Goal: Information Seeking & Learning: Learn about a topic

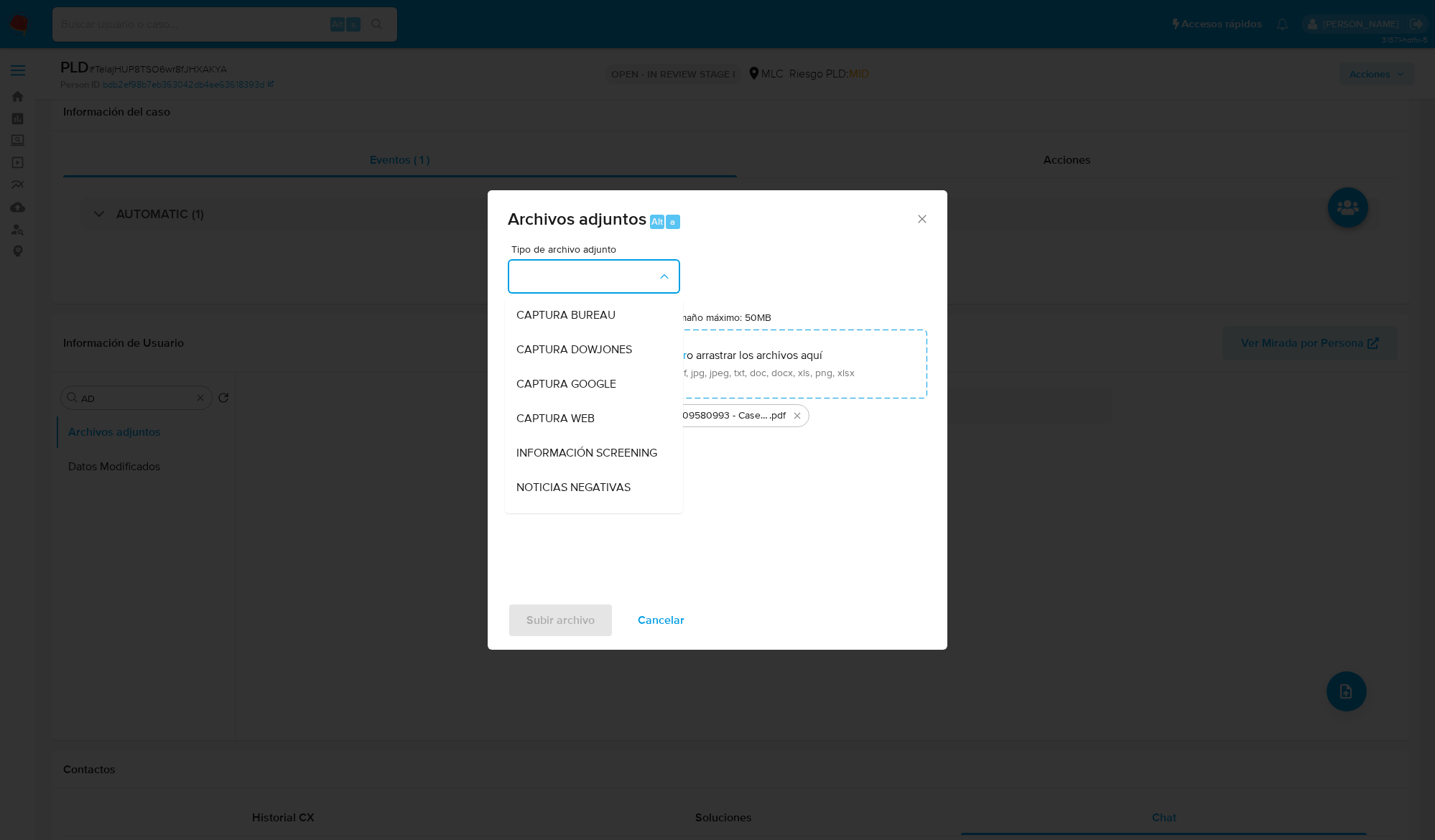
select select "10"
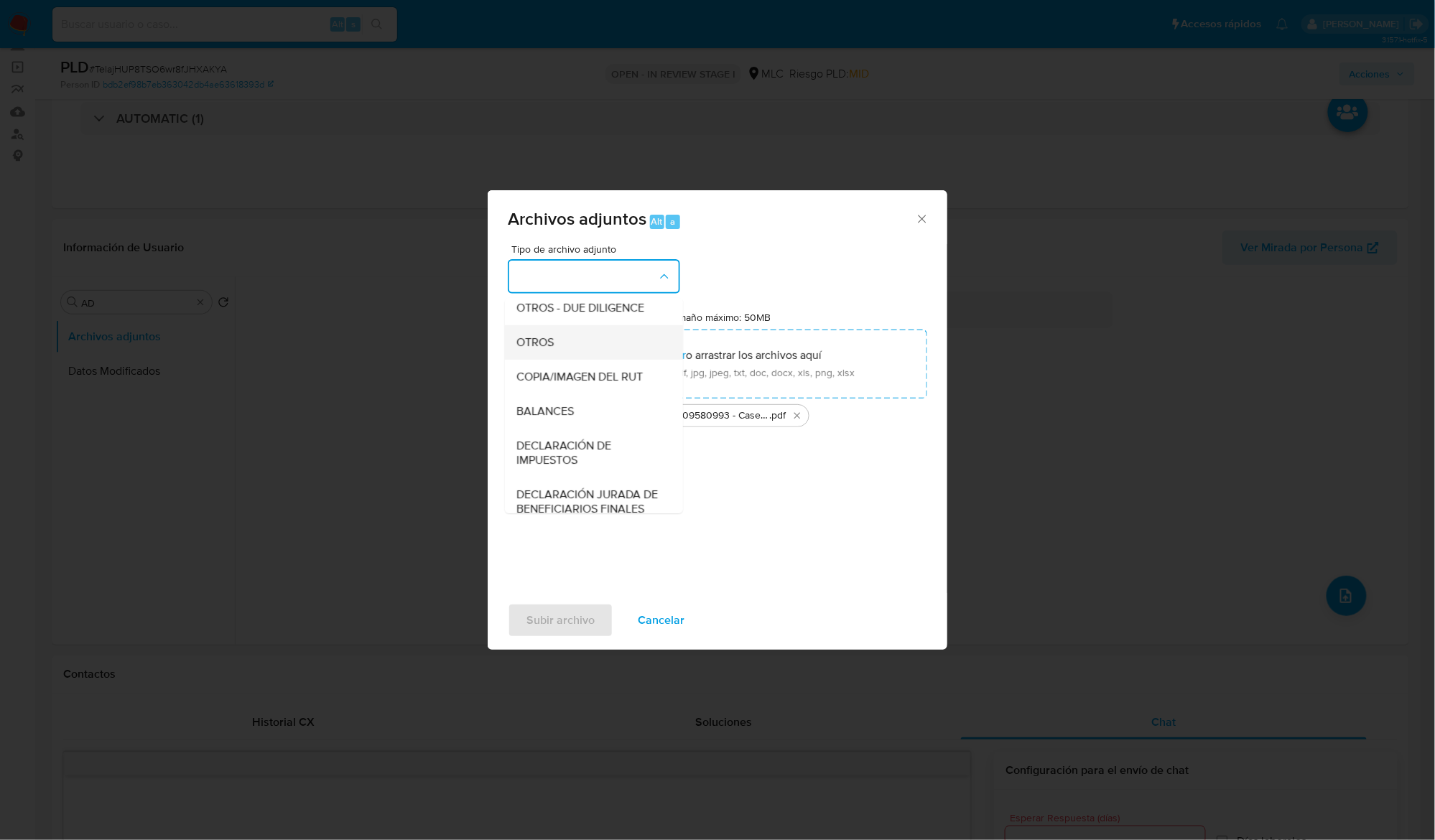
click at [557, 359] on div "OTROS" at bounding box center [590, 342] width 146 height 34
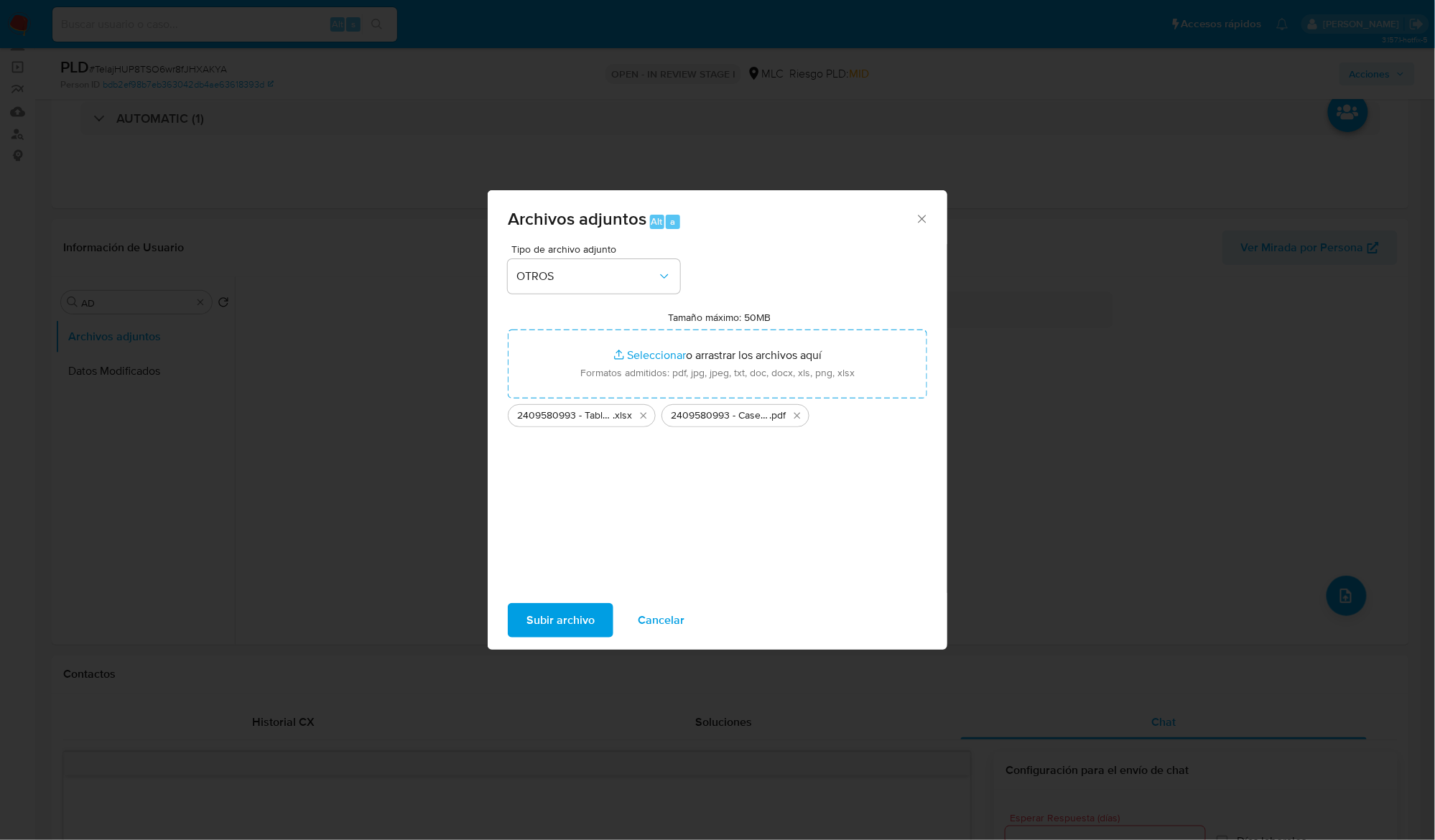
click at [552, 621] on span "Subir archivo" at bounding box center [560, 620] width 68 height 32
click at [618, 262] on button "OTROS" at bounding box center [594, 276] width 173 height 34
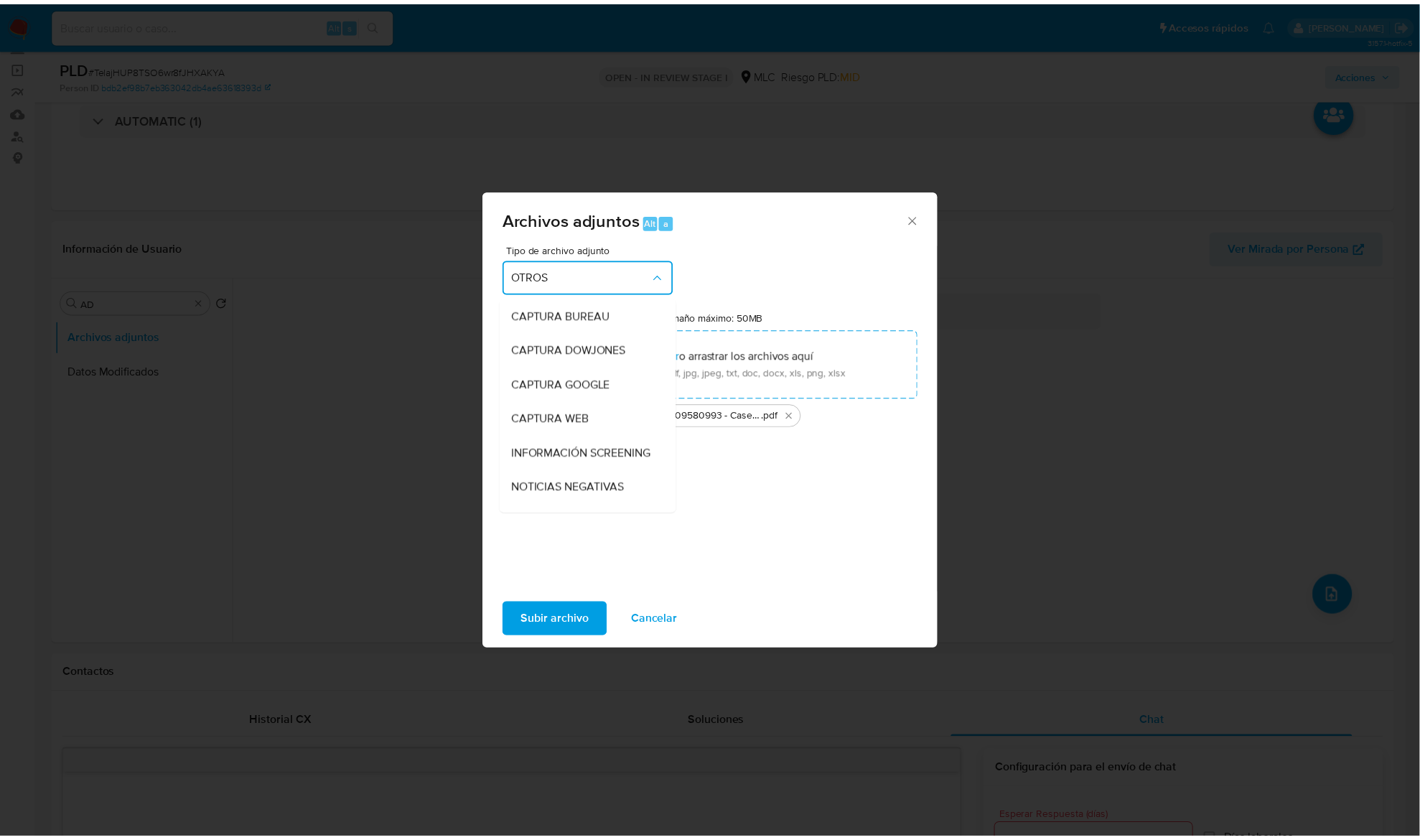
scroll to position [165, 0]
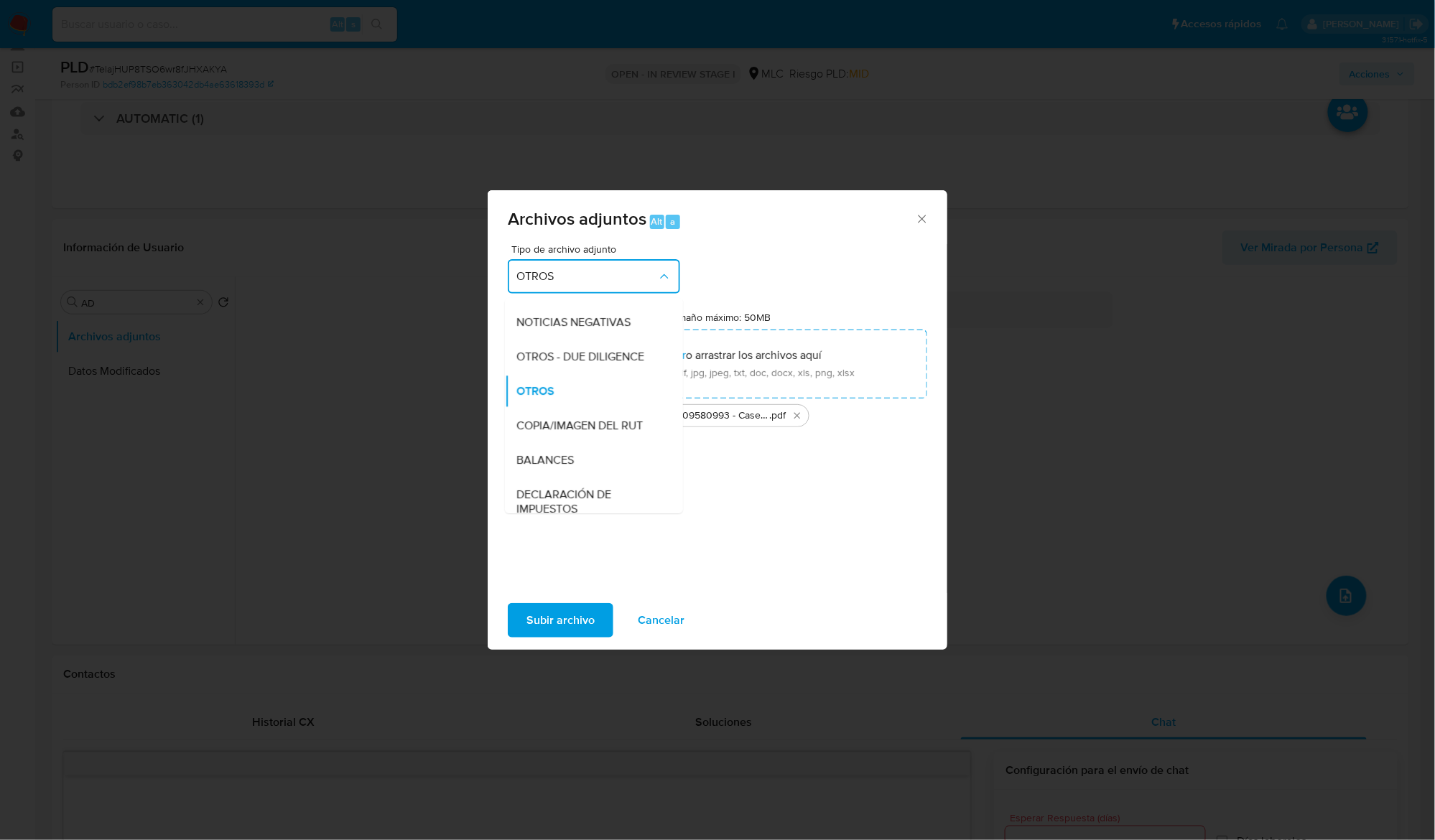
click at [877, 504] on div "Tipo de archivo adjunto OTROS CAPTURA BUREAU CAPTURA DOWJONES CAPTURA GOOGLE CA…" at bounding box center [717, 414] width 419 height 339
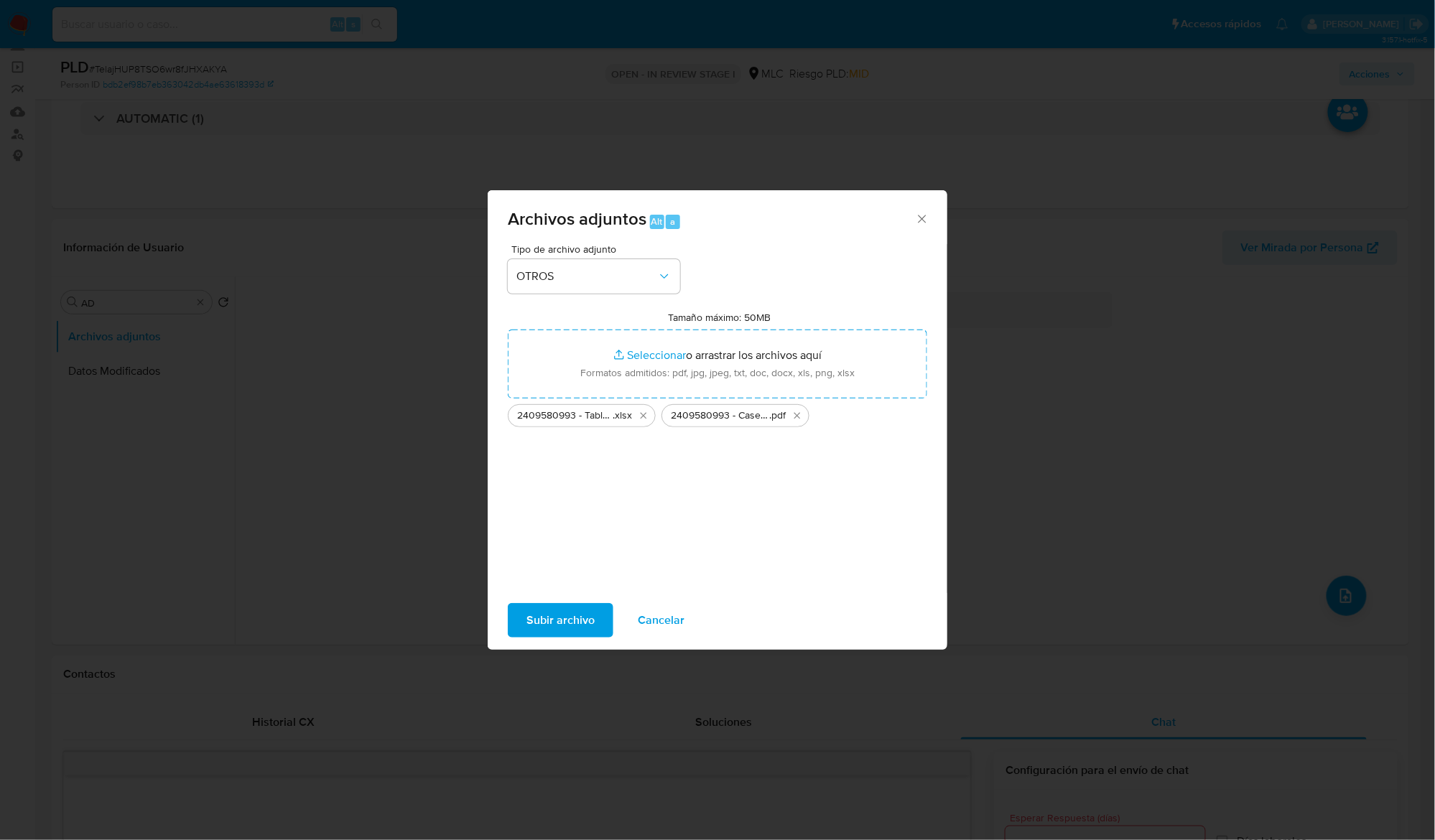
click at [535, 618] on span "Subir archivo" at bounding box center [560, 620] width 68 height 32
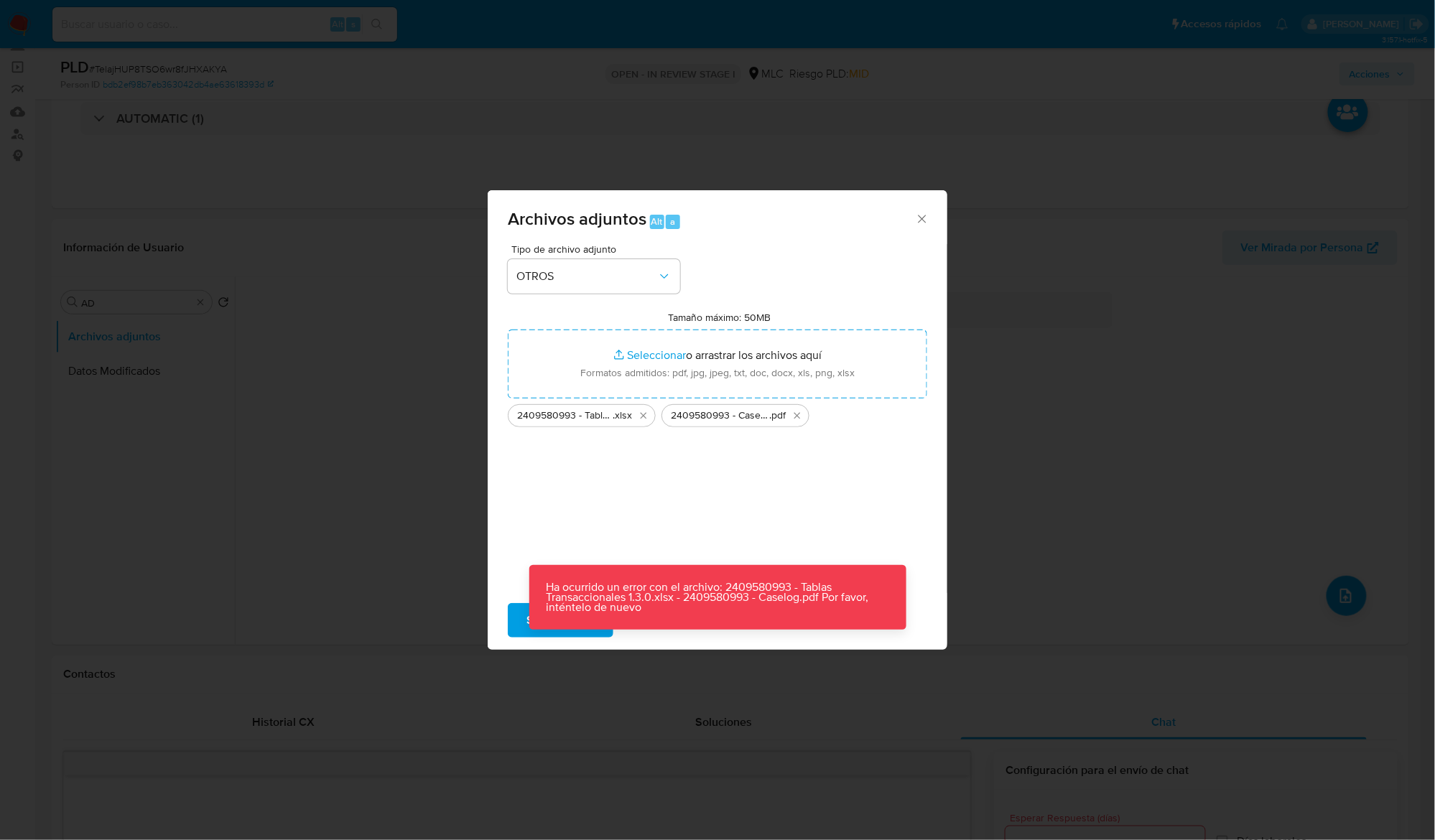
click at [415, 519] on div "Archivos adjuntos Alt a Tipo de archivo adjunto OTROS Tamaño máximo: 50MB Selec…" at bounding box center [717, 420] width 1435 height 840
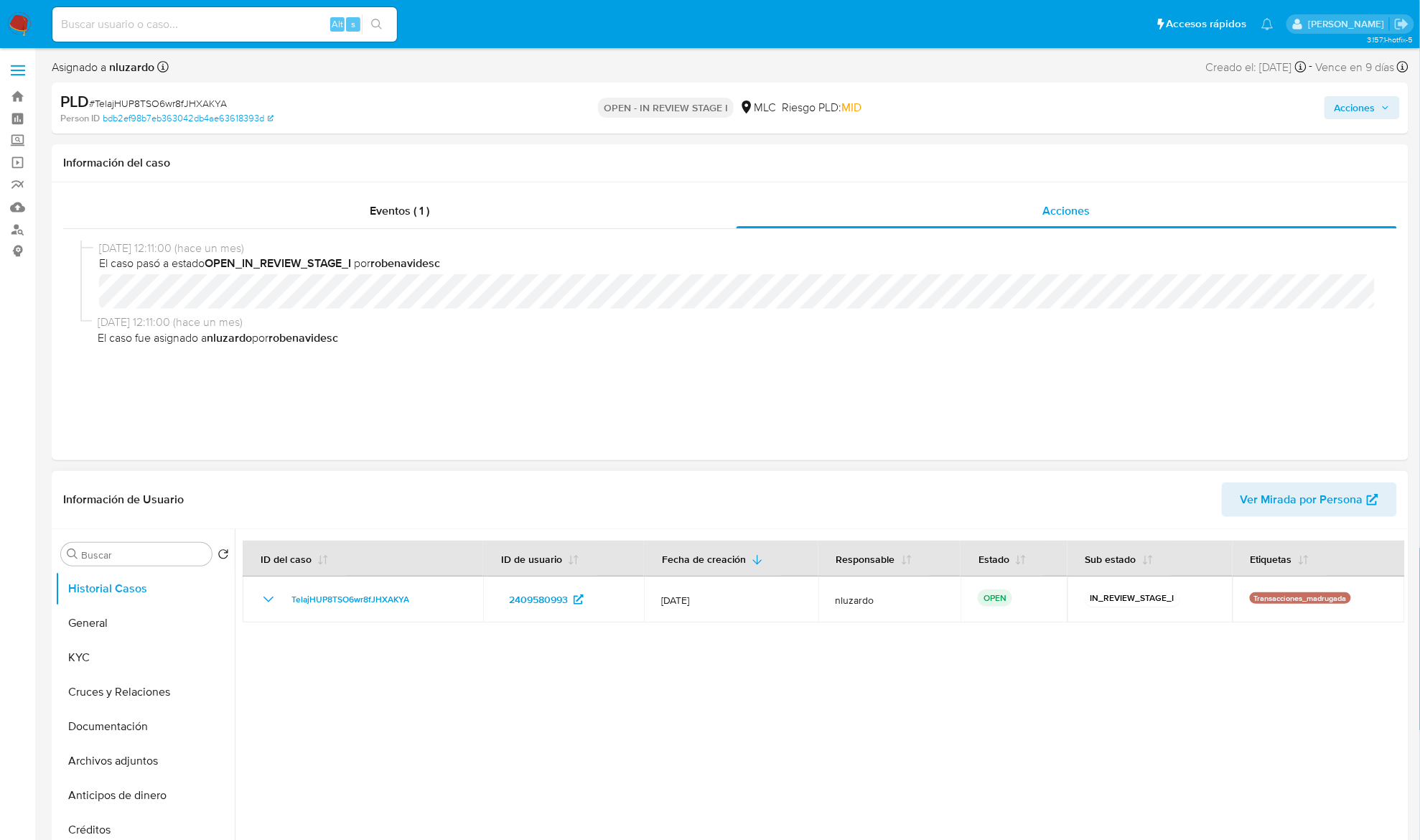
select select "10"
click at [148, 553] on input "Buscar" at bounding box center [143, 554] width 125 height 13
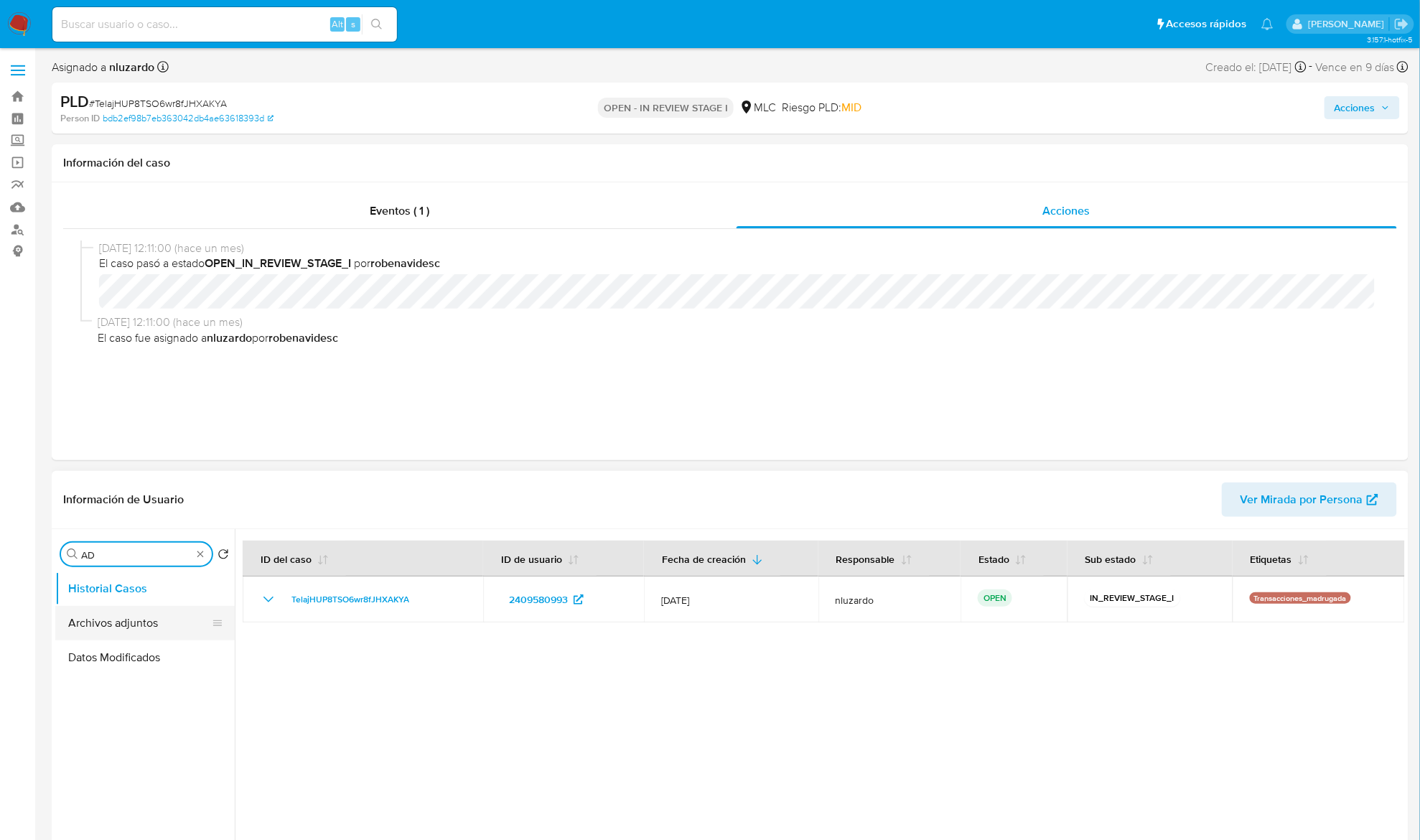
type input "AD"
click at [141, 621] on button "Archivos adjuntos" at bounding box center [138, 623] width 168 height 34
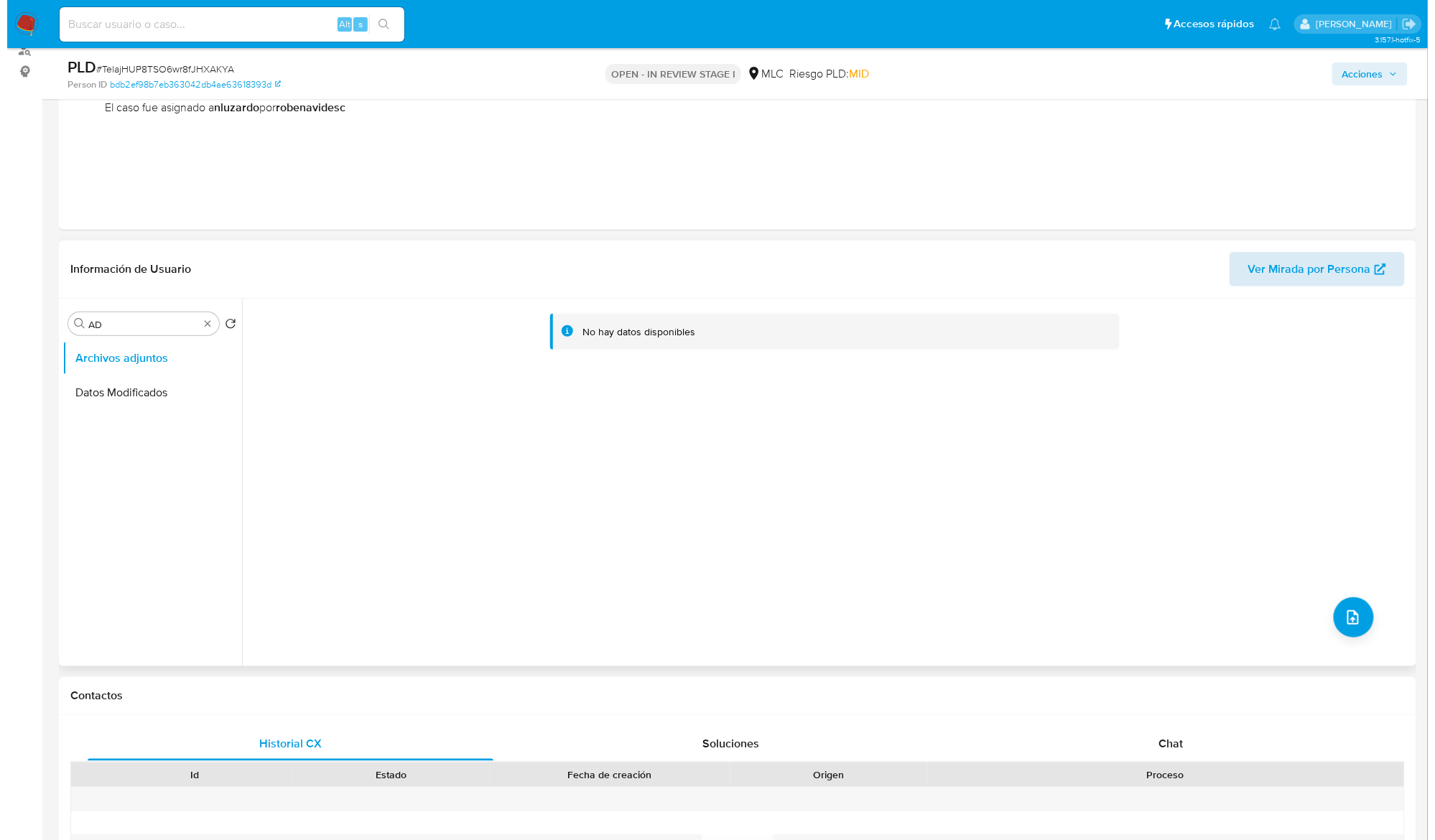
scroll to position [191, 0]
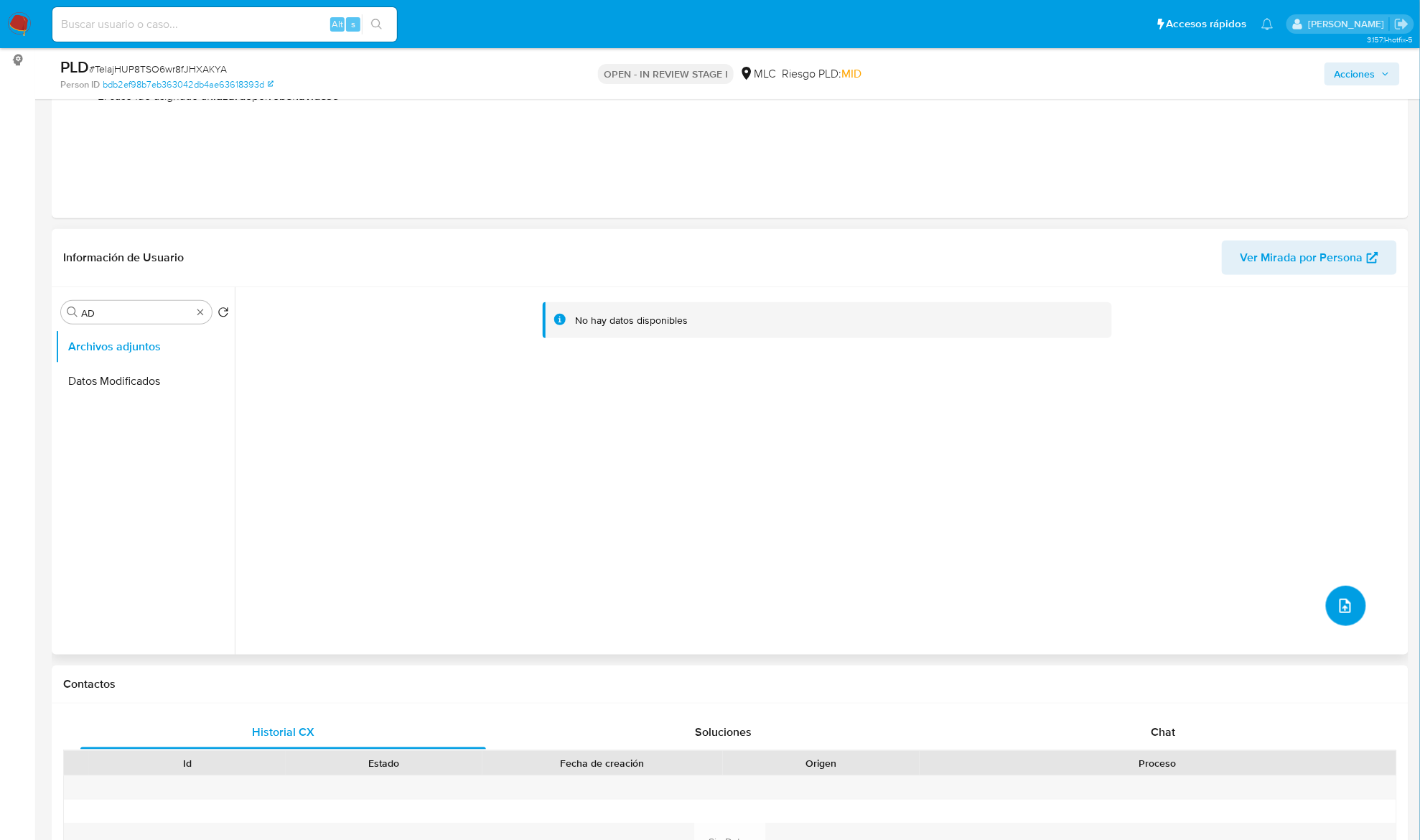
click at [1338, 609] on icon "upload-file" at bounding box center [1345, 606] width 18 height 18
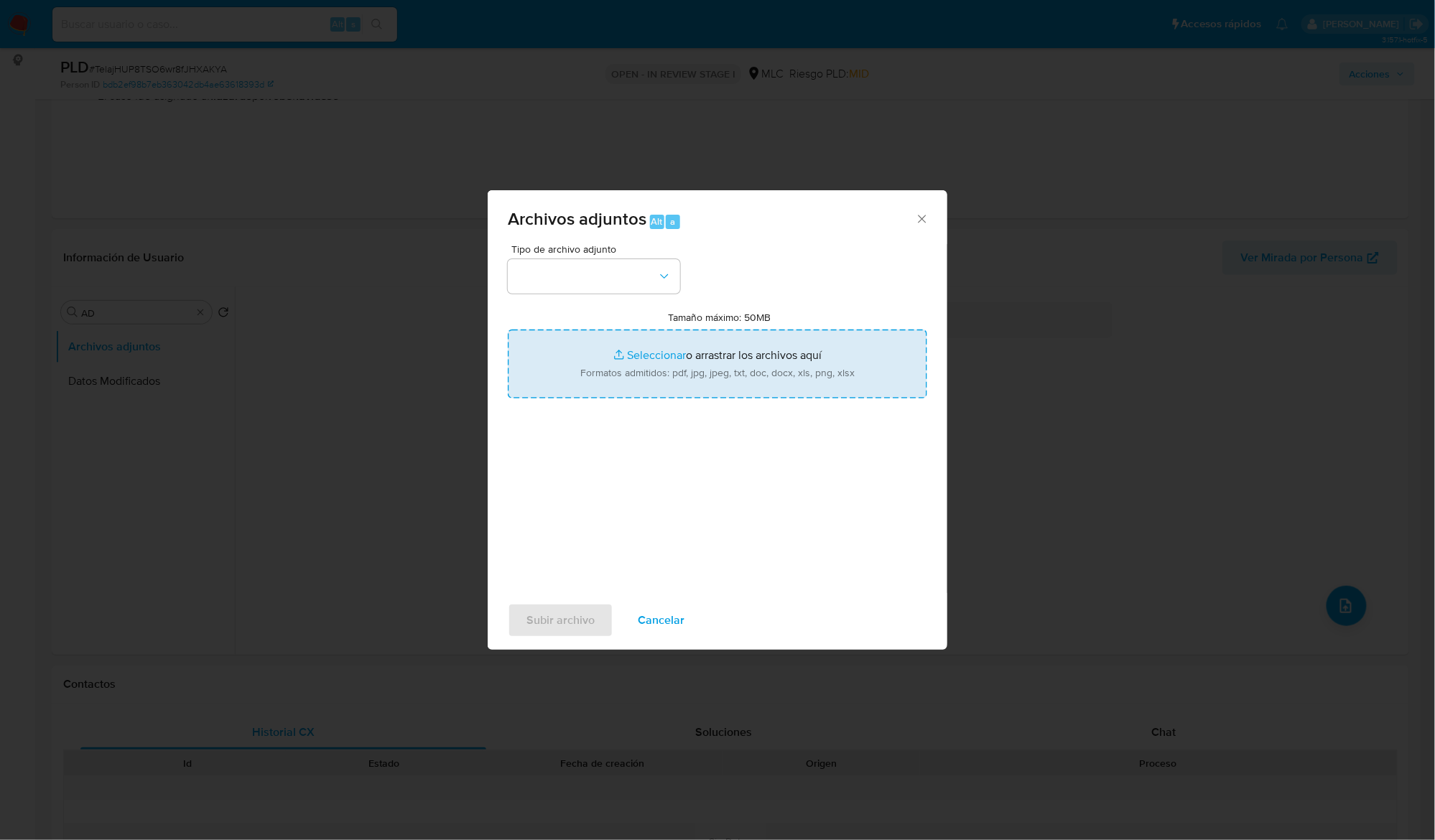
type input "C:\fakepath\2409580993 - Tablas Transaccionales 1.3.0.xlsx"
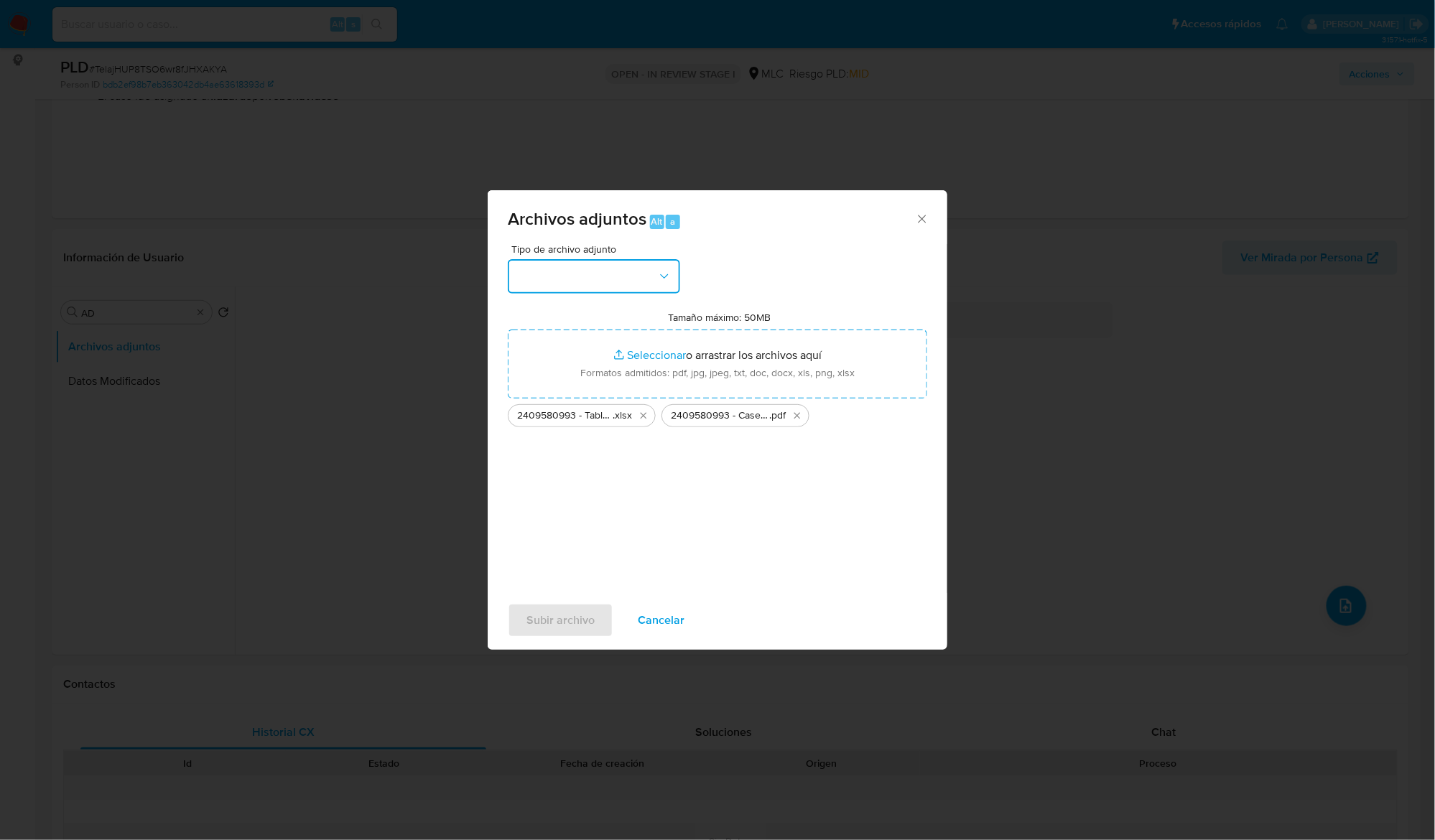
click at [665, 276] on icon "button" at bounding box center [665, 276] width 14 height 14
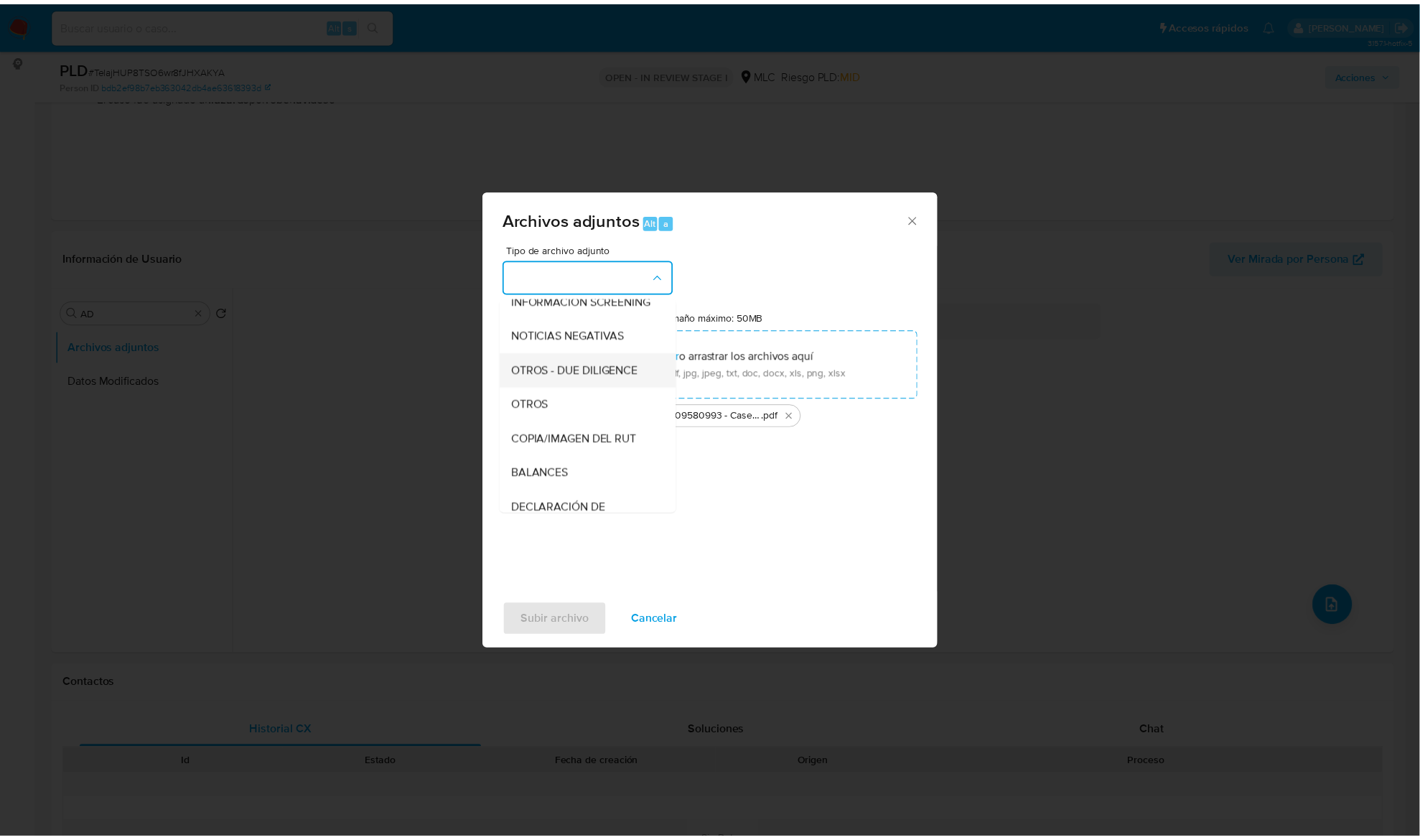
scroll to position [119, 0]
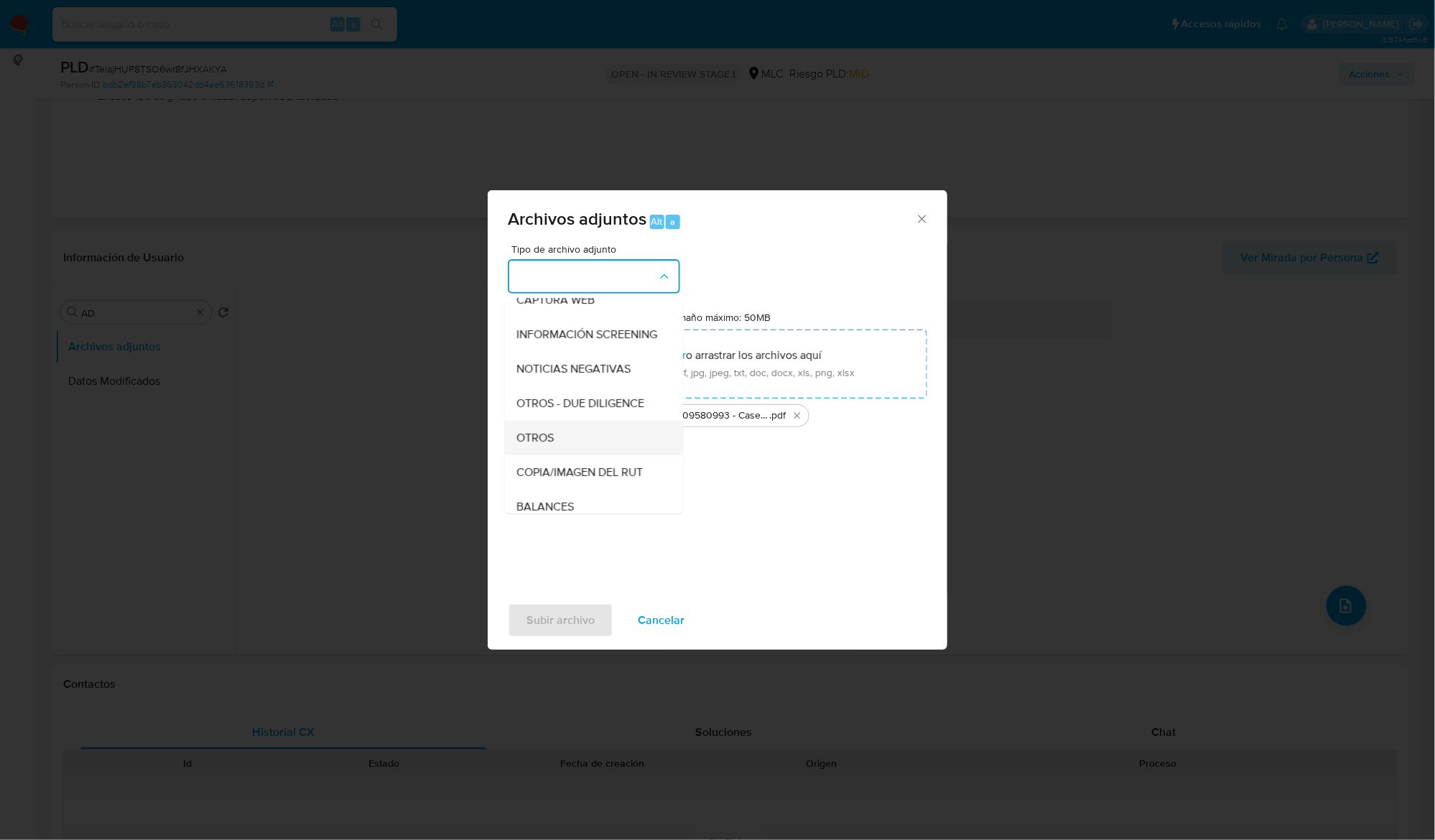
click at [548, 445] on span "OTROS" at bounding box center [535, 438] width 37 height 14
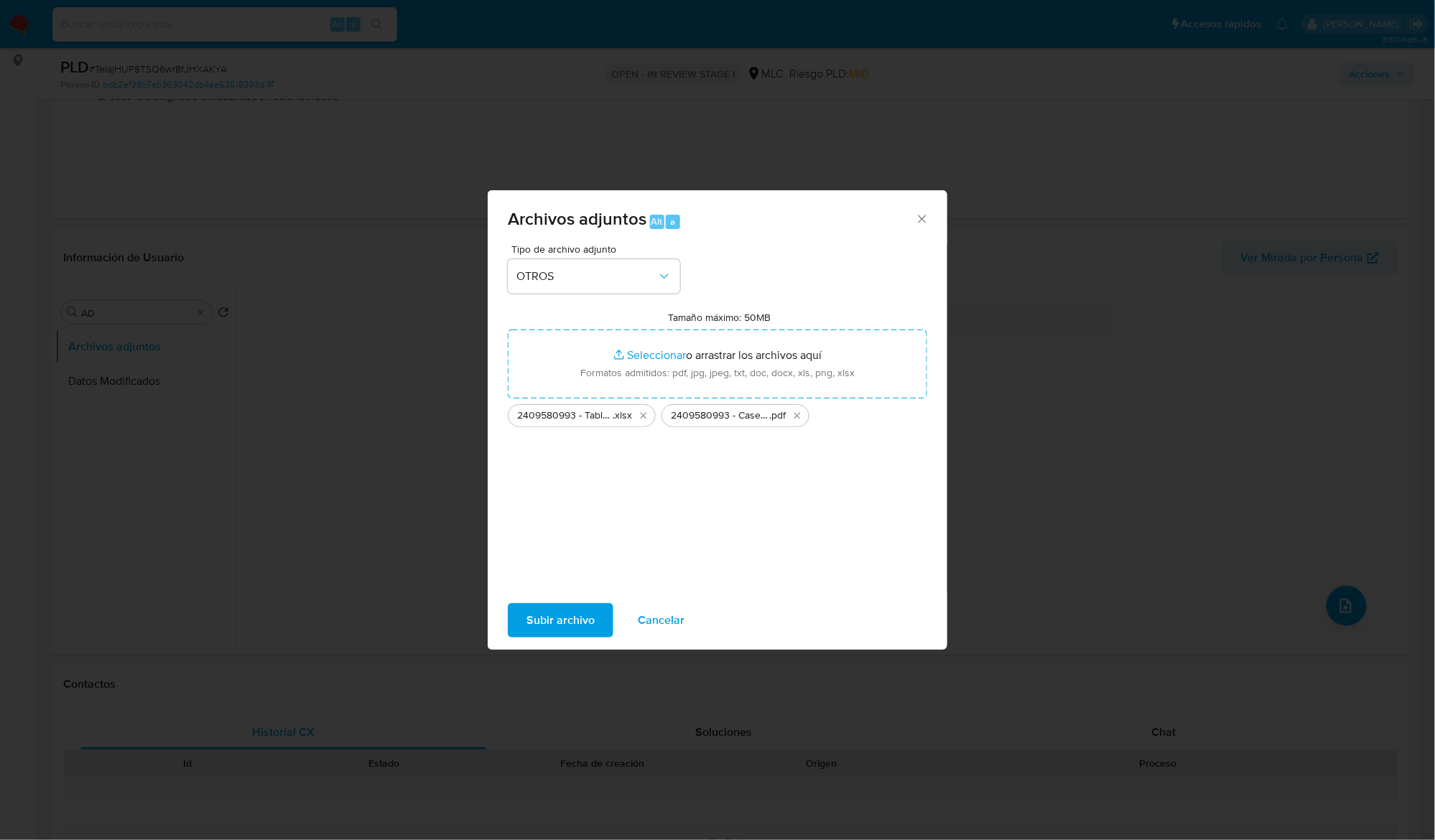
click at [549, 616] on span "Subir archivo" at bounding box center [560, 620] width 68 height 32
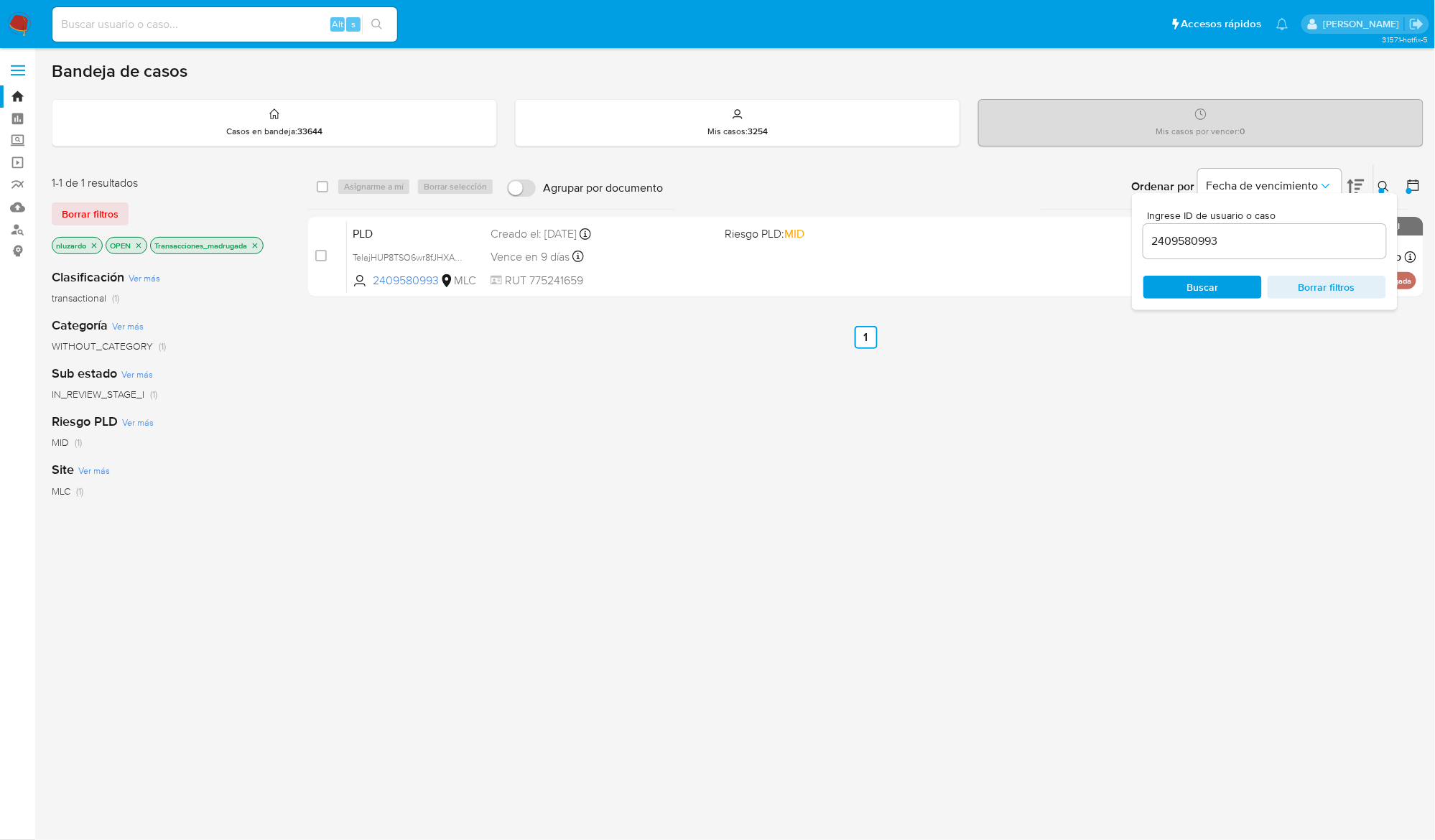
click at [1240, 237] on input "2409580993" at bounding box center [1265, 240] width 243 height 18
paste input "1803701104"
type input "1803701104"
click at [1198, 282] on span "Buscar" at bounding box center [1203, 287] width 32 height 23
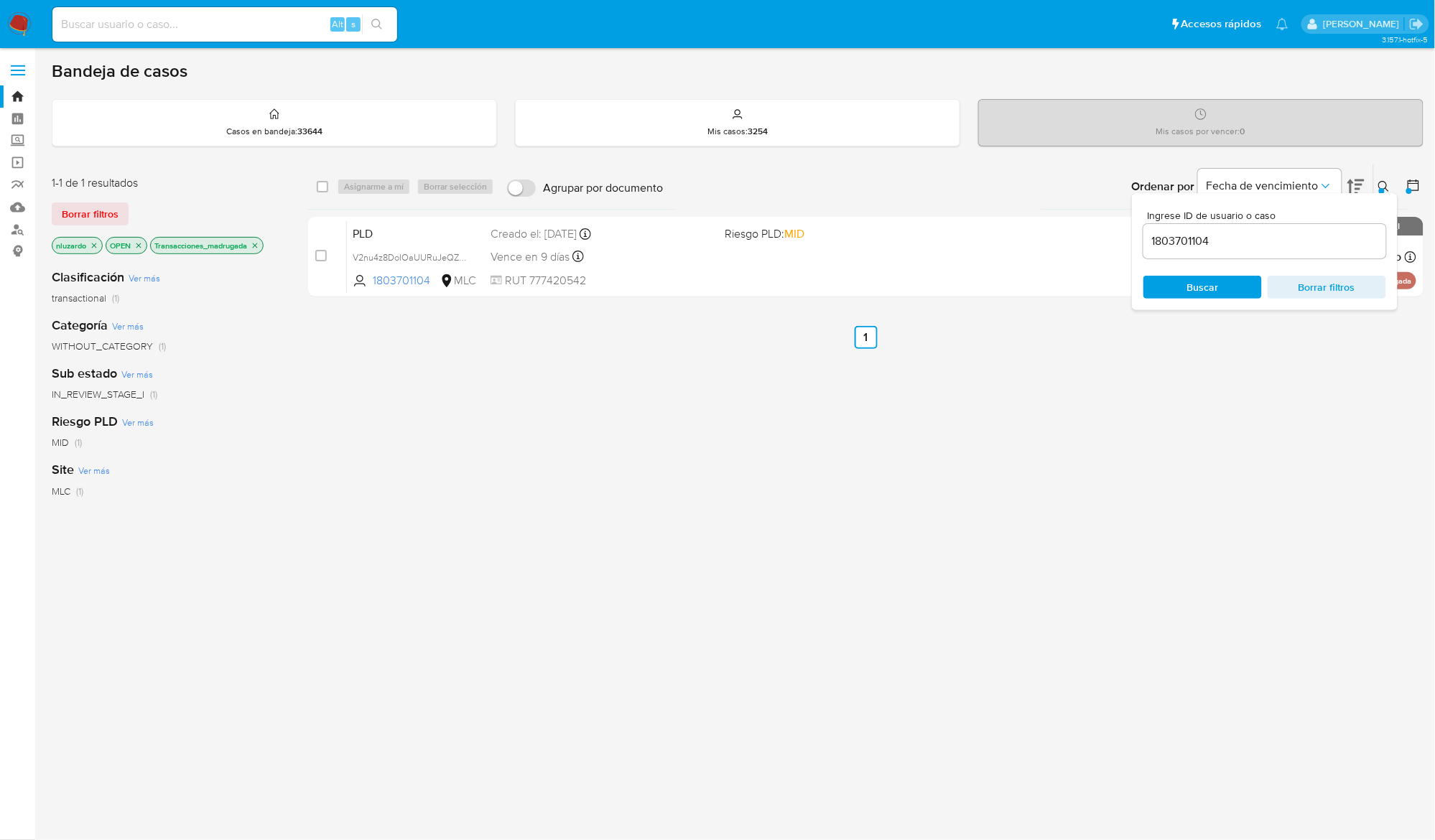
click at [1394, 188] on button at bounding box center [1386, 187] width 24 height 18
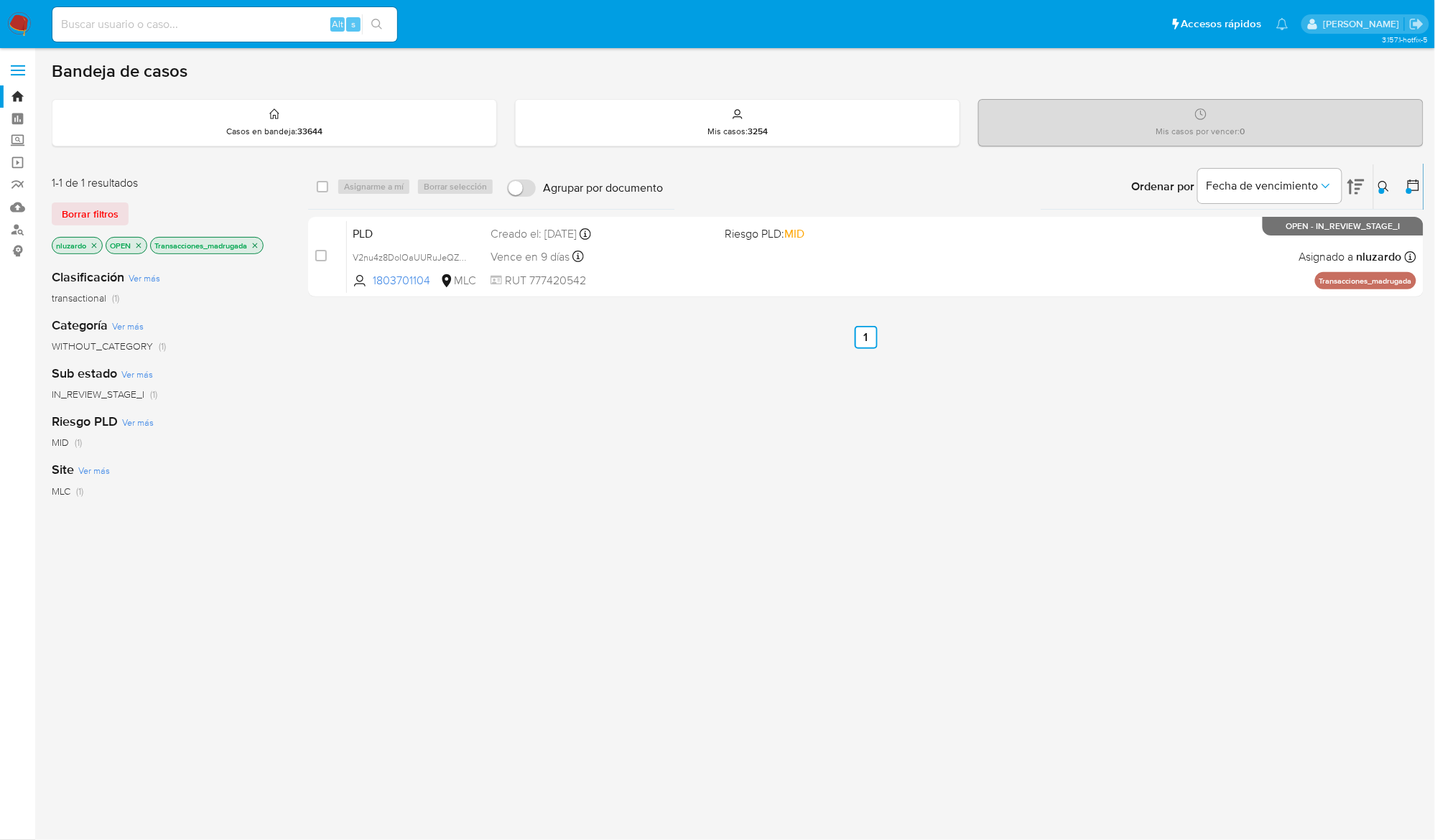
click at [1116, 383] on div "select-all-cases-checkbox Asignarme a mí Borrar selección Agrupar por documento…" at bounding box center [865, 489] width 1115 height 651
click at [1078, 300] on div "select-all-cases-checkbox Asignarme a mí Borrar selección Agrupar por documento…" at bounding box center [865, 233] width 1115 height 139
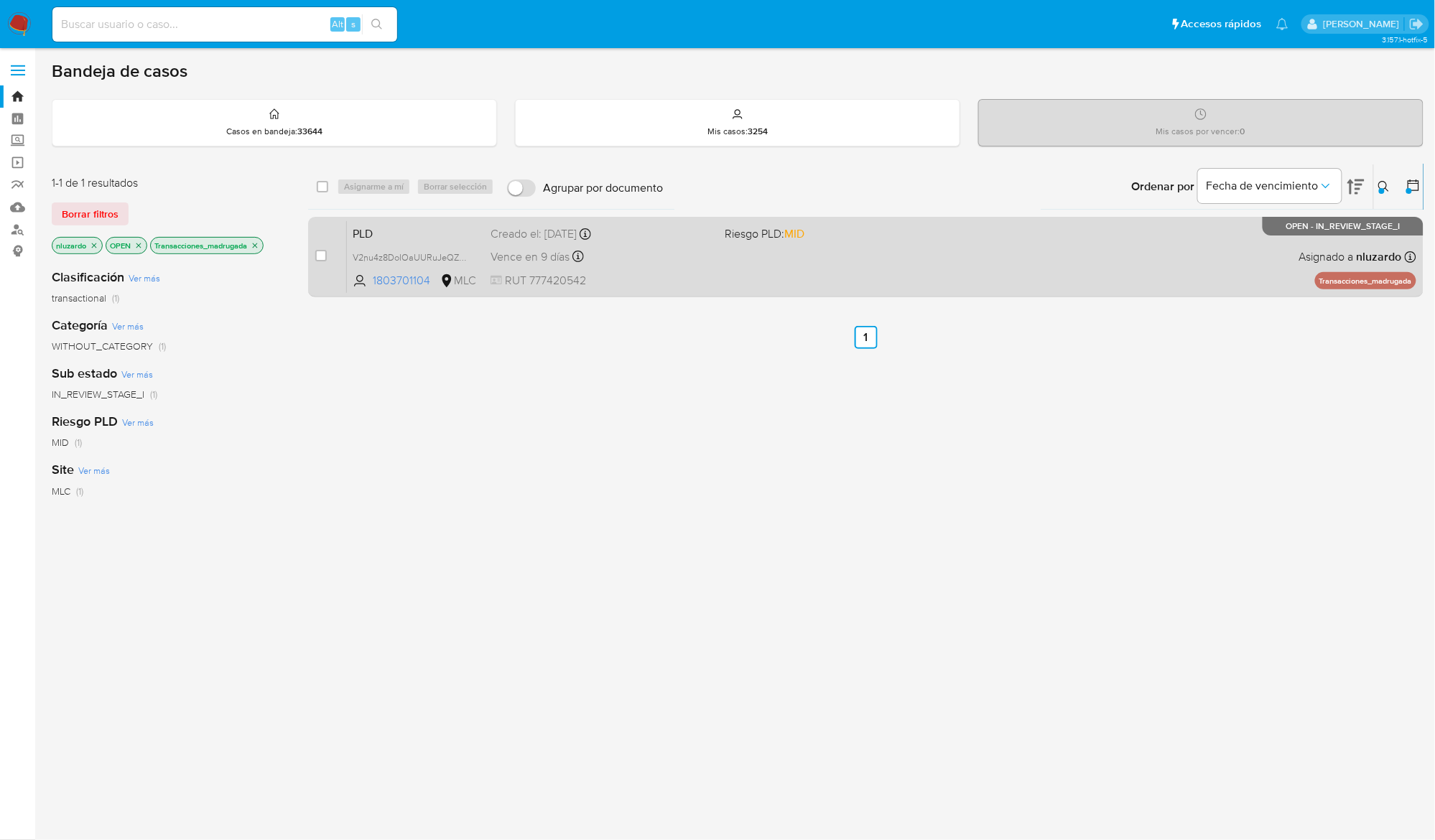
click at [1089, 282] on div "PLD V2nu4z8DoIOaUURuJeQZnRoI 1803701104 MLC Riesgo PLD: MID Creado el: 12/06/20…" at bounding box center [882, 256] width 1070 height 72
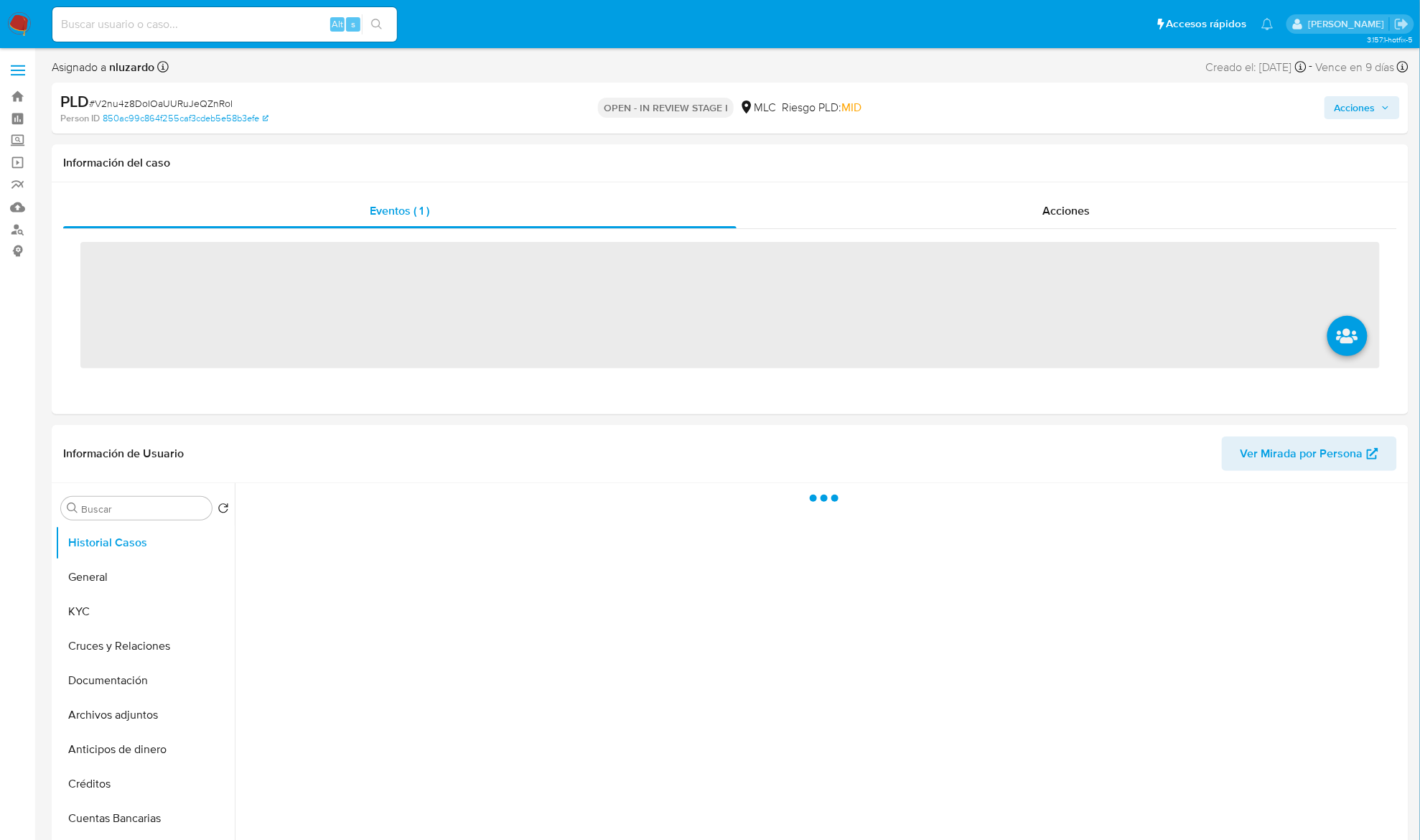
click at [204, 32] on input at bounding box center [224, 24] width 344 height 18
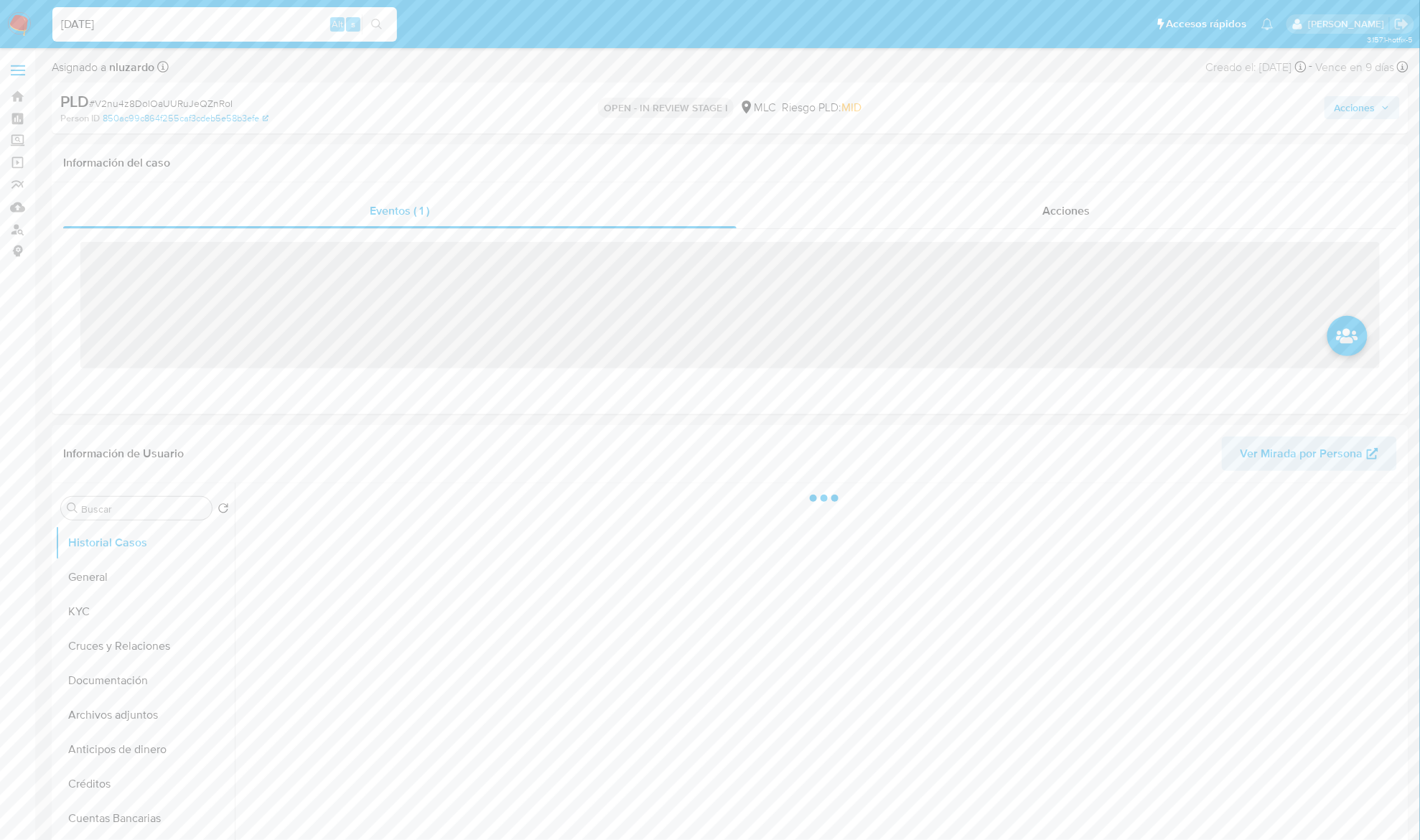
type input "[DATE]"
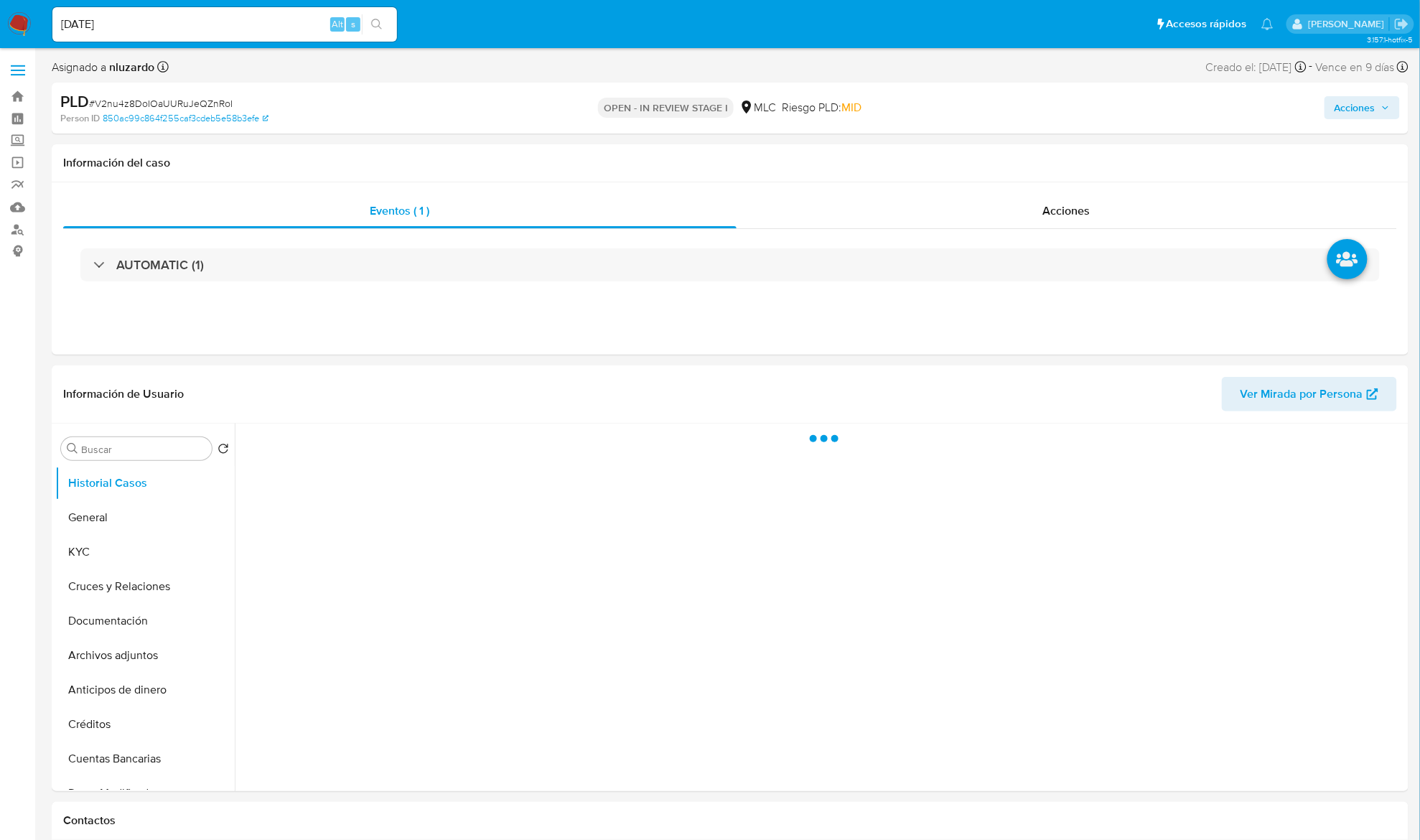
select select "10"
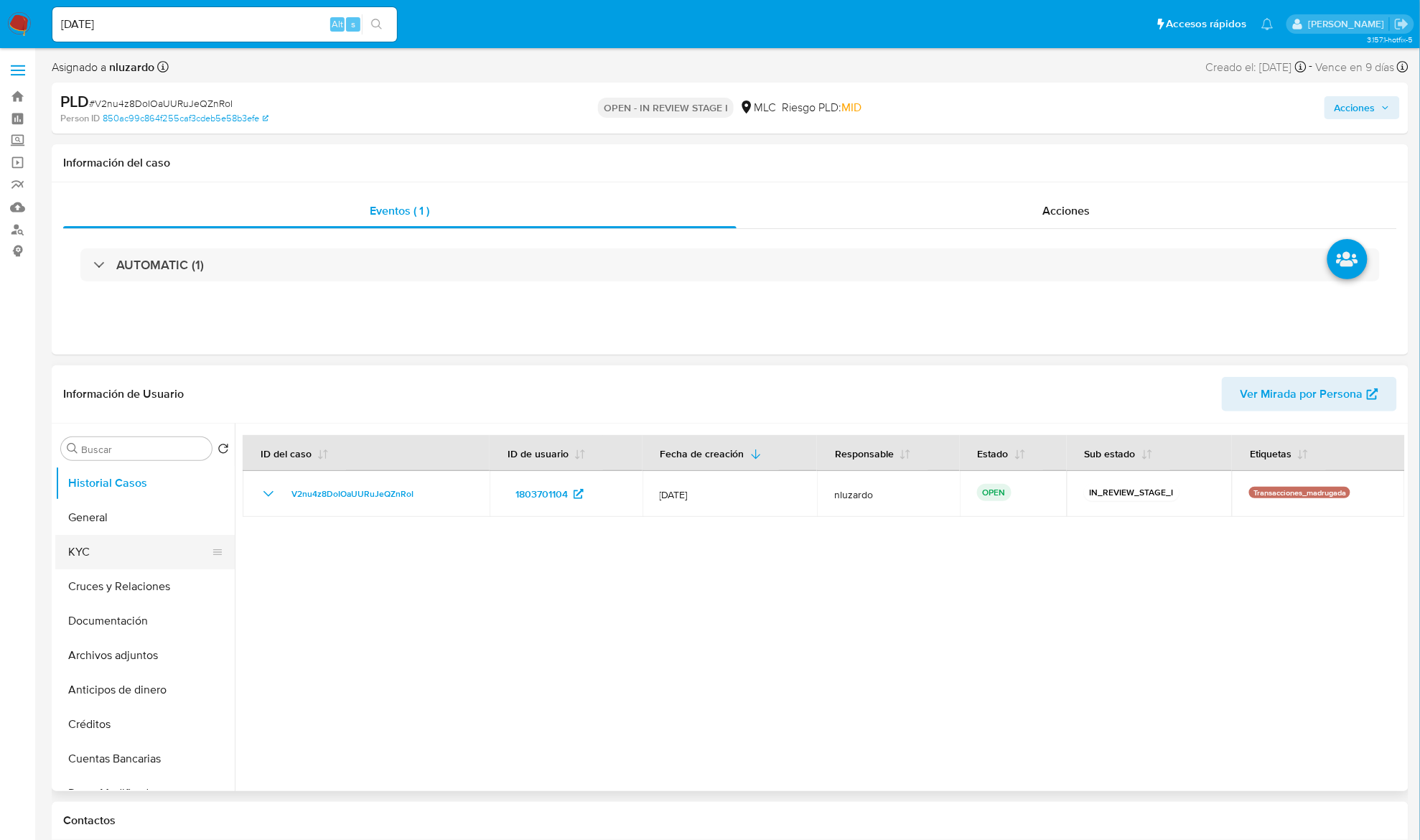
click at [105, 555] on button "KYC" at bounding box center [138, 551] width 168 height 34
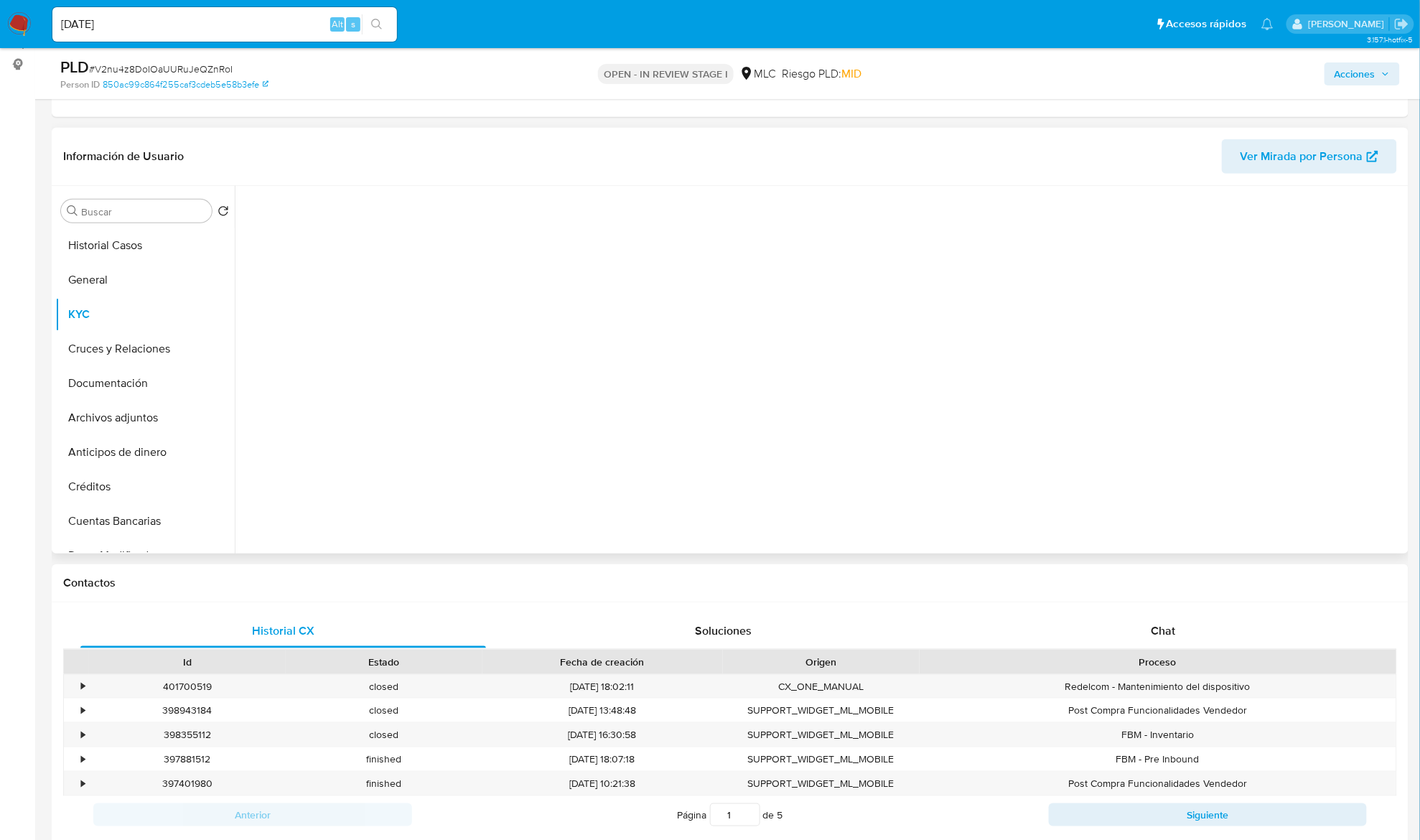
scroll to position [191, 0]
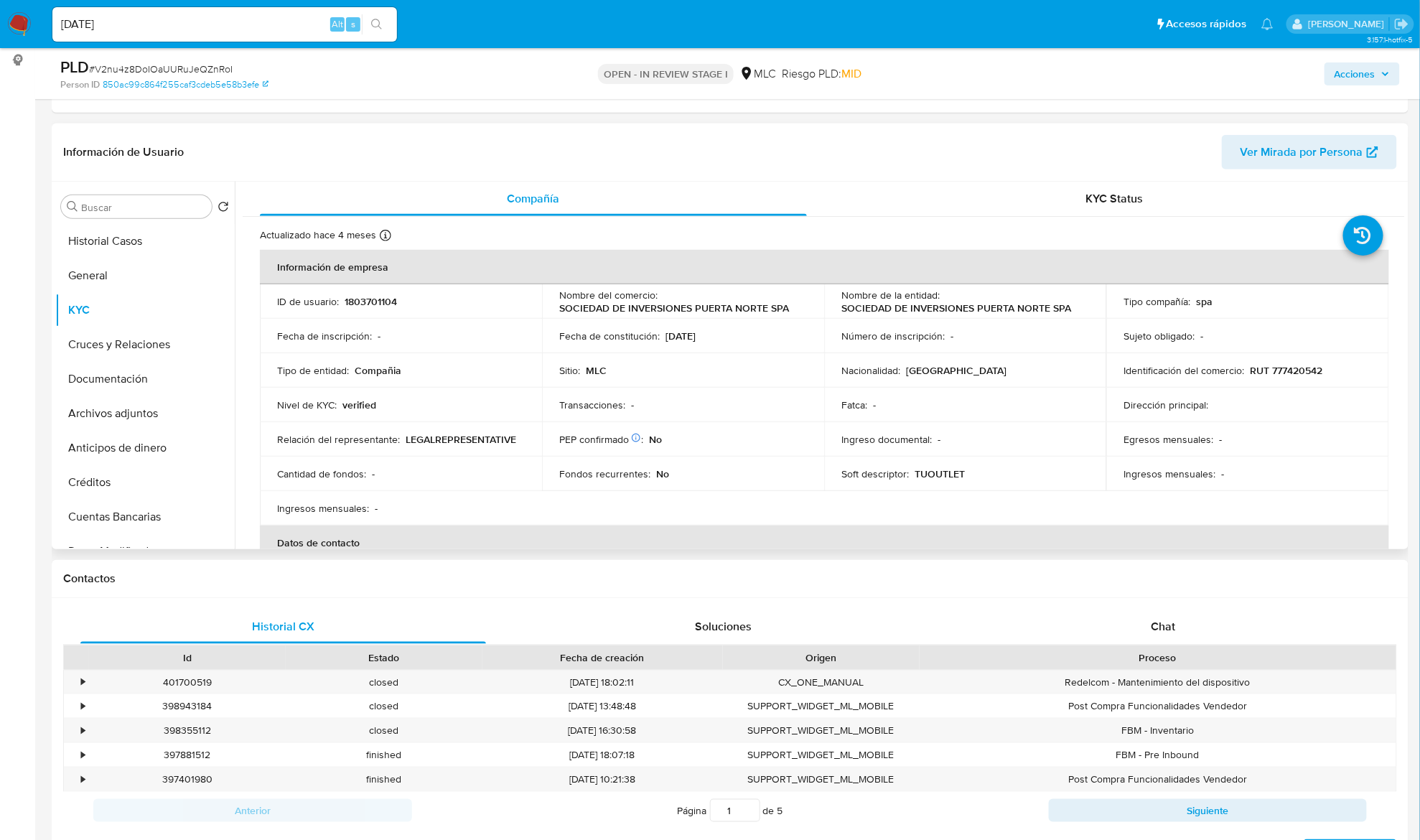
click at [842, 311] on p "SOCIEDAD DE INVERSIONES PUERTA NORTE SPA" at bounding box center [956, 308] width 230 height 13
drag, startPoint x: 1034, startPoint y: 325, endPoint x: 1078, endPoint y: 316, distance: 44.9
click at [1078, 316] on tbody "ID de usuario : 1803701104 Nombre del comercio : SOCIEDAD DE INVERSIONES PUERTA…" at bounding box center [824, 404] width 1129 height 241
copy p "SOCIEDAD DE INVERSIONES PUERTA NORTE SPA"
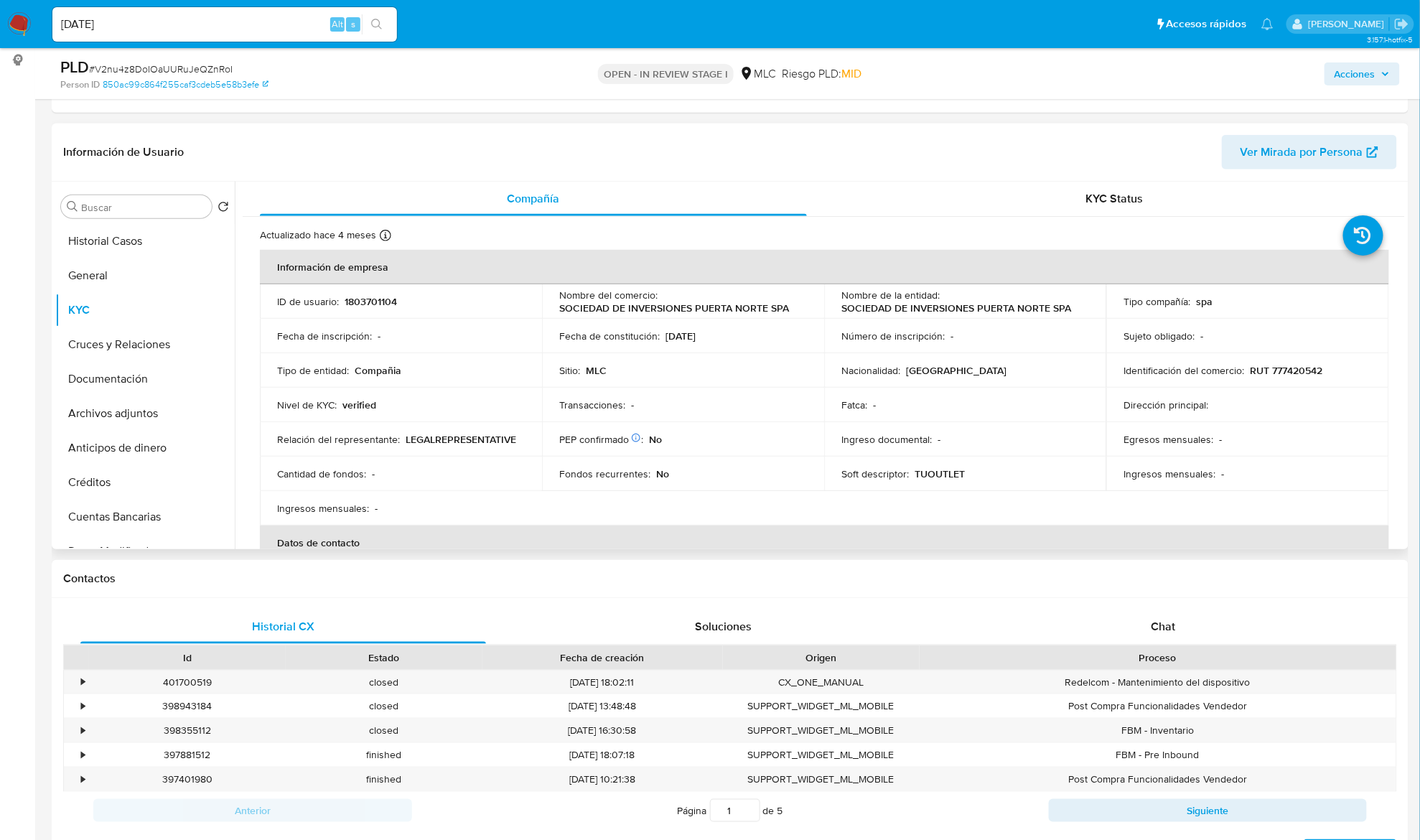
click at [1294, 365] on p "RUT 777420542" at bounding box center [1286, 371] width 72 height 13
copy p "777420542"
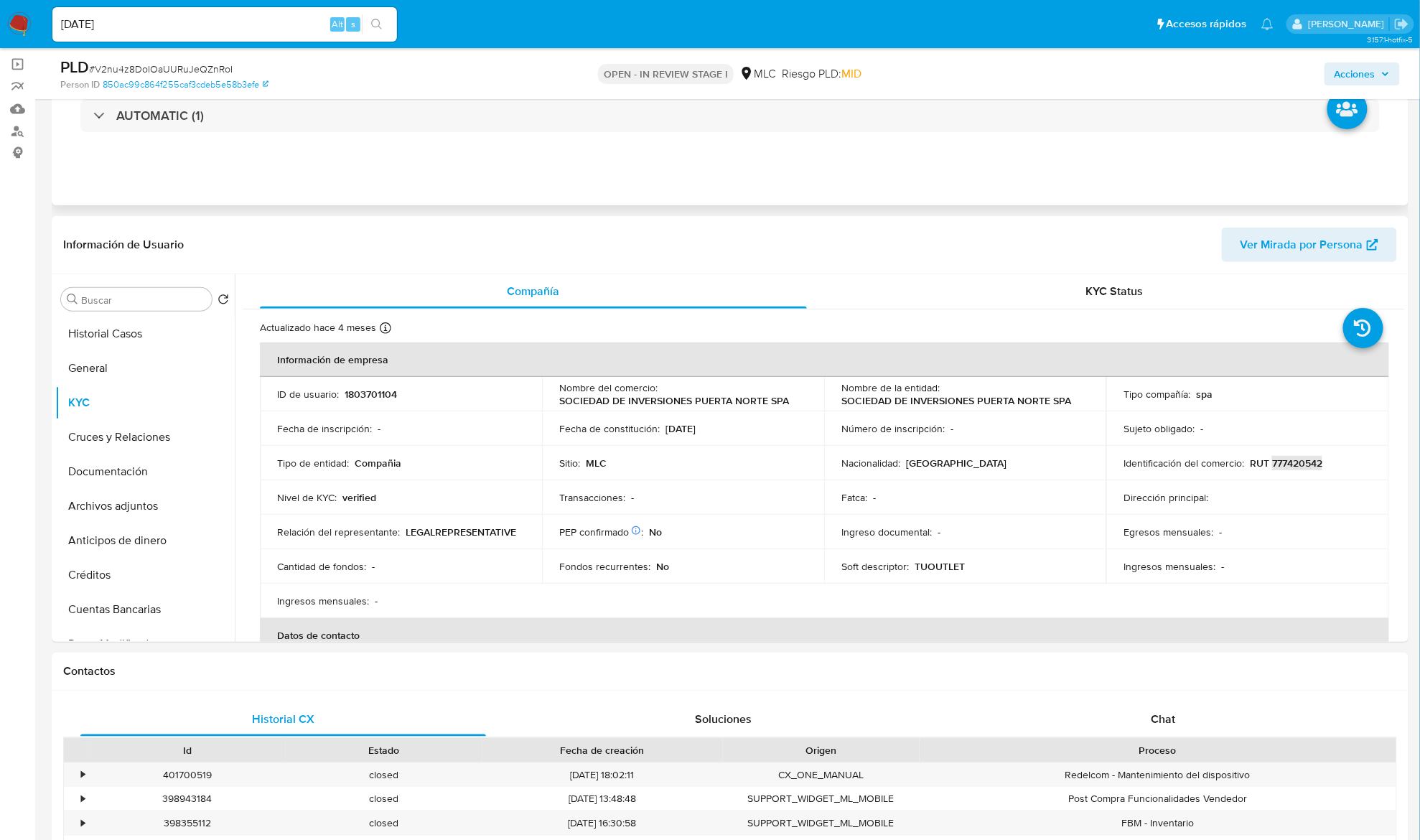
scroll to position [0, 0]
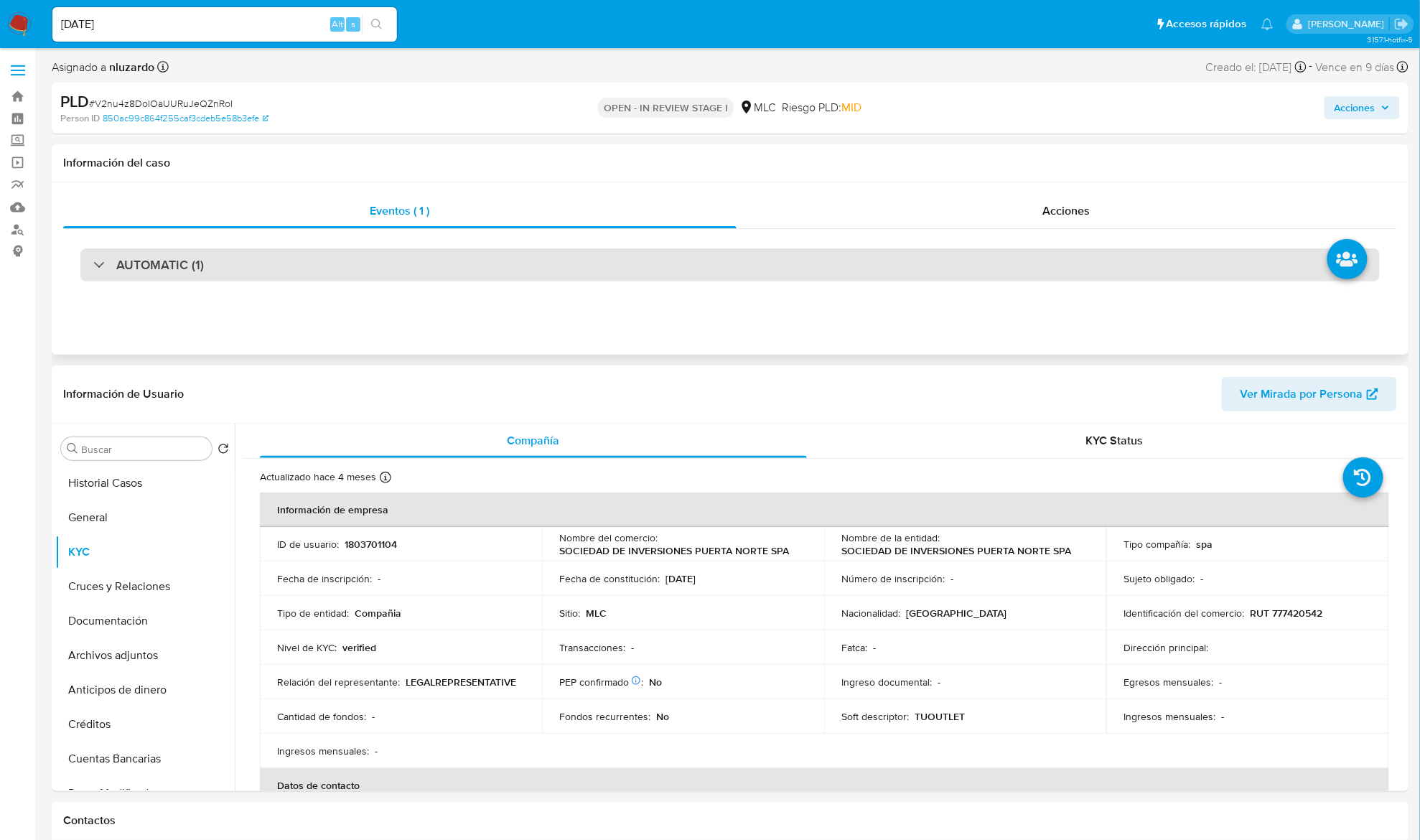
click at [142, 278] on div "AUTOMATIC (1)" at bounding box center [729, 265] width 1299 height 33
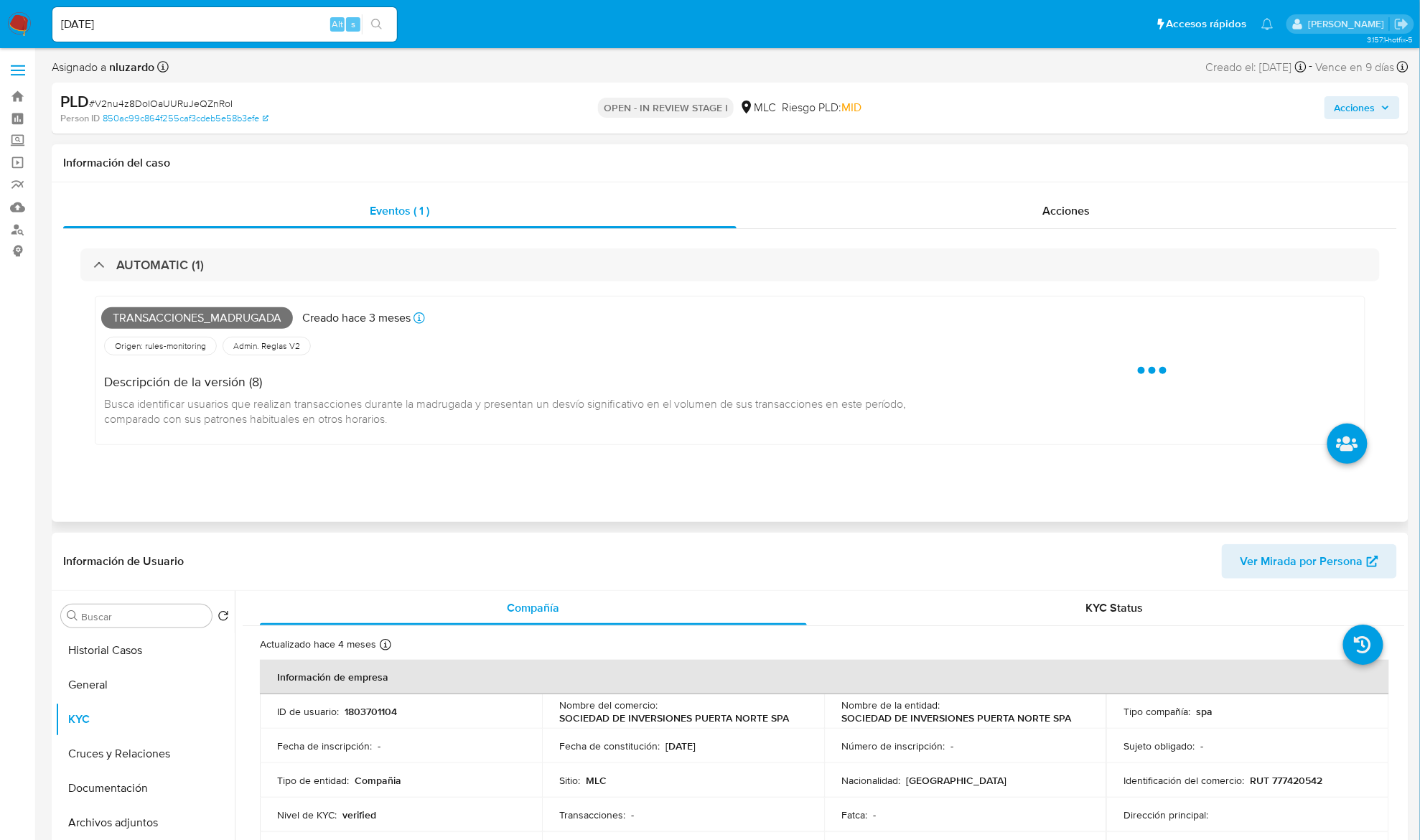
click at [170, 320] on span "Transacciones_madrugada" at bounding box center [196, 317] width 192 height 21
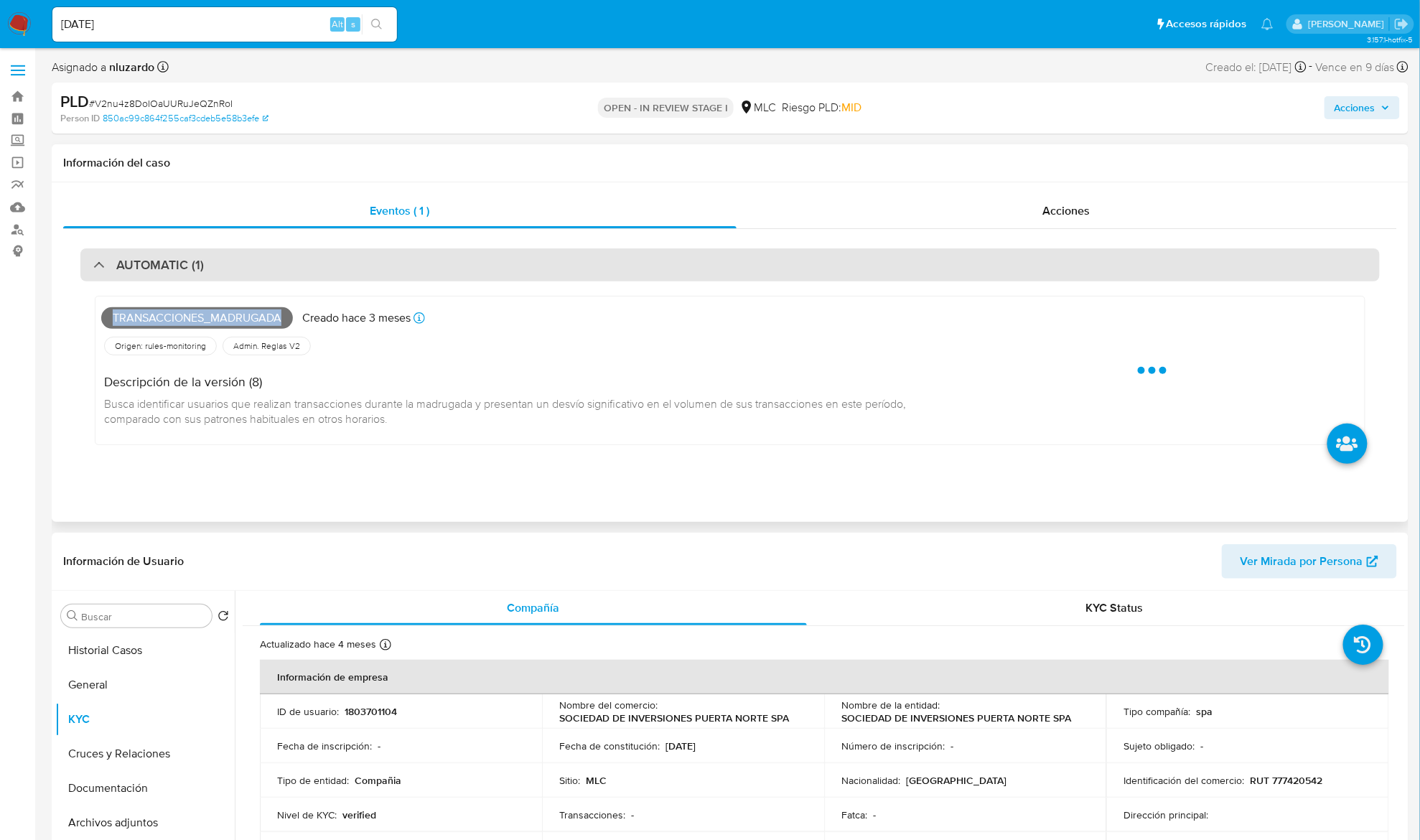
copy span "Transacciones_madrugada"
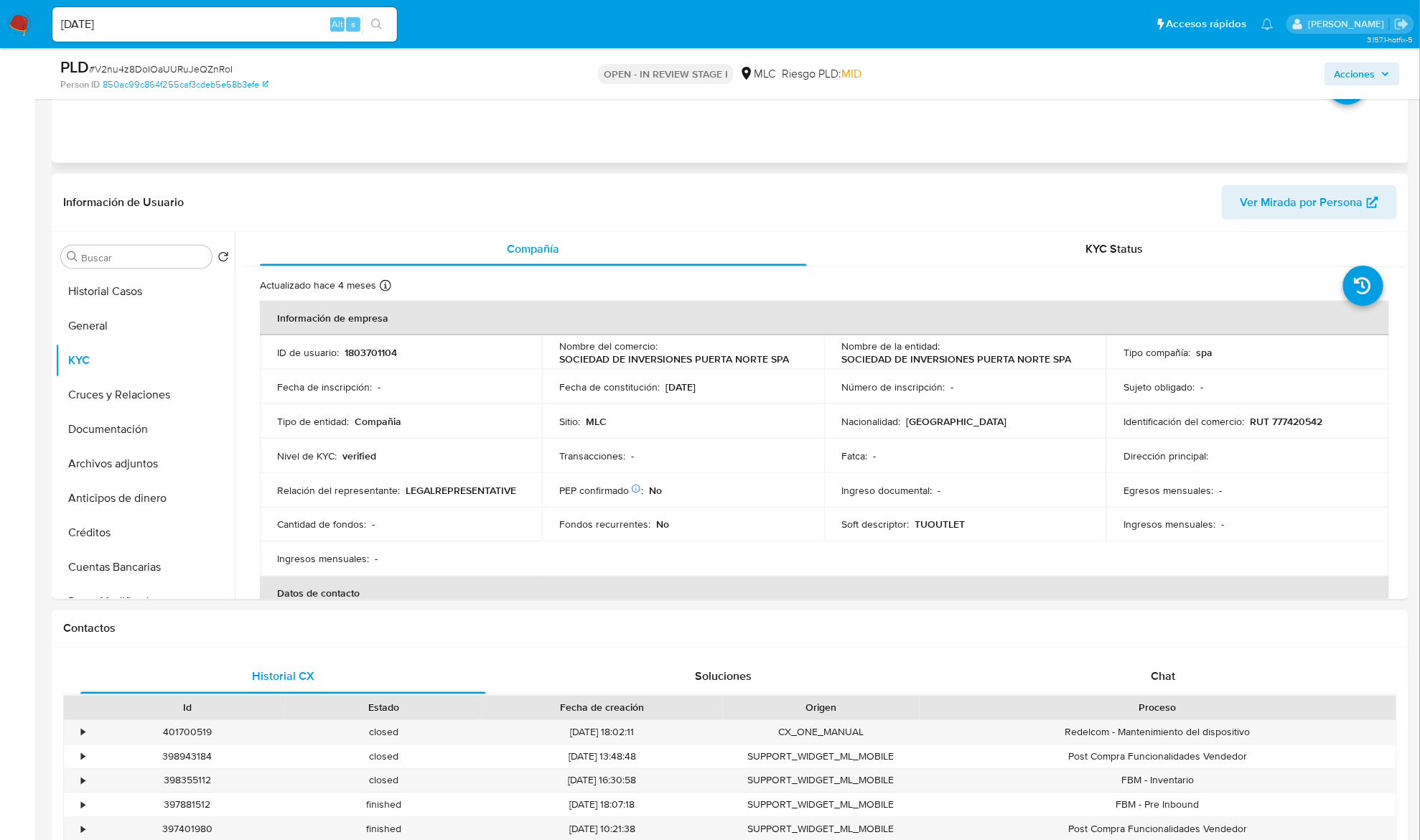
scroll to position [574, 0]
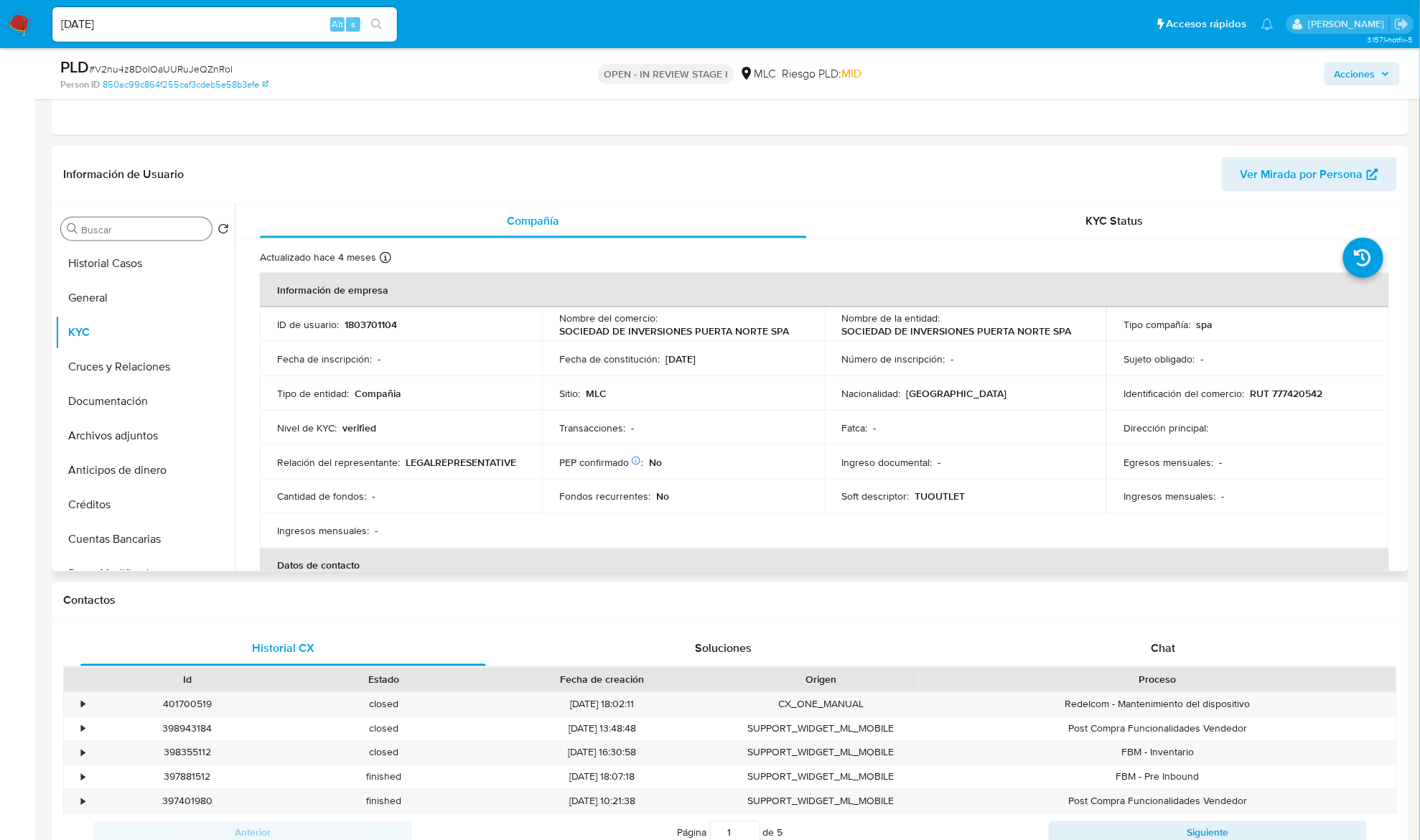
click at [157, 236] on input "Buscar" at bounding box center [143, 230] width 125 height 13
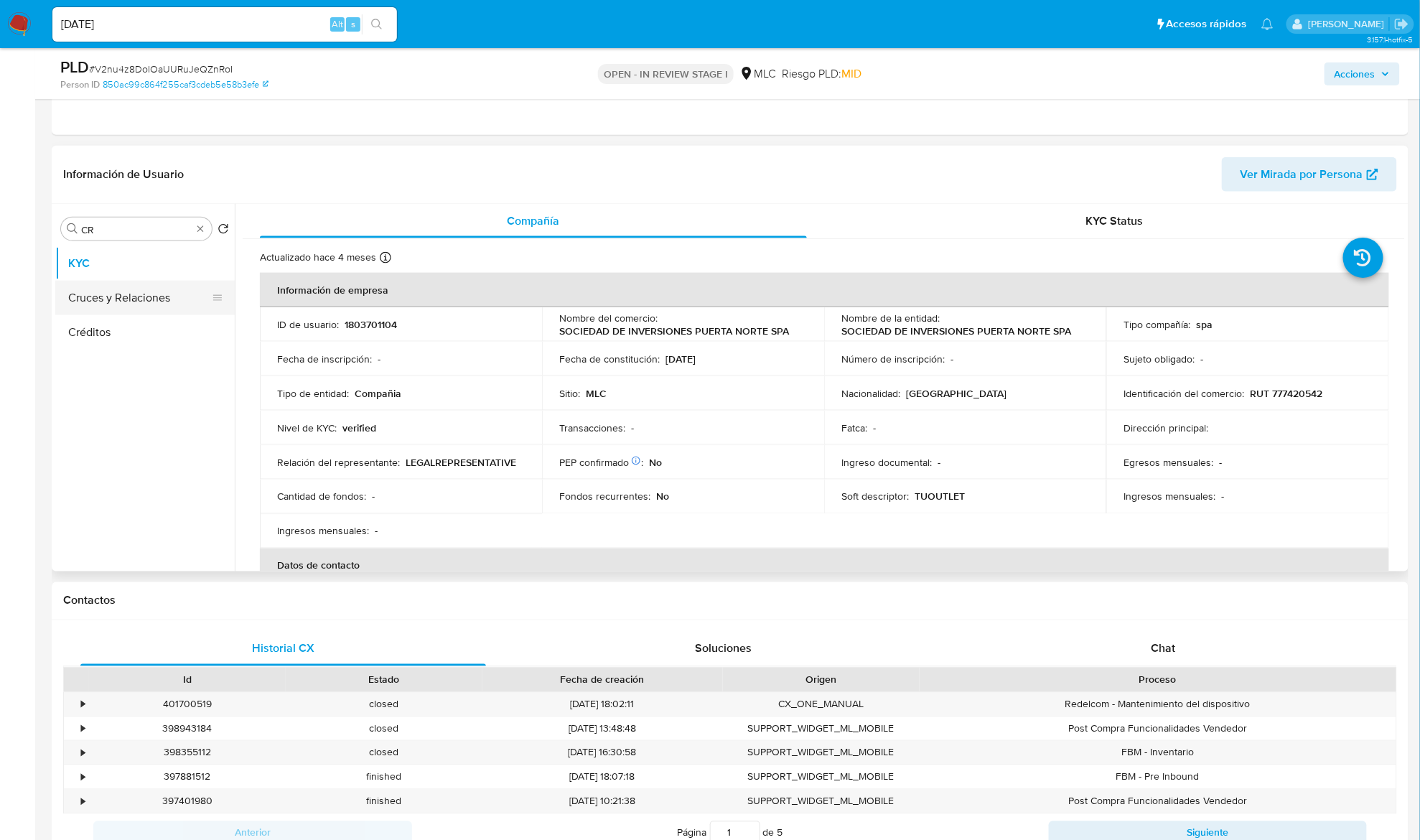
click at [142, 310] on button "Cruces y Relaciones" at bounding box center [138, 298] width 168 height 34
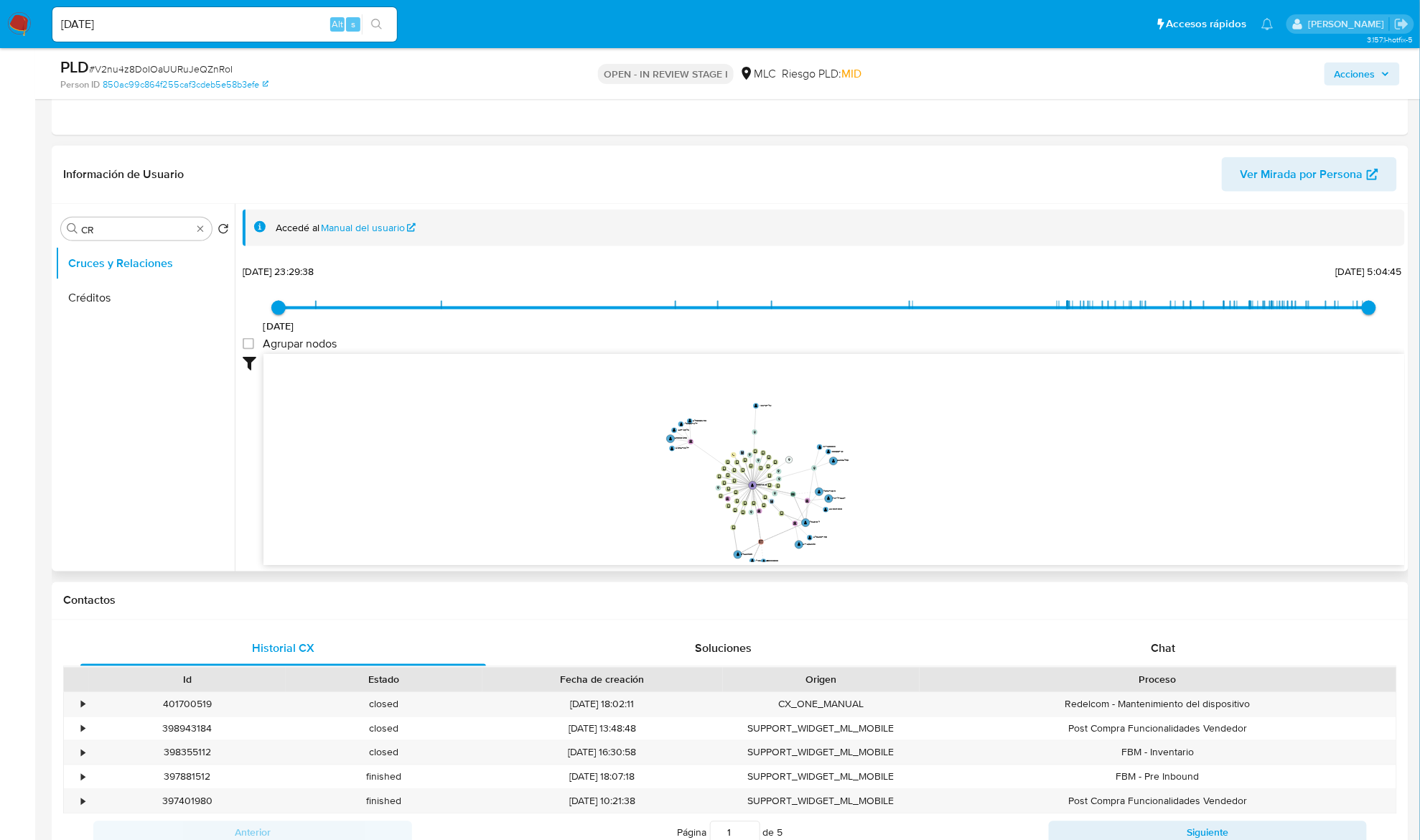
drag, startPoint x: 724, startPoint y: 500, endPoint x: 788, endPoint y: 460, distance: 75.5
click at [788, 460] on circle at bounding box center [789, 460] width 6 height 6
drag, startPoint x: 957, startPoint y: 439, endPoint x: 971, endPoint y: 422, distance: 22.0
click at [966, 426] on icon "device-6782bd8ebd69f1e4b8259e70  user-1803701104  1803701104 device-666b53bc2…" at bounding box center [834, 458] width 1142 height 208
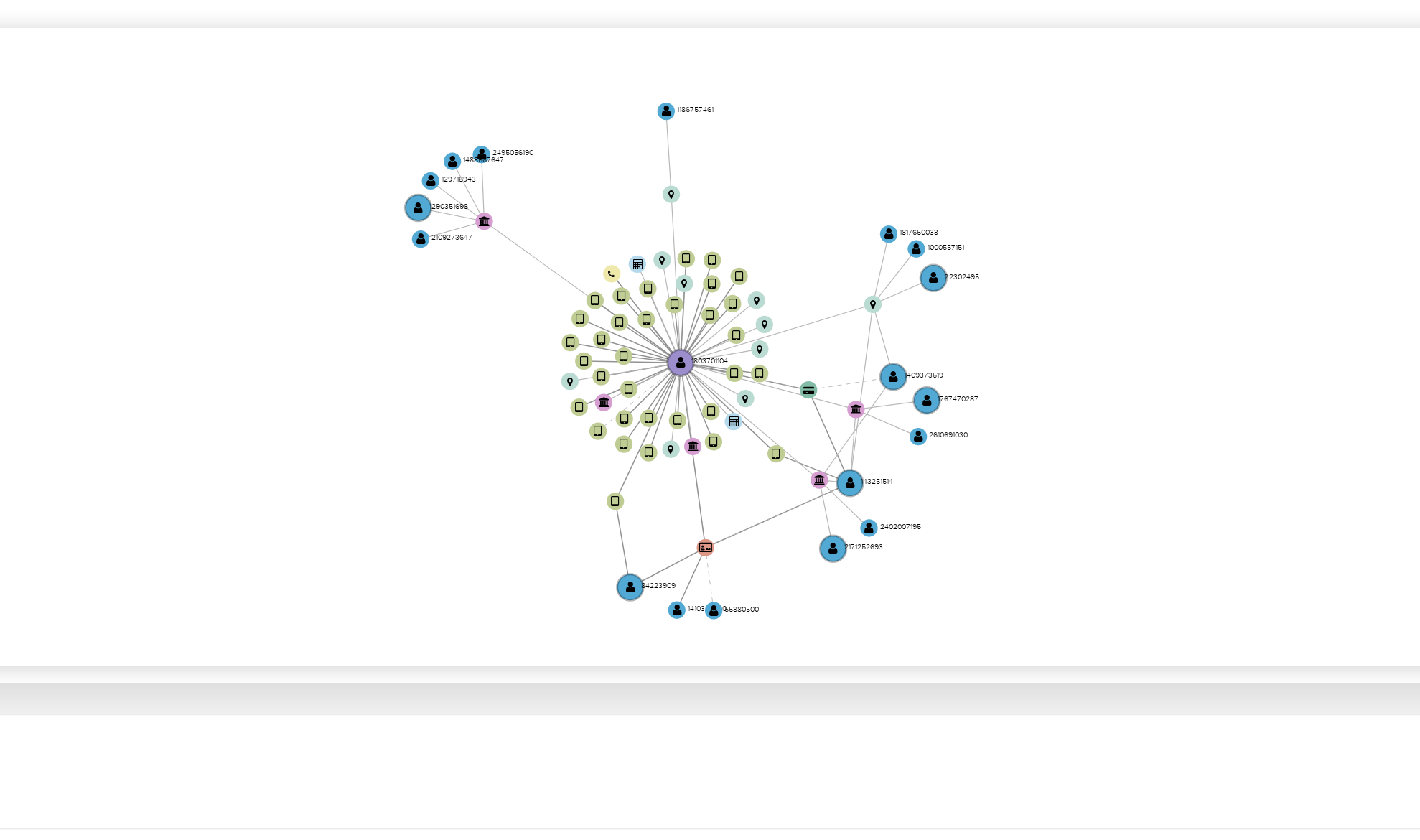
drag, startPoint x: 967, startPoint y: 465, endPoint x: 949, endPoint y: 460, distance: 18.7
click at [967, 468] on icon "device-6782bd8ebd69f1e4b8259e70  user-1803701104  1803701104 device-666b53bc2…" at bounding box center [834, 458] width 1142 height 208
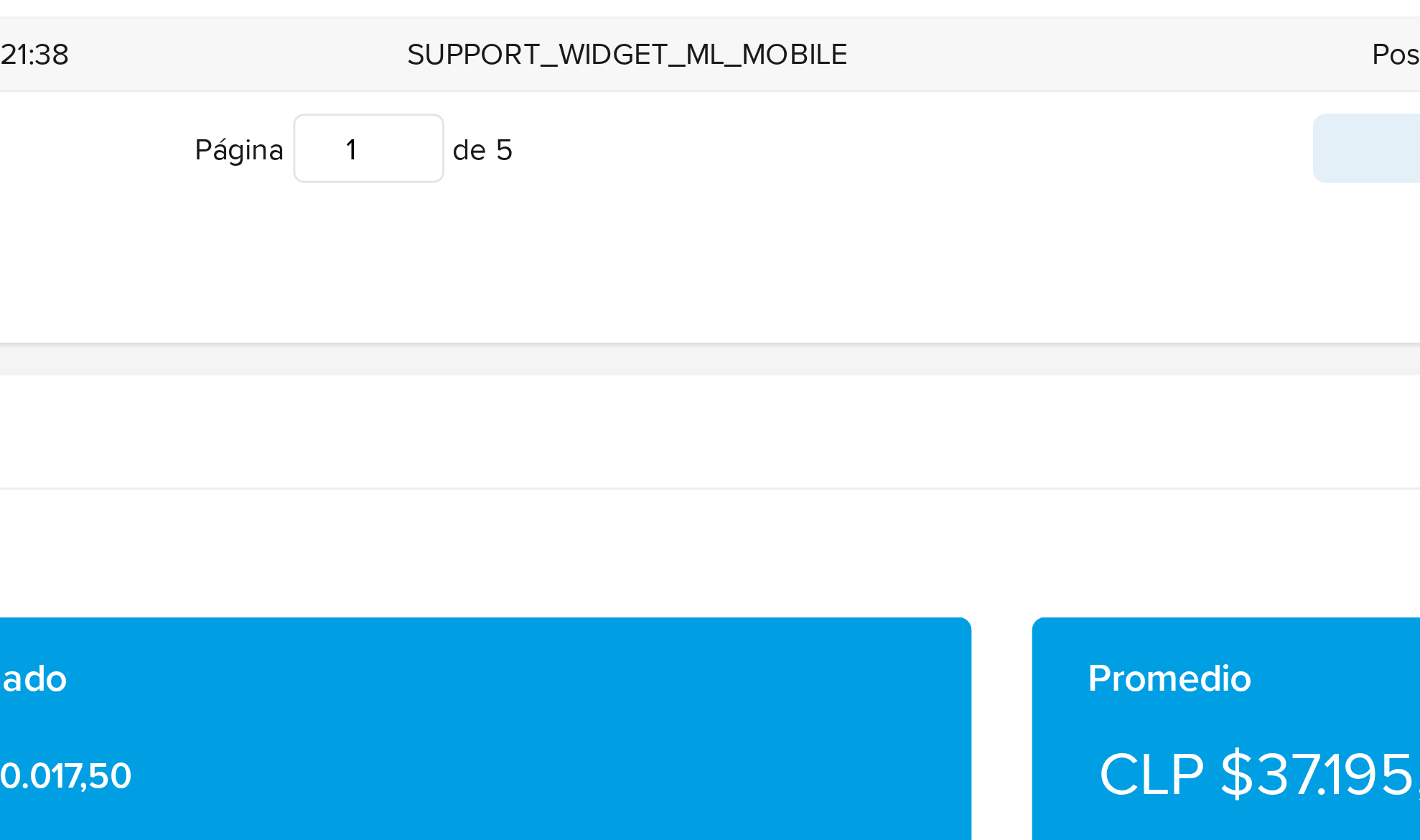
scroll to position [797, 0]
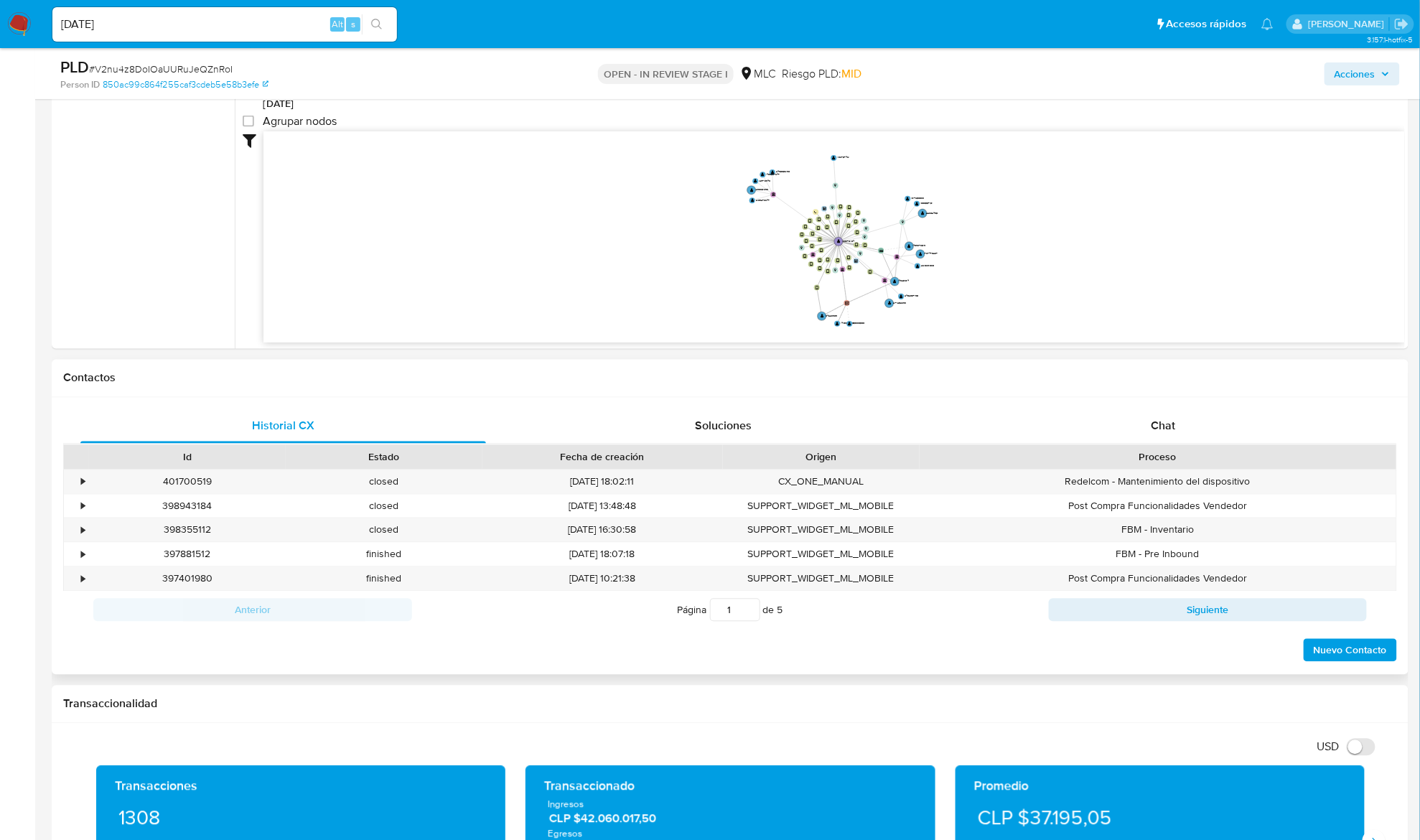
click at [1161, 446] on div "Proceso" at bounding box center [1157, 457] width 477 height 25
click at [1163, 426] on span "Chat" at bounding box center [1163, 426] width 25 height 17
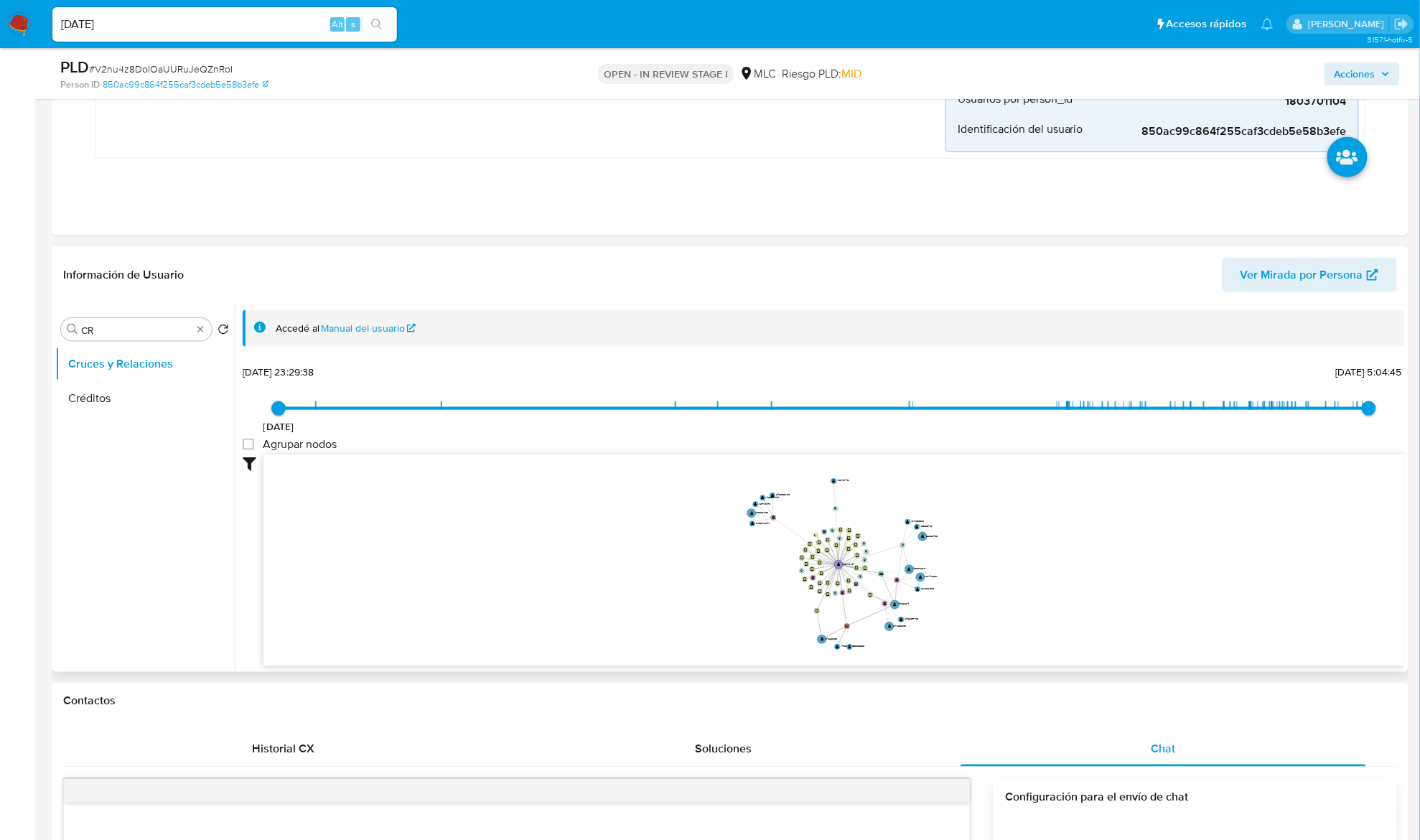
scroll to position [478, 0]
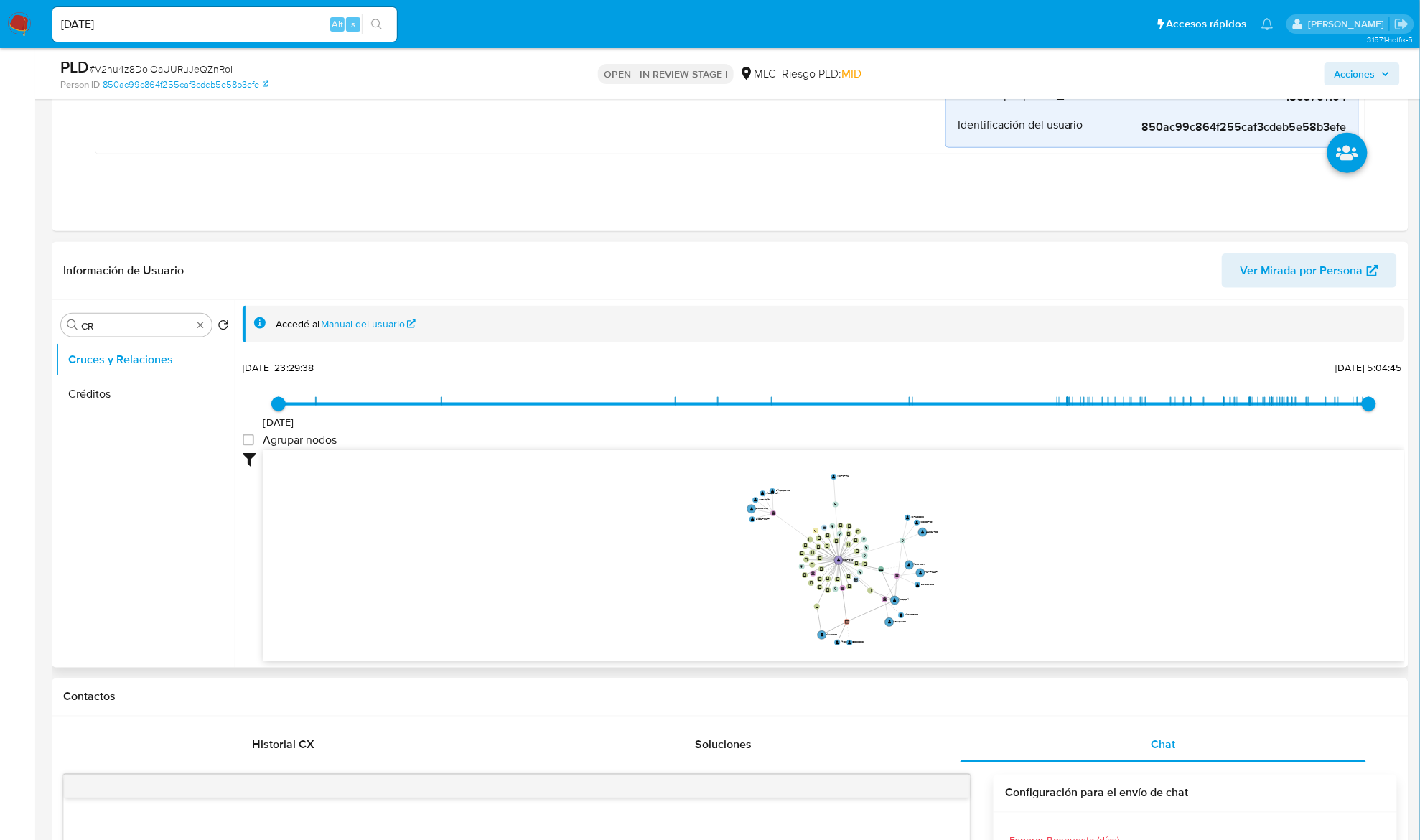
click at [161, 340] on div "Buscar CR Volver al orden por defecto Cruces y Relaciones Créditos" at bounding box center [145, 484] width 180 height 365
click at [167, 327] on input "CR" at bounding box center [136, 326] width 111 height 13
type input "DOC"
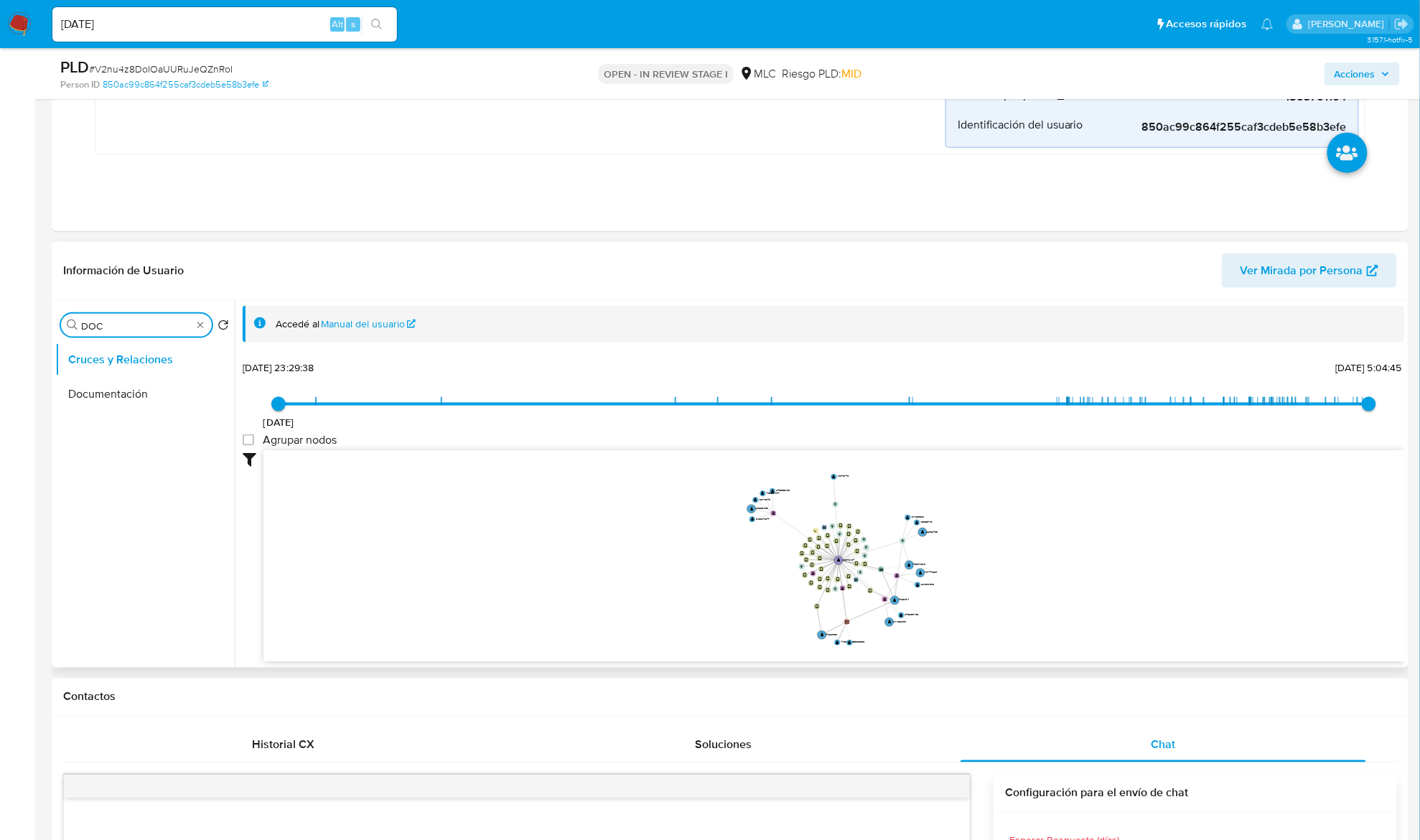
click at [130, 421] on ul "Cruces y Relaciones Documentación" at bounding box center [145, 504] width 180 height 324
click at [132, 401] on button "Documentación" at bounding box center [138, 394] width 168 height 34
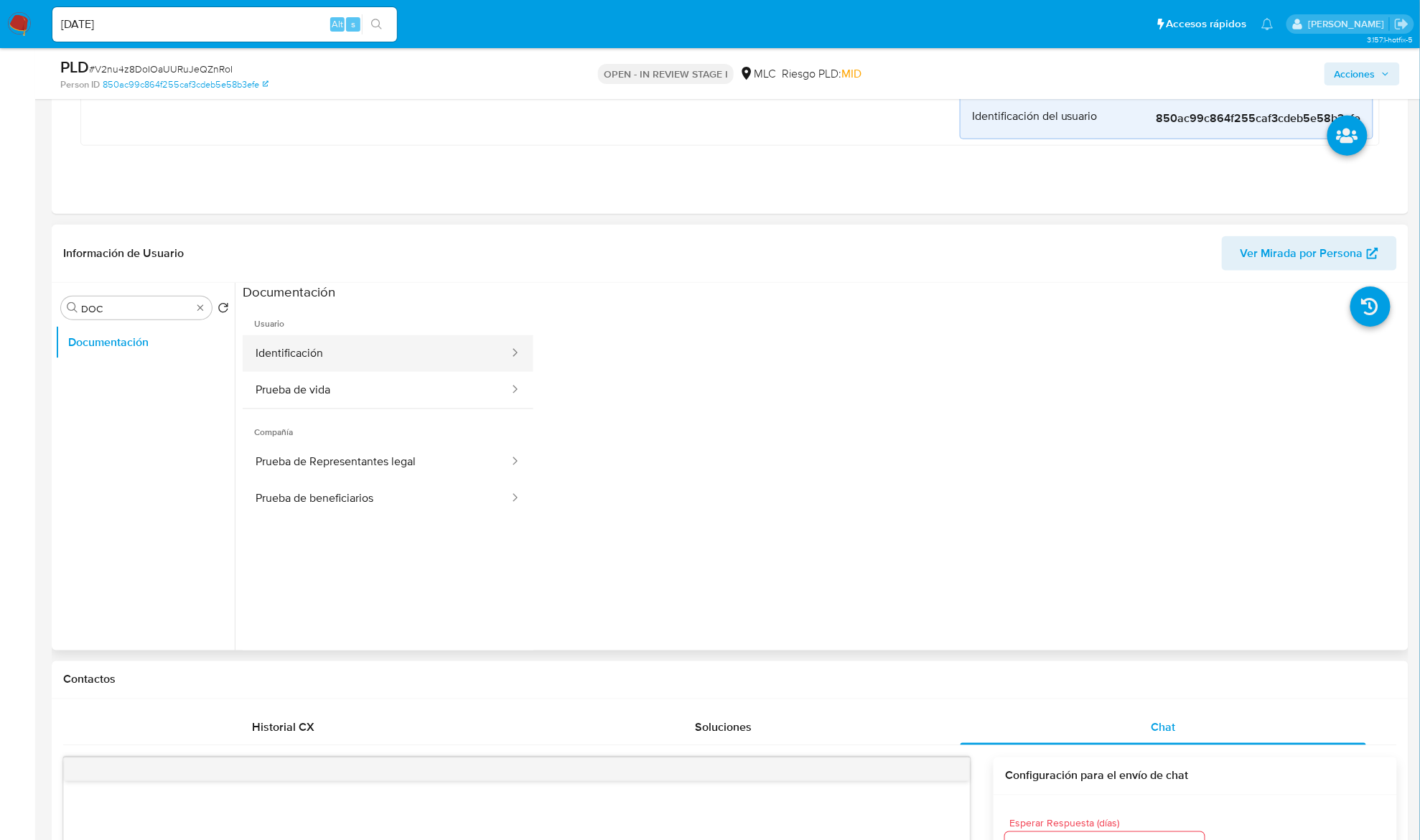
click at [371, 364] on button "Identificación" at bounding box center [376, 353] width 268 height 37
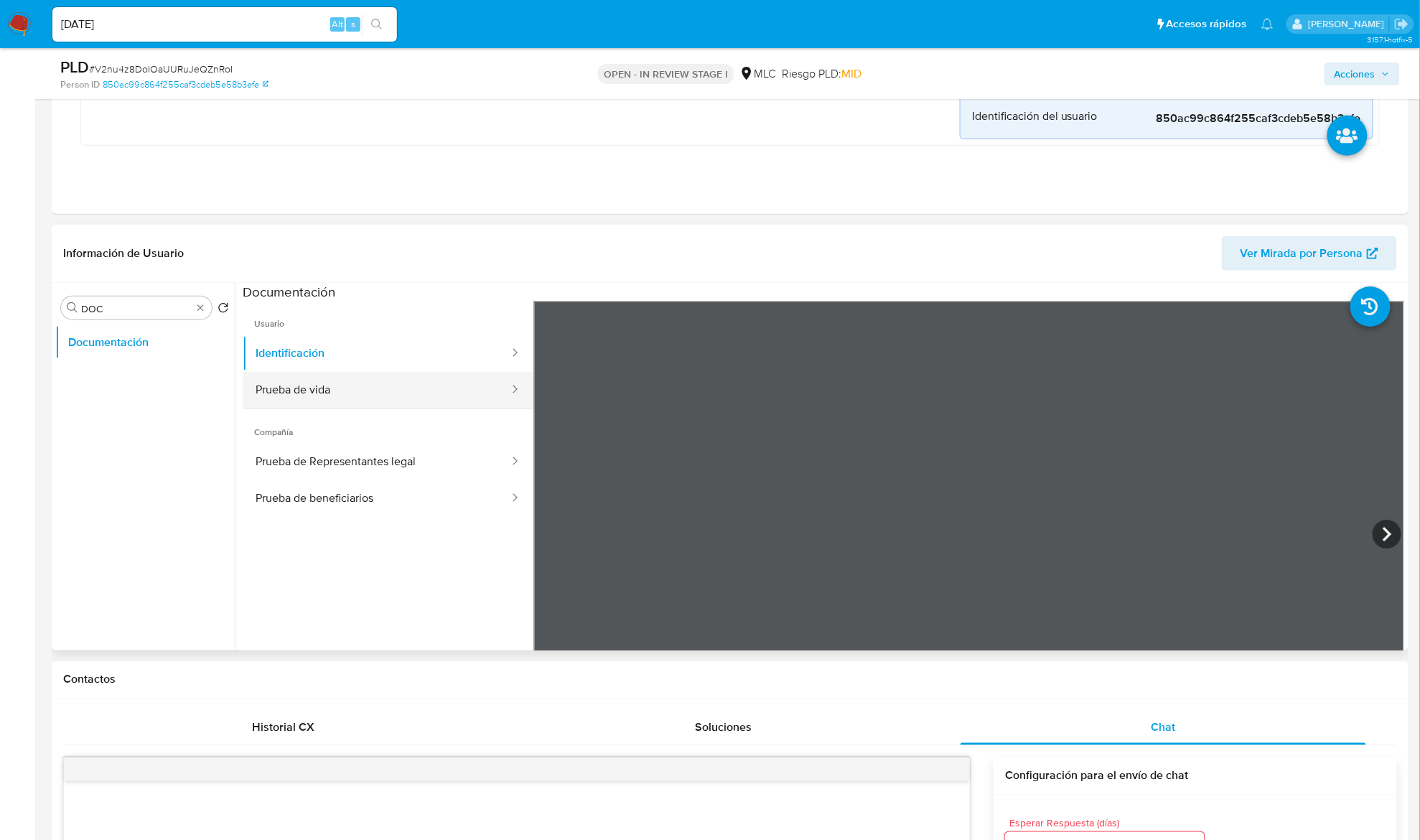
click at [391, 401] on button "Prueba de vida" at bounding box center [376, 390] width 268 height 37
click at [202, 314] on div "Buscar DOC" at bounding box center [137, 308] width 151 height 23
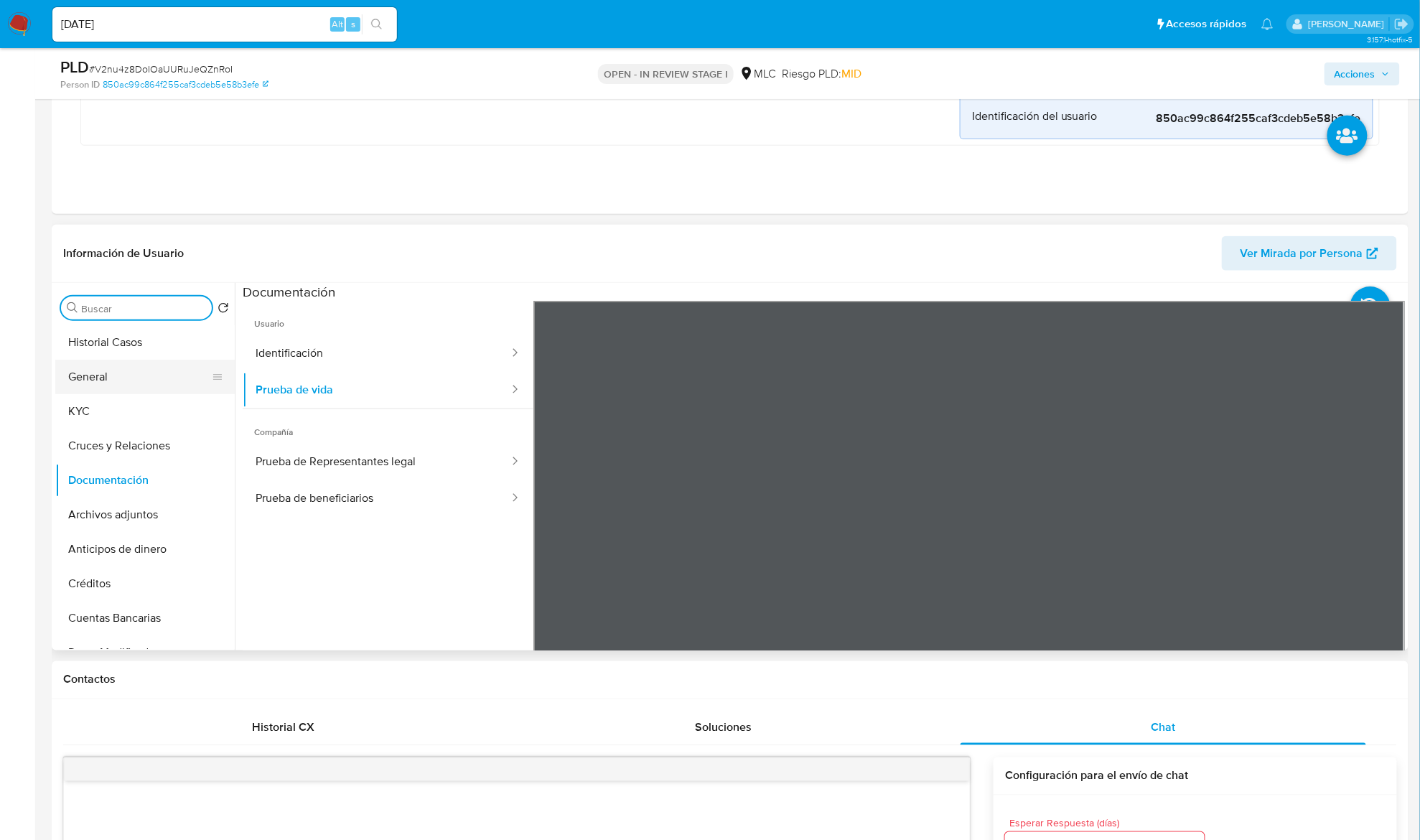
click at [154, 387] on button "General" at bounding box center [138, 376] width 168 height 34
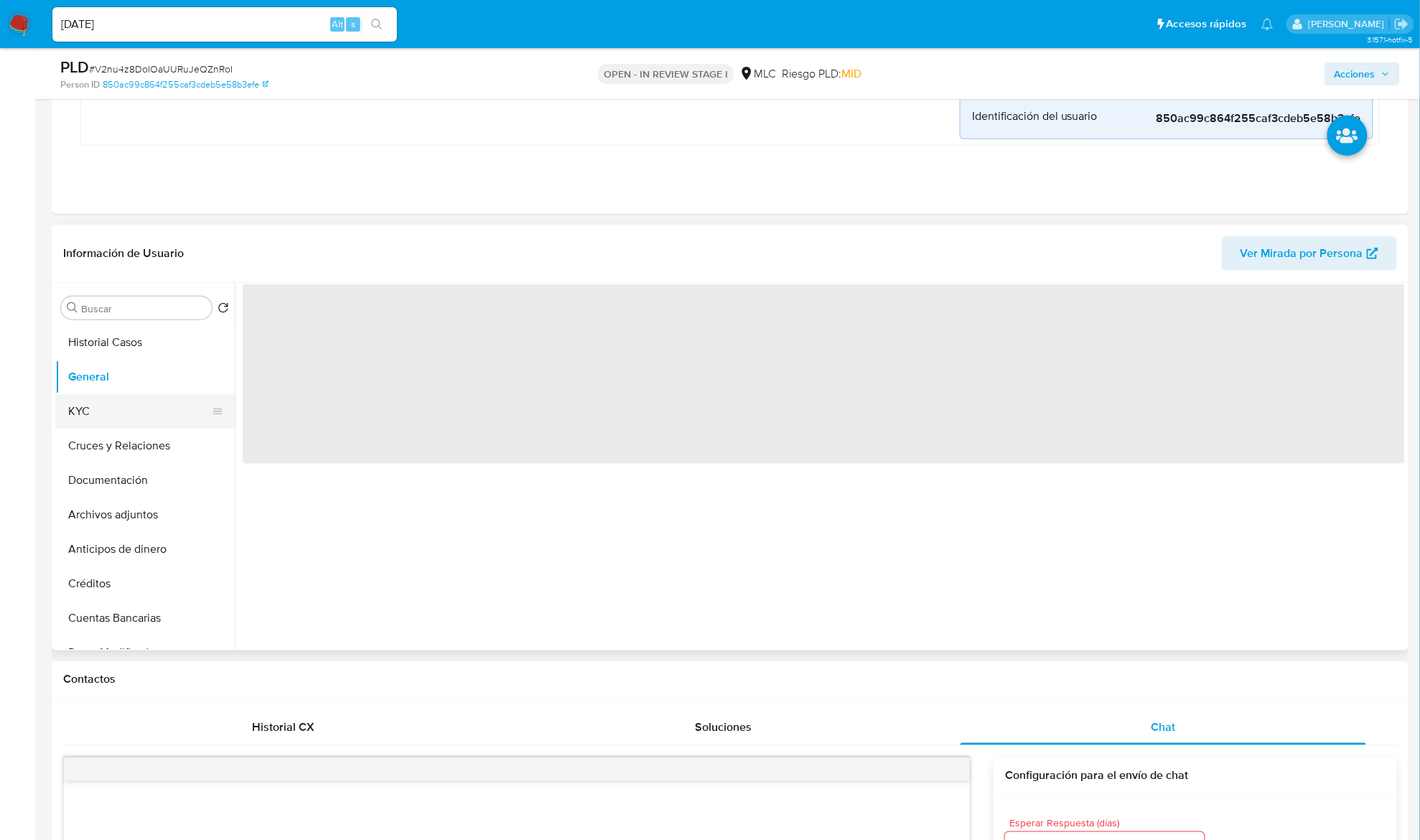
click at [141, 402] on button "KYC" at bounding box center [138, 410] width 168 height 34
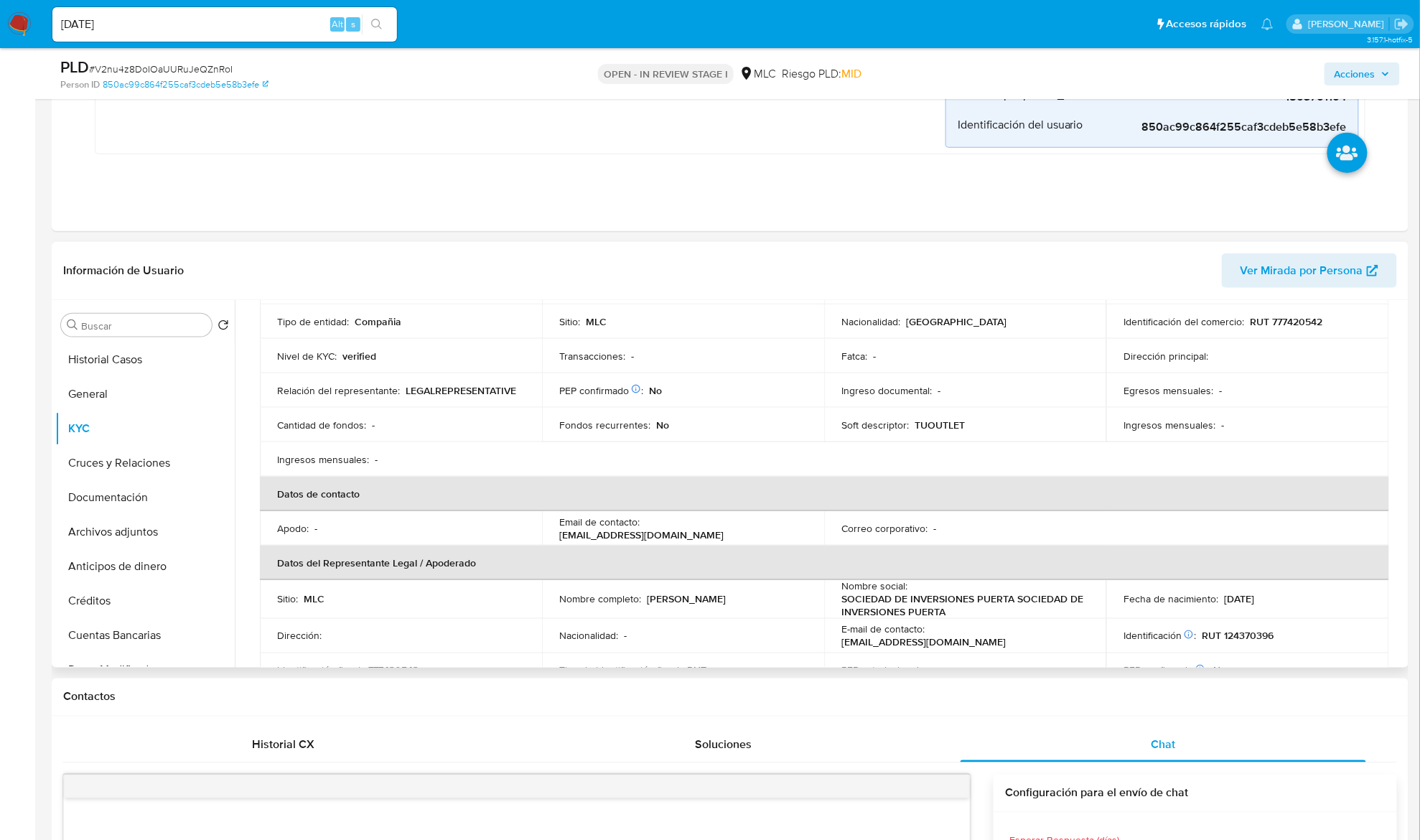
scroll to position [72, 0]
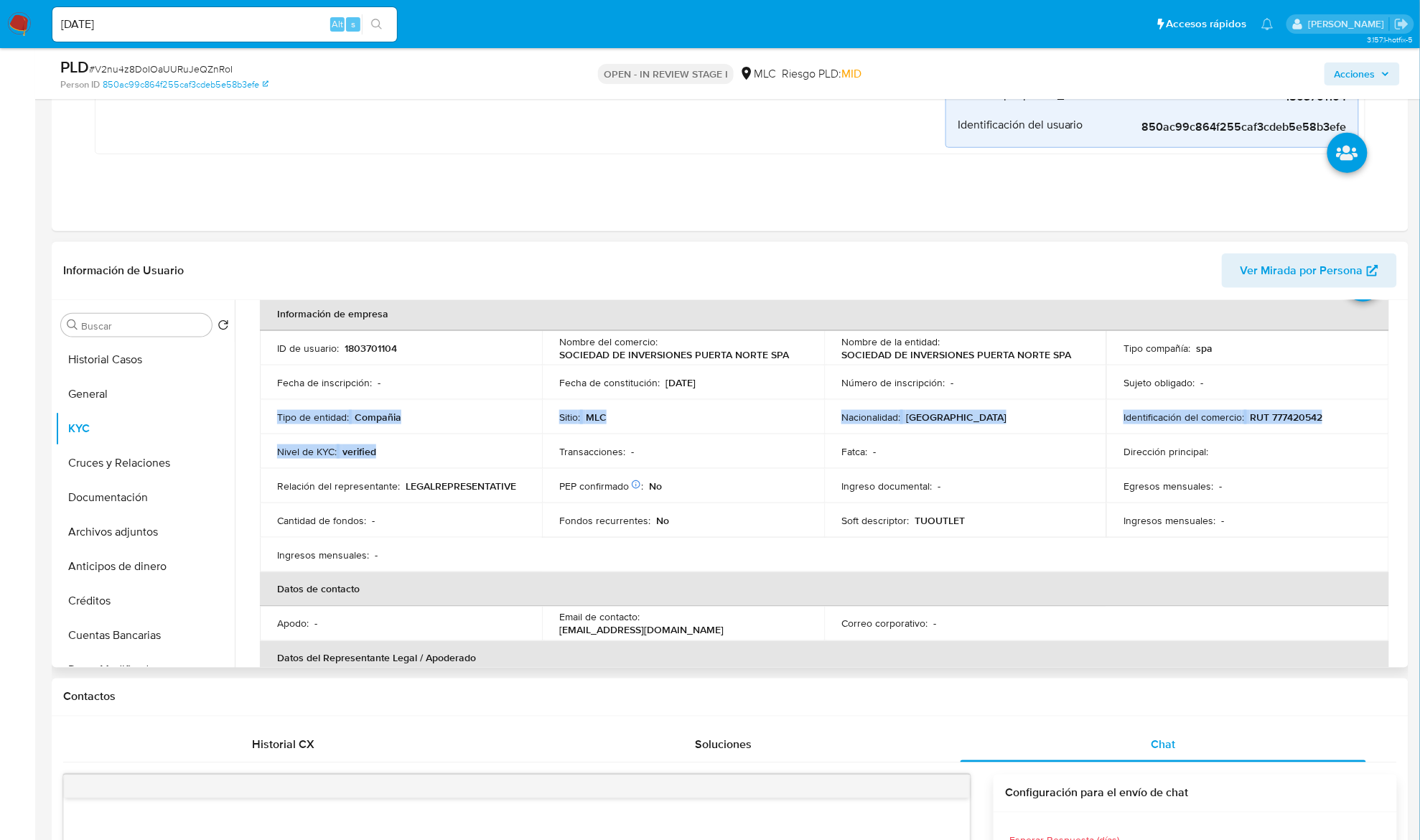
drag, startPoint x: 340, startPoint y: 402, endPoint x: 558, endPoint y: 438, distance: 221.0
click at [558, 438] on tbody "ID de usuario : 1803701104 Nombre del comercio : SOCIEDAD DE INVERSIONES PUERTA…" at bounding box center [824, 451] width 1129 height 241
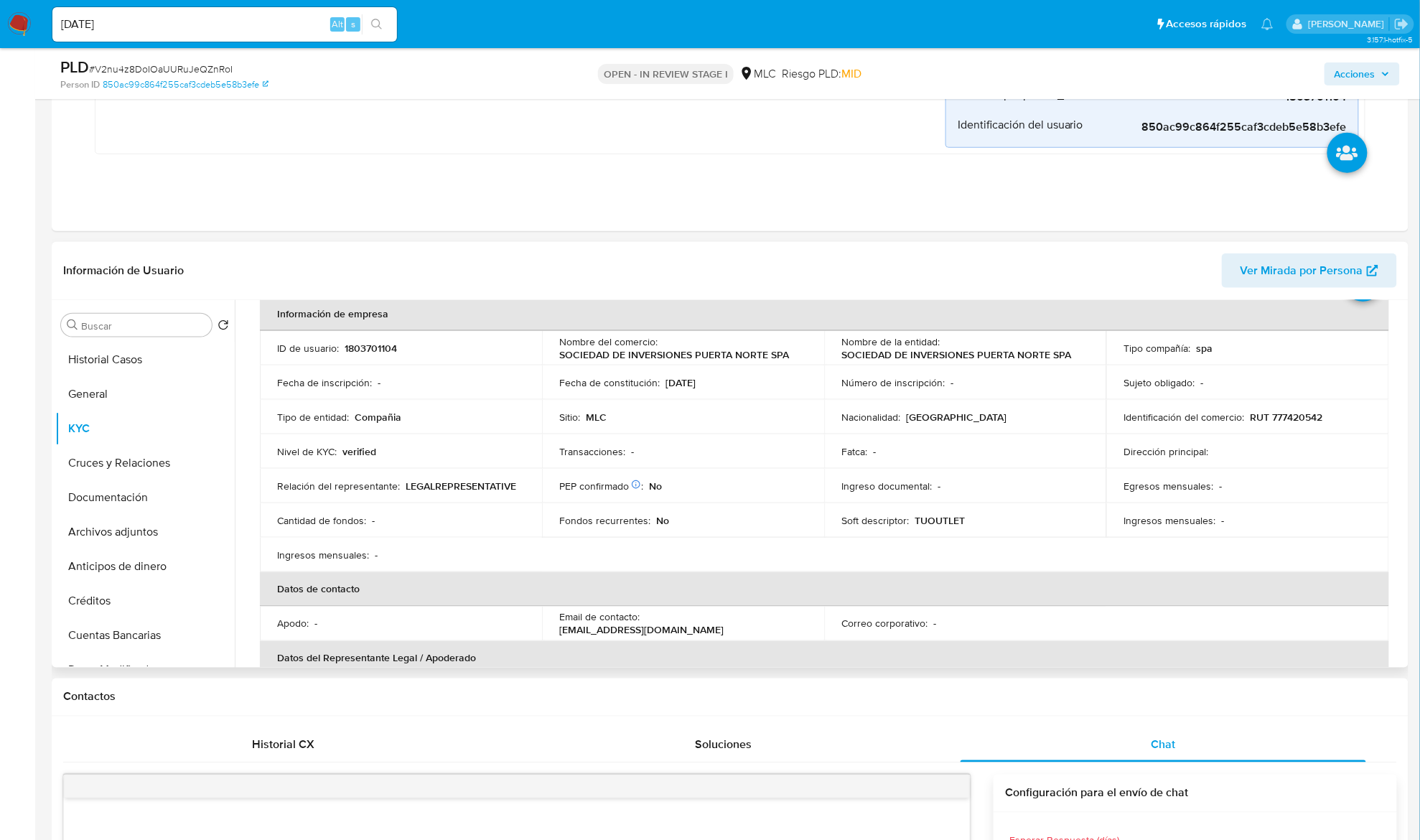
click at [560, 480] on p "PEP confirmado Obtenido de listas internas :" at bounding box center [601, 486] width 84 height 13
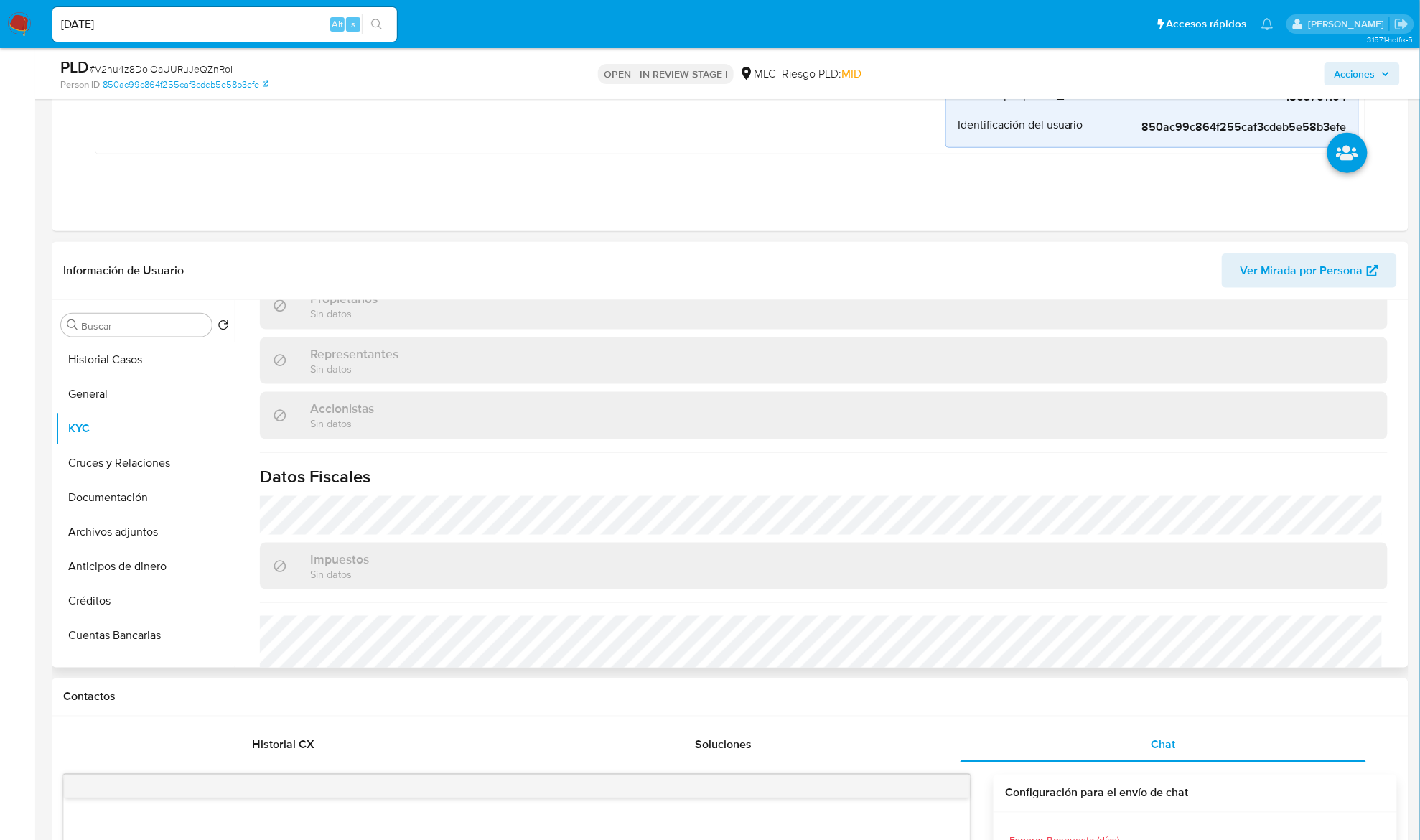
scroll to position [742, 0]
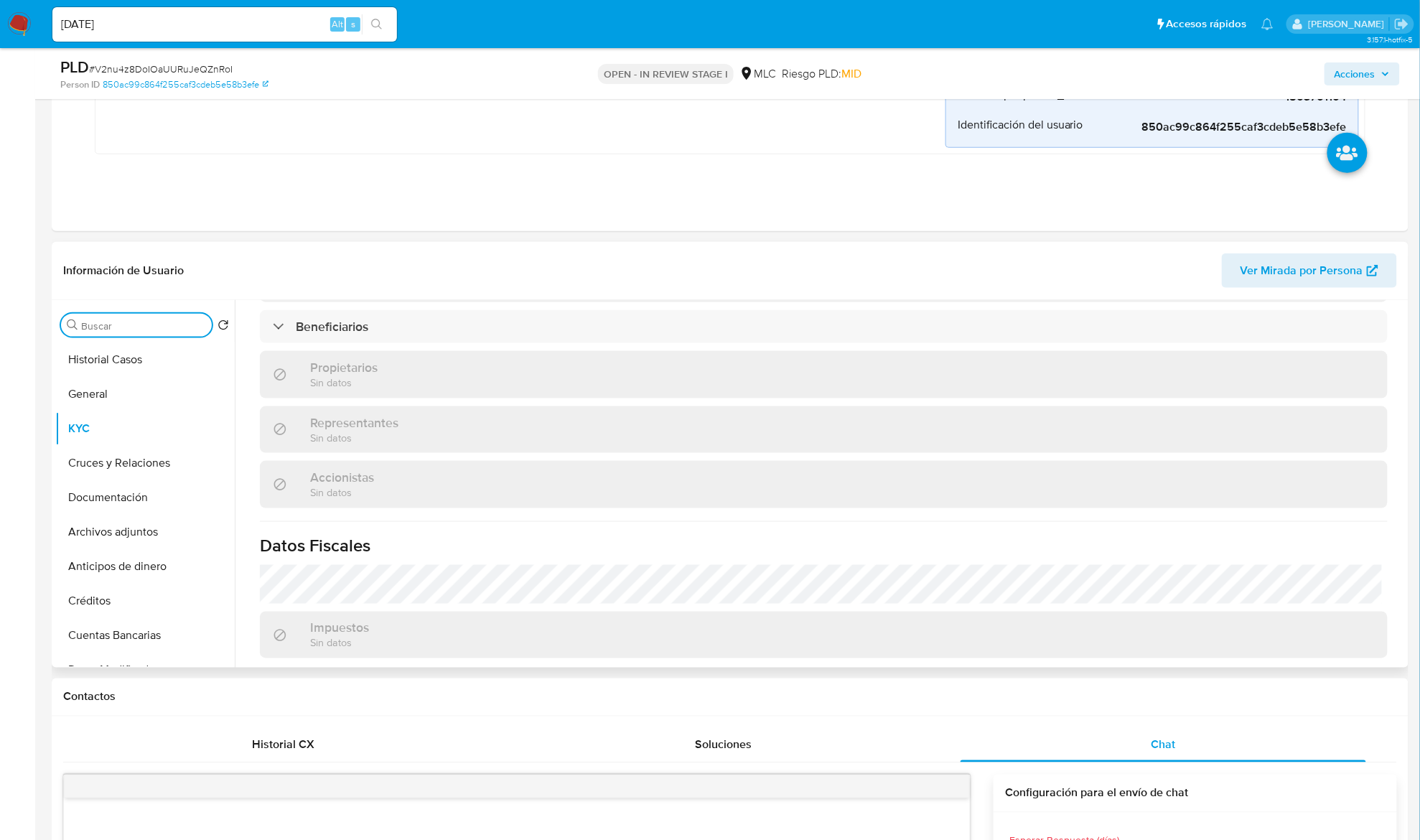
click at [110, 330] on input "Buscar" at bounding box center [143, 326] width 125 height 13
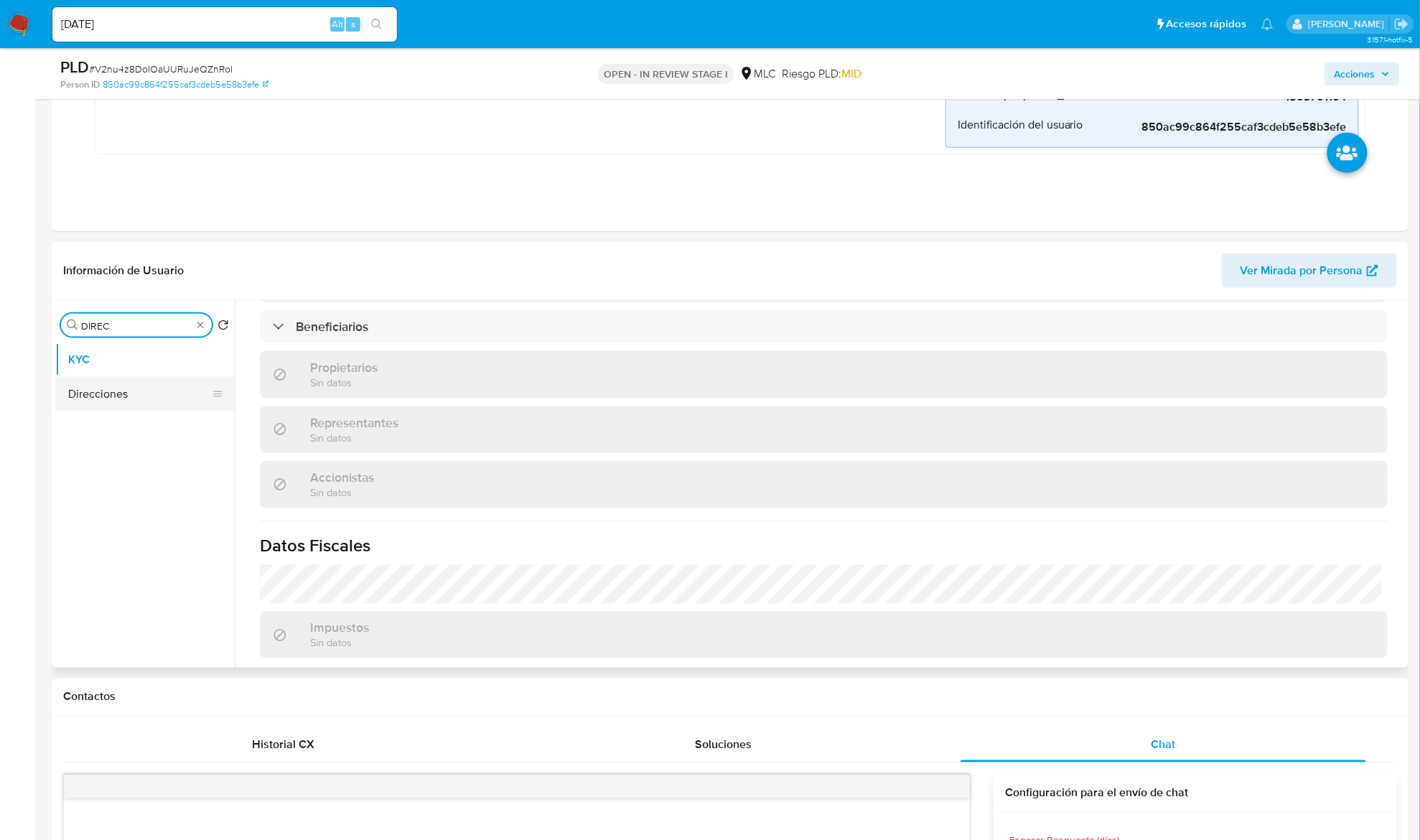
type input "DIREC"
click at [150, 388] on button "Direcciones" at bounding box center [138, 394] width 168 height 34
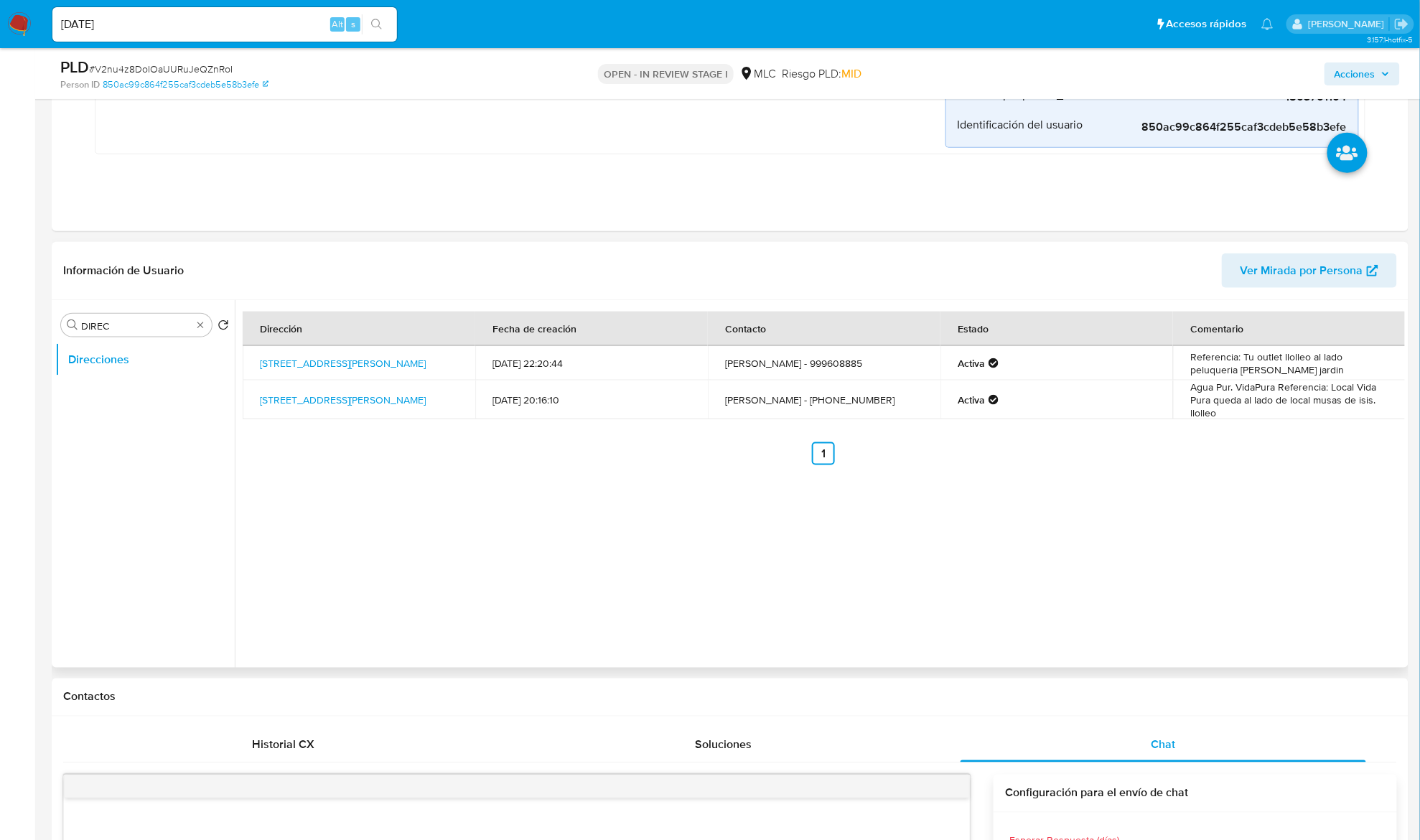
click at [1212, 401] on td "Agua Pur. VidaPura Referencia: Local Vida Pura queda al lado de local musas de …" at bounding box center [1290, 399] width 232 height 39
click at [1151, 475] on div "Dirección Fecha de creación Contacto Estado Comentario Divina Providencia 2335,…" at bounding box center [819, 484] width 1170 height 368
click at [322, 359] on link "Divina Providencia 2335, San Antonio, Valparaíso, , Chile 2335" at bounding box center [343, 364] width 165 height 14
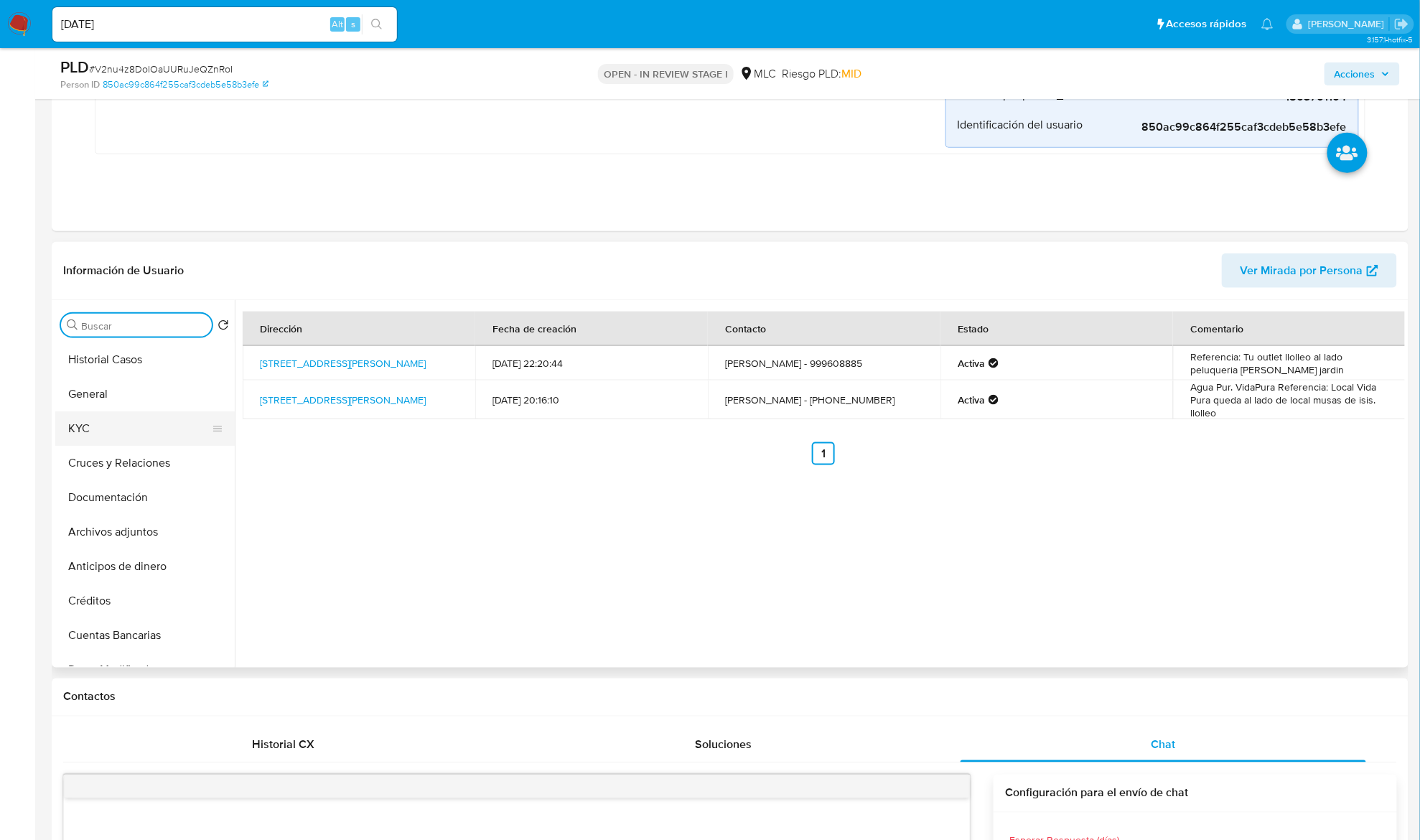
click at [127, 440] on button "KYC" at bounding box center [138, 428] width 168 height 34
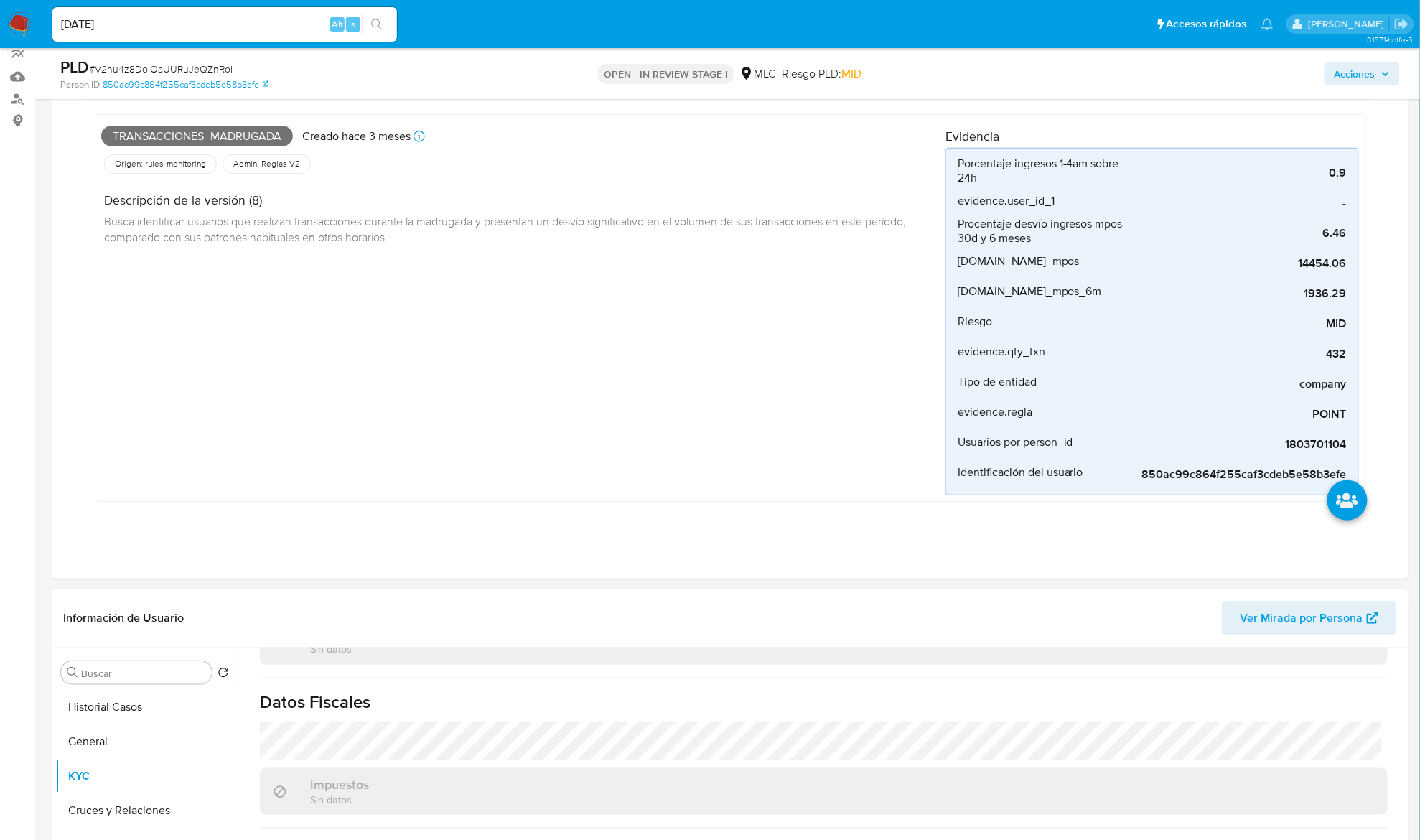
scroll to position [287, 0]
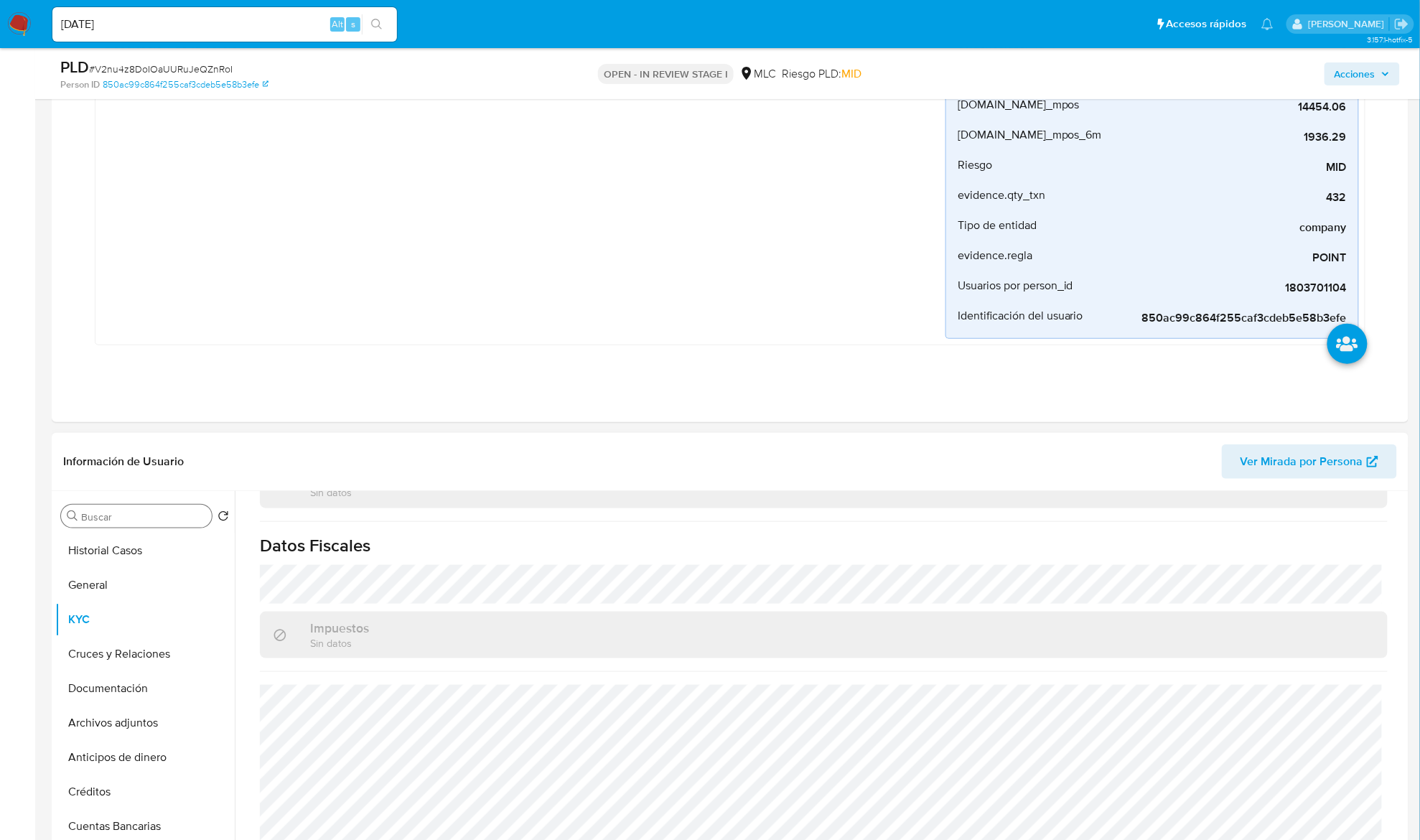
click at [115, 517] on input "Buscar" at bounding box center [143, 517] width 125 height 13
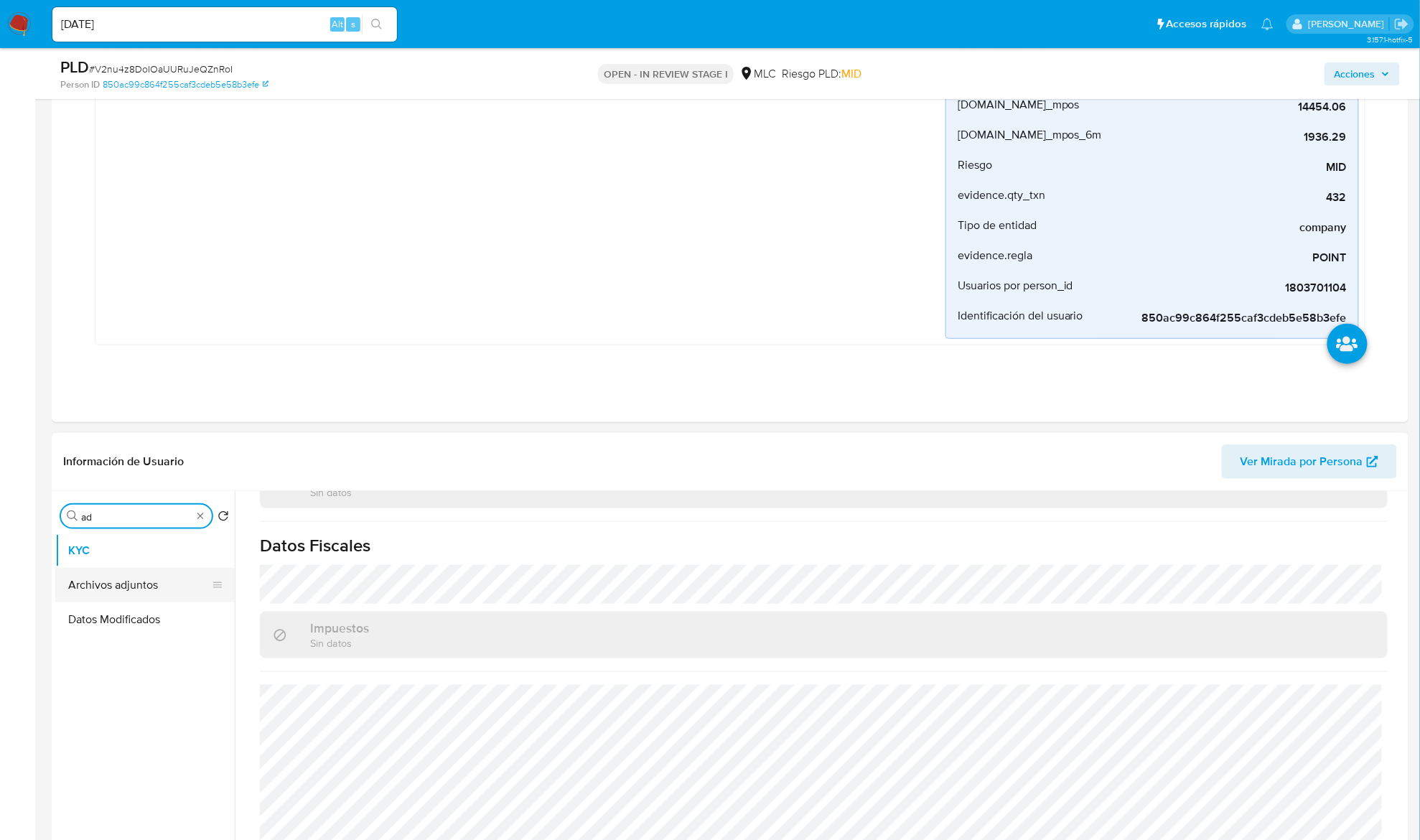
type input "ad"
click at [107, 570] on button "Archivos adjuntos" at bounding box center [138, 585] width 168 height 34
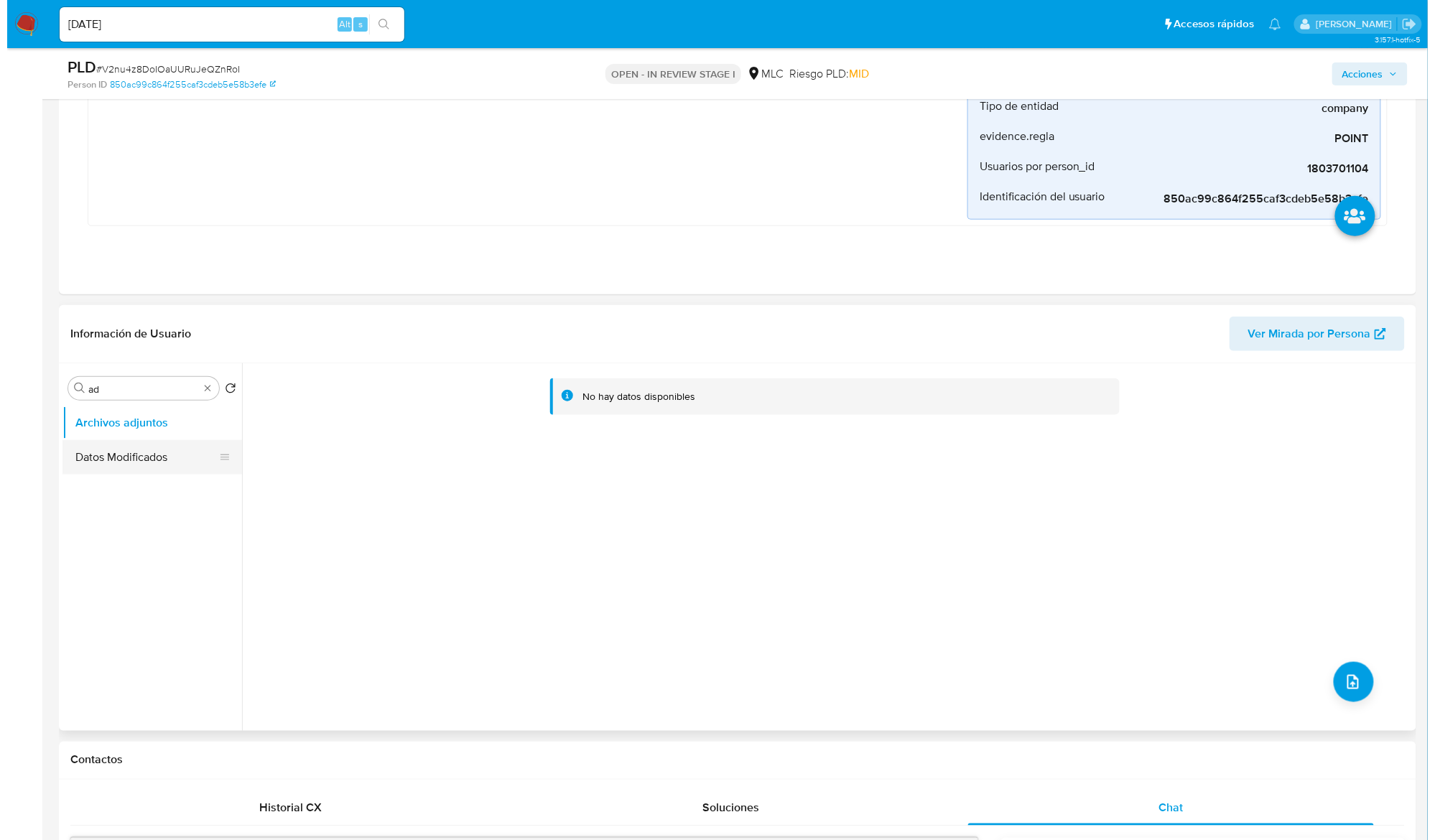
scroll to position [574, 0]
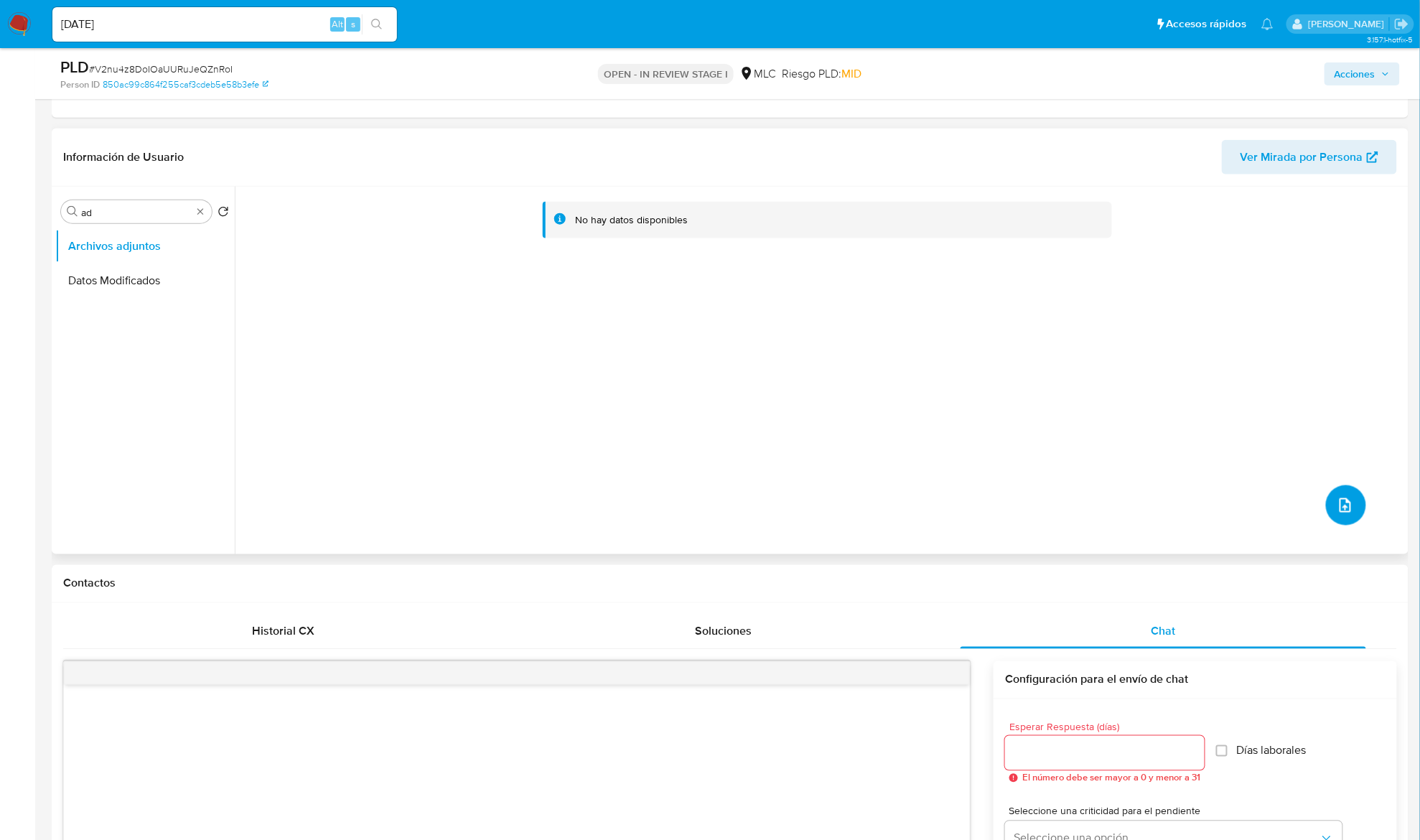
click at [1336, 504] on span "upload-file" at bounding box center [1345, 505] width 18 height 18
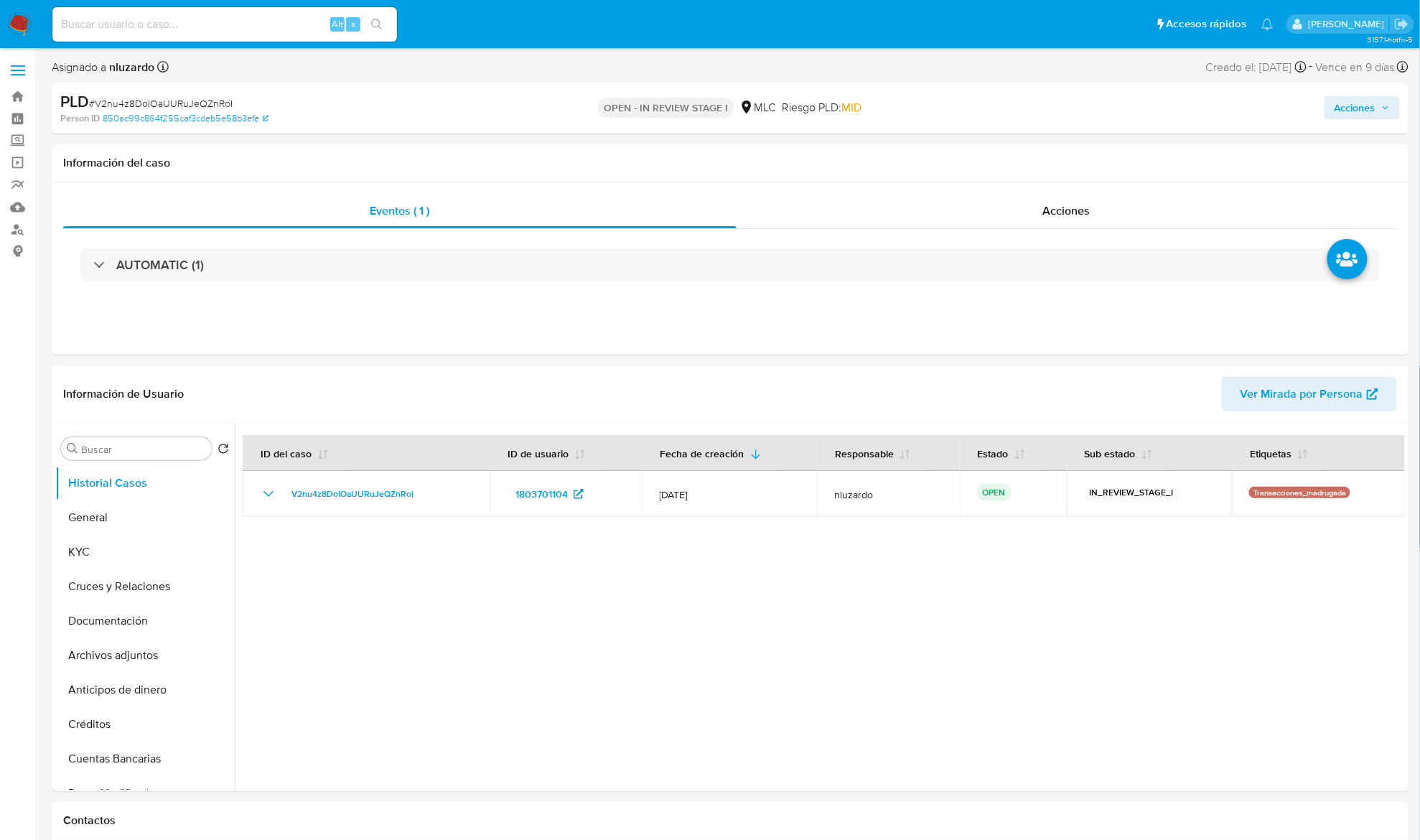
select select "10"
click at [1060, 202] on span "Acciones" at bounding box center [1067, 210] width 48 height 17
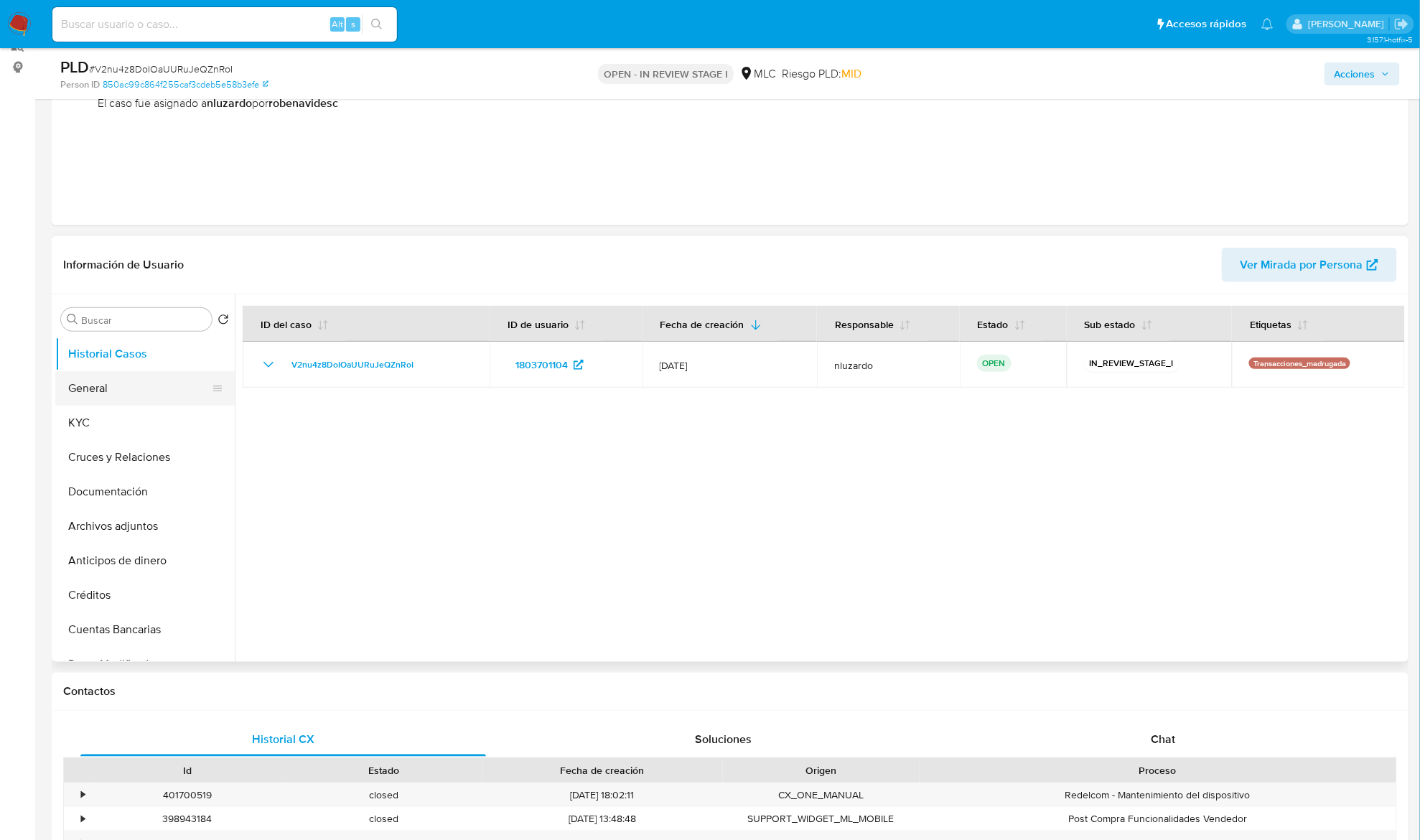
scroll to position [191, 0]
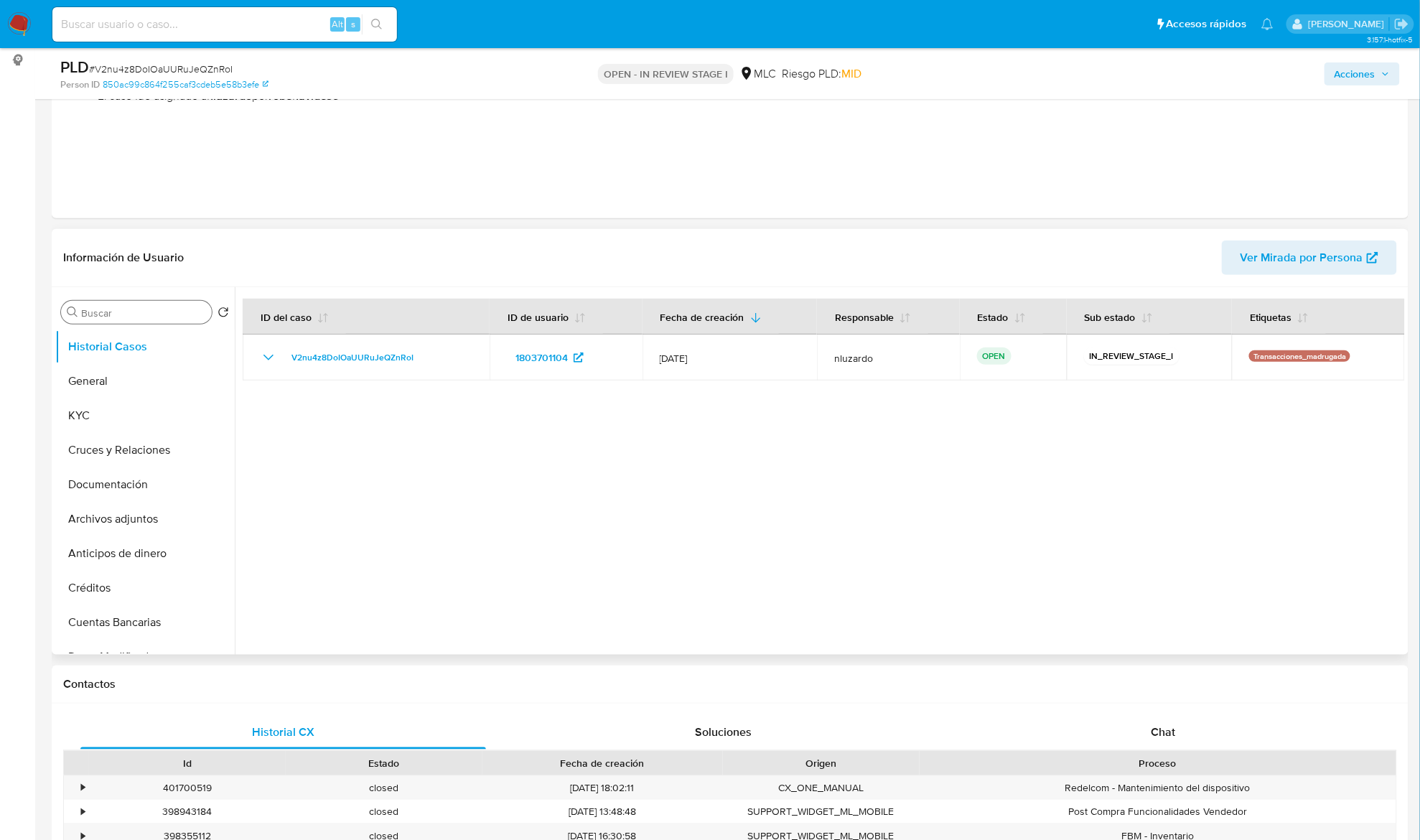
click at [128, 312] on input "Buscar" at bounding box center [143, 313] width 125 height 13
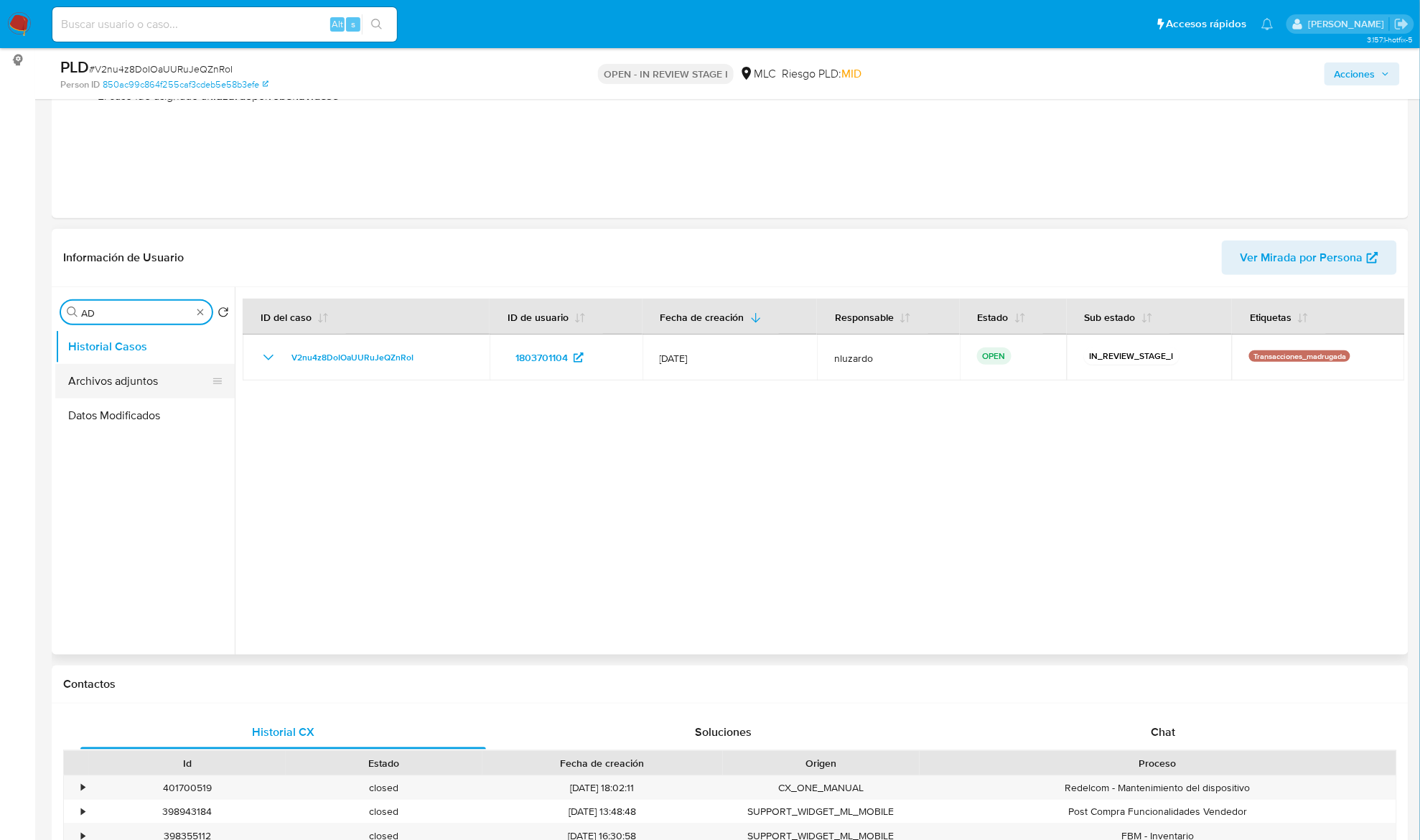
type input "AD"
click at [124, 371] on button "Archivos adjuntos" at bounding box center [138, 381] width 168 height 34
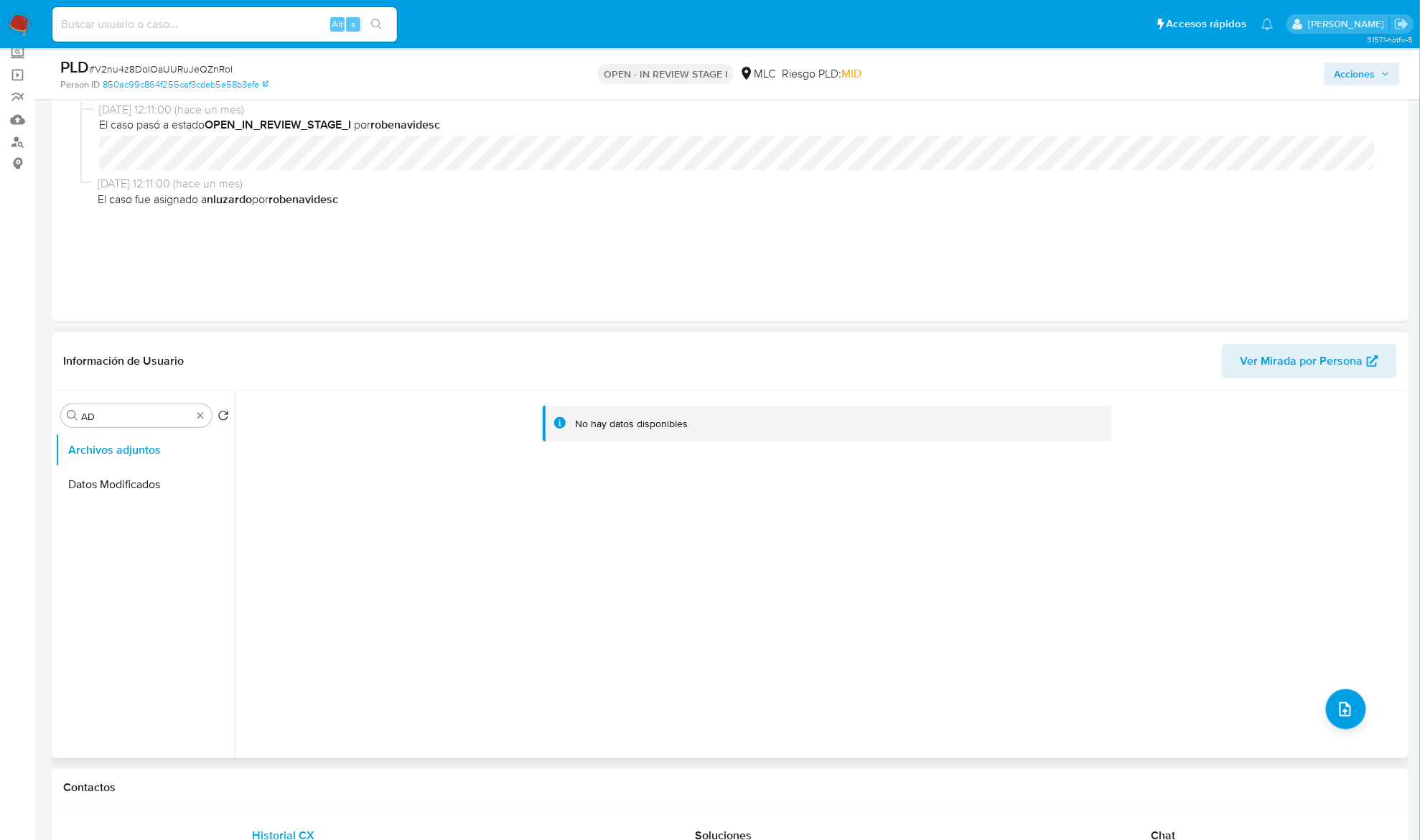
scroll to position [0, 0]
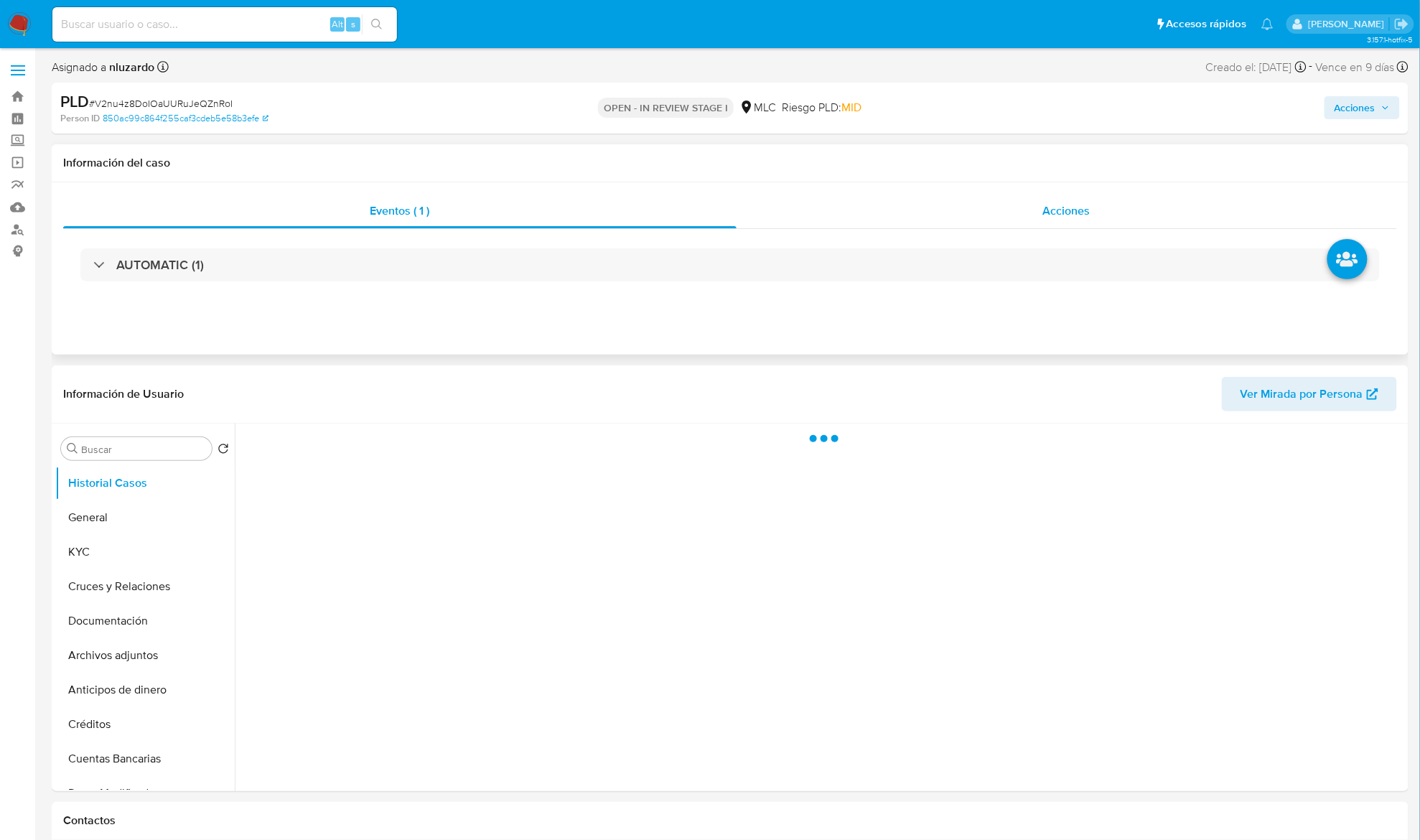
click at [1052, 216] on span "Acciones" at bounding box center [1067, 210] width 48 height 17
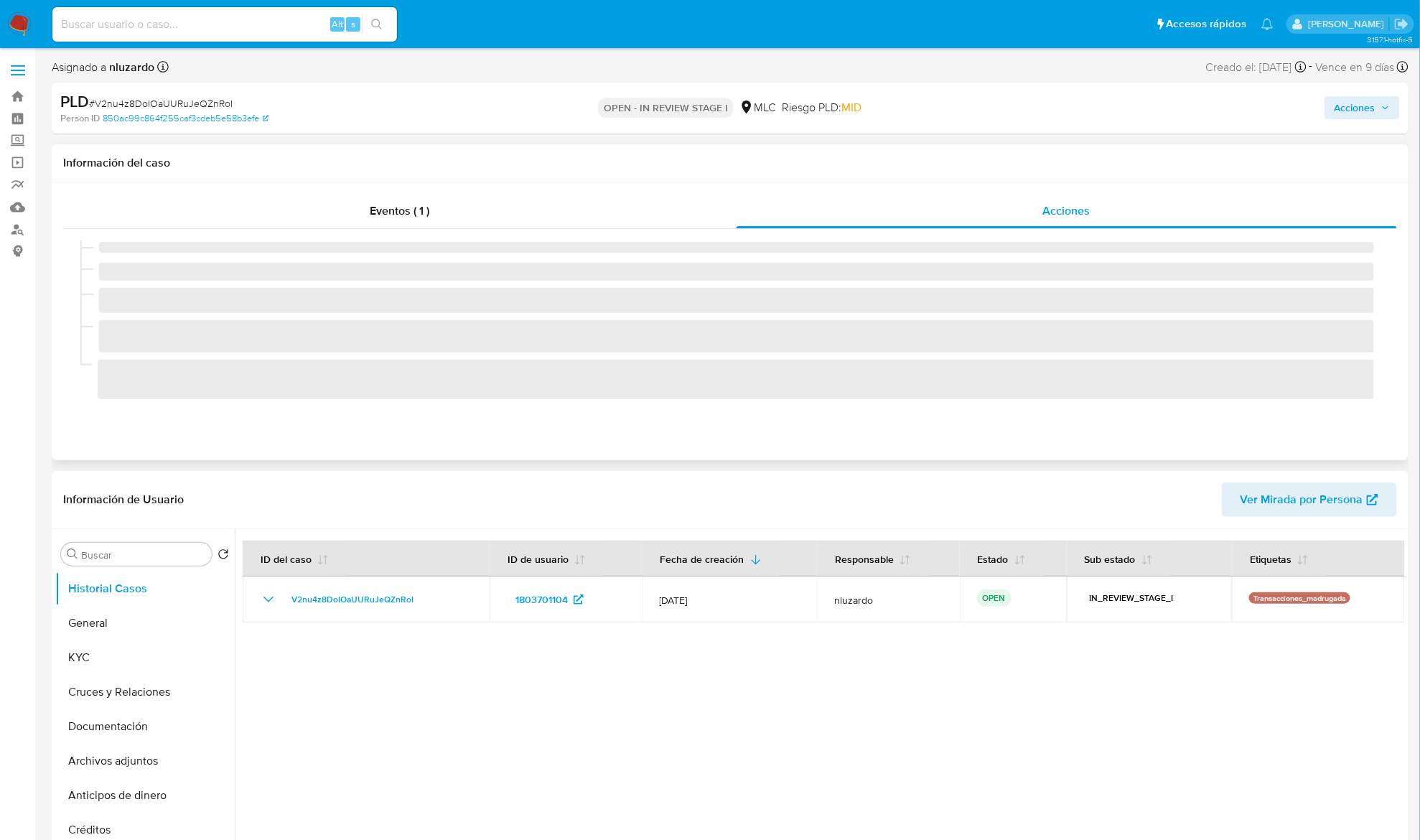
select select "10"
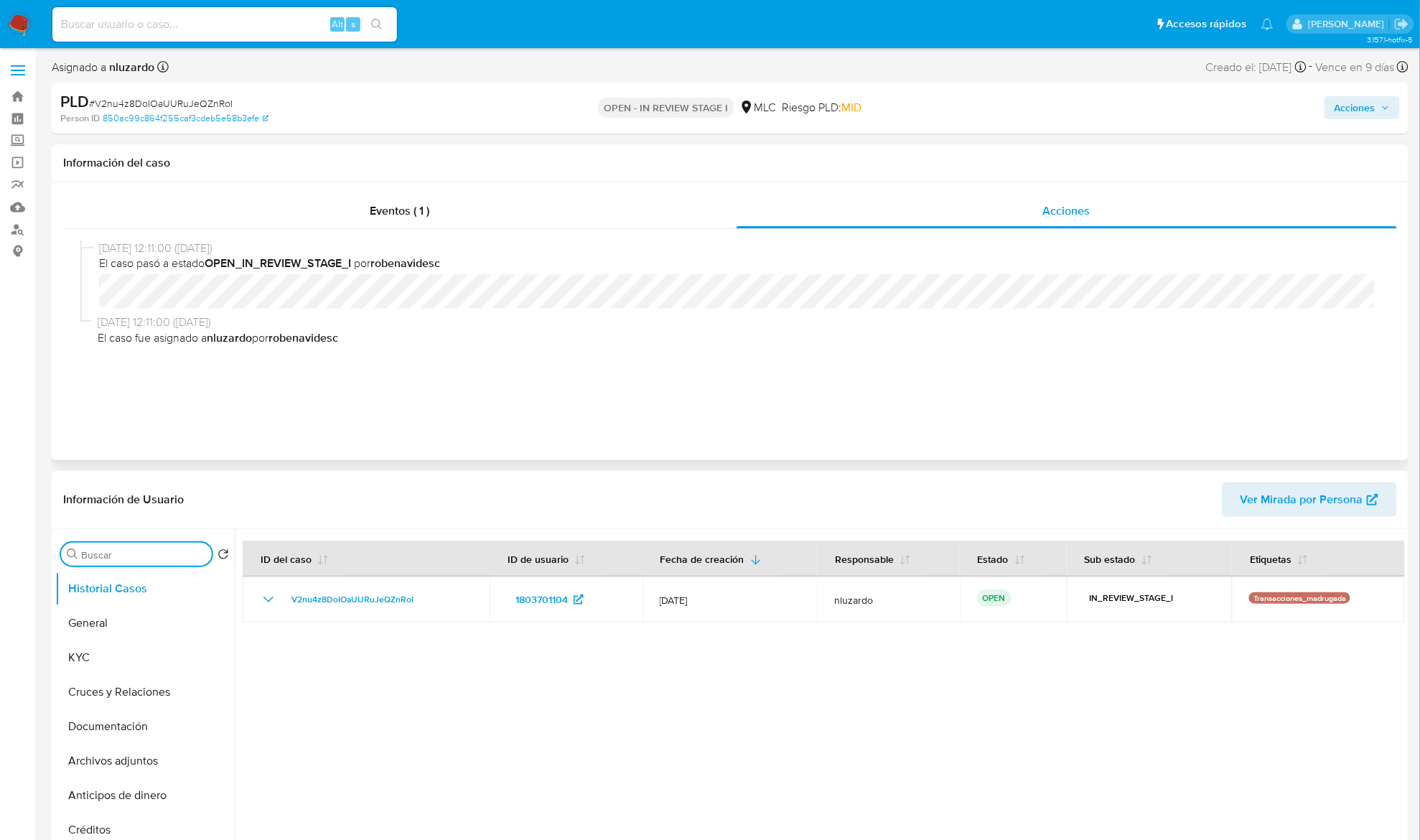
click at [121, 552] on input "Buscar" at bounding box center [143, 554] width 125 height 13
type input "AD"
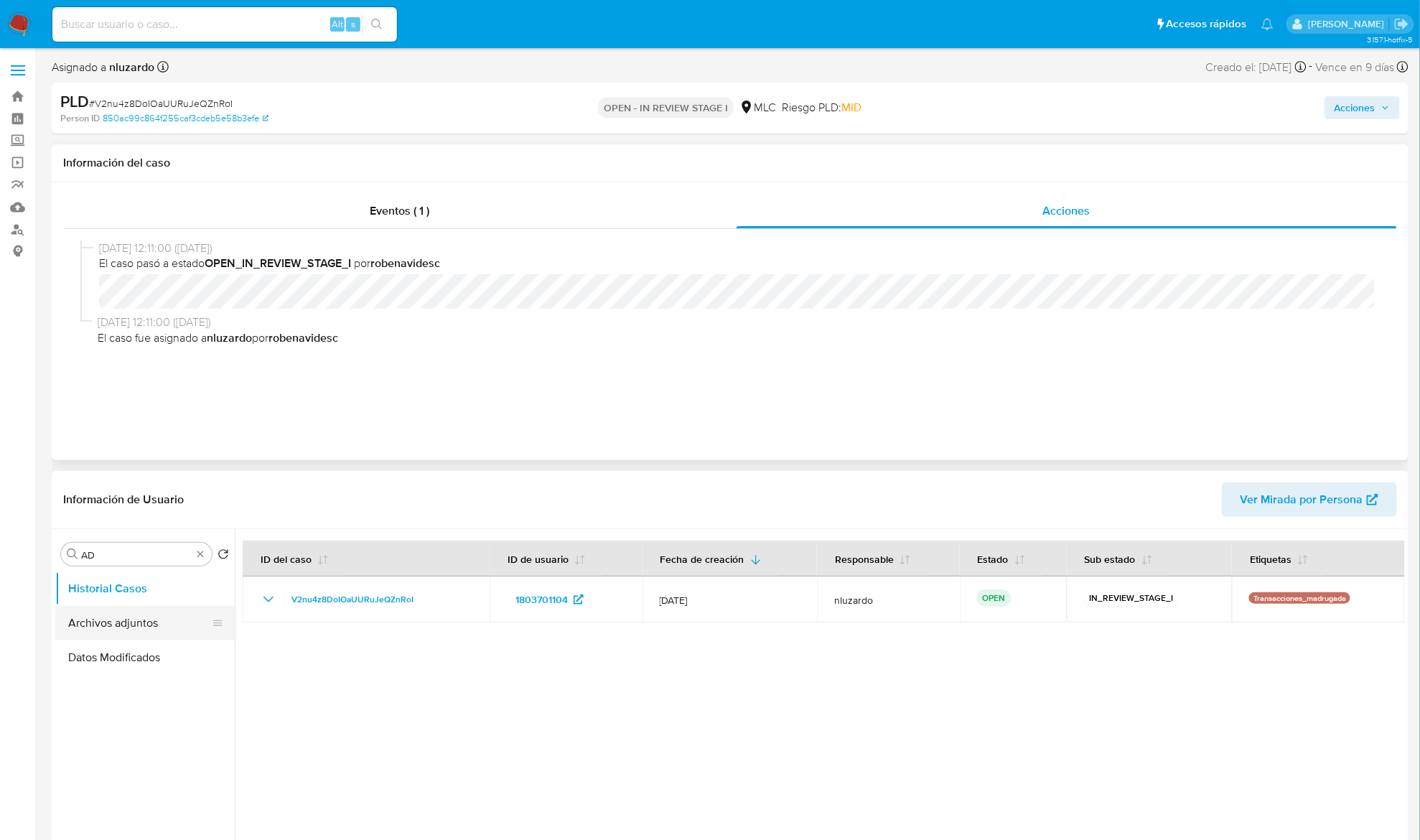
click at [114, 620] on button "Archivos adjuntos" at bounding box center [138, 623] width 168 height 34
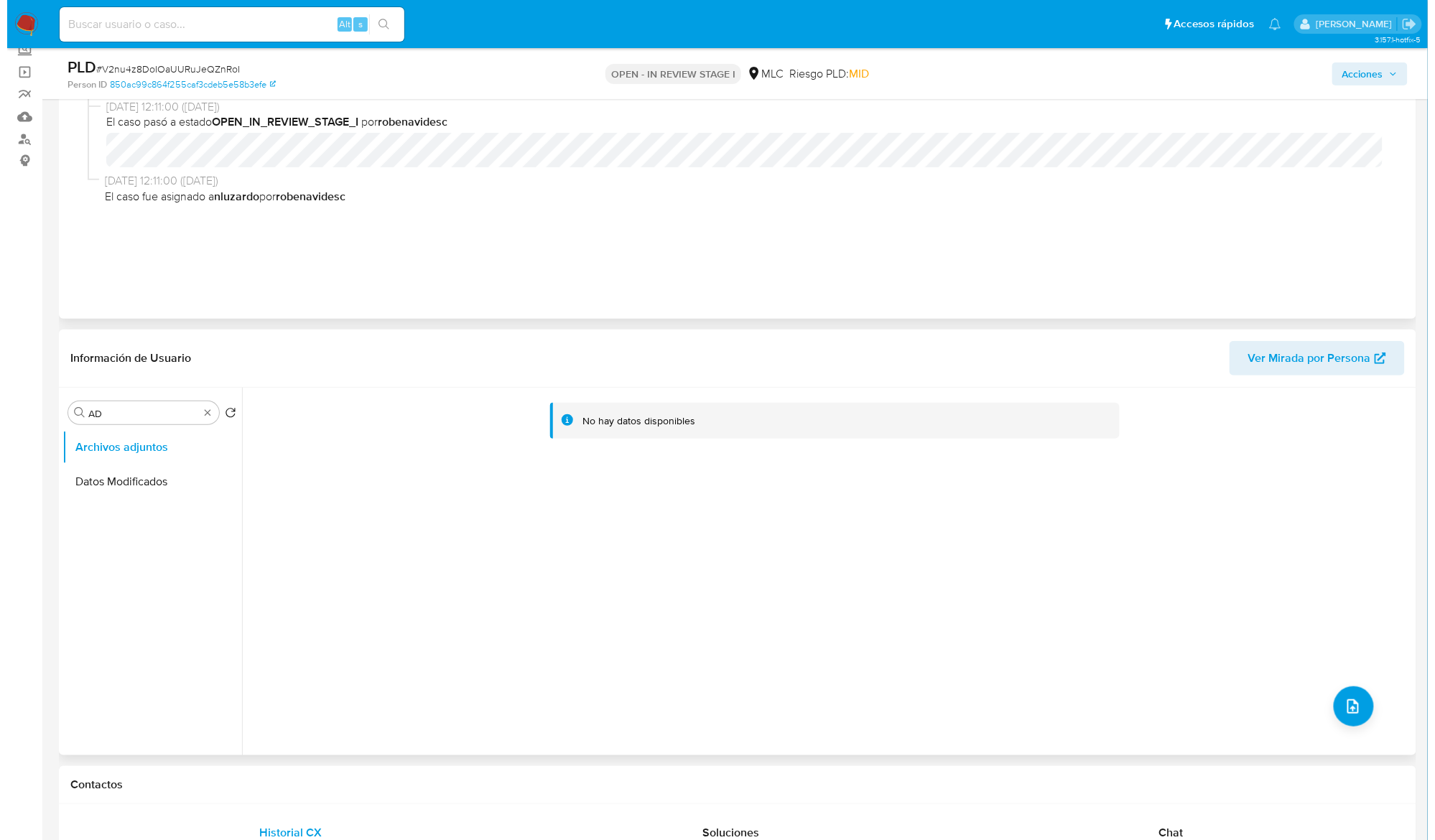
scroll to position [191, 0]
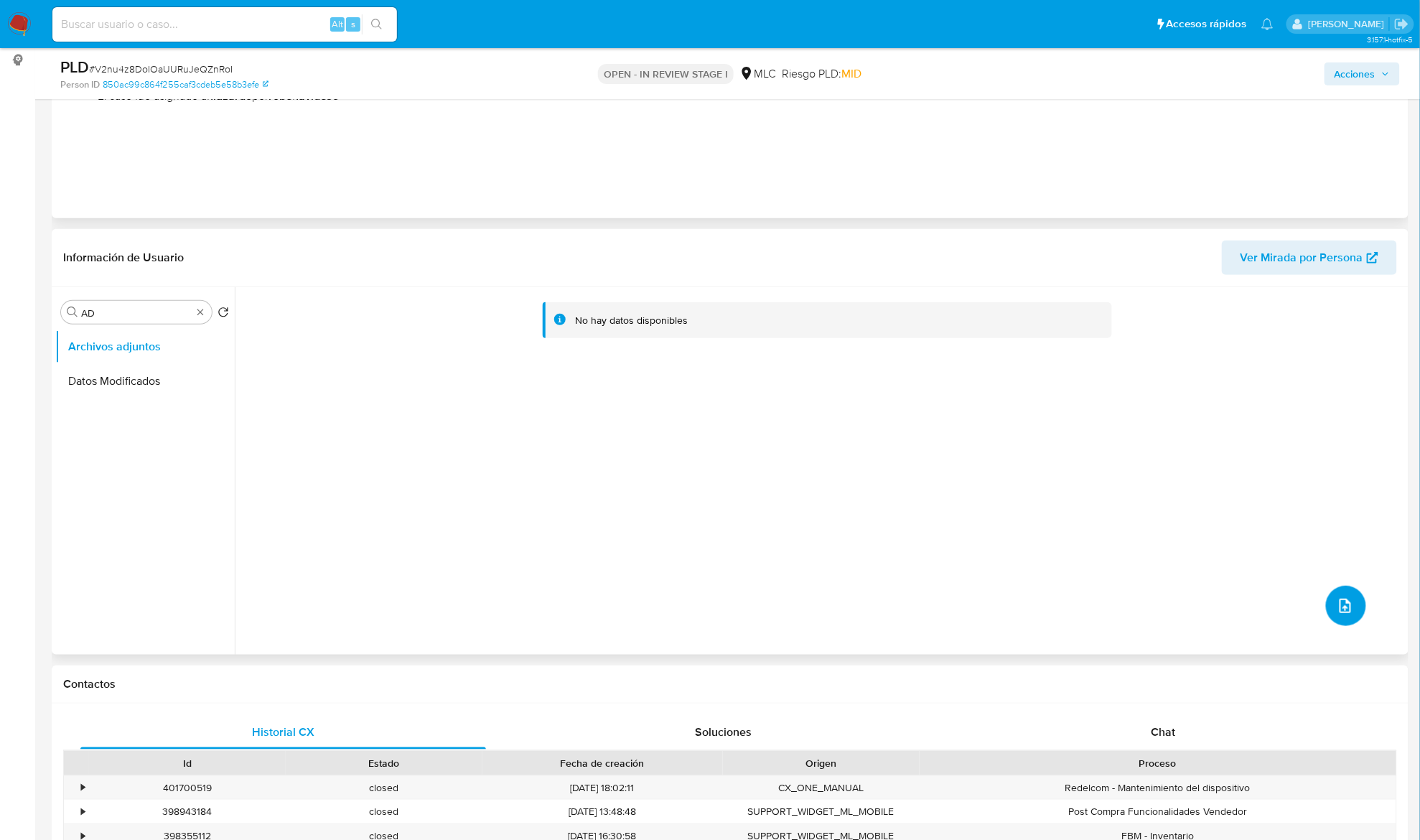
click at [1336, 607] on icon "upload-file" at bounding box center [1345, 606] width 18 height 18
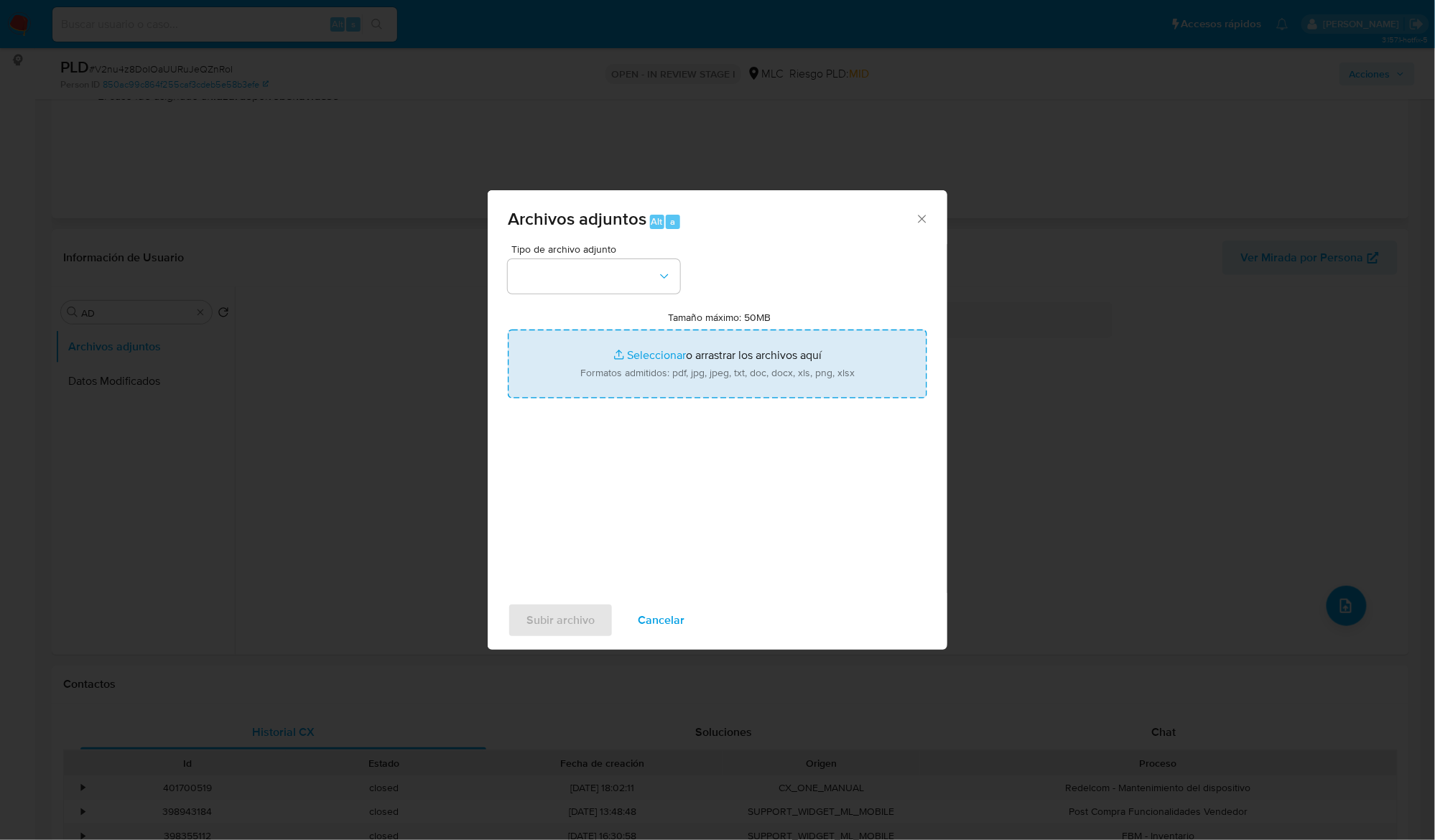
type input "C:\fakepath\1803701104 - Tablas Transaccionales 1.3.0.xlsx"
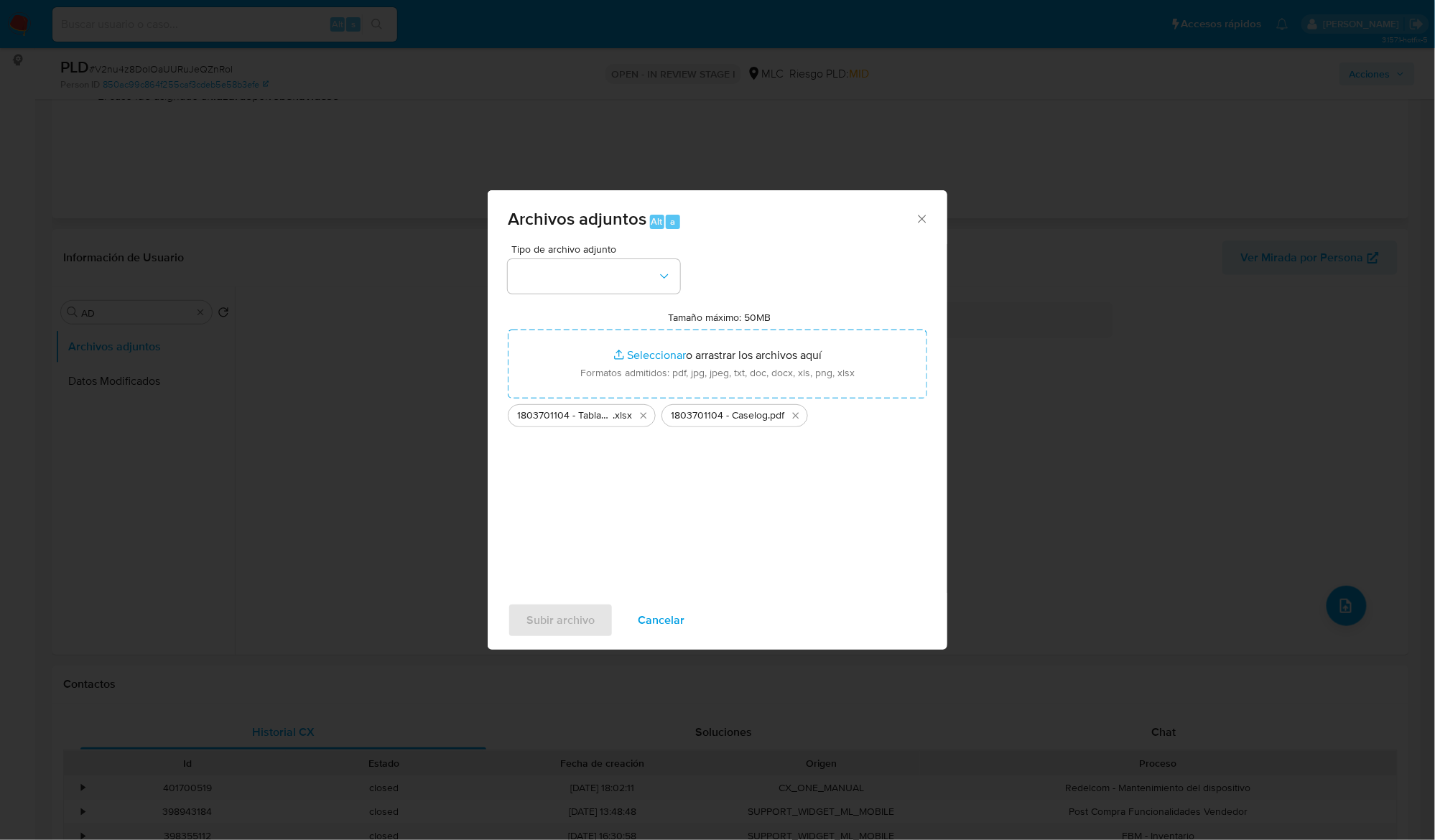
click at [612, 255] on div "Tipo de archivo adjunto" at bounding box center [594, 269] width 173 height 49
click at [615, 273] on button "button" at bounding box center [594, 276] width 173 height 34
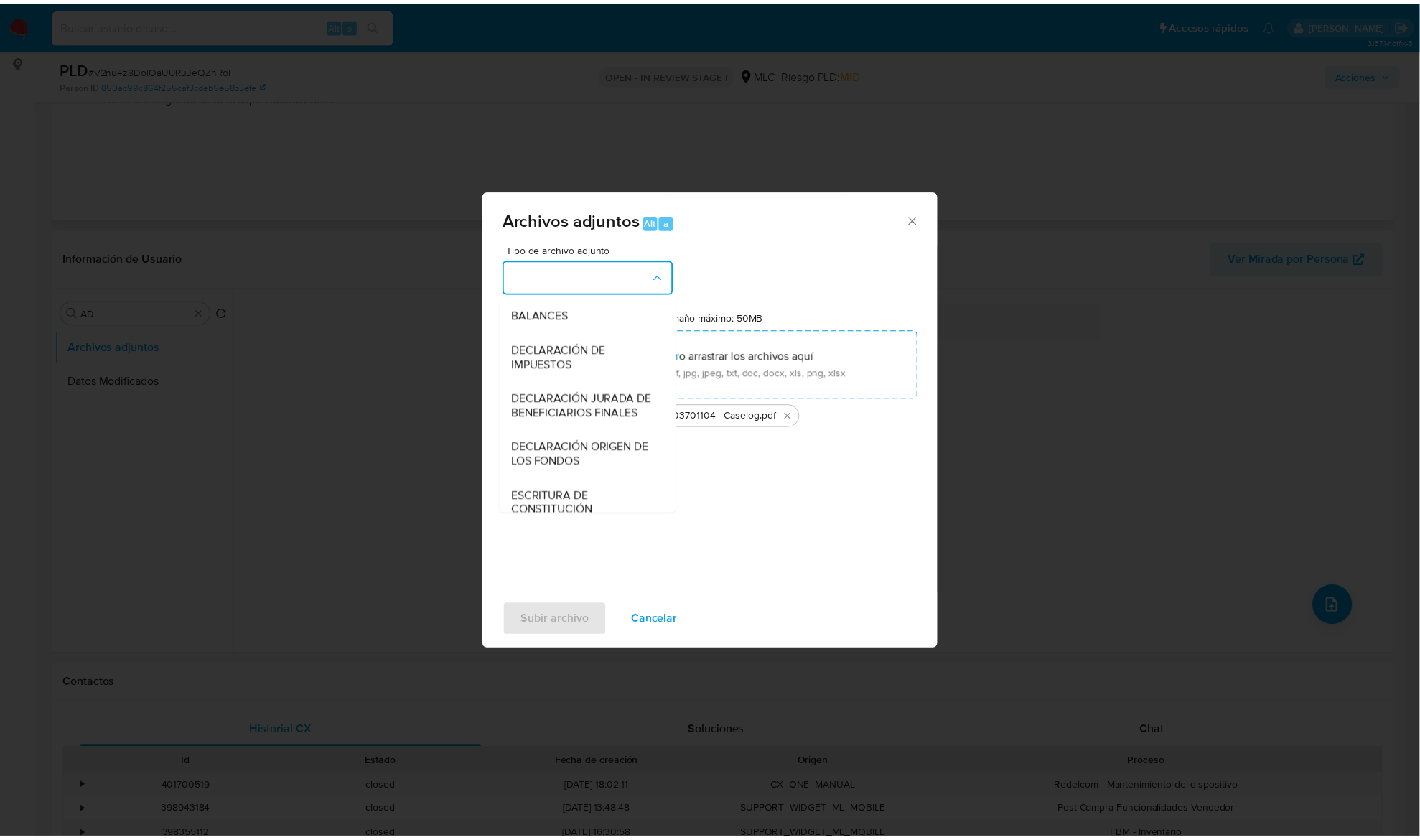
scroll to position [214, 0]
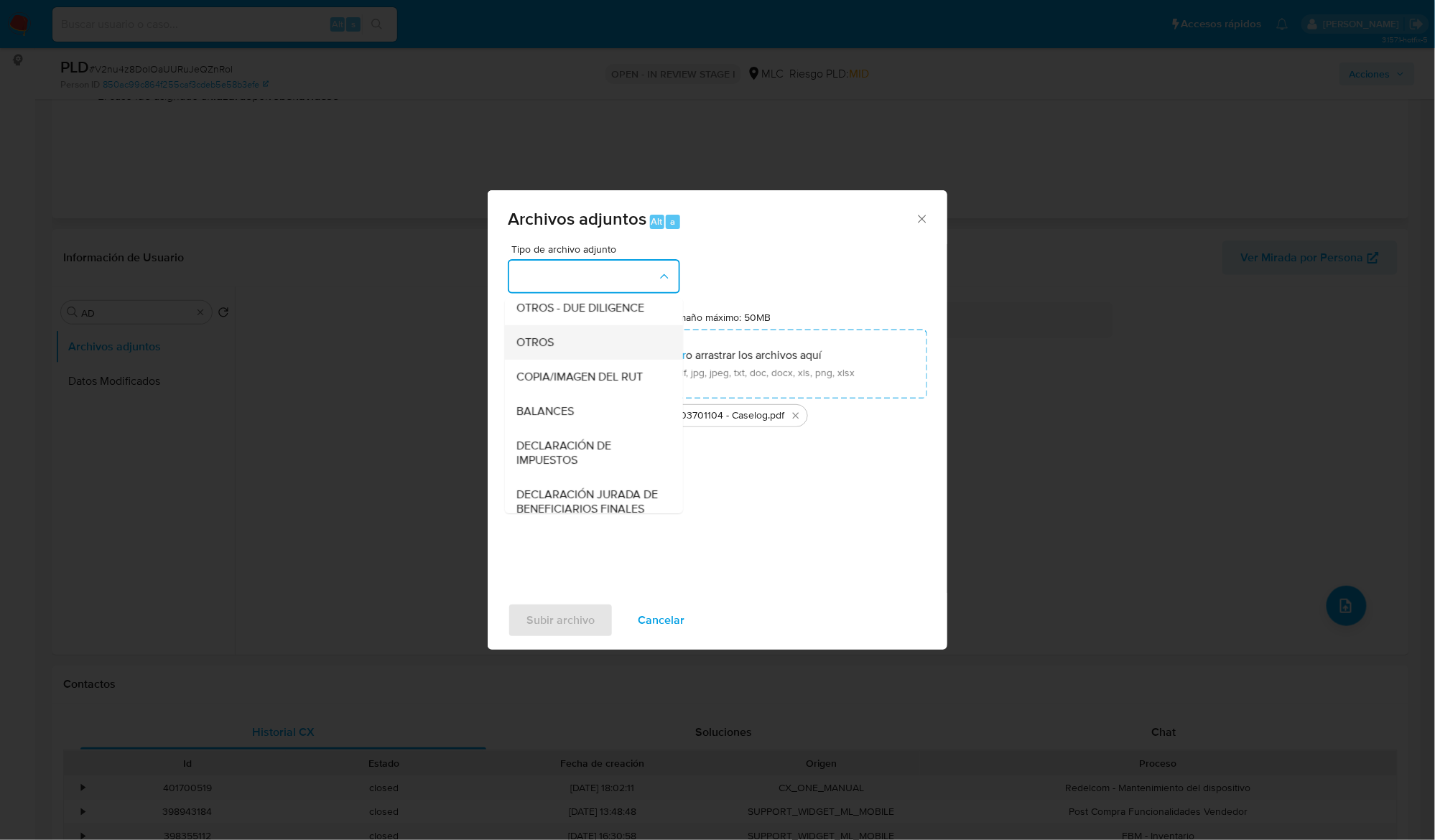
click at [540, 349] on span "OTROS" at bounding box center [535, 342] width 37 height 14
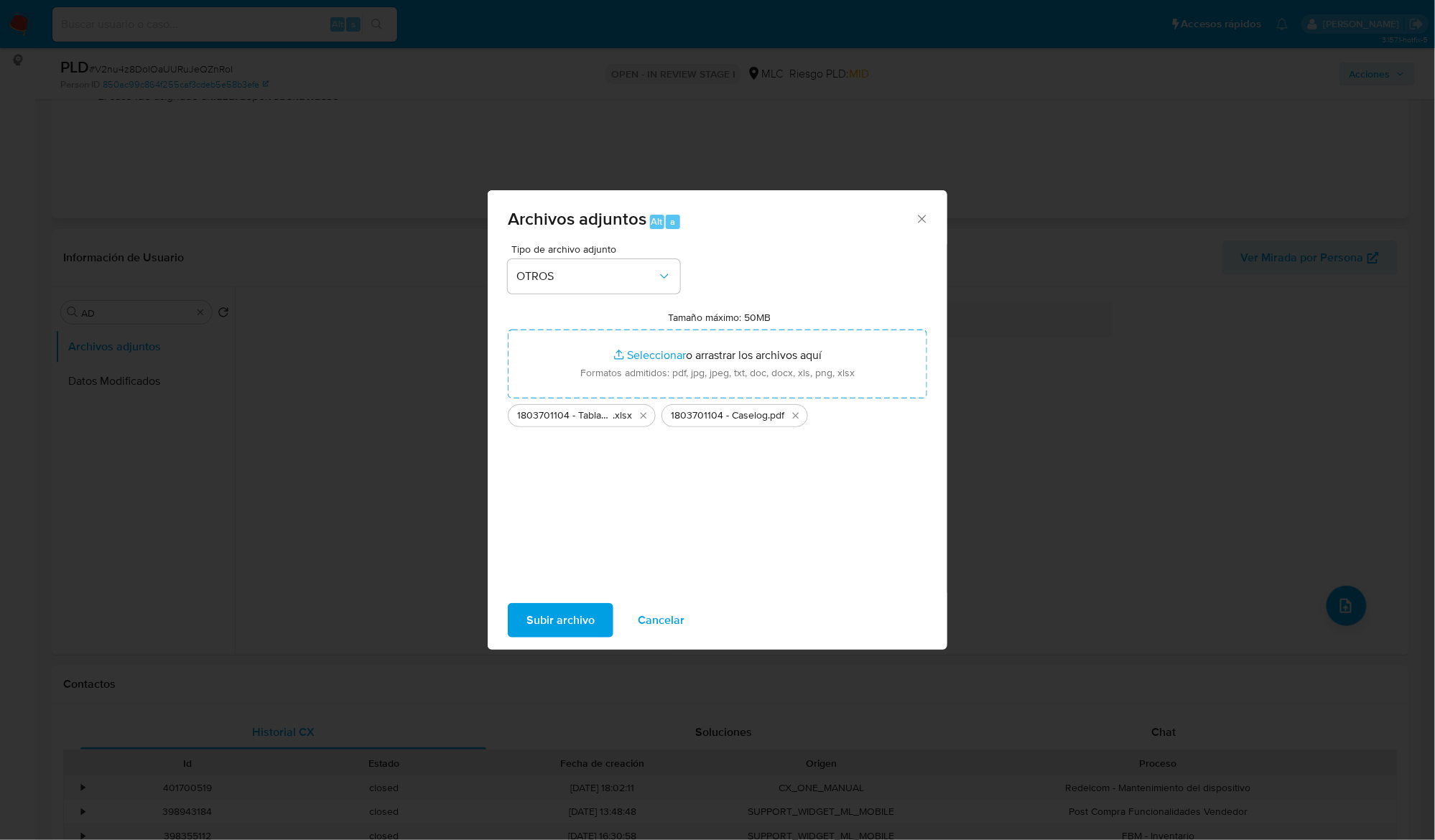
click at [539, 615] on span "Subir archivo" at bounding box center [560, 620] width 68 height 32
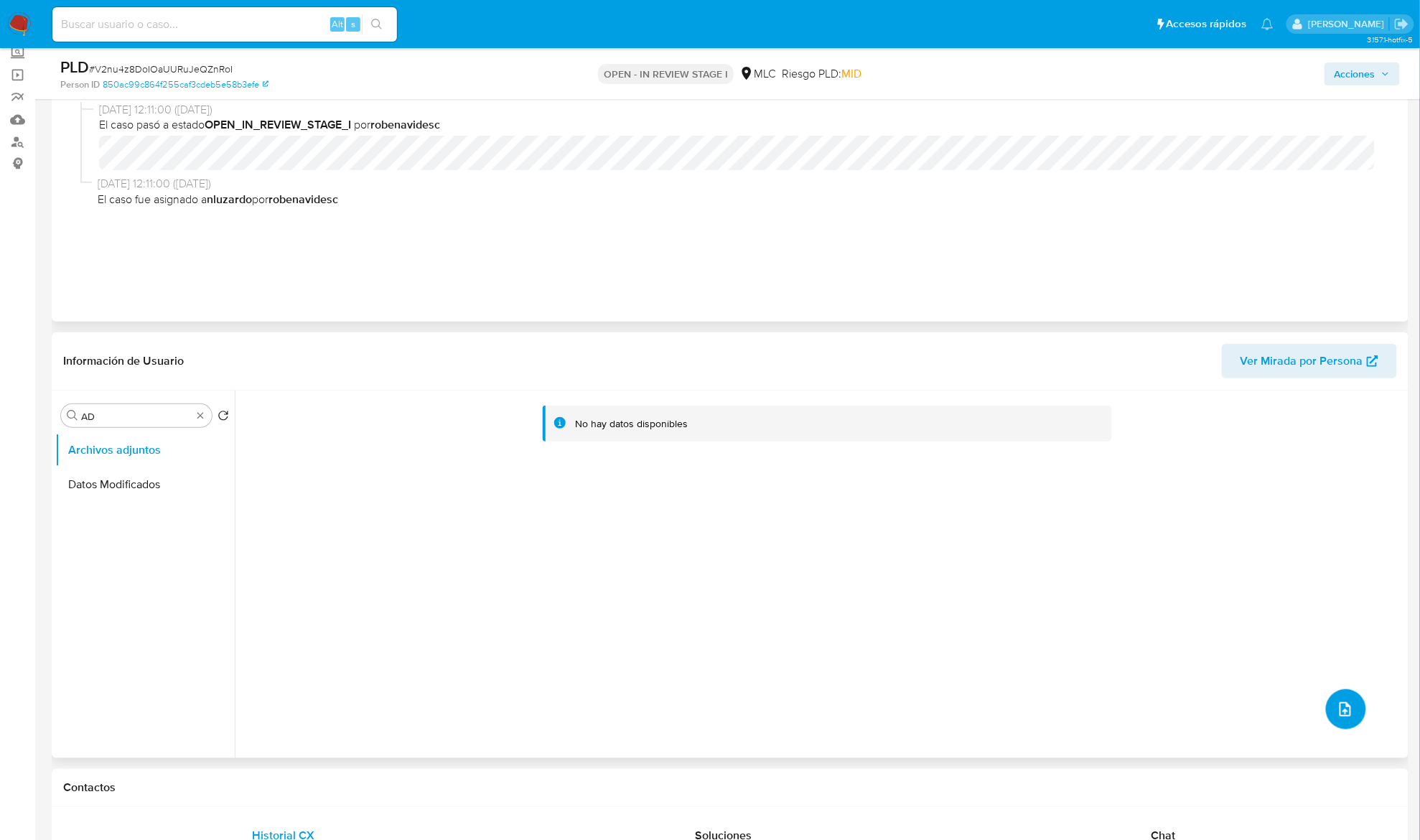
scroll to position [0, 0]
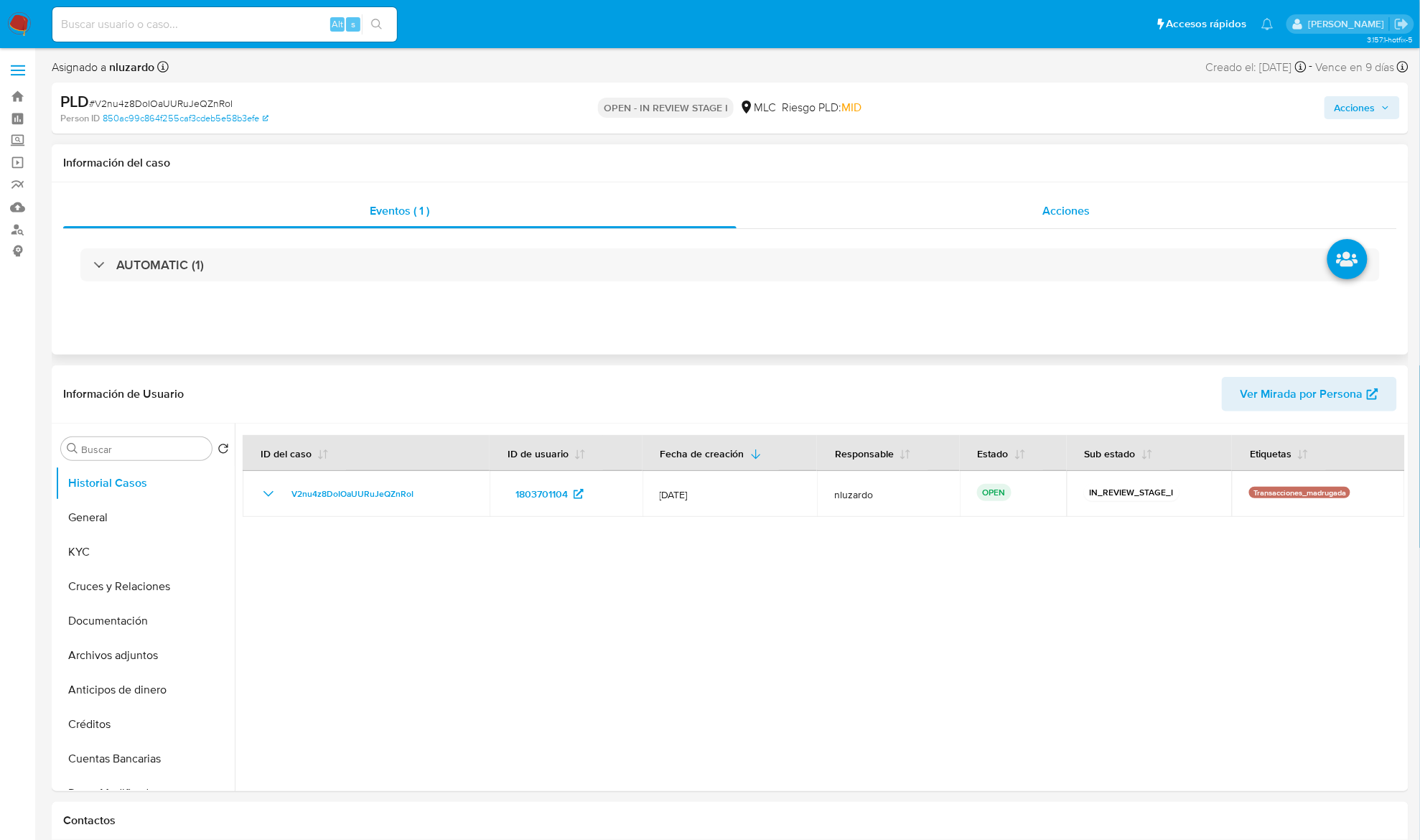
select select "10"
click at [1098, 202] on div "Acciones" at bounding box center [1067, 211] width 661 height 34
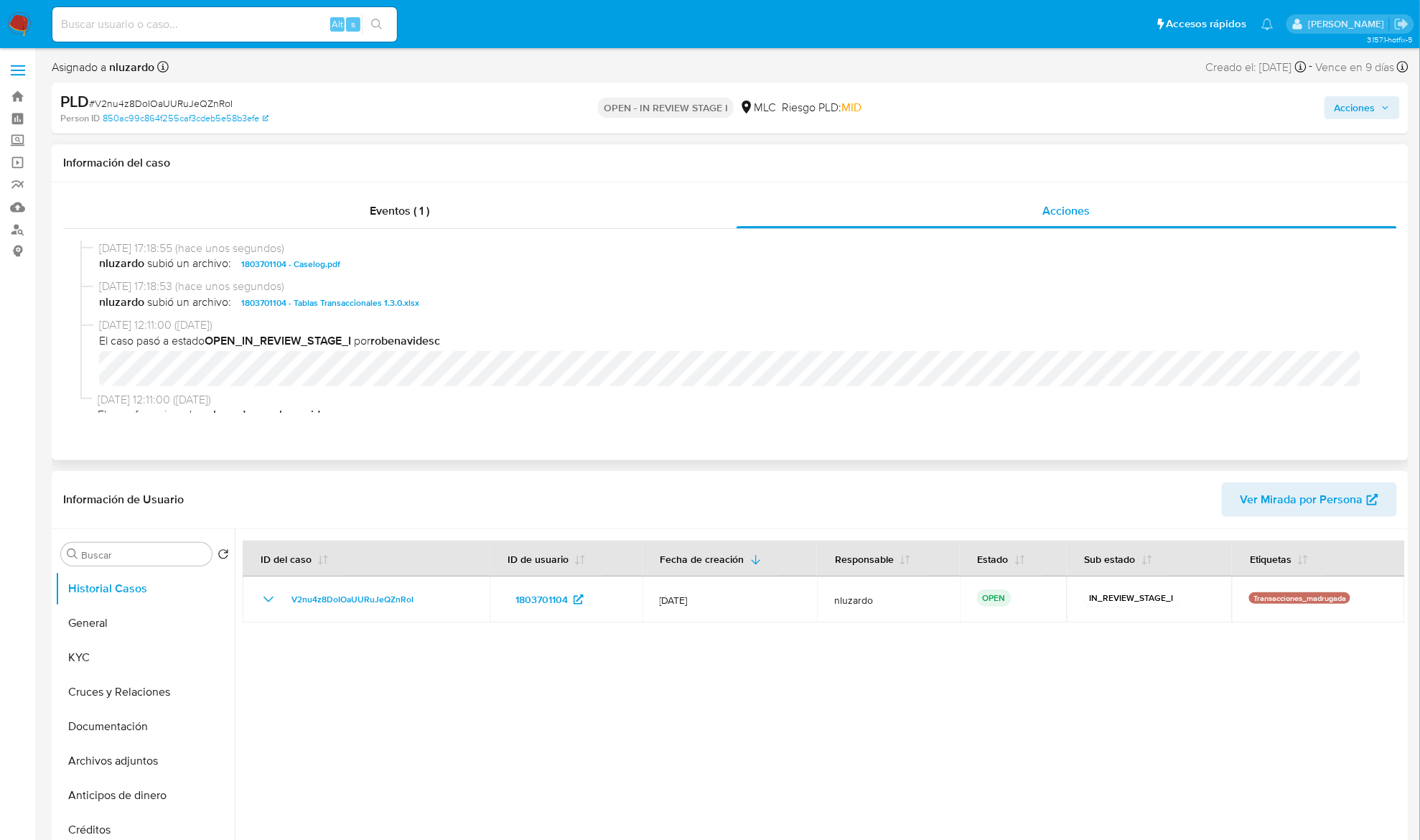
click at [377, 274] on div "01/09/2025 17:18:55 (hace unos segundos) nluzardo subió un archivo: 1803701104 …" at bounding box center [729, 259] width 1299 height 39
copy span "1803701104 - Caselog.pdf"
click at [1348, 99] on span "Acciones" at bounding box center [1355, 107] width 41 height 23
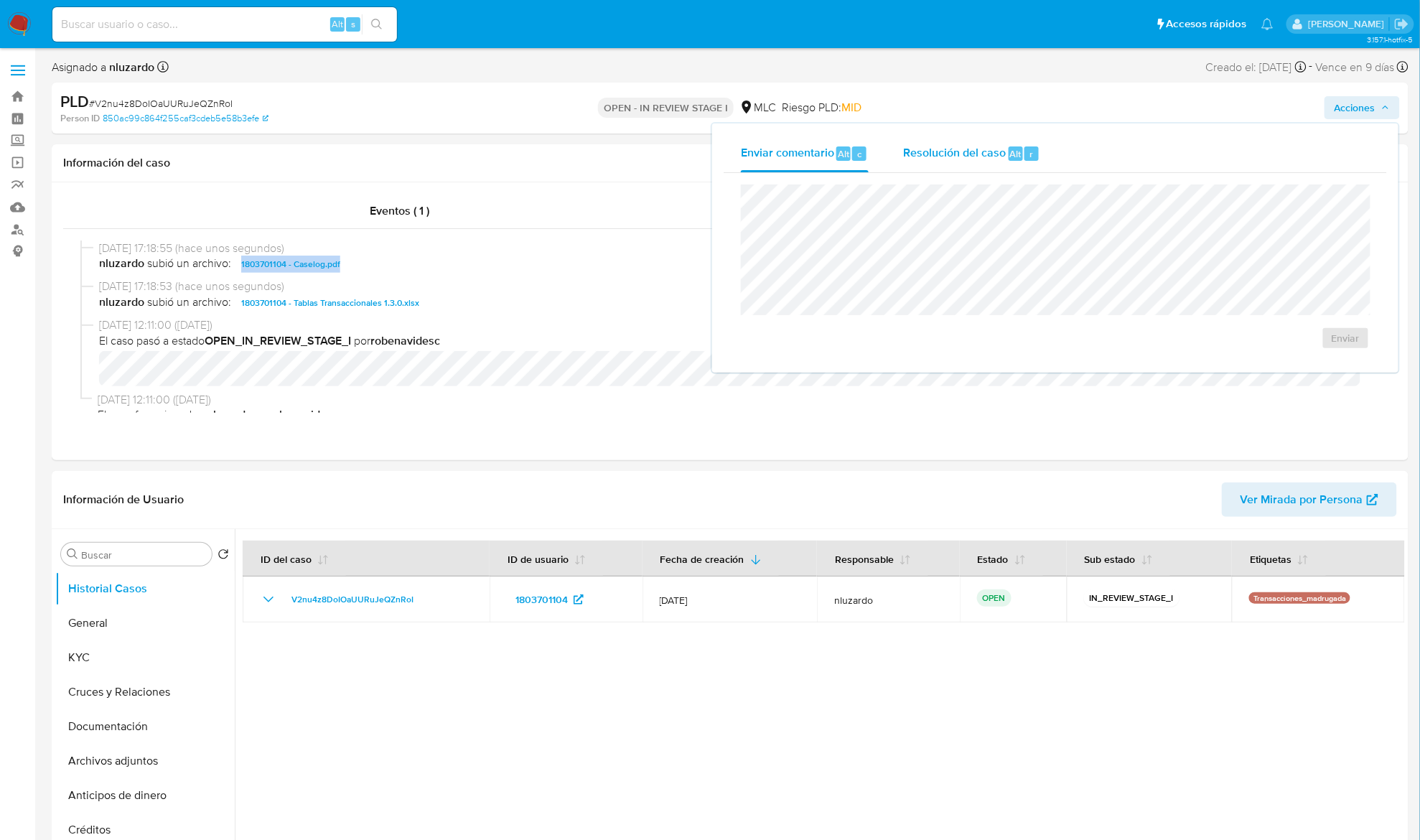
drag, startPoint x: 975, startPoint y: 150, endPoint x: 965, endPoint y: 176, distance: 27.9
click at [974, 151] on span "Resolución del caso" at bounding box center [954, 153] width 103 height 17
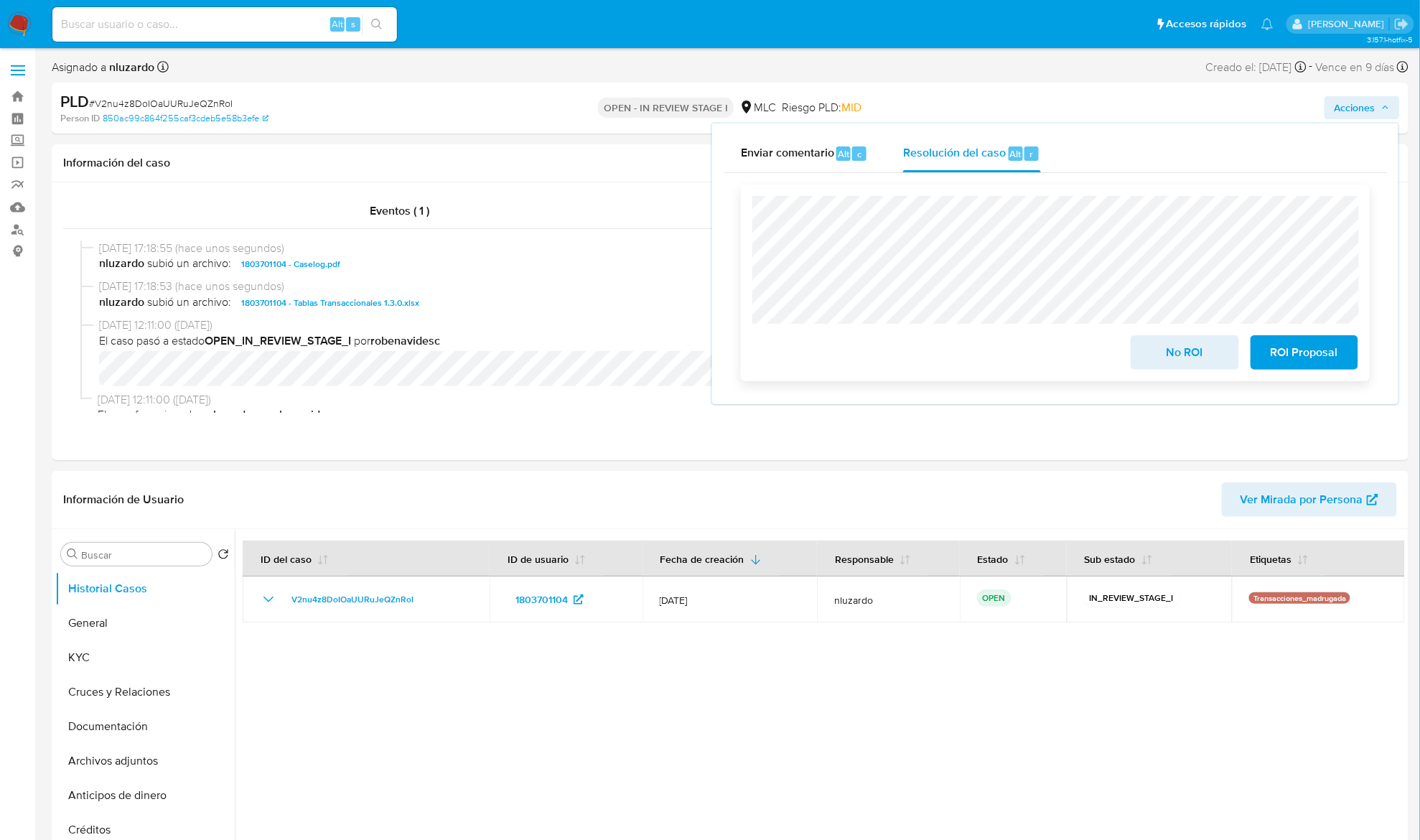
click at [1169, 348] on span "No ROI" at bounding box center [1185, 352] width 70 height 32
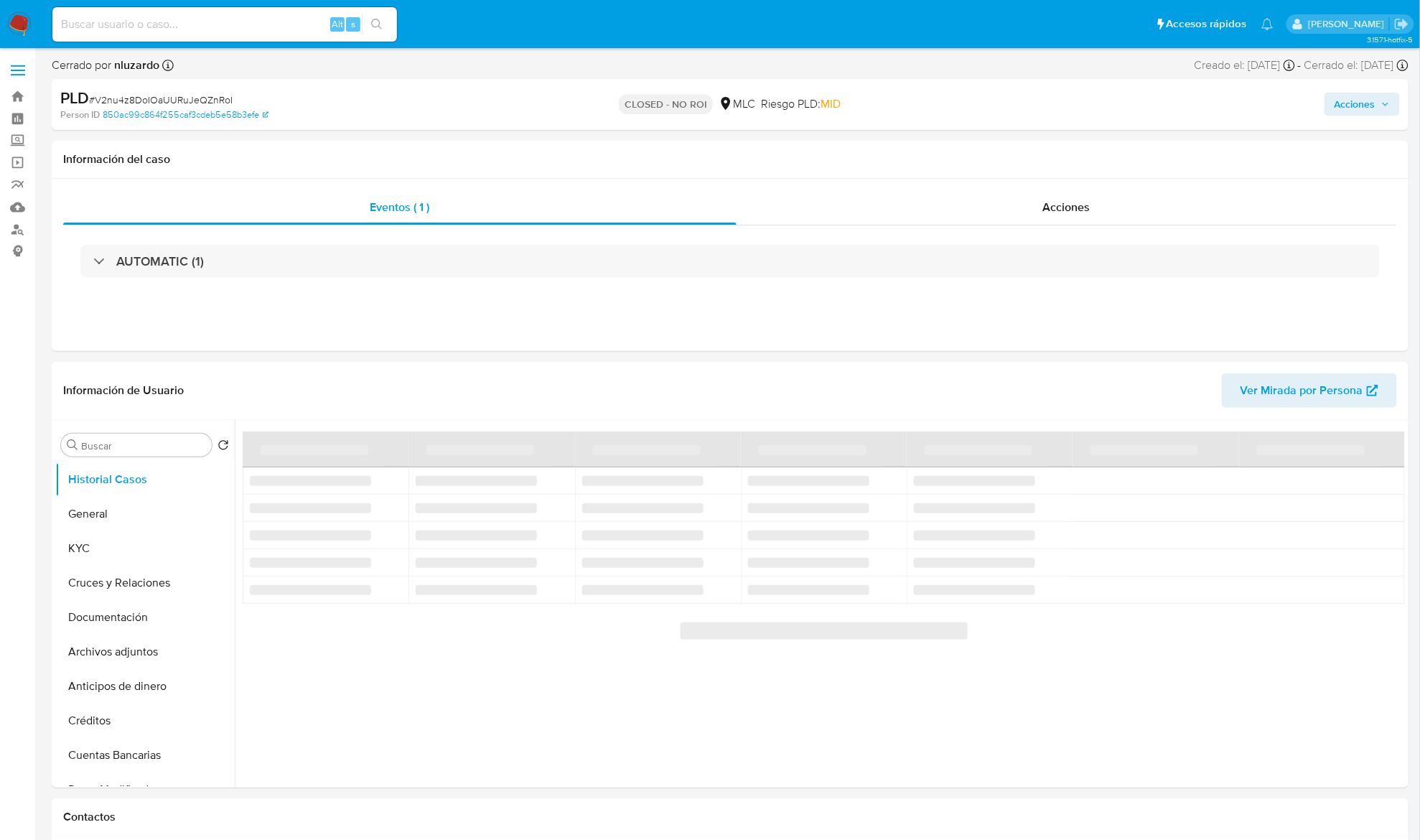
select select "10"
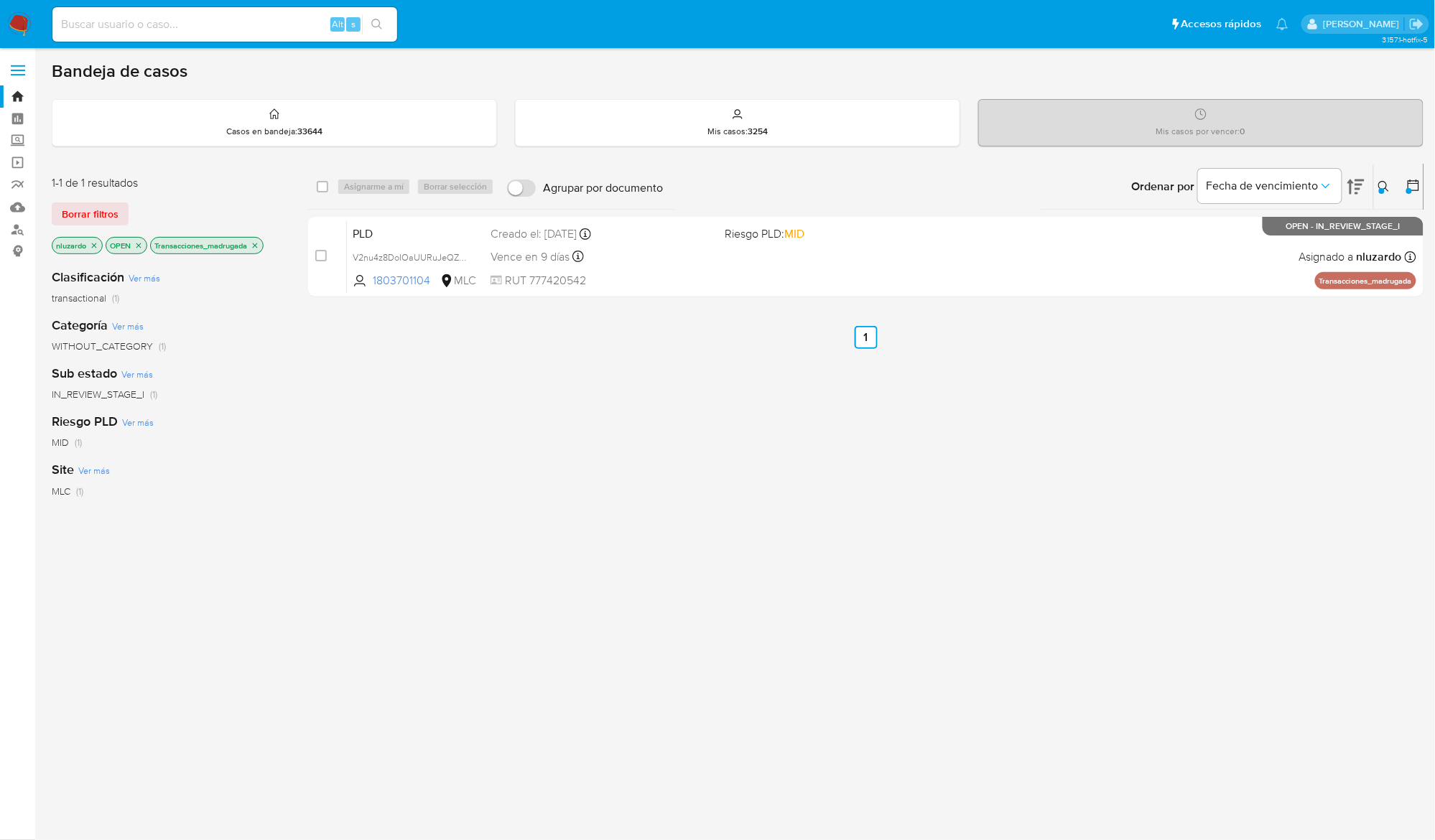
click at [1383, 185] on icon at bounding box center [1384, 186] width 11 height 11
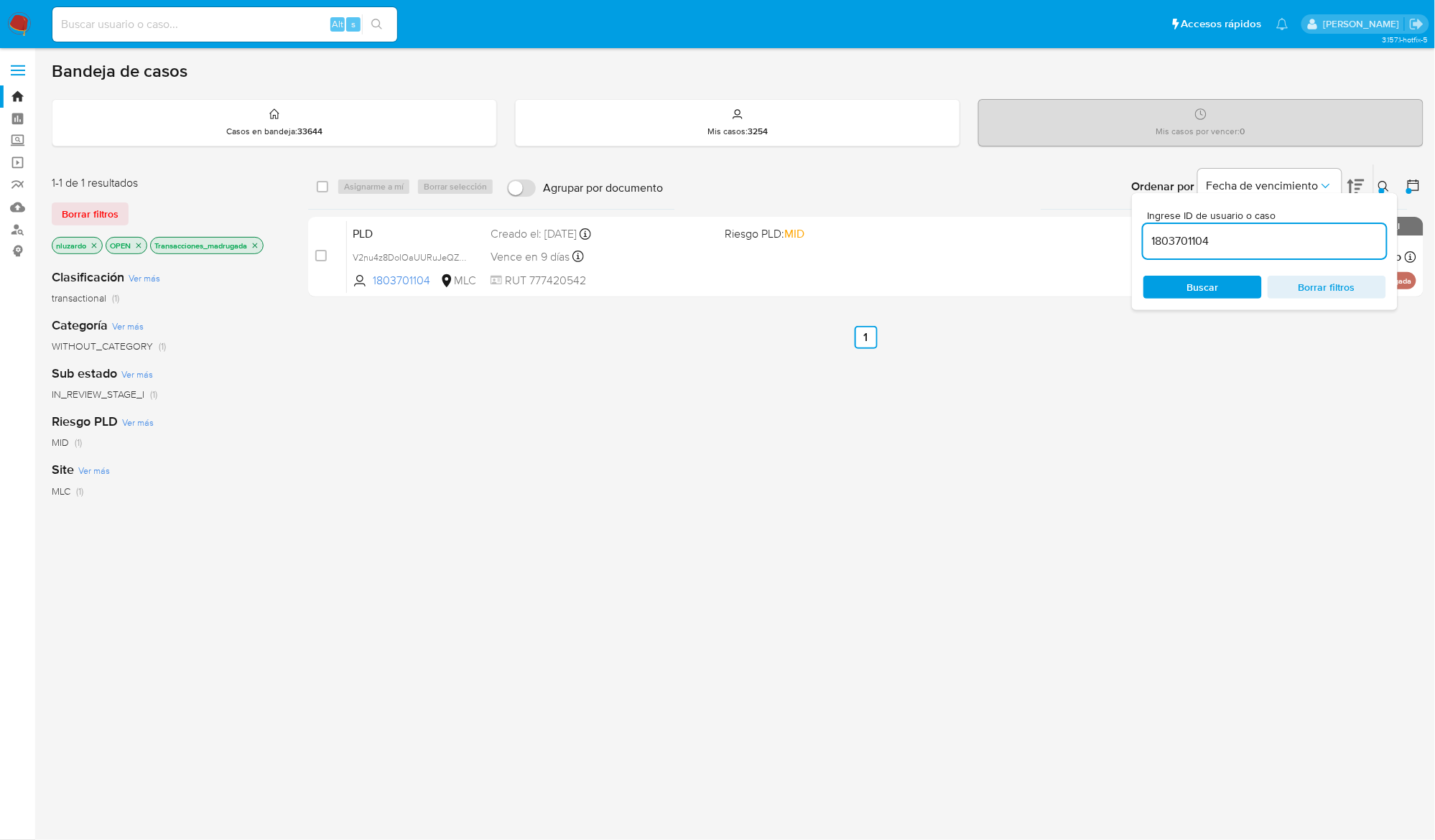
click at [1238, 236] on input "1803701104" at bounding box center [1265, 240] width 243 height 18
type input "2309216753"
click at [1202, 293] on span "Buscar" at bounding box center [1203, 287] width 32 height 23
click at [1379, 185] on icon at bounding box center [1384, 186] width 11 height 11
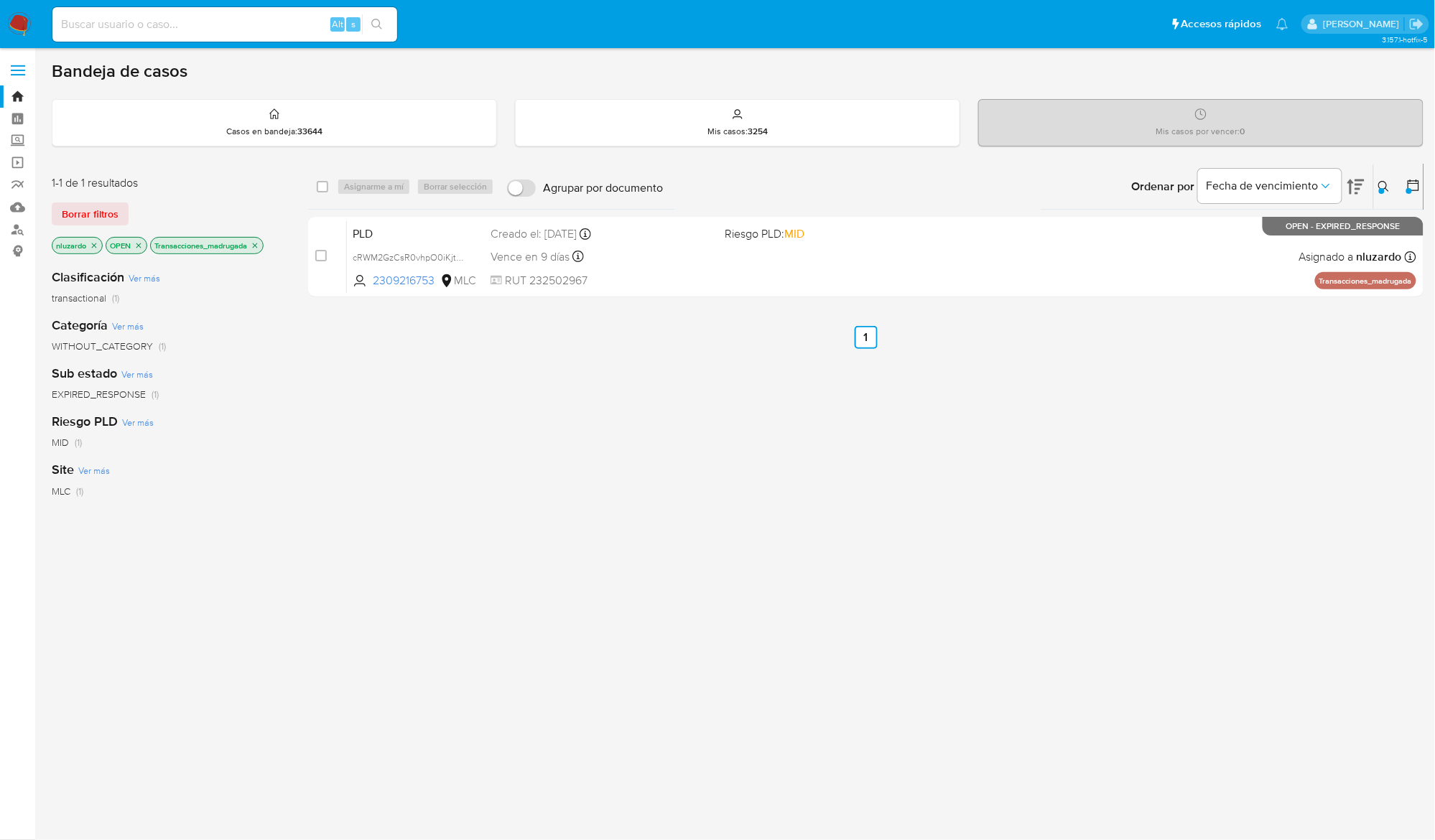
click at [1086, 491] on div "select-all-cases-checkbox Asignarme a mí Borrar selección Agrupar por documento…" at bounding box center [865, 489] width 1115 height 651
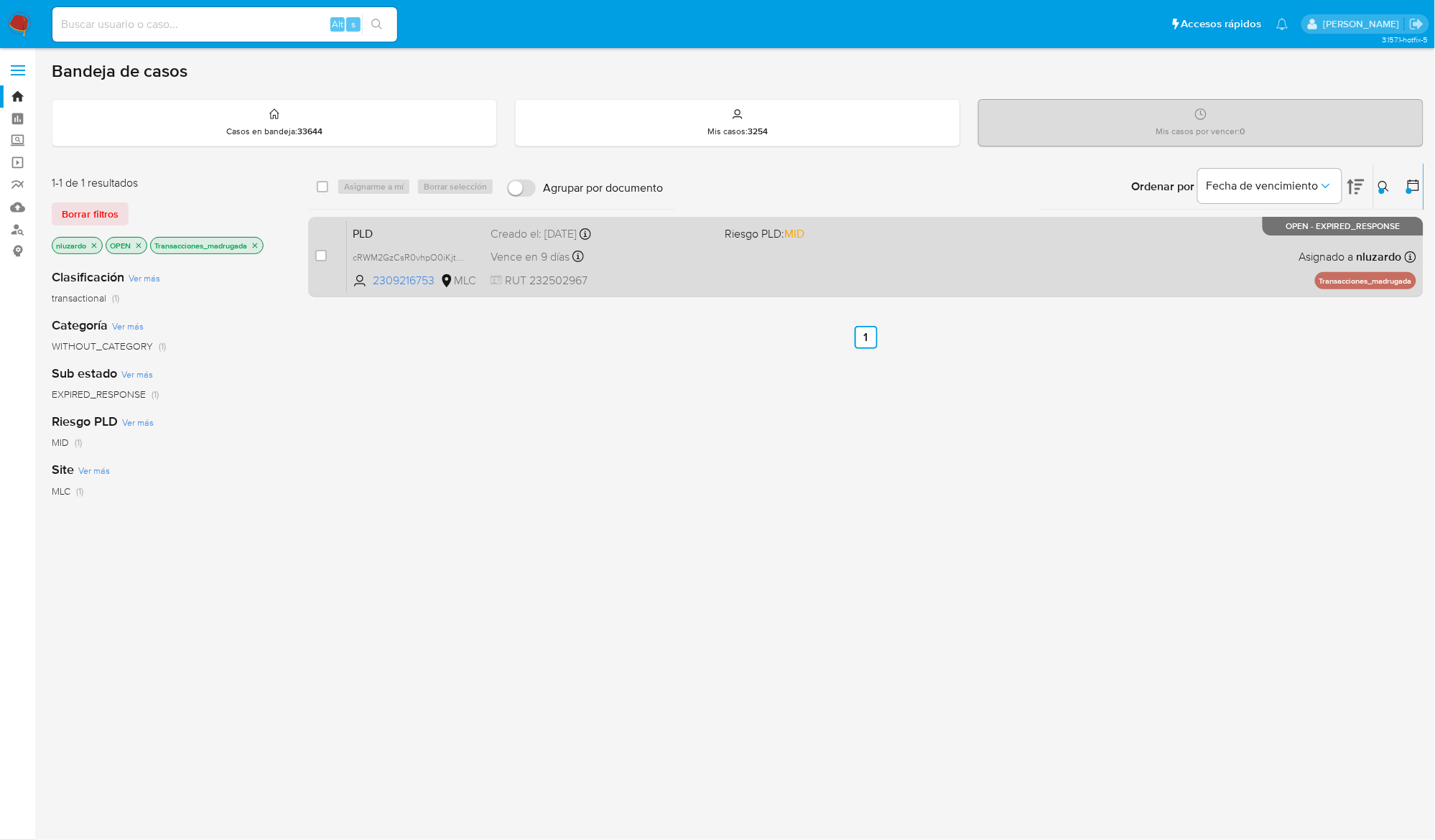
click at [1049, 294] on div "case-item-checkbox No es posible asignar el caso PLD cRWM2GzCsR0vhpO0iKjtArRT 2…" at bounding box center [865, 257] width 1115 height 80
click at [989, 254] on div "PLD cRWM2GzCsR0vhpO0iKjtArRT 2309216753 MLC Riesgo PLD: MID Creado el: [DATE] C…" at bounding box center [882, 256] width 1070 height 72
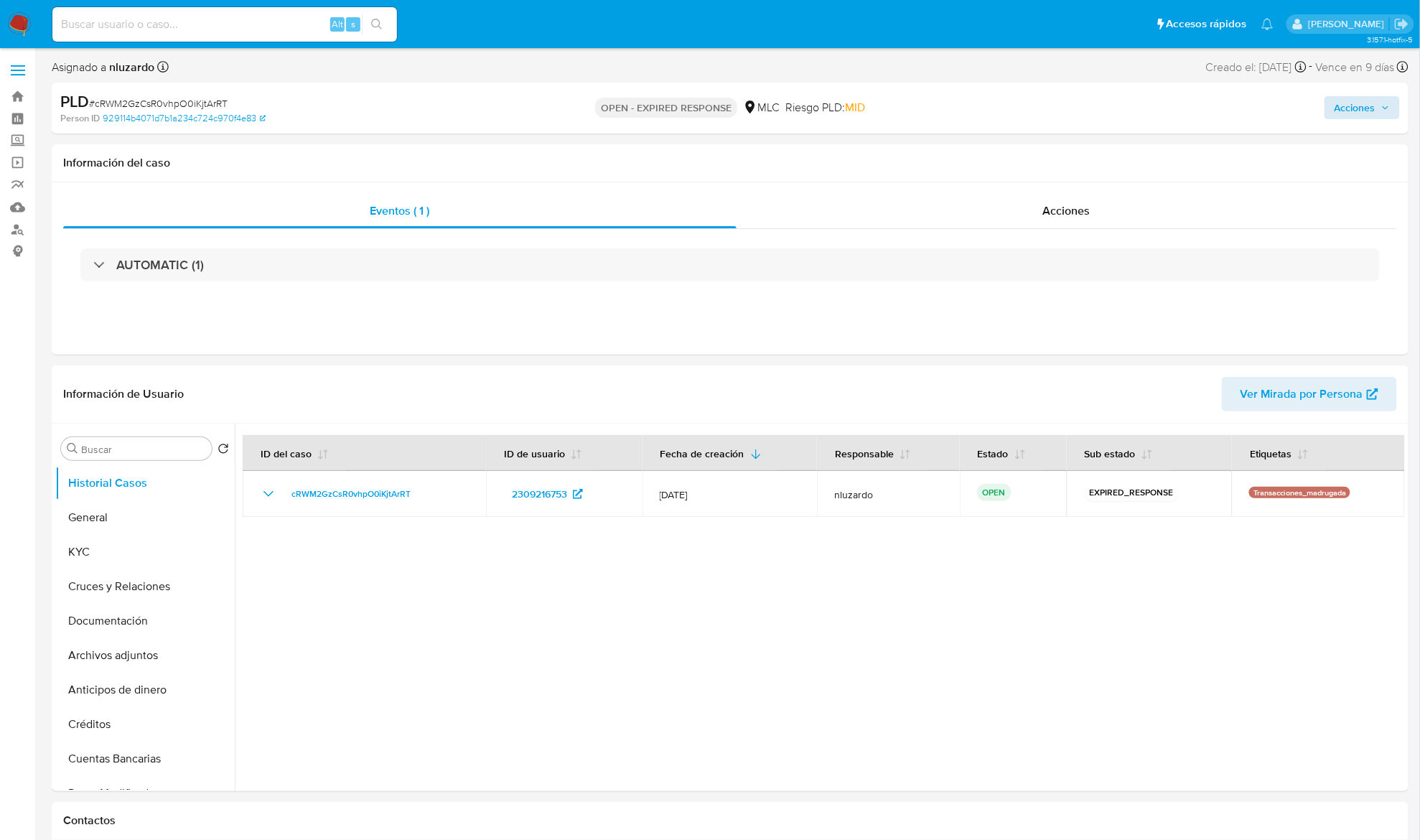
select select "10"
click at [320, 32] on input at bounding box center [224, 24] width 344 height 18
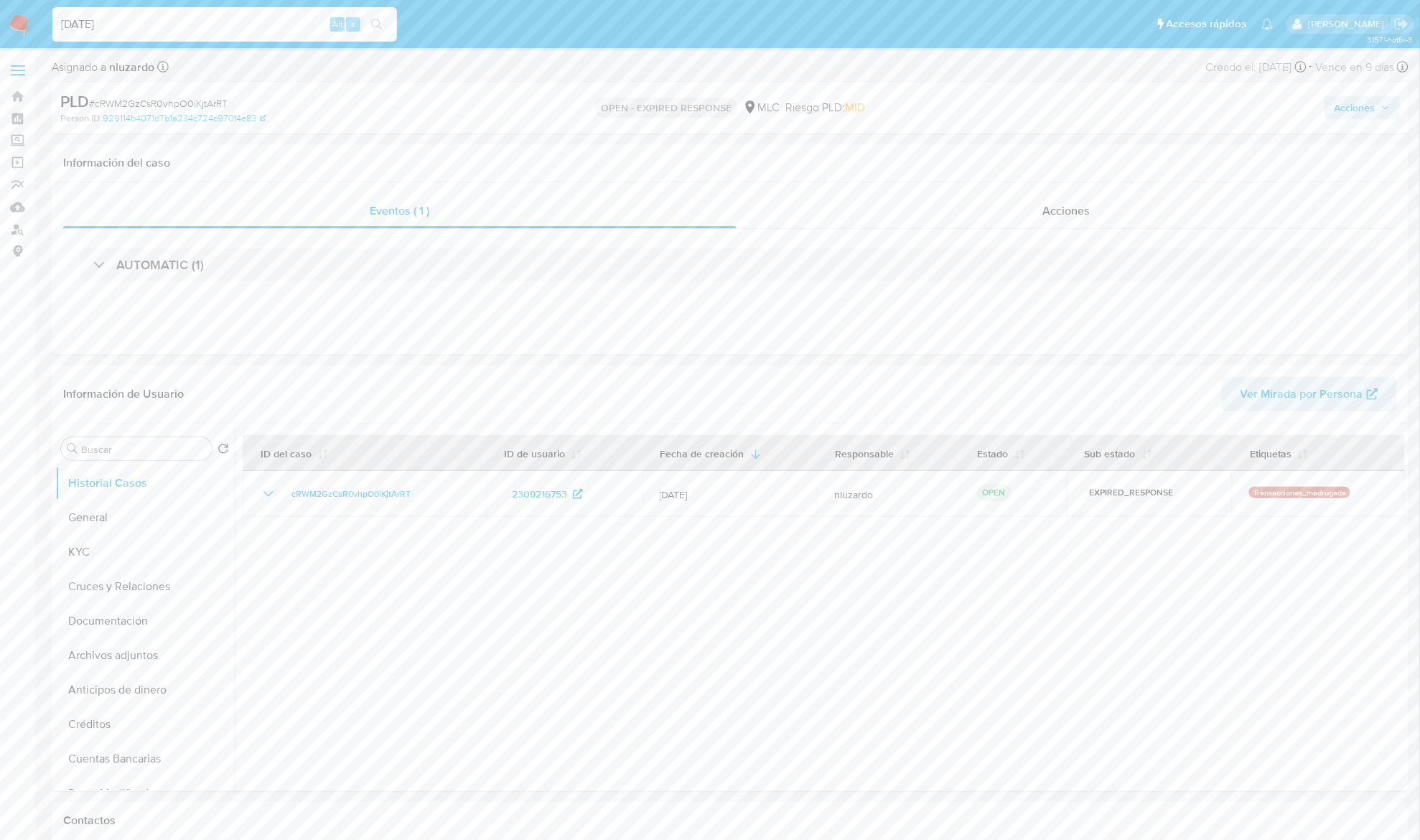
type input "[DATE]"
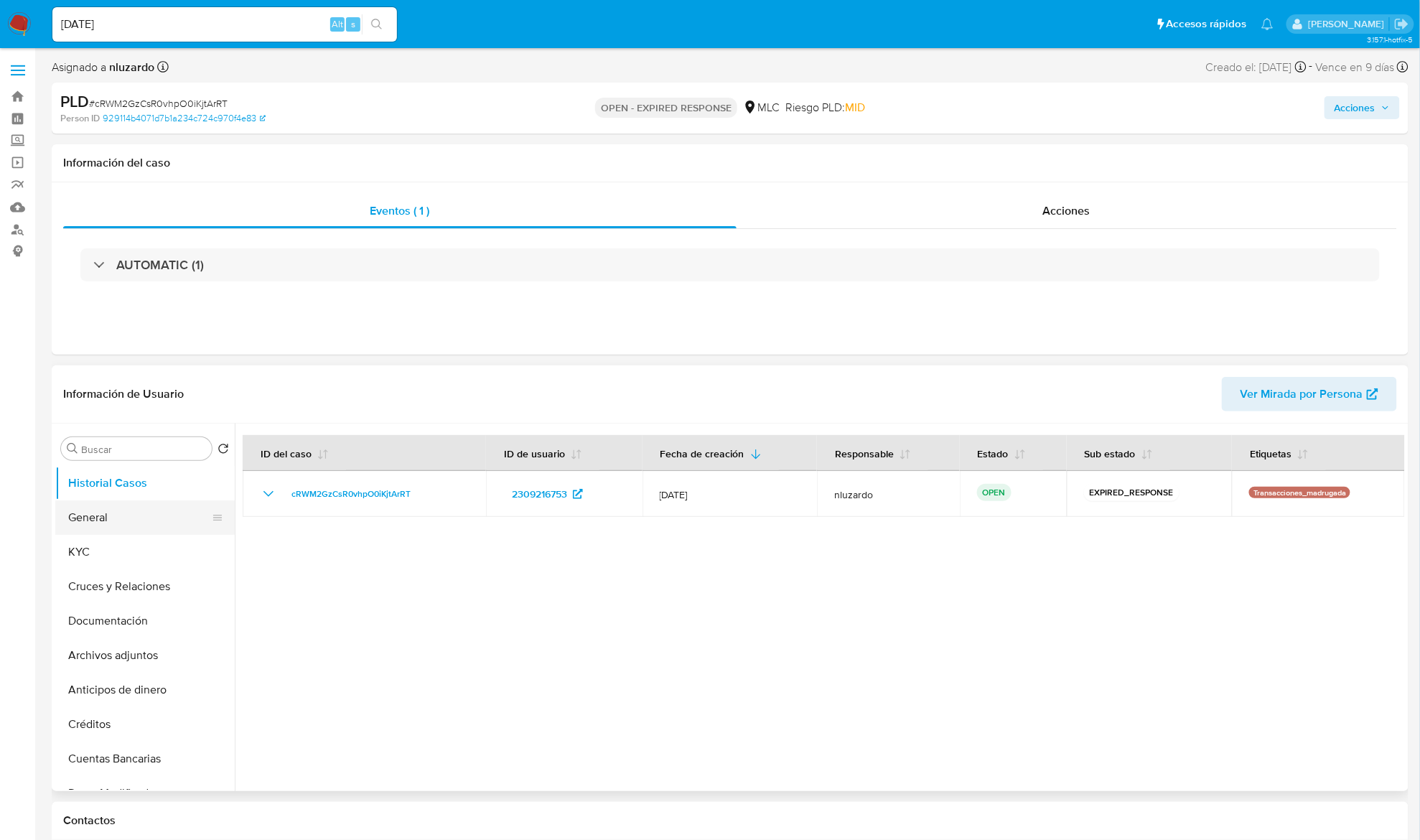
click at [177, 530] on button "General" at bounding box center [138, 517] width 168 height 34
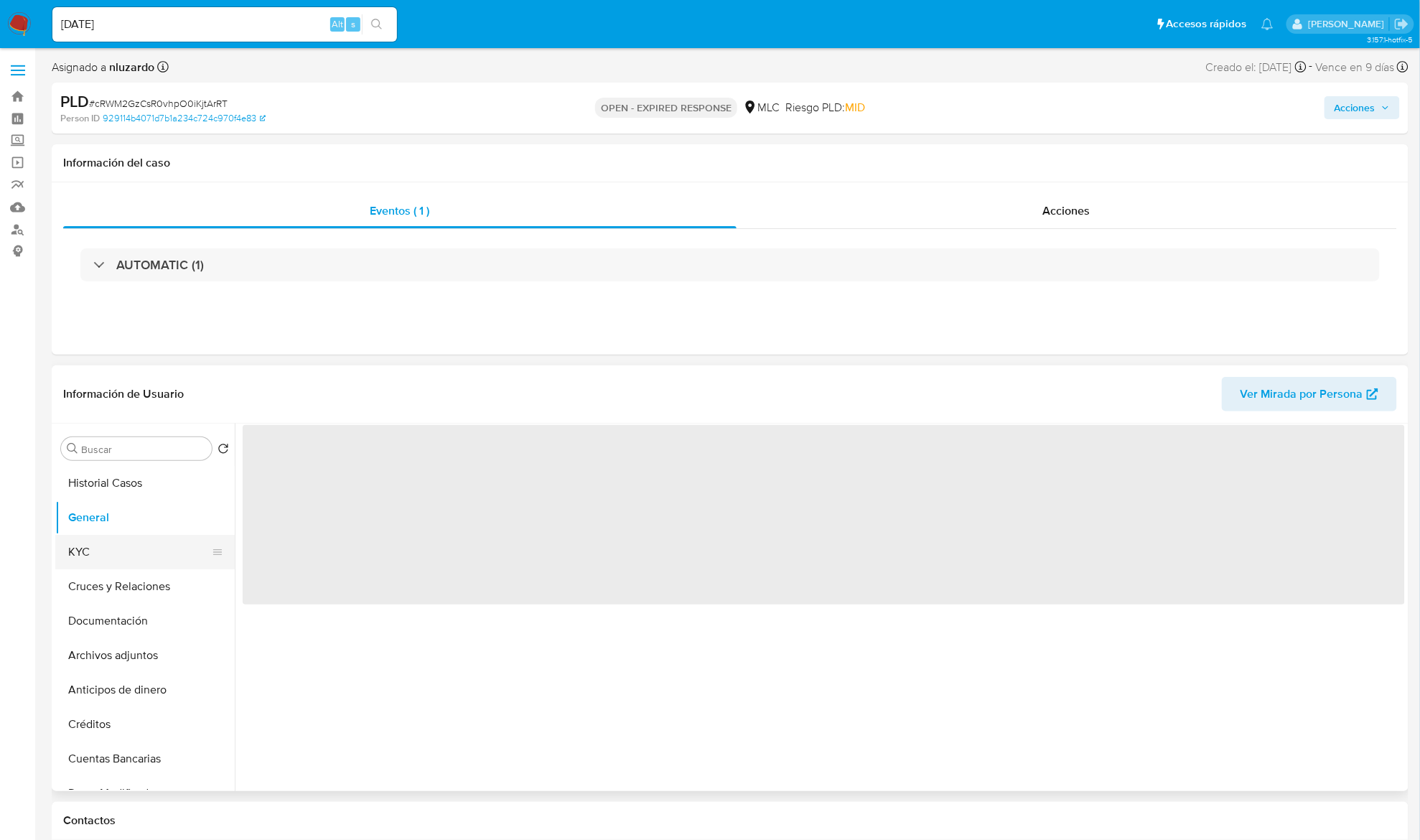
click at [166, 540] on button "KYC" at bounding box center [138, 551] width 168 height 34
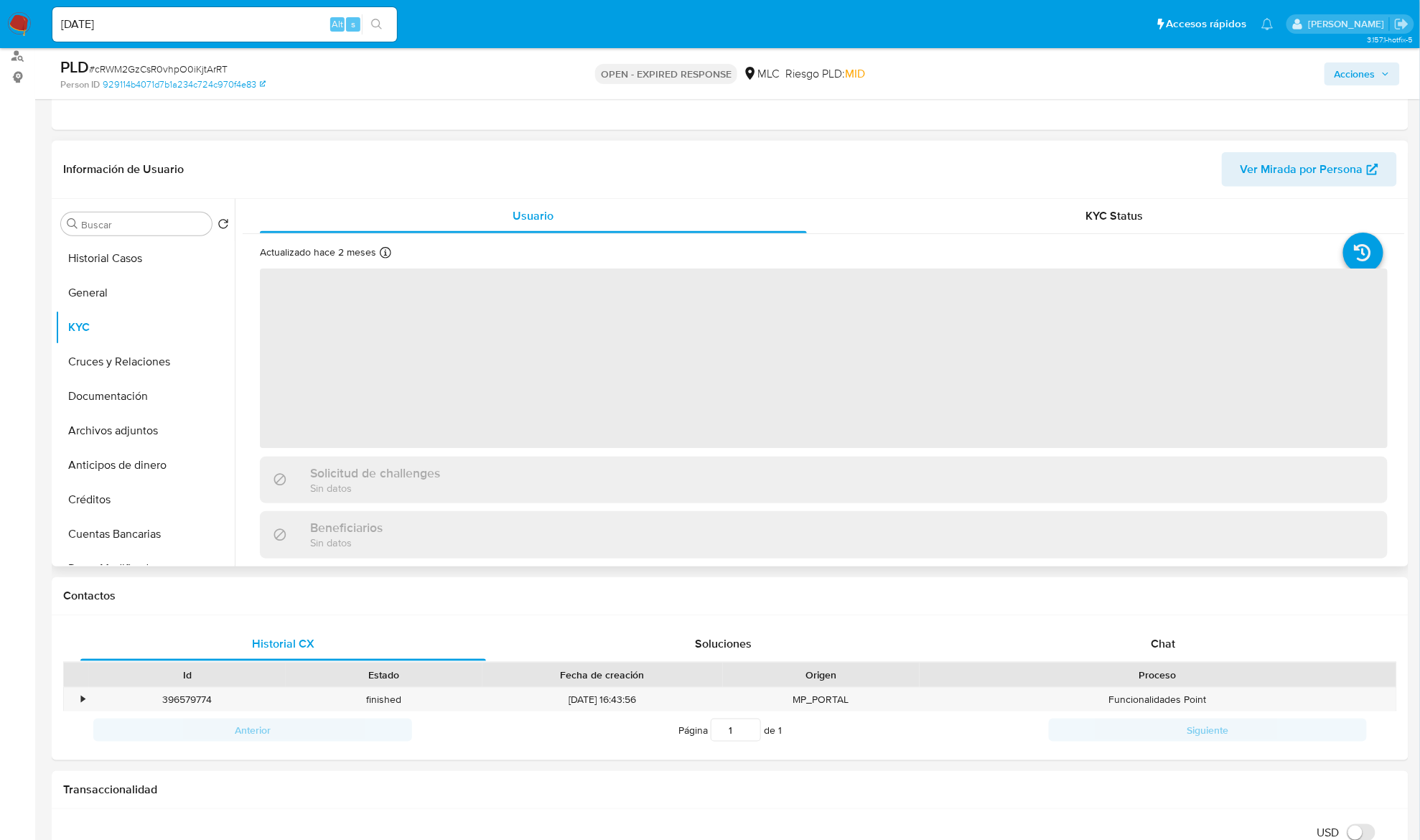
scroll to position [191, 0]
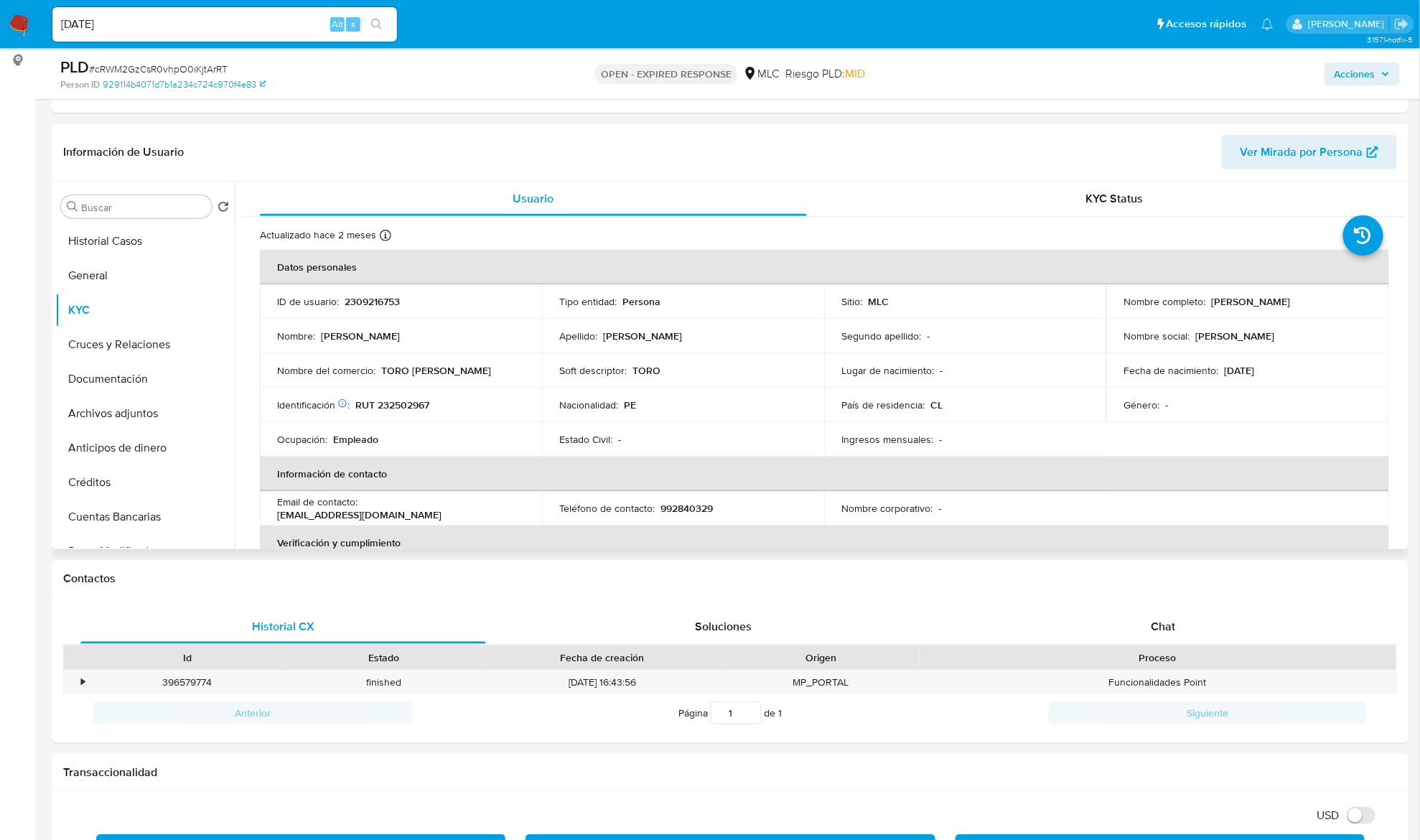
click at [1220, 296] on p "Clementina Zeña Acosta" at bounding box center [1250, 301] width 79 height 13
drag, startPoint x: 1301, startPoint y: 297, endPoint x: 1322, endPoint y: 297, distance: 21.0
click at [1322, 297] on div "Nombre completo : Clementina Zeña Acosta" at bounding box center [1247, 301] width 247 height 13
copy p "Clementina Zeña Acosta"
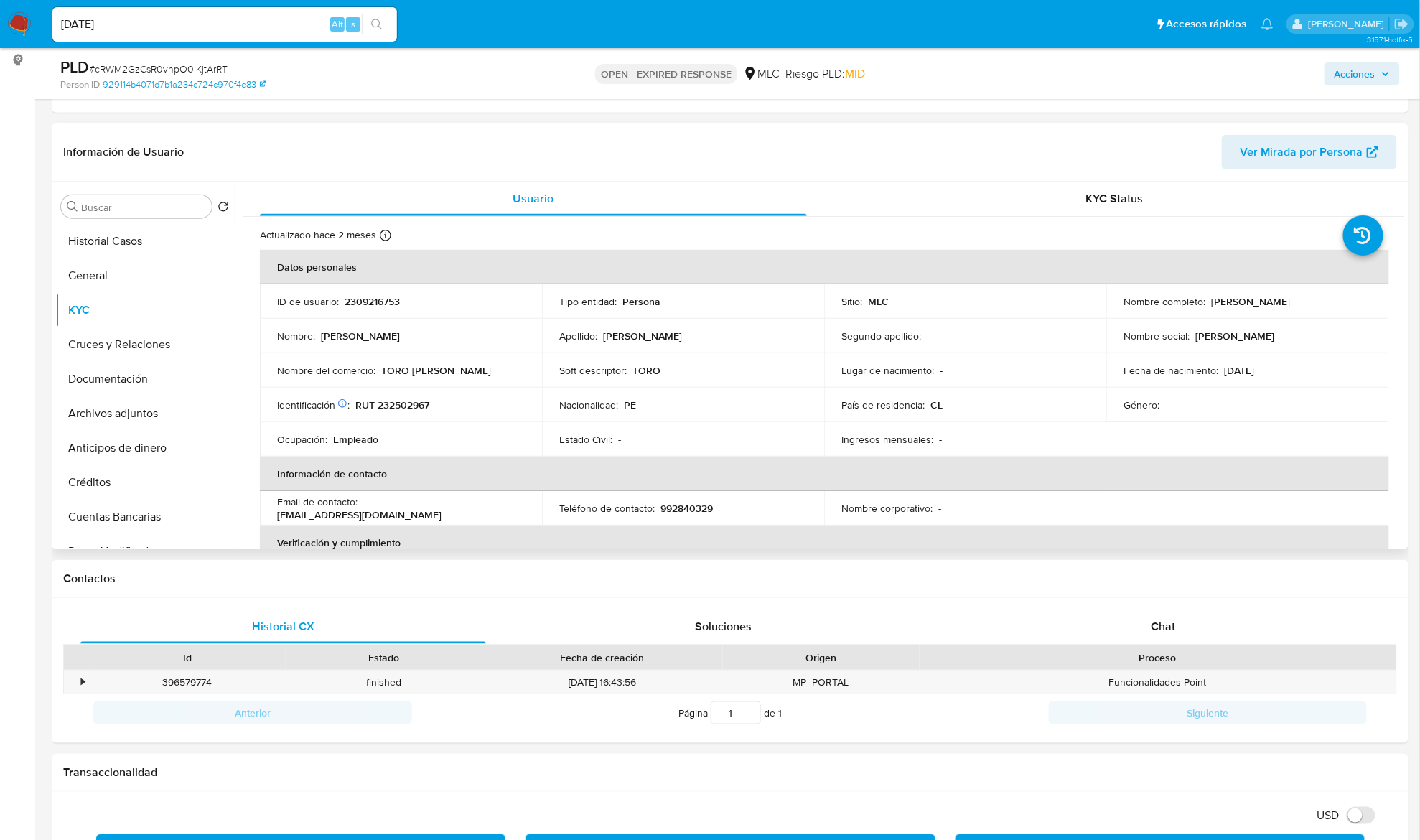
click at [509, 391] on td "Identificación Nº de serie: 603034228 : RUT 232502967" at bounding box center [401, 404] width 282 height 34
drag, startPoint x: 340, startPoint y: 402, endPoint x: 432, endPoint y: 401, distance: 92.0
click at [343, 402] on icon at bounding box center [342, 403] width 10 height 10
click at [432, 401] on div "Identificación Nº de serie: 603034228 : RUT 232502967" at bounding box center [400, 405] width 247 height 13
click at [415, 408] on p "RUT 232502967" at bounding box center [392, 405] width 74 height 13
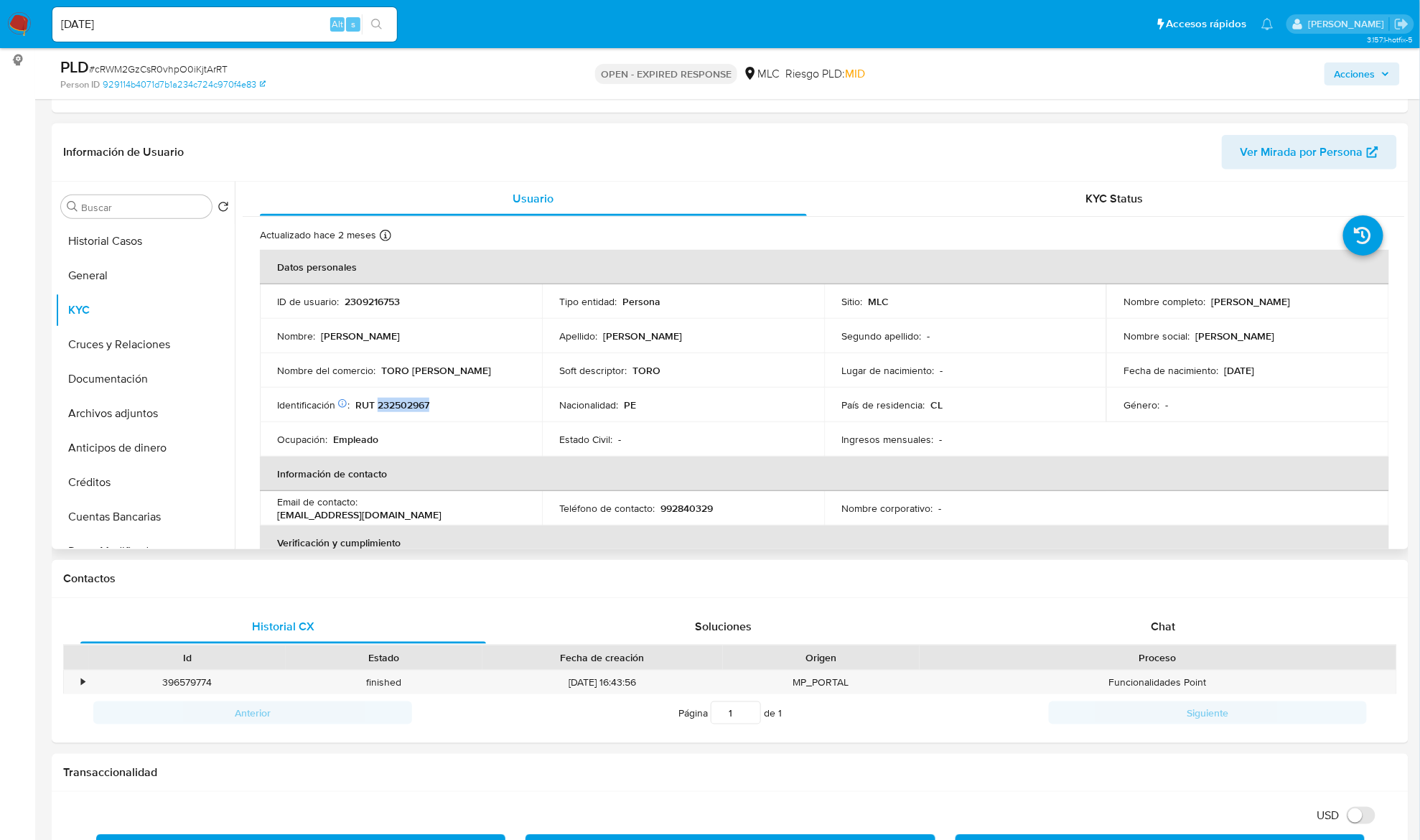
click at [415, 408] on p "RUT 232502967" at bounding box center [392, 405] width 74 height 13
copy p "232502967"
click at [403, 368] on p "TORO MATA" at bounding box center [436, 371] width 110 height 13
click at [449, 371] on div "Nombre del comercio : TORO MATA" at bounding box center [400, 371] width 247 height 13
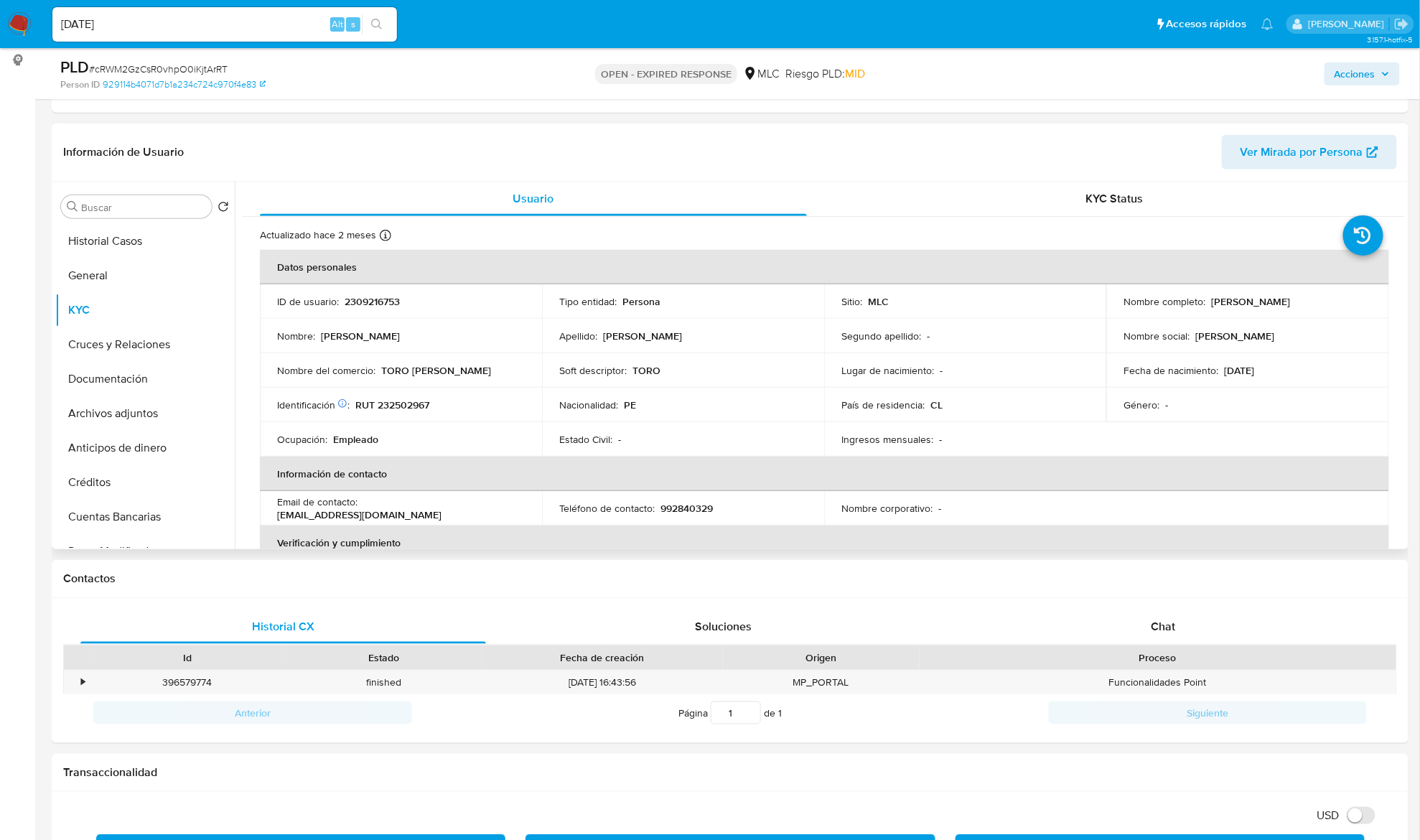
click at [449, 371] on div "Nombre del comercio : TORO MATA" at bounding box center [400, 371] width 247 height 13
copy div "Nombre del comercio : TORO MATA"
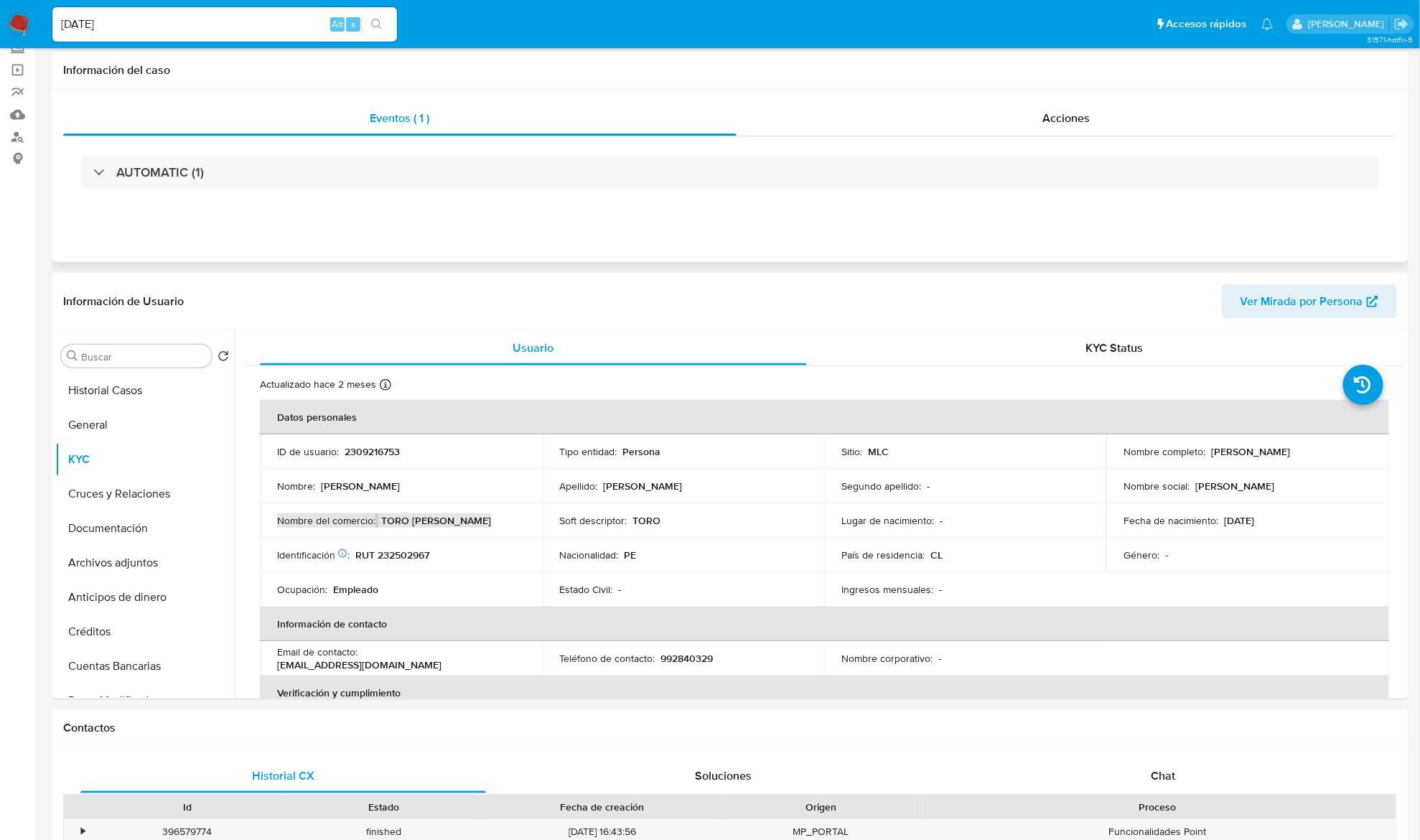
scroll to position [0, 0]
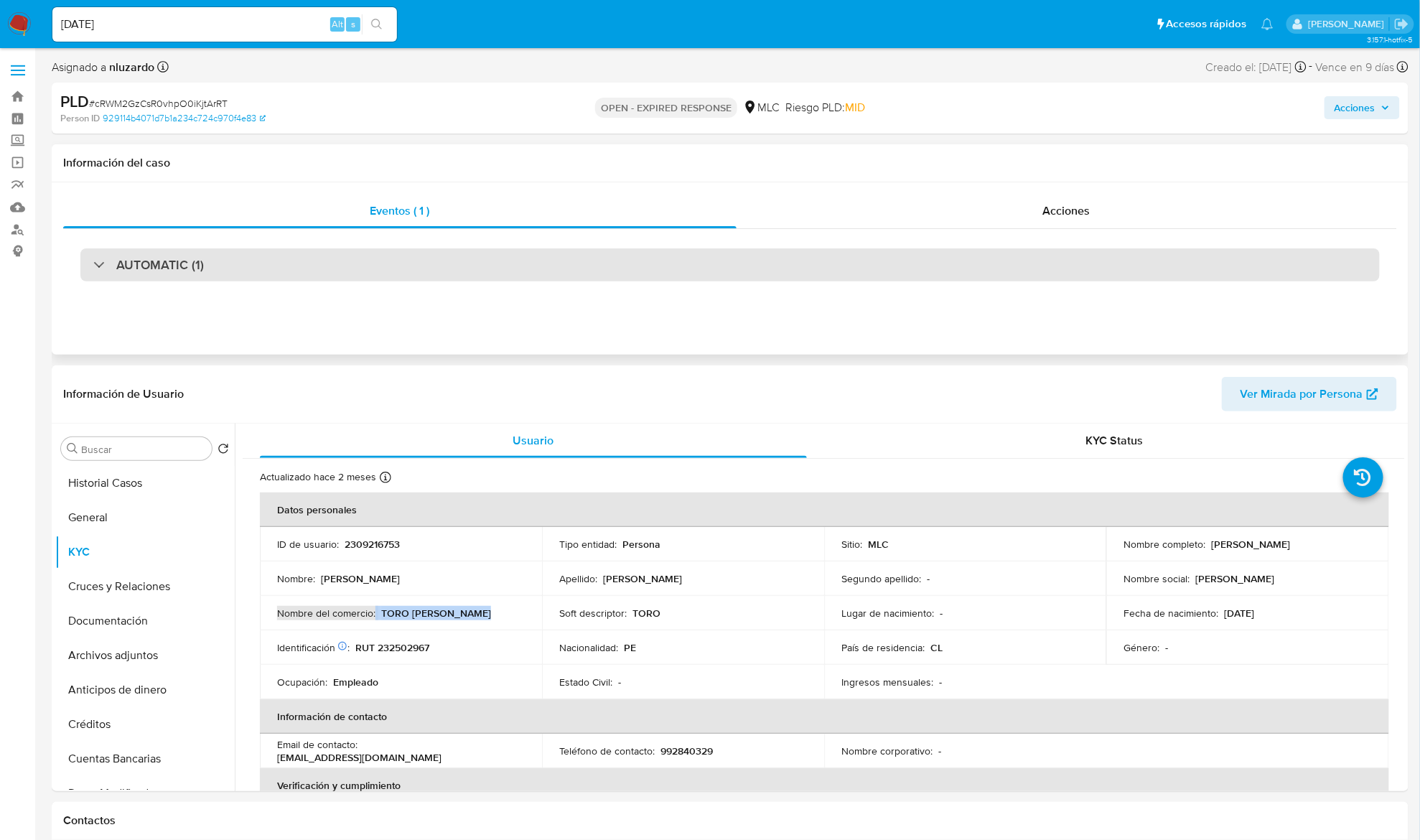
click at [167, 265] on h3 "AUTOMATIC (1)" at bounding box center [160, 265] width 88 height 16
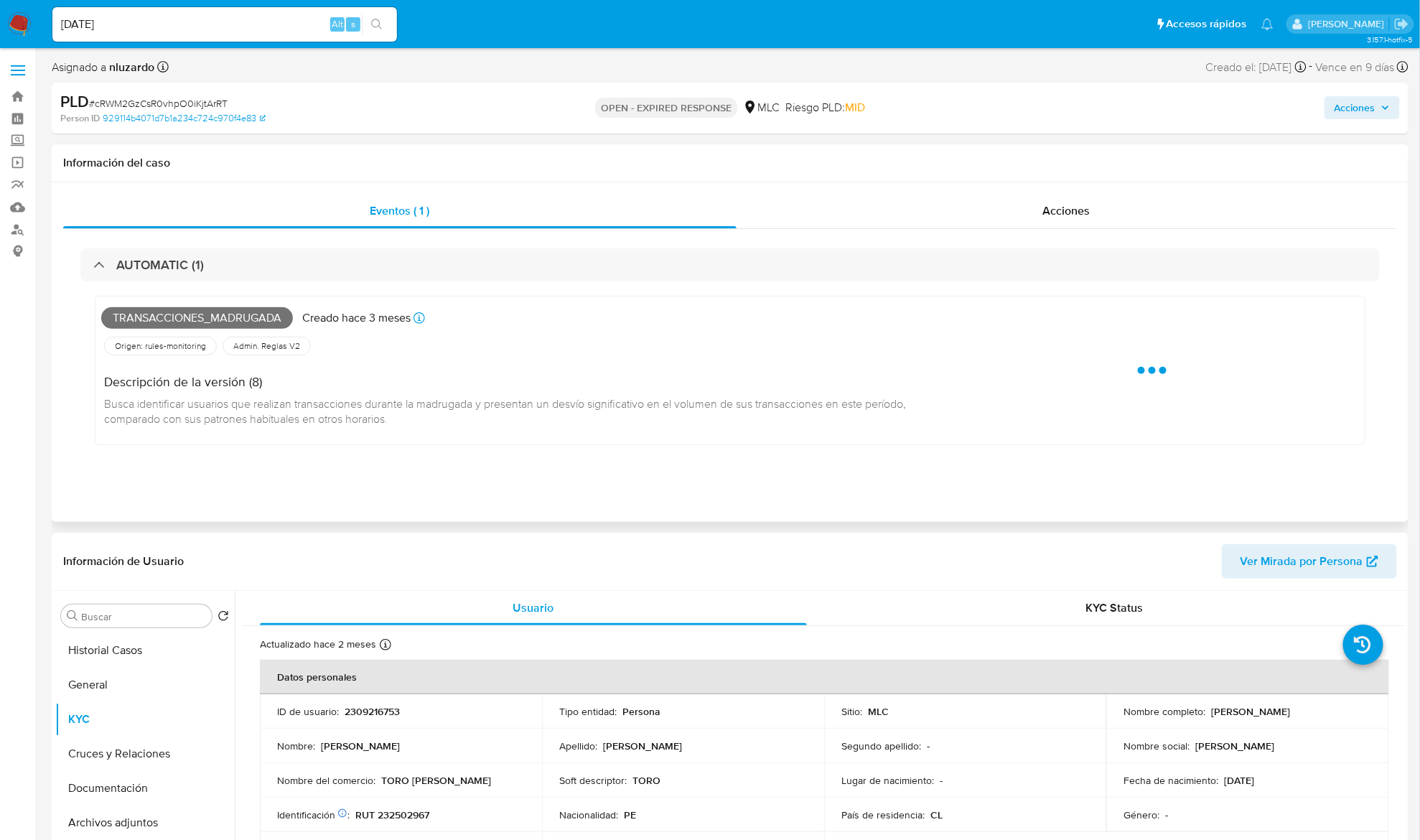
click at [181, 312] on span "Transacciones_madrugada" at bounding box center [196, 317] width 192 height 21
copy span "Transacciones_madrugada"
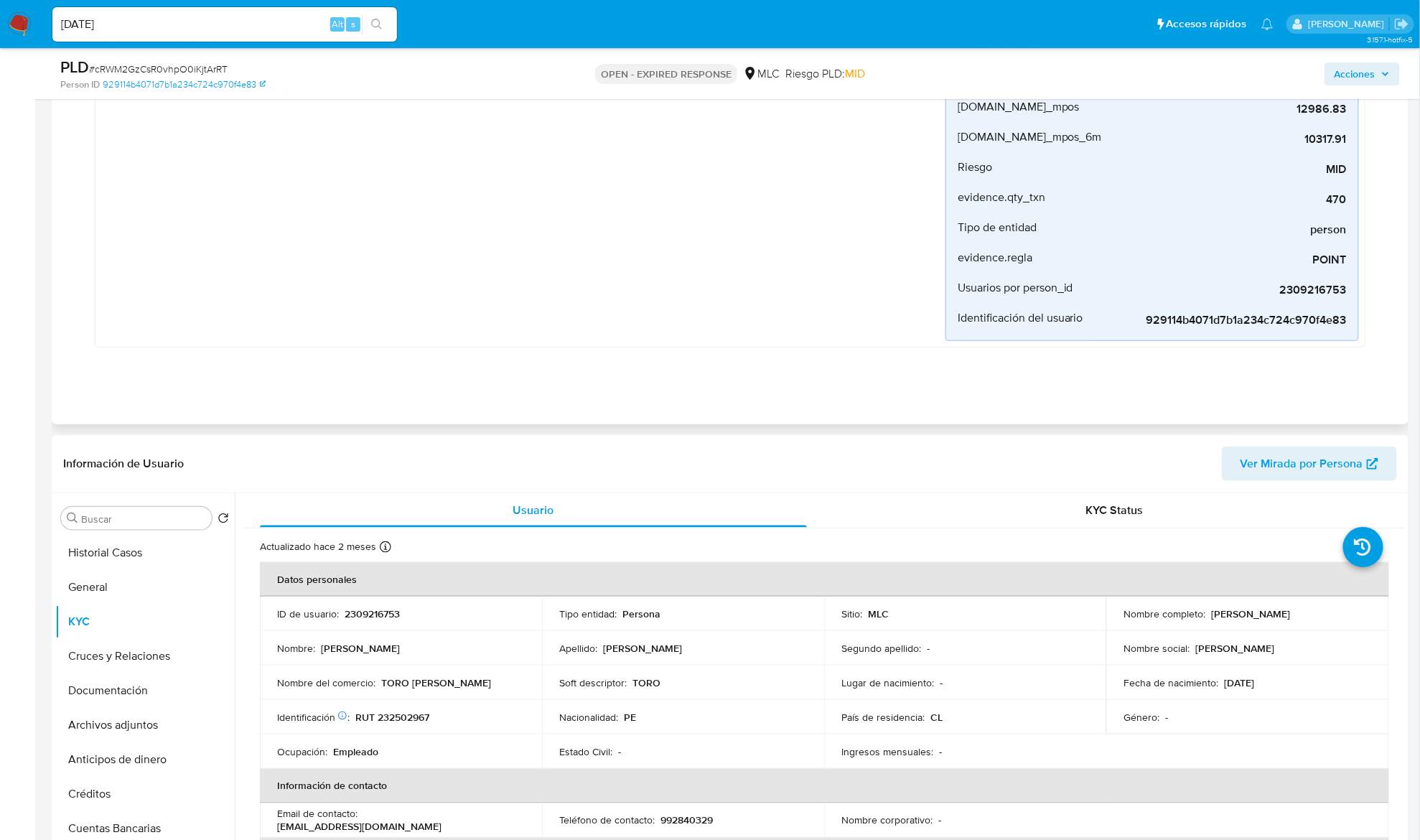
scroll to position [287, 0]
click at [150, 547] on button "Historial Casos" at bounding box center [138, 550] width 168 height 34
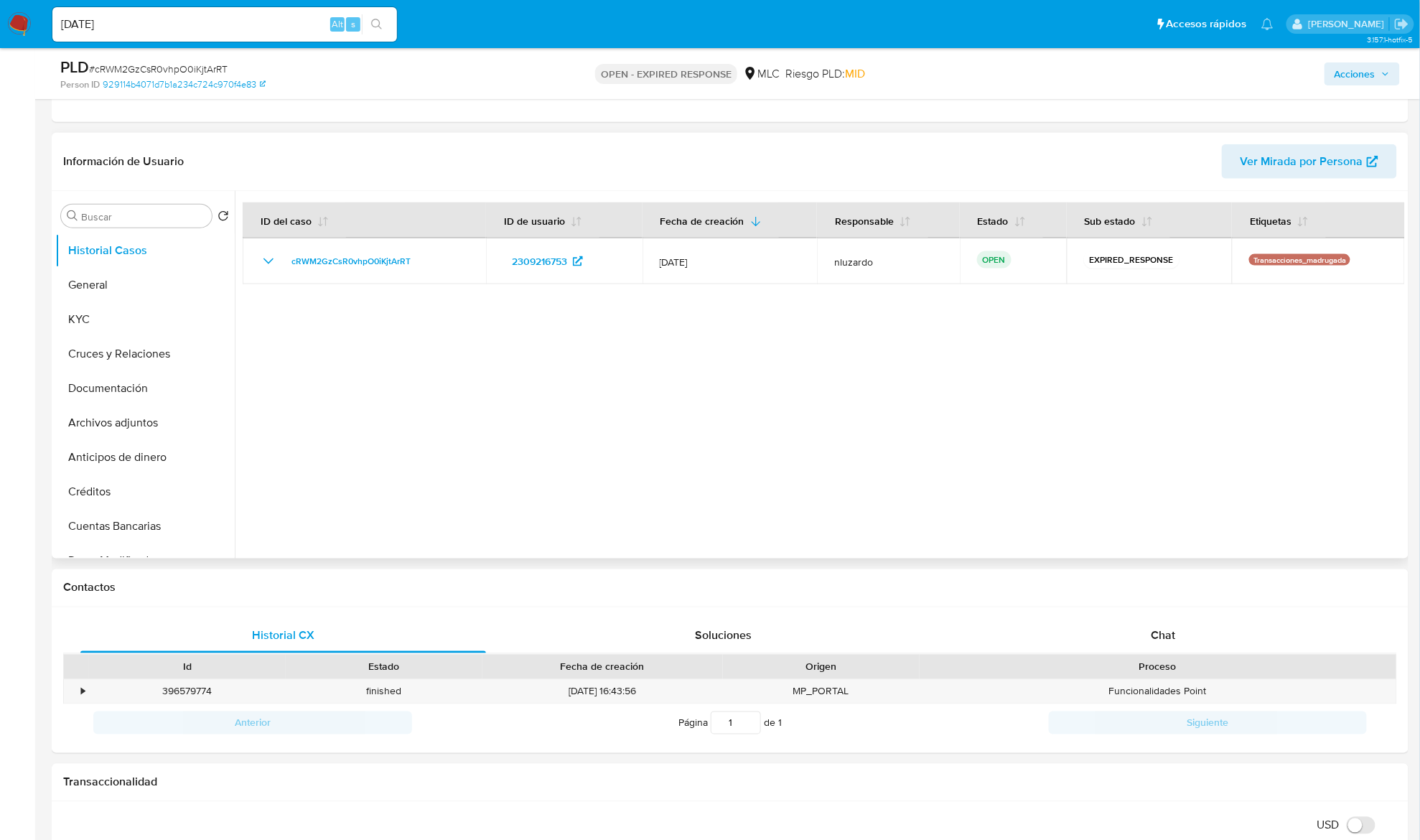
scroll to position [574, 0]
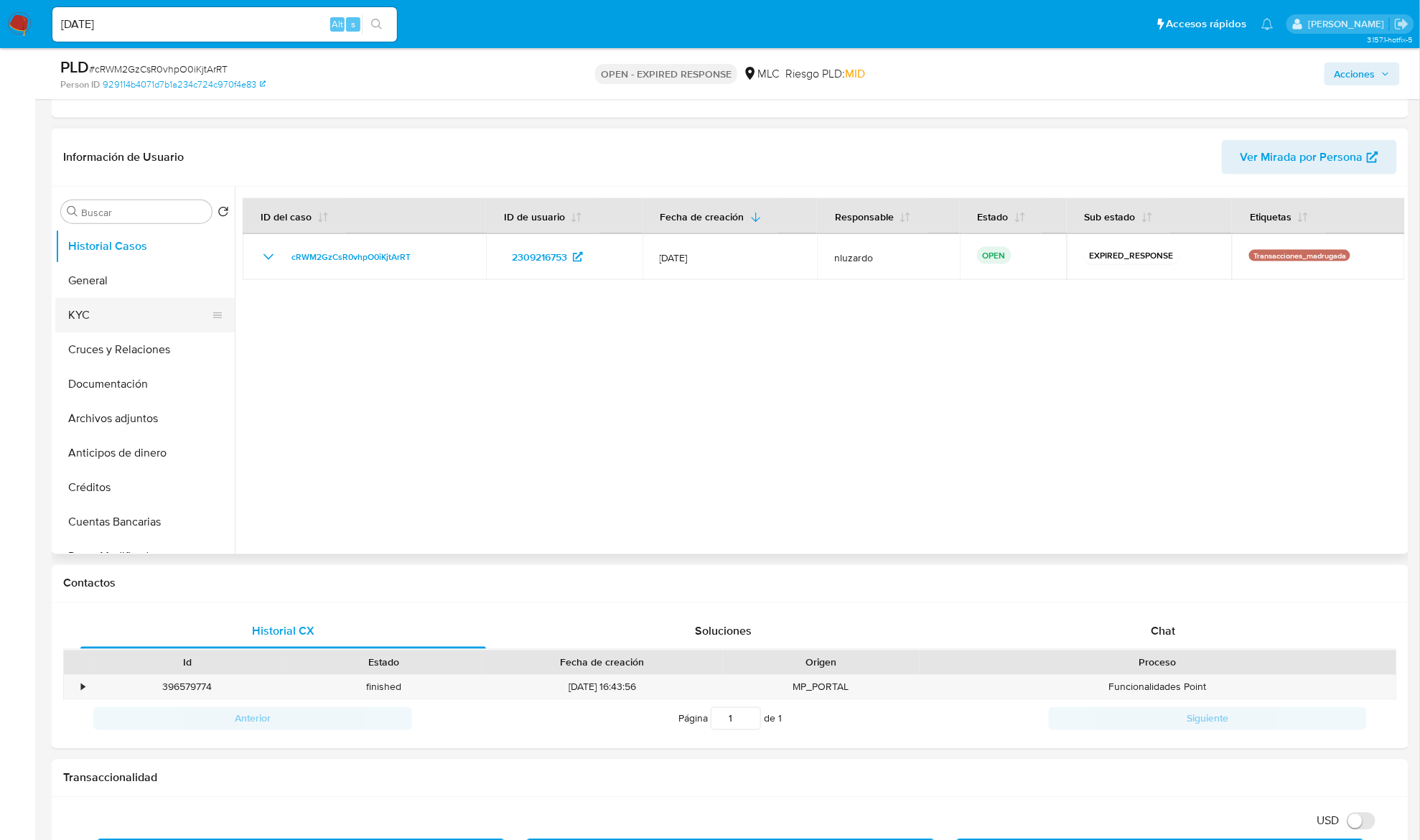
click at [91, 317] on button "KYC" at bounding box center [138, 314] width 168 height 34
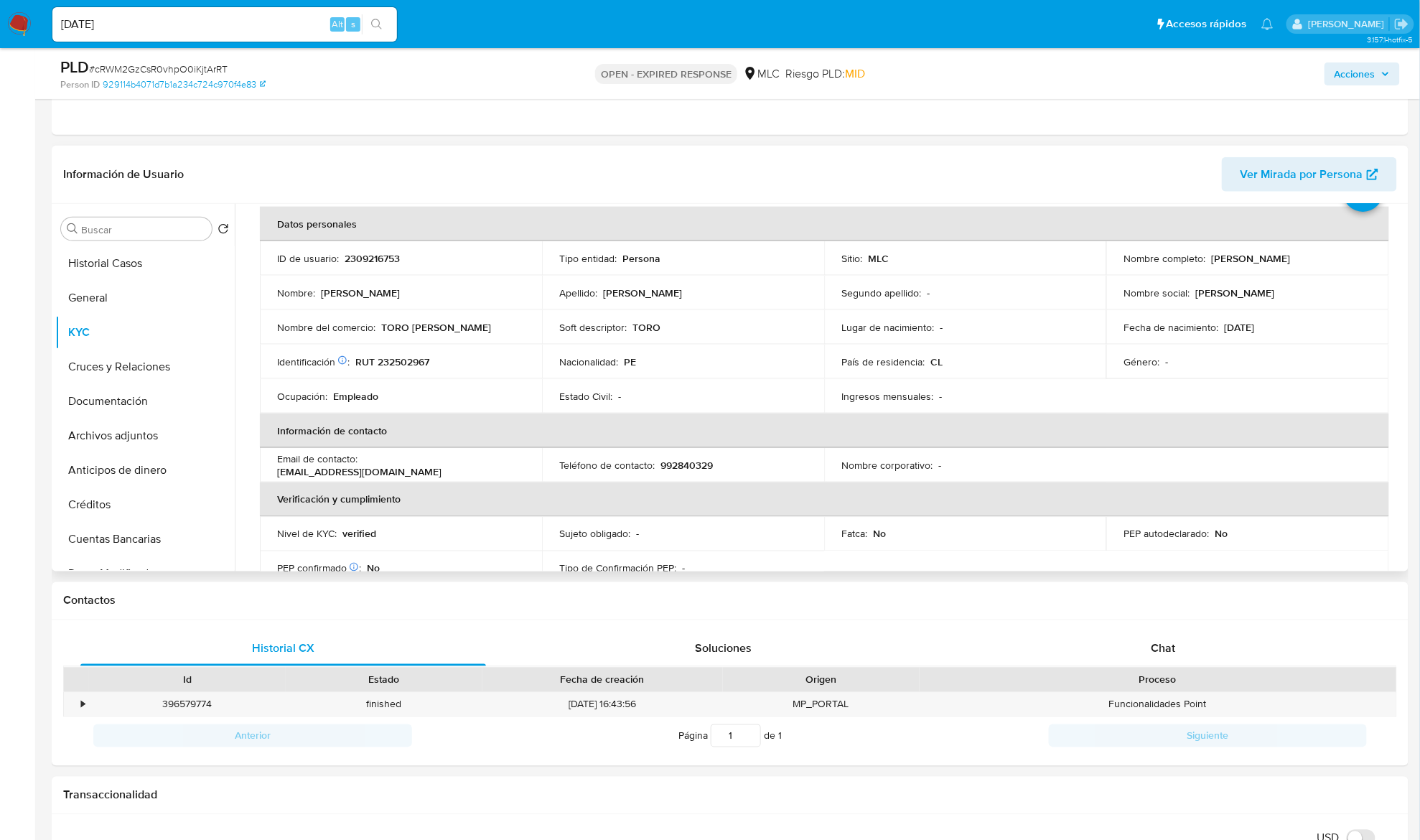
scroll to position [60, 0]
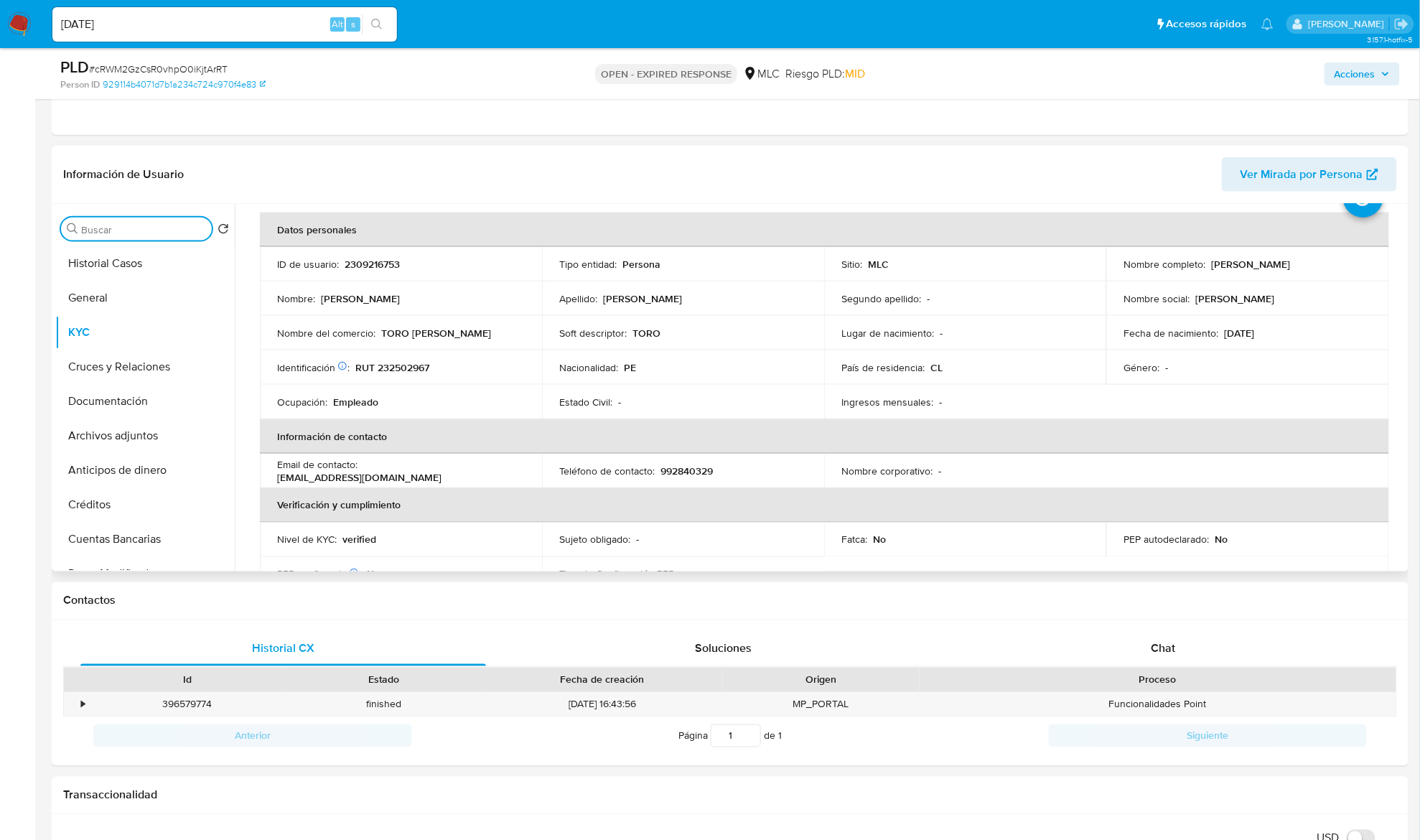
click at [121, 234] on input "Buscar" at bounding box center [143, 230] width 125 height 13
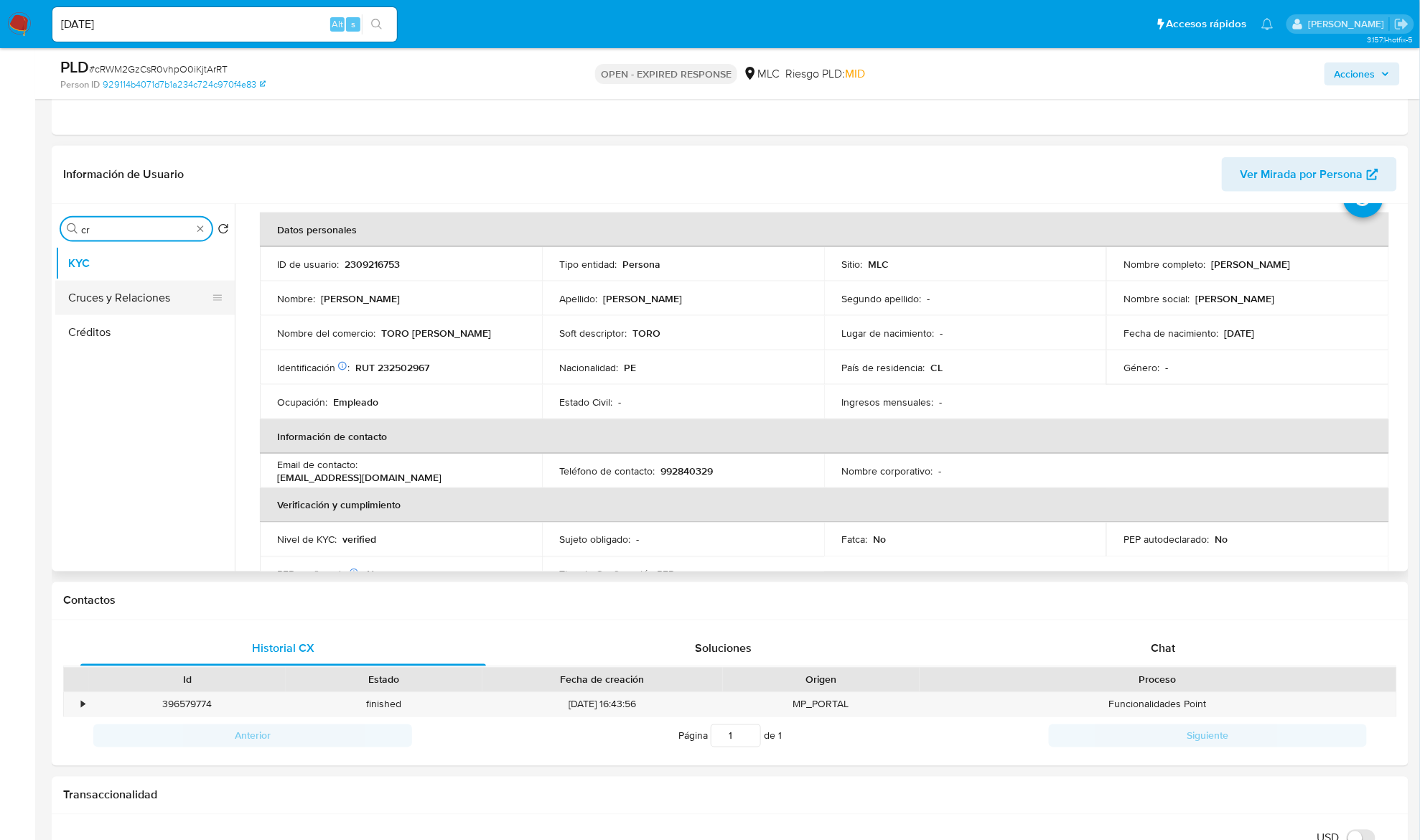
type input "cr"
click at [121, 297] on button "Cruces y Relaciones" at bounding box center [138, 298] width 168 height 34
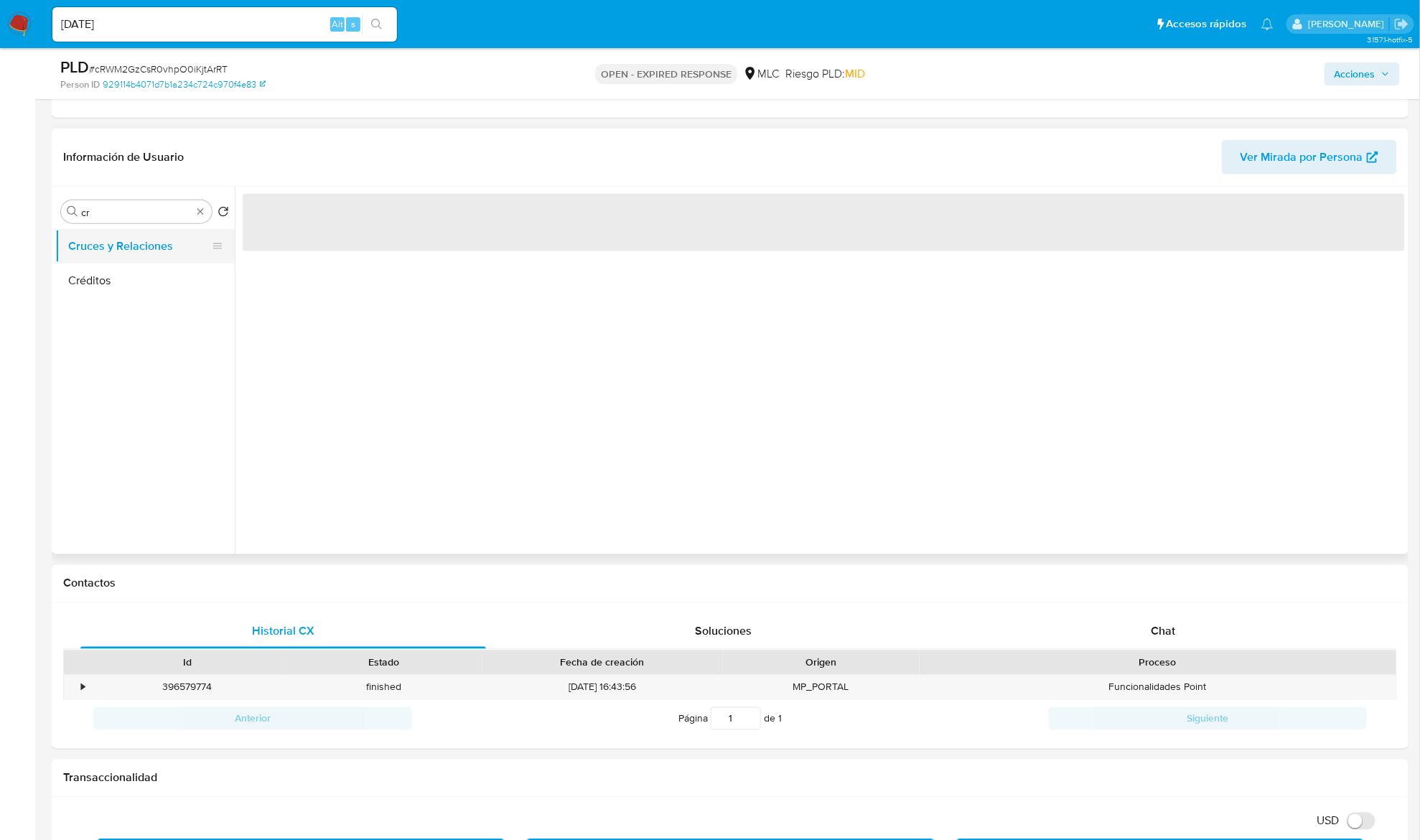
scroll to position [0, 0]
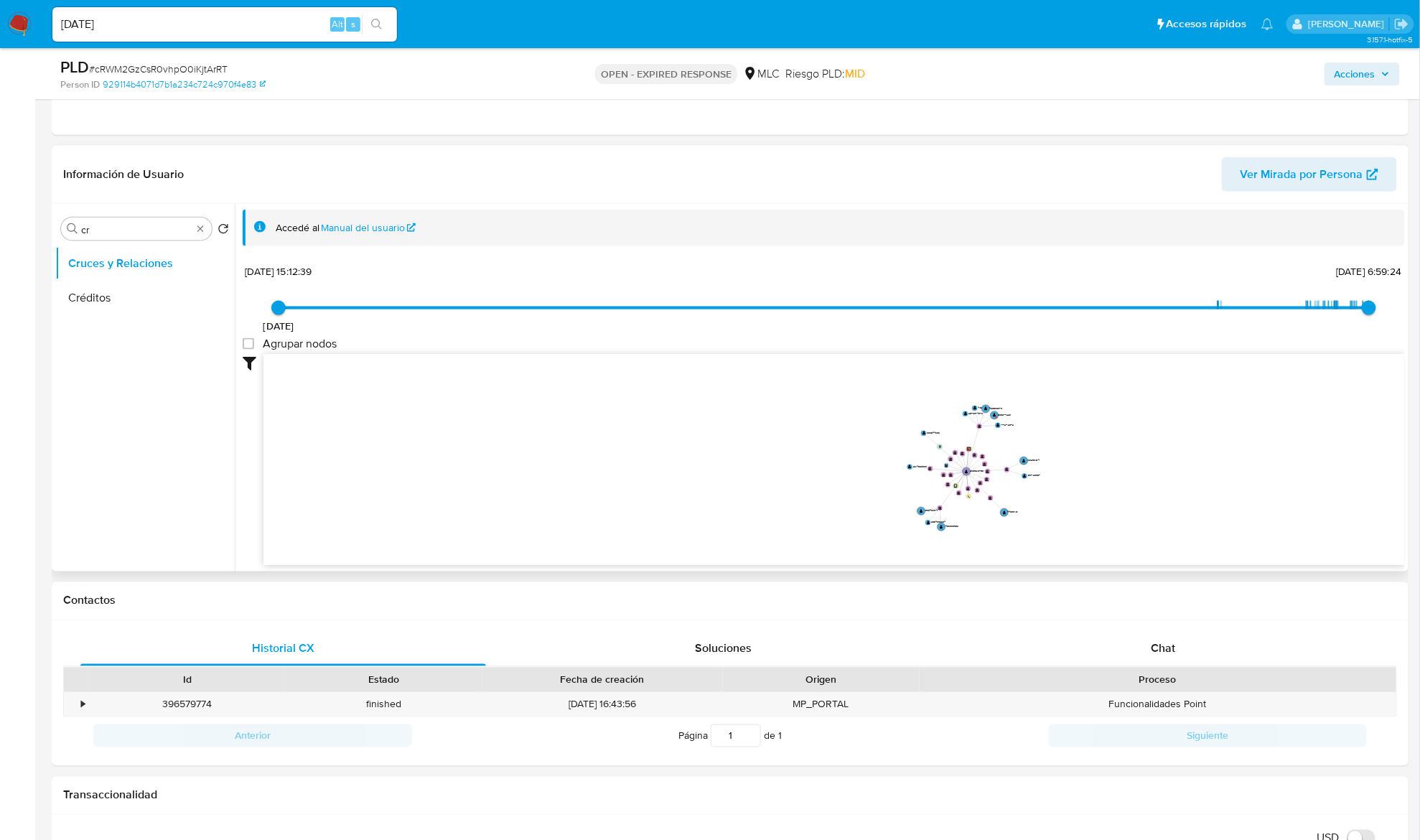
drag, startPoint x: 1026, startPoint y: 496, endPoint x: 995, endPoint y: 492, distance: 31.3
click at [995, 492] on icon "user-2309216753  2309216753 device-67cb358642b5a9f6a43913c6  person-929114b40…" at bounding box center [834, 458] width 1142 height 208
drag, startPoint x: 1046, startPoint y: 482, endPoint x: 919, endPoint y: 474, distance: 127.3
click at [919, 474] on icon "user-2309216753  2309216753 device-67cb358642b5a9f6a43913c6  person-929114b40…" at bounding box center [834, 458] width 1142 height 208
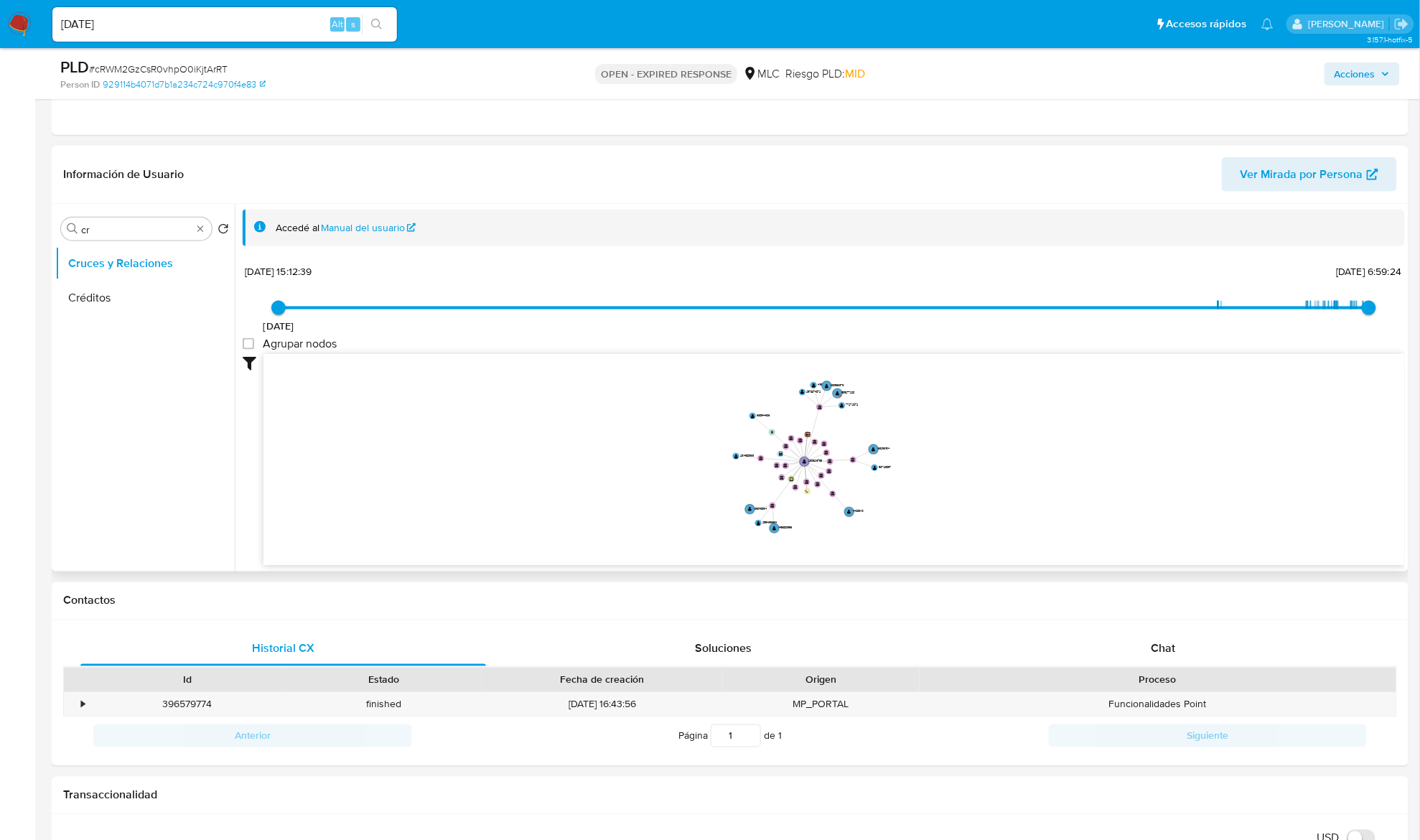
drag, startPoint x: 919, startPoint y: 474, endPoint x: 910, endPoint y: 476, distance: 9.2
click at [910, 476] on icon "user-2309216753  2309216753 device-67cb358642b5a9f6a43913c6  person-929114b40…" at bounding box center [834, 458] width 1142 height 208
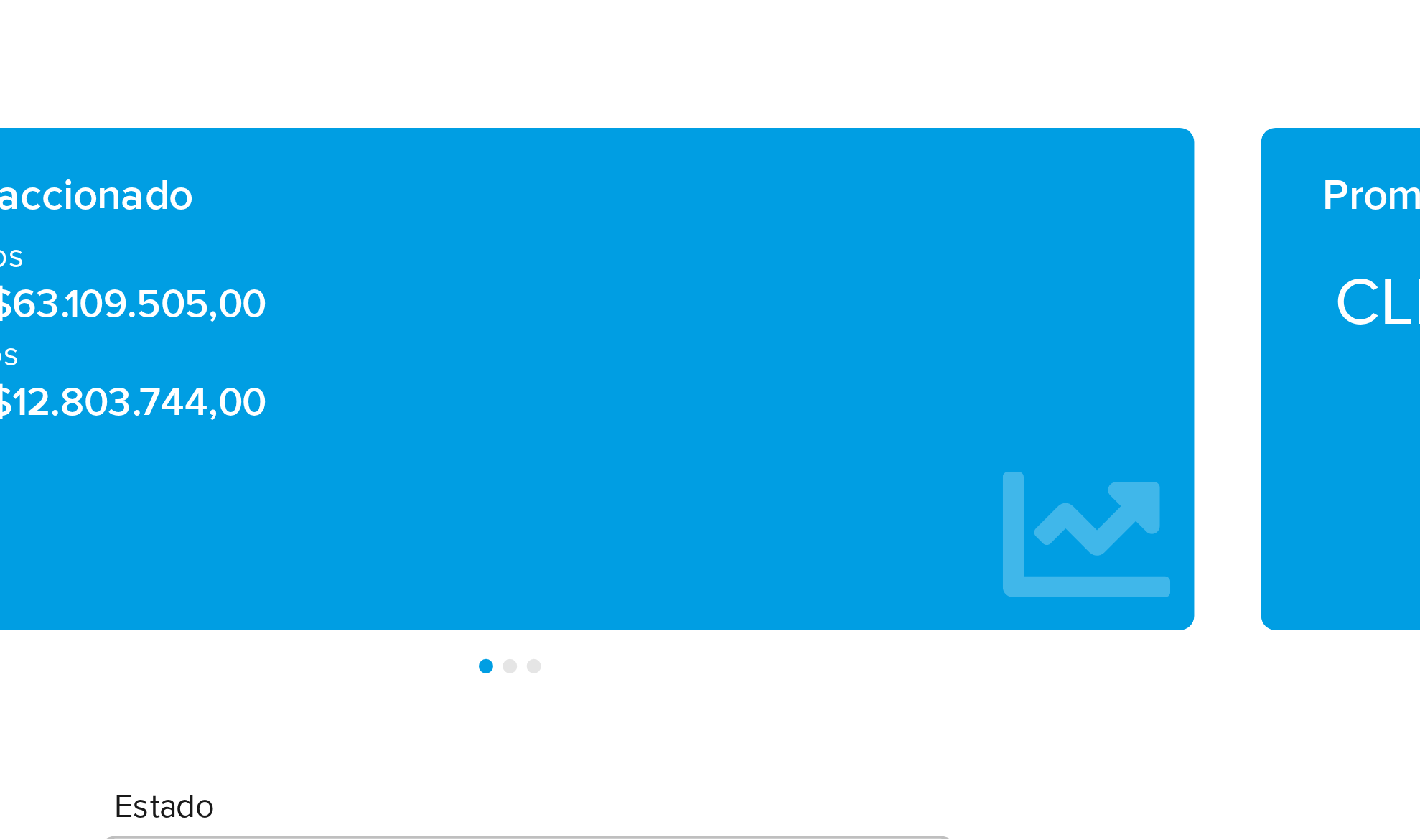
scroll to position [803, 0]
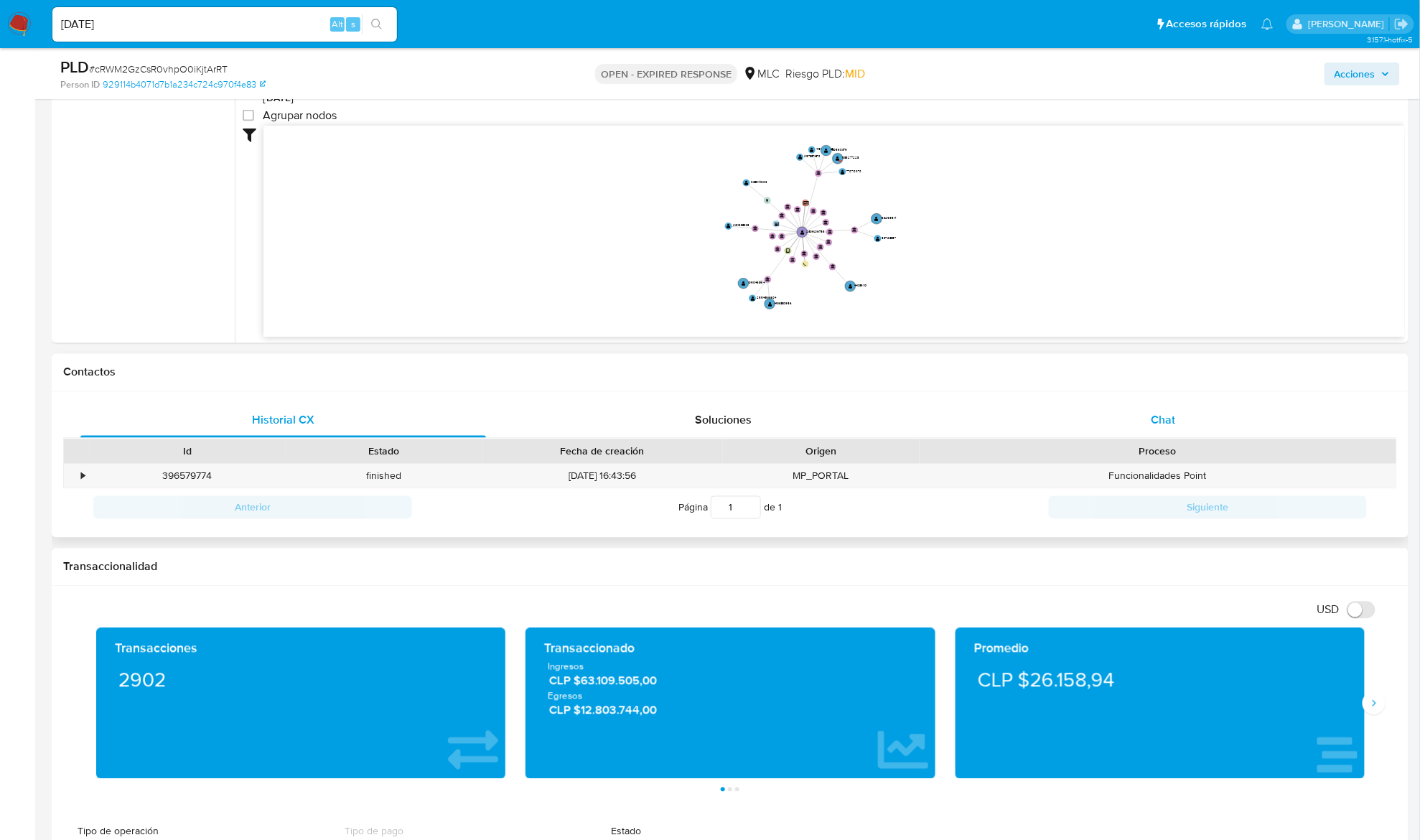
click at [1152, 426] on span "Chat" at bounding box center [1163, 420] width 25 height 17
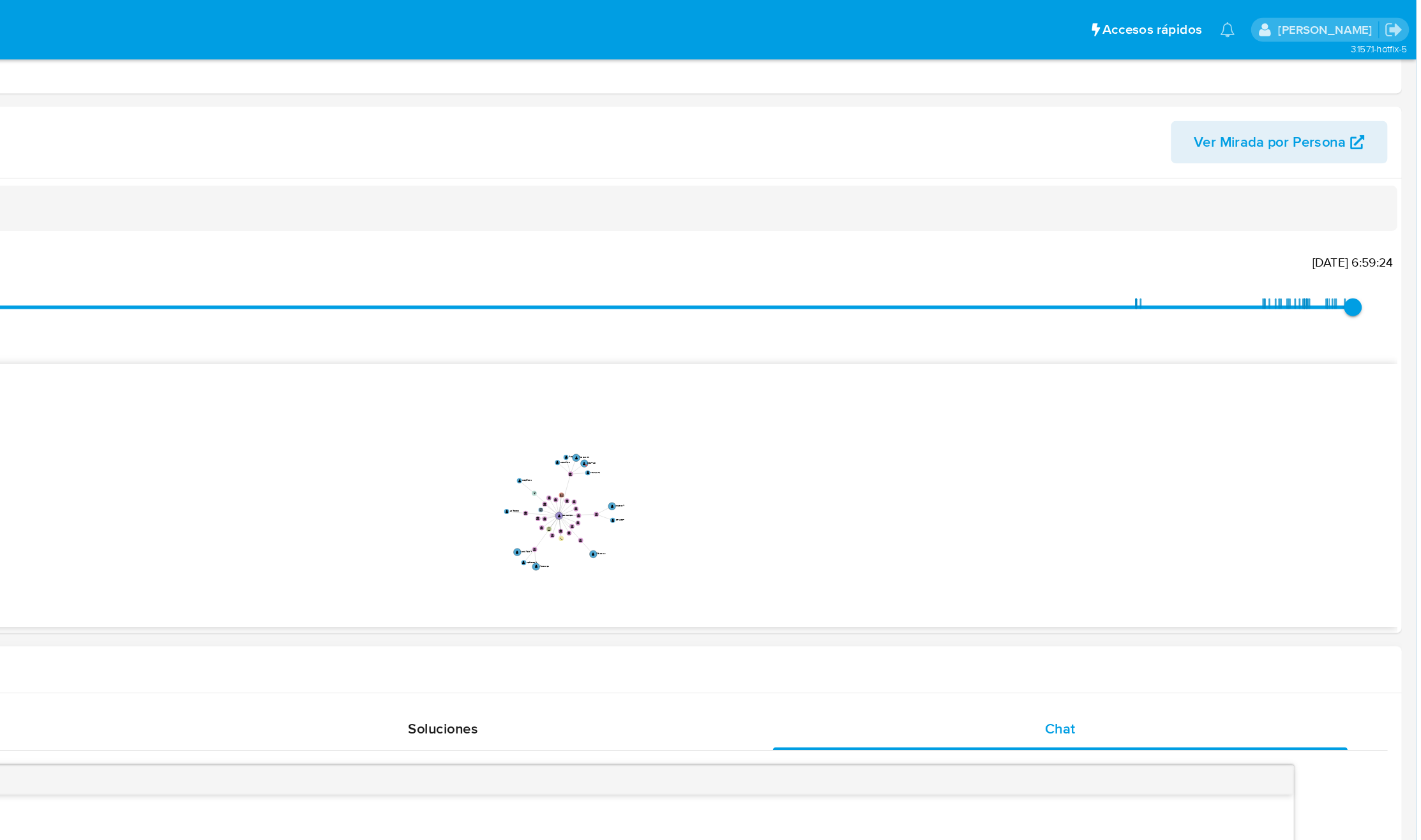
scroll to position [0, 0]
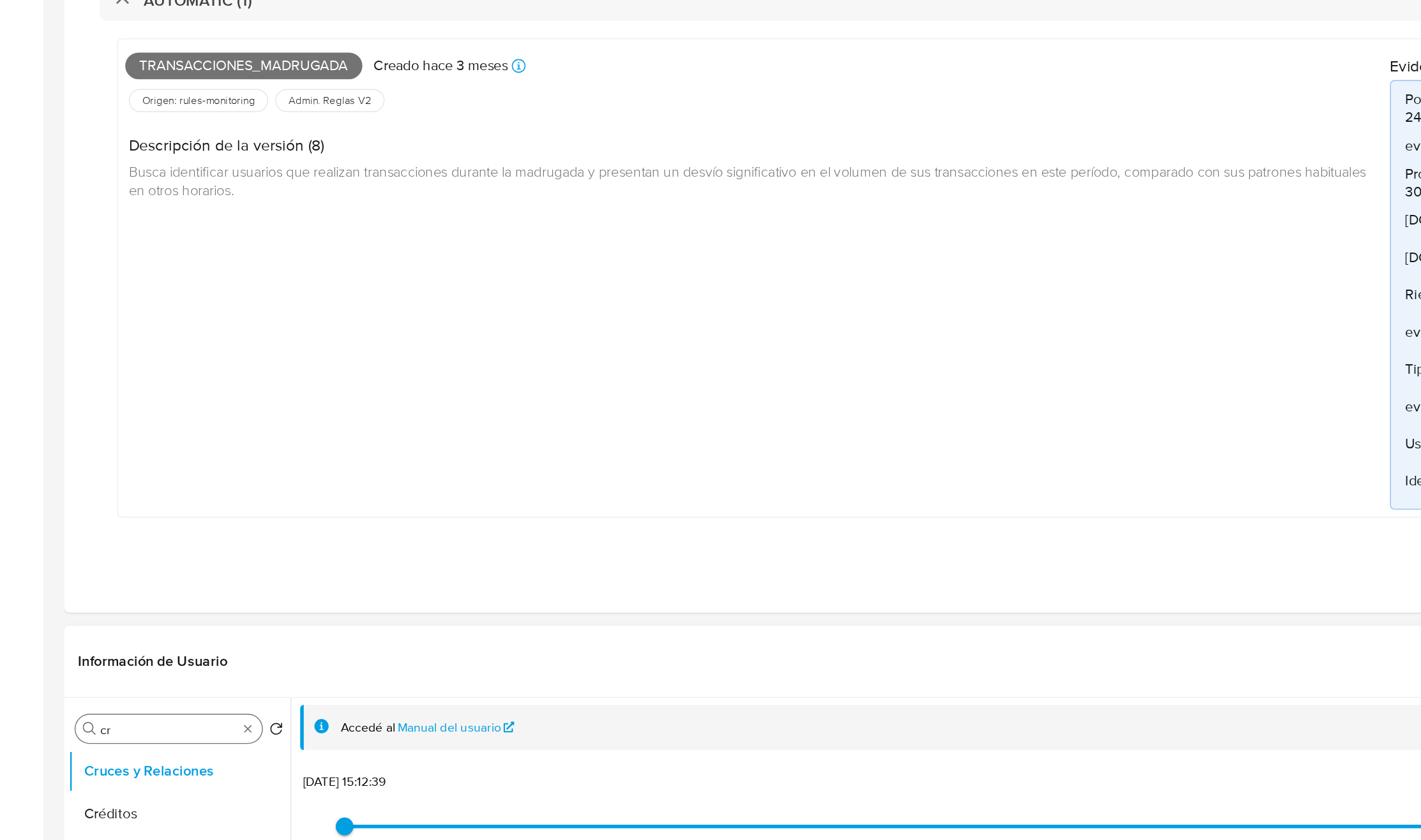
click at [136, 746] on input "cr" at bounding box center [121, 760] width 98 height 11
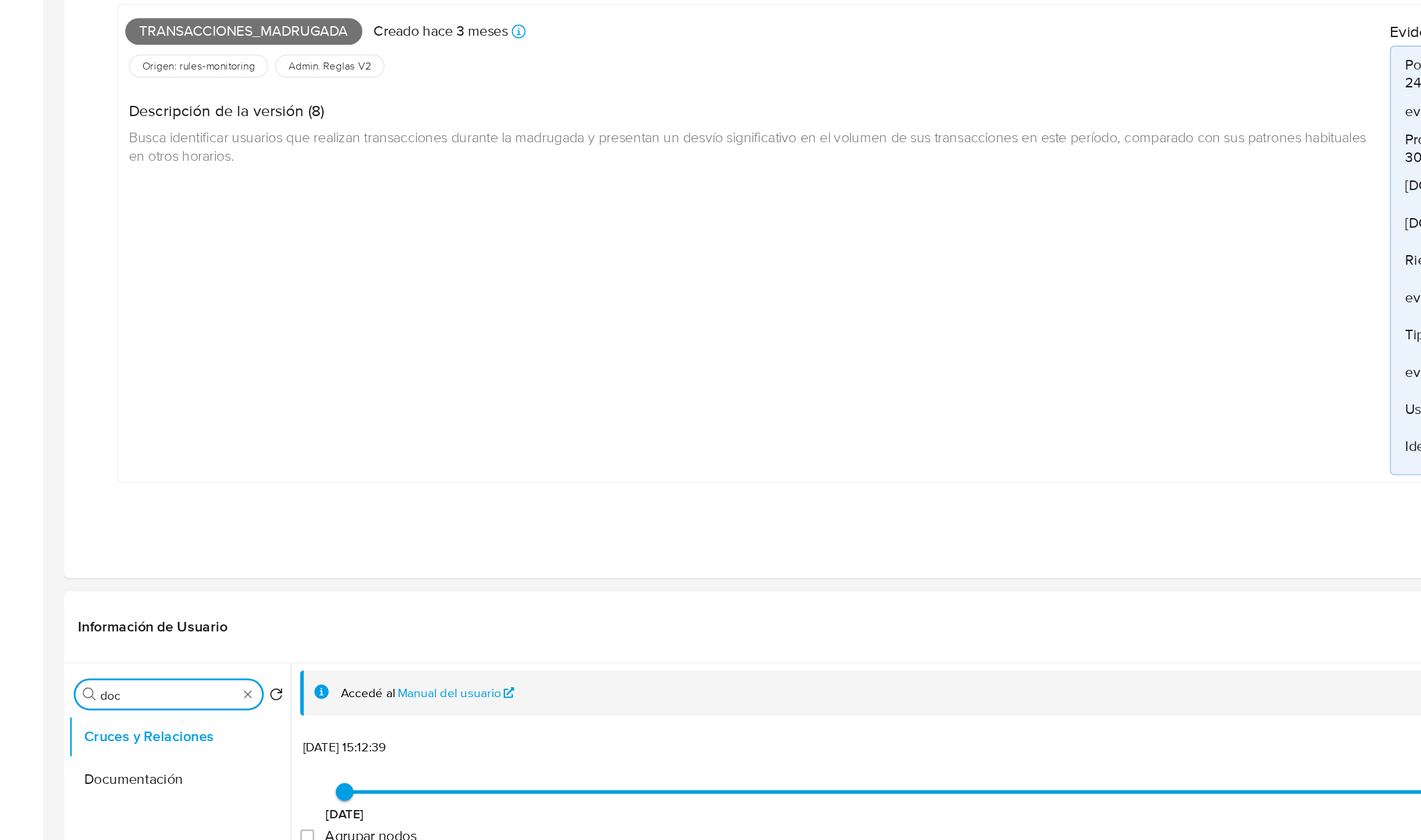
scroll to position [136, 0]
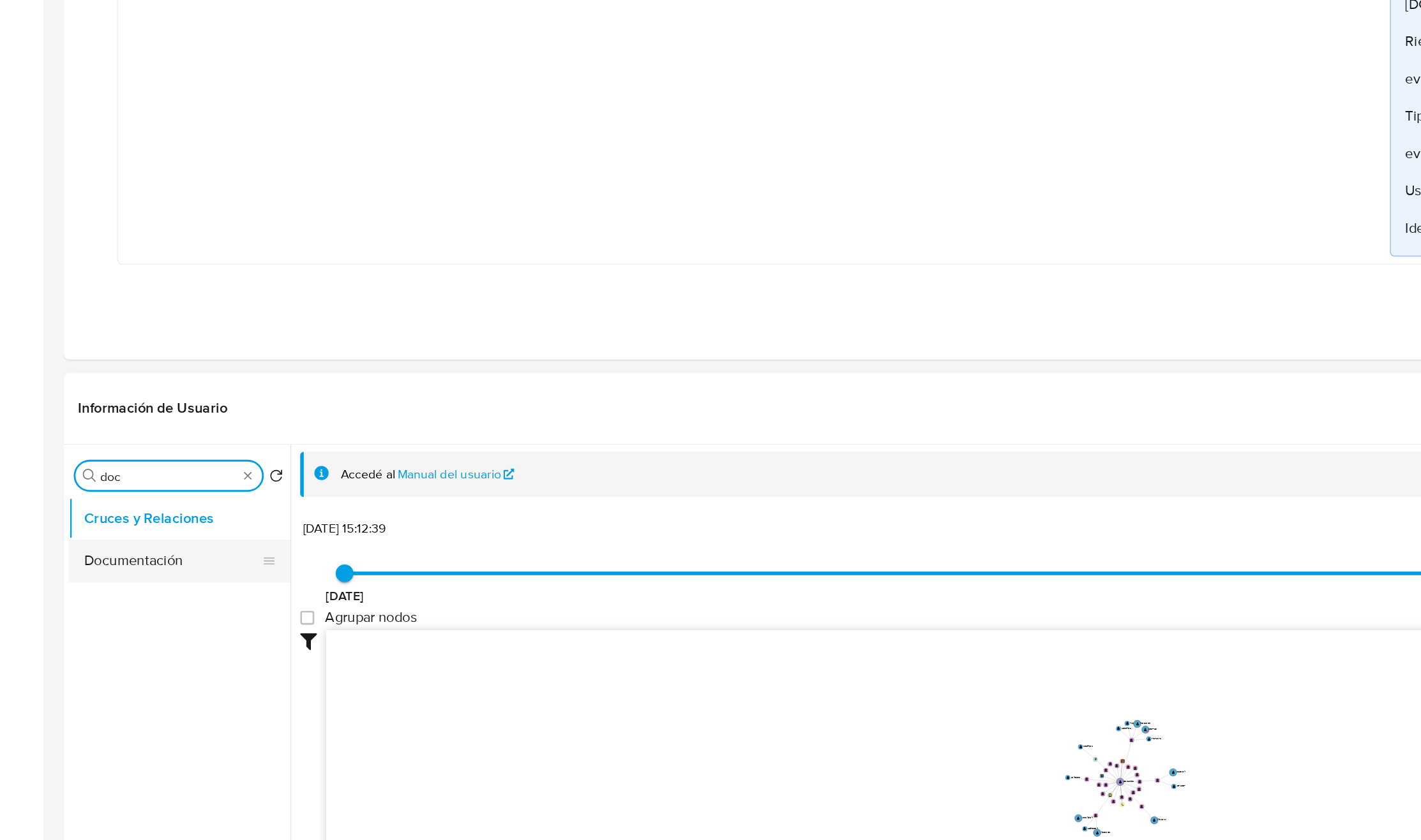
type input "doc"
click at [137, 642] on button "Documentación" at bounding box center [123, 639] width 149 height 30
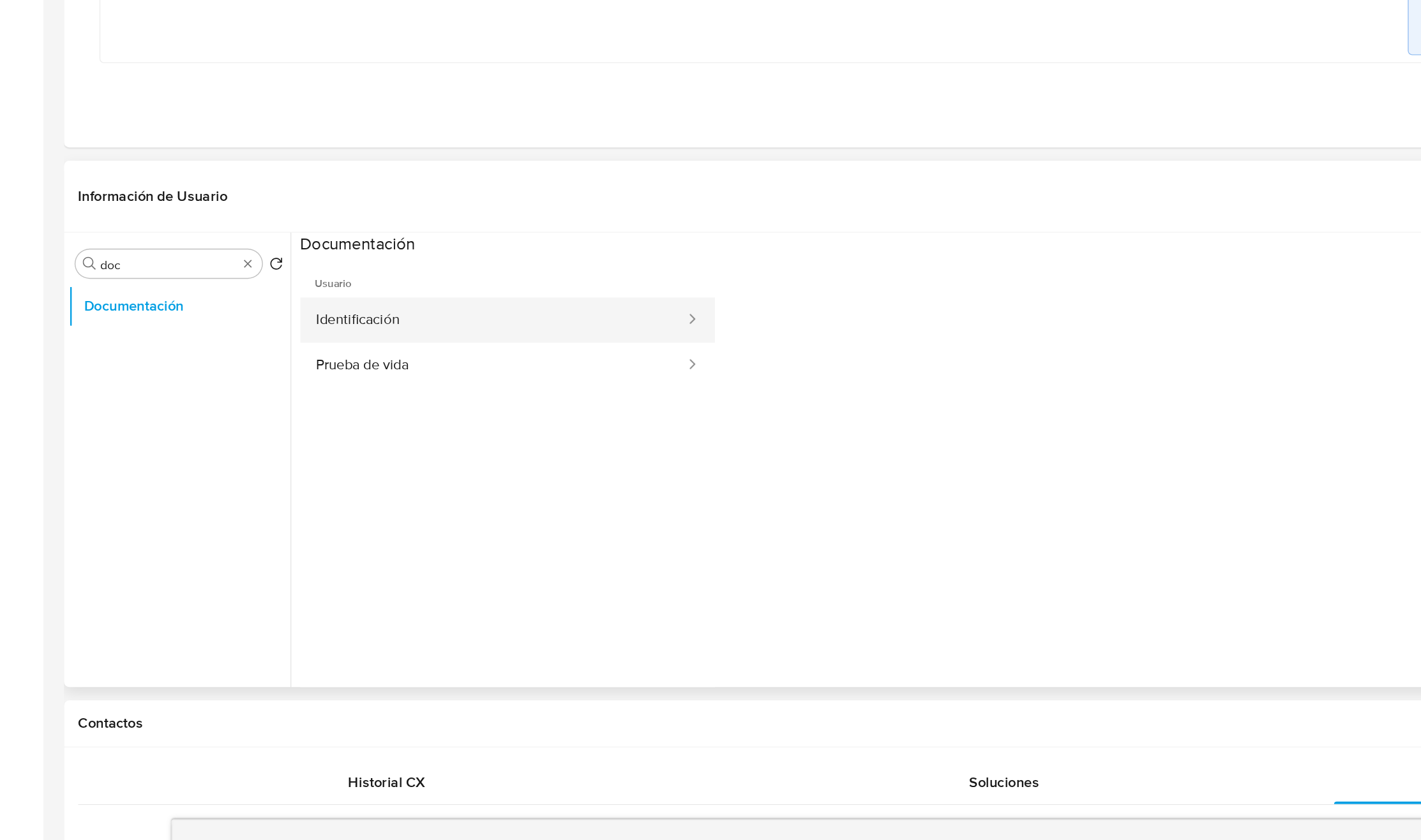
scroll to position [274, 0]
click at [322, 480] on button "Identificación" at bounding box center [354, 465] width 278 height 33
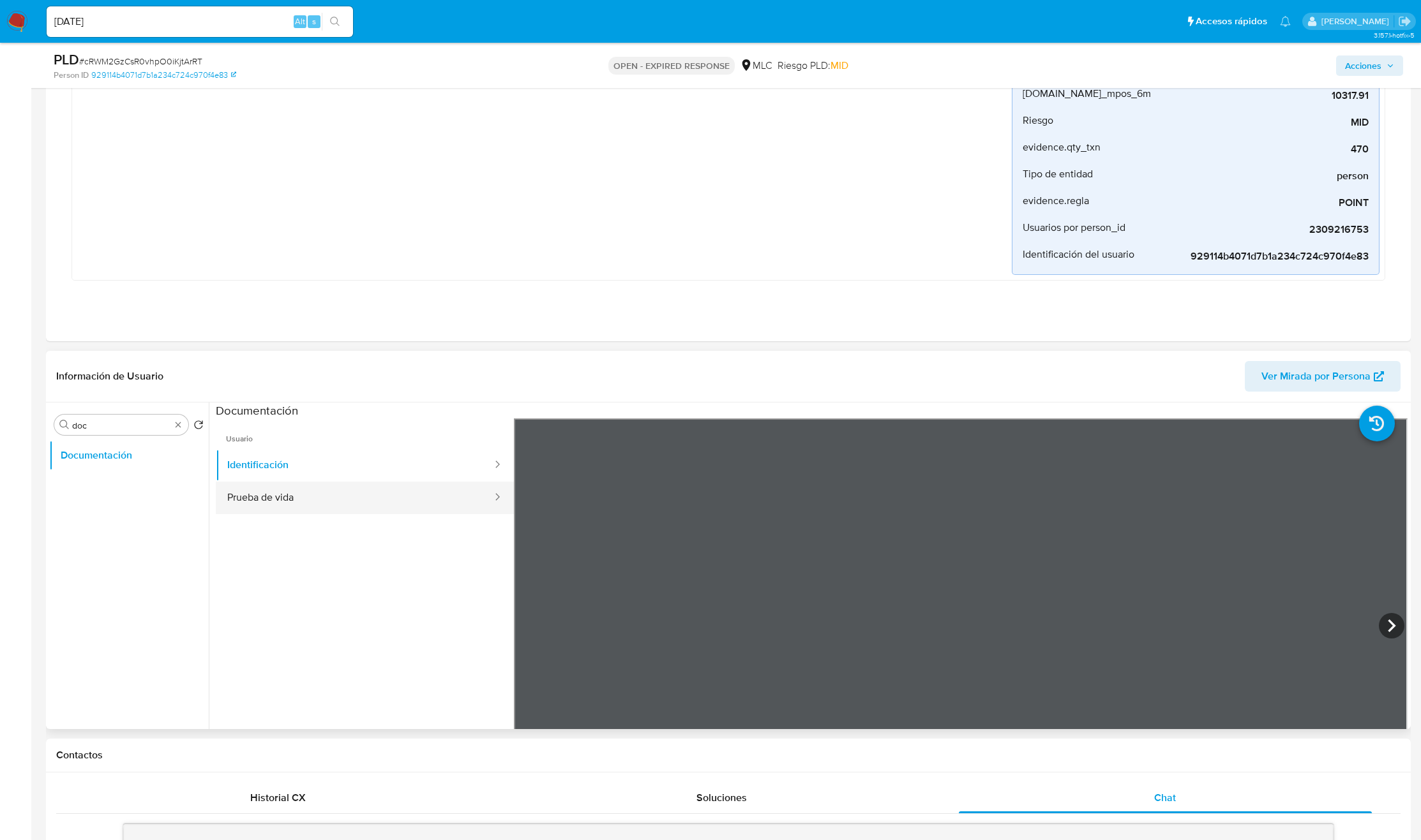
click at [342, 500] on button "Prueba de vida" at bounding box center [354, 498] width 278 height 33
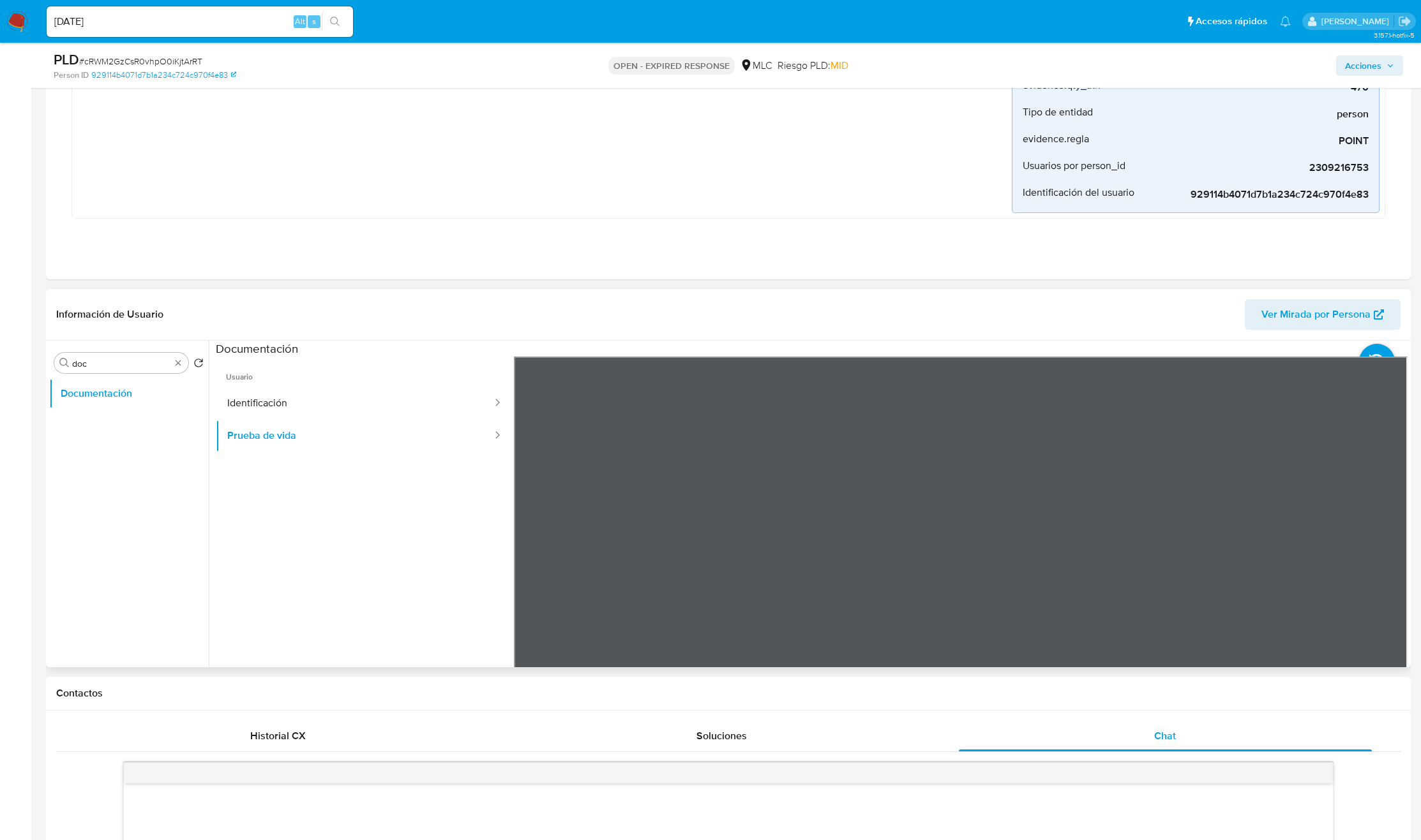
scroll to position [369, 0]
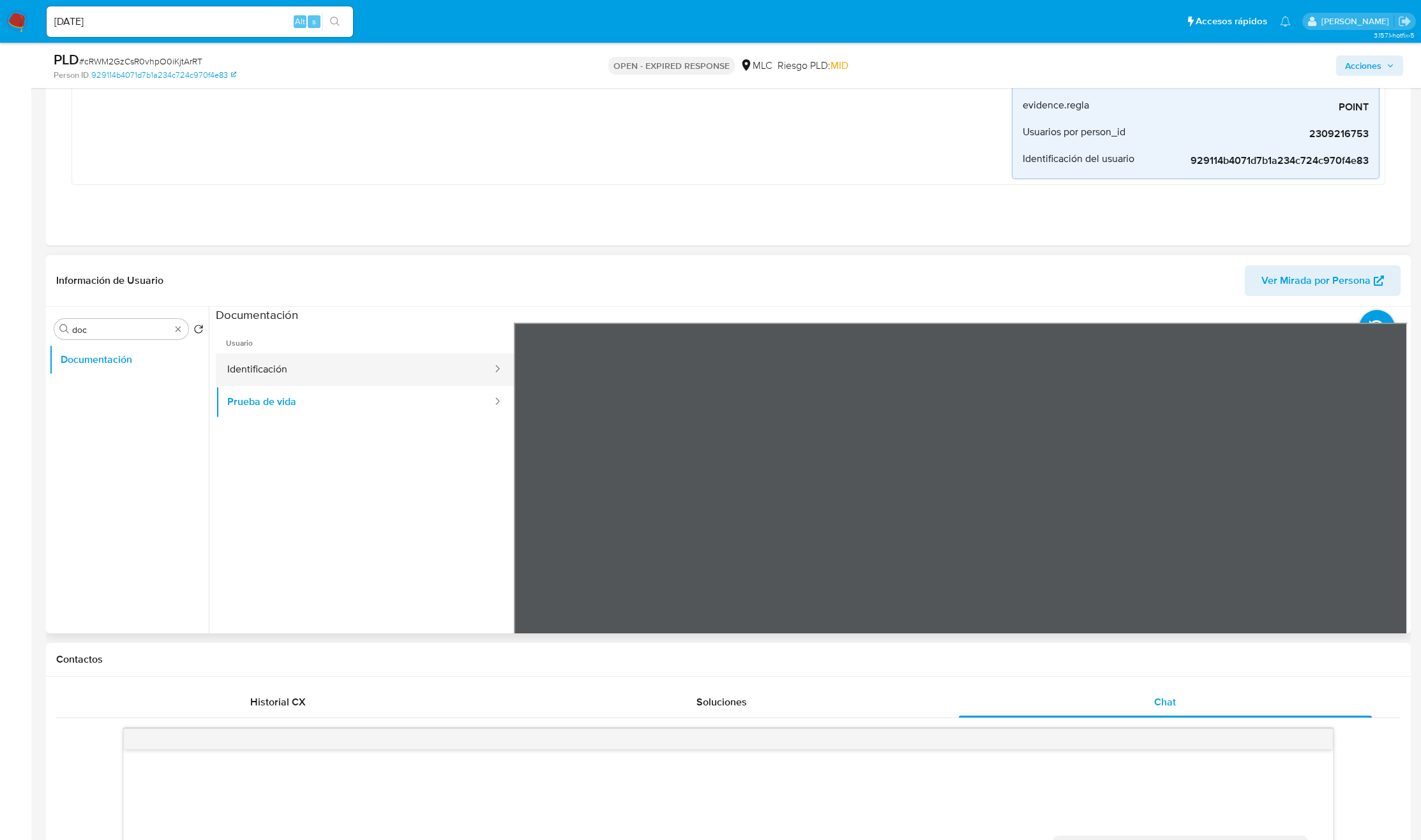
click at [340, 372] on button "Identificación" at bounding box center [354, 370] width 278 height 33
click at [1275, 529] on icon at bounding box center [1391, 530] width 25 height 25
click at [518, 528] on icon at bounding box center [530, 530] width 25 height 25
click at [323, 409] on button "Prueba de vida" at bounding box center [354, 402] width 278 height 33
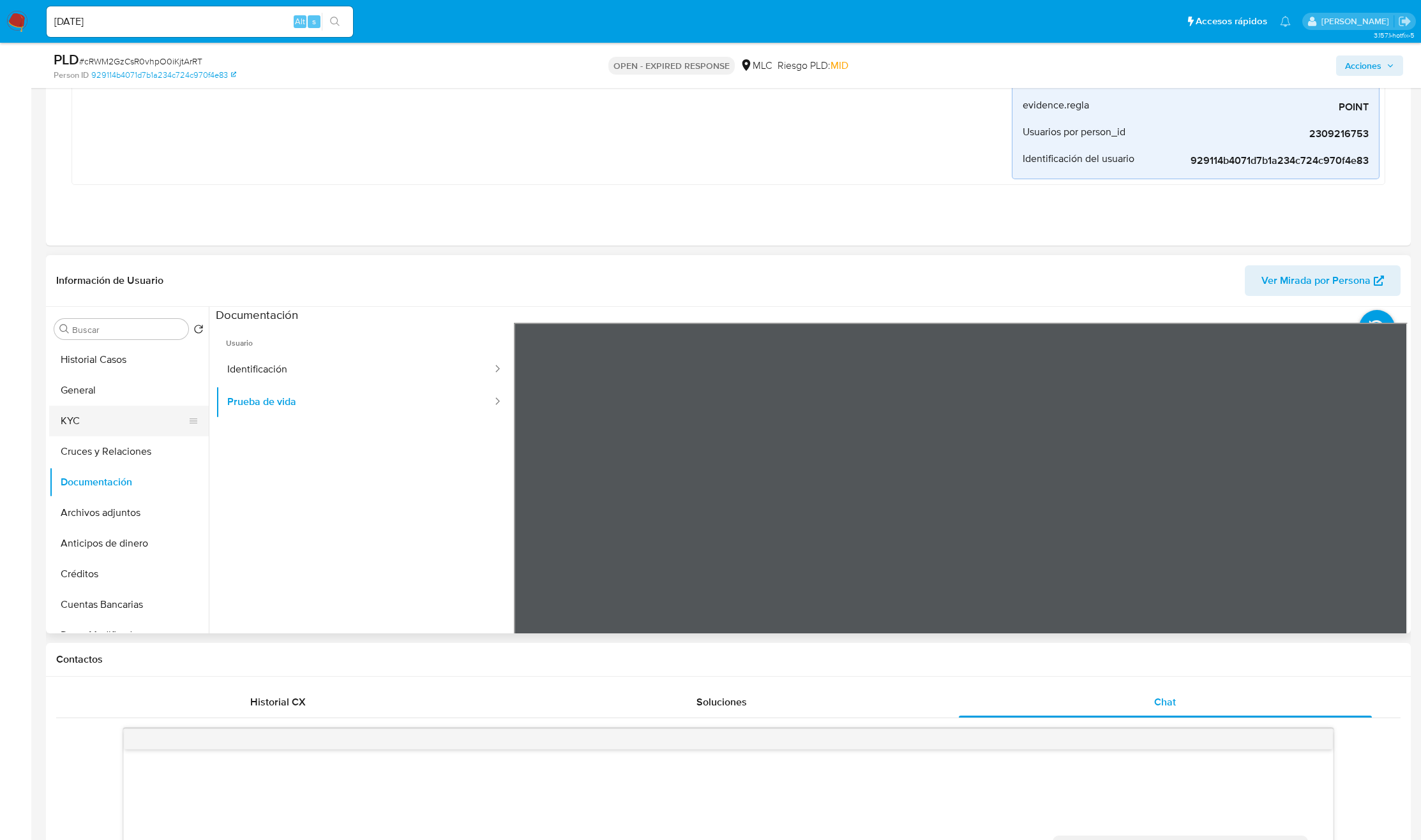
click at [117, 431] on button "KYC" at bounding box center [123, 421] width 149 height 30
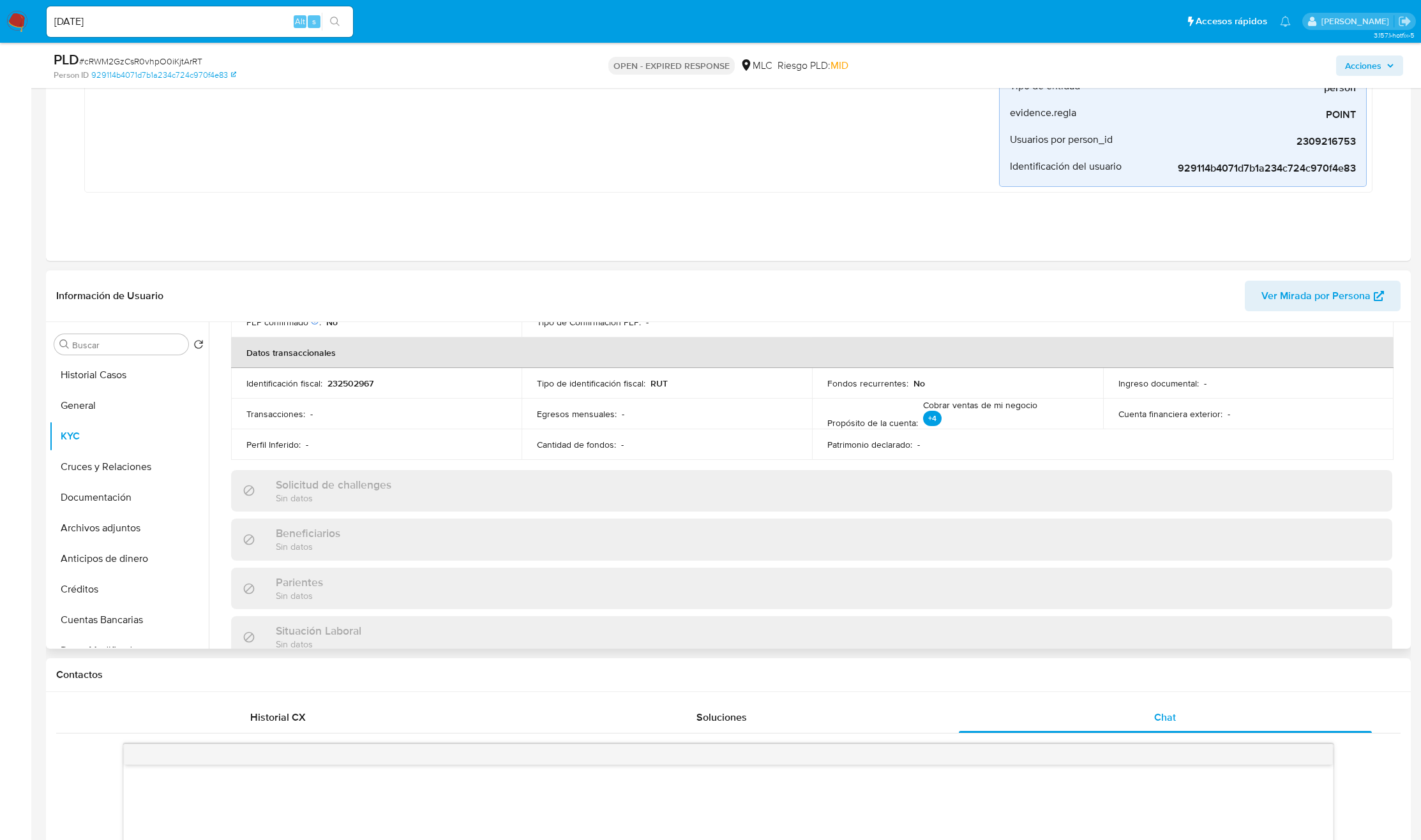
scroll to position [703, 0]
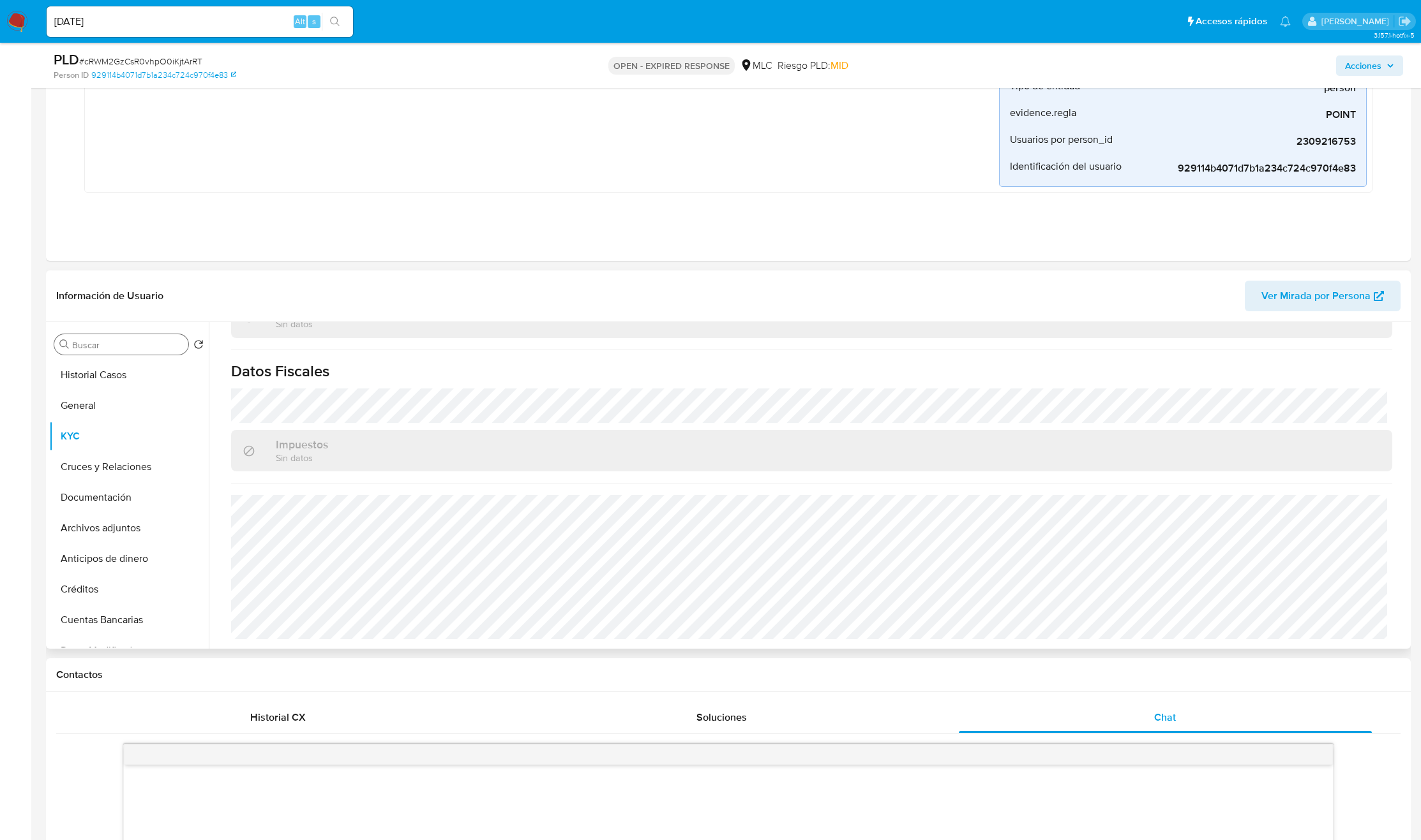
click at [96, 341] on input "Buscar" at bounding box center [127, 345] width 111 height 11
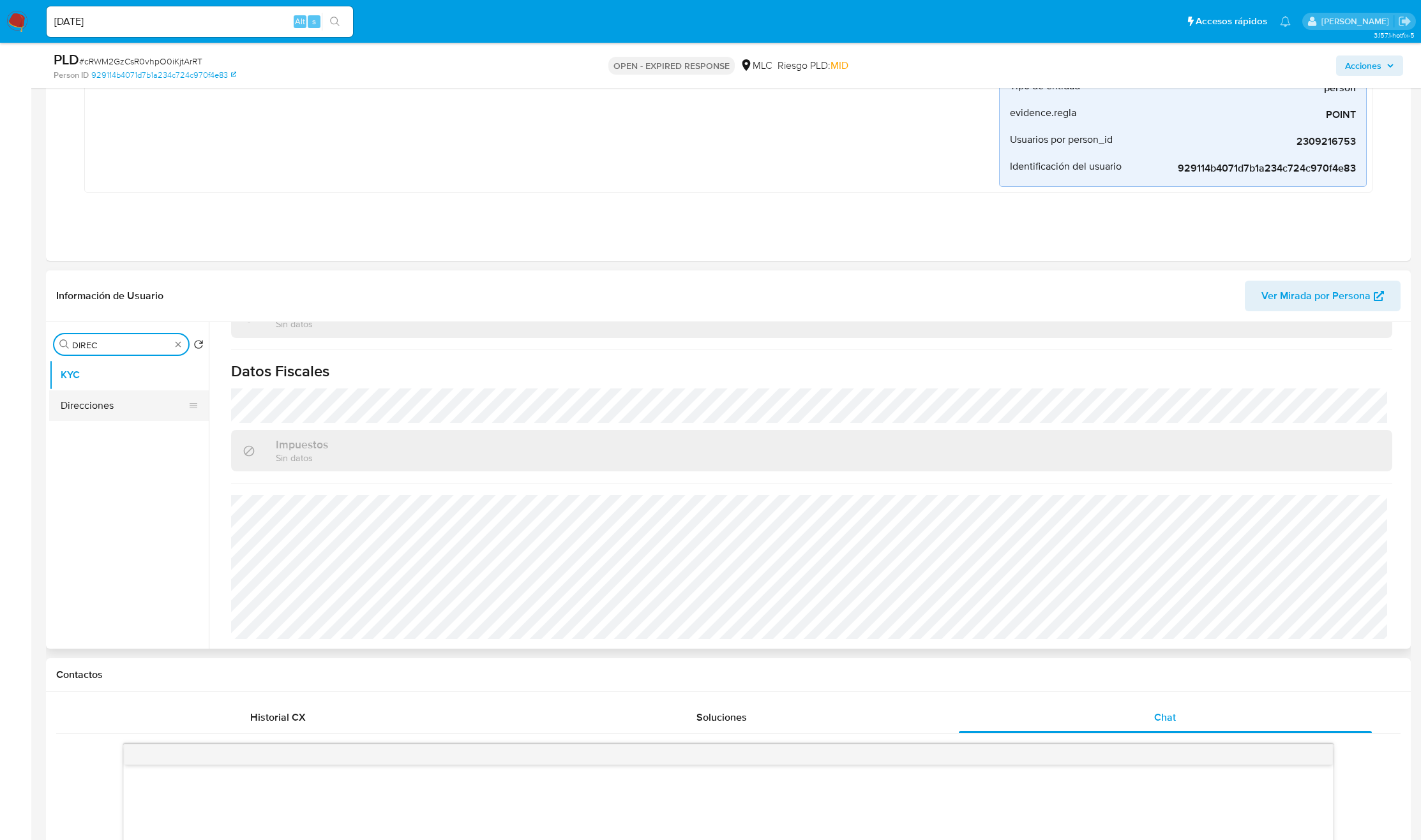
type input "DIREC"
click at [140, 399] on button "Direcciones" at bounding box center [123, 405] width 149 height 30
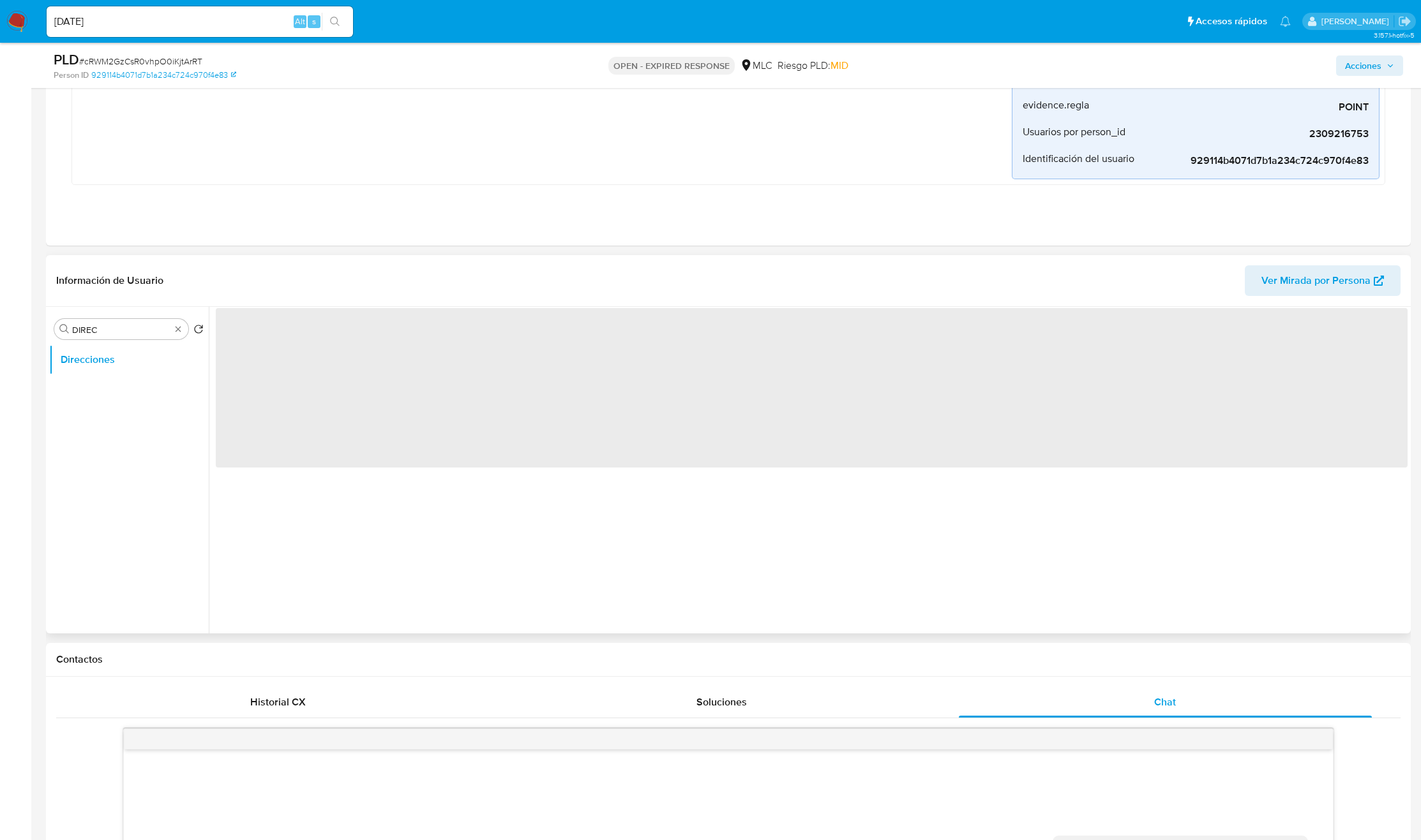
scroll to position [0, 0]
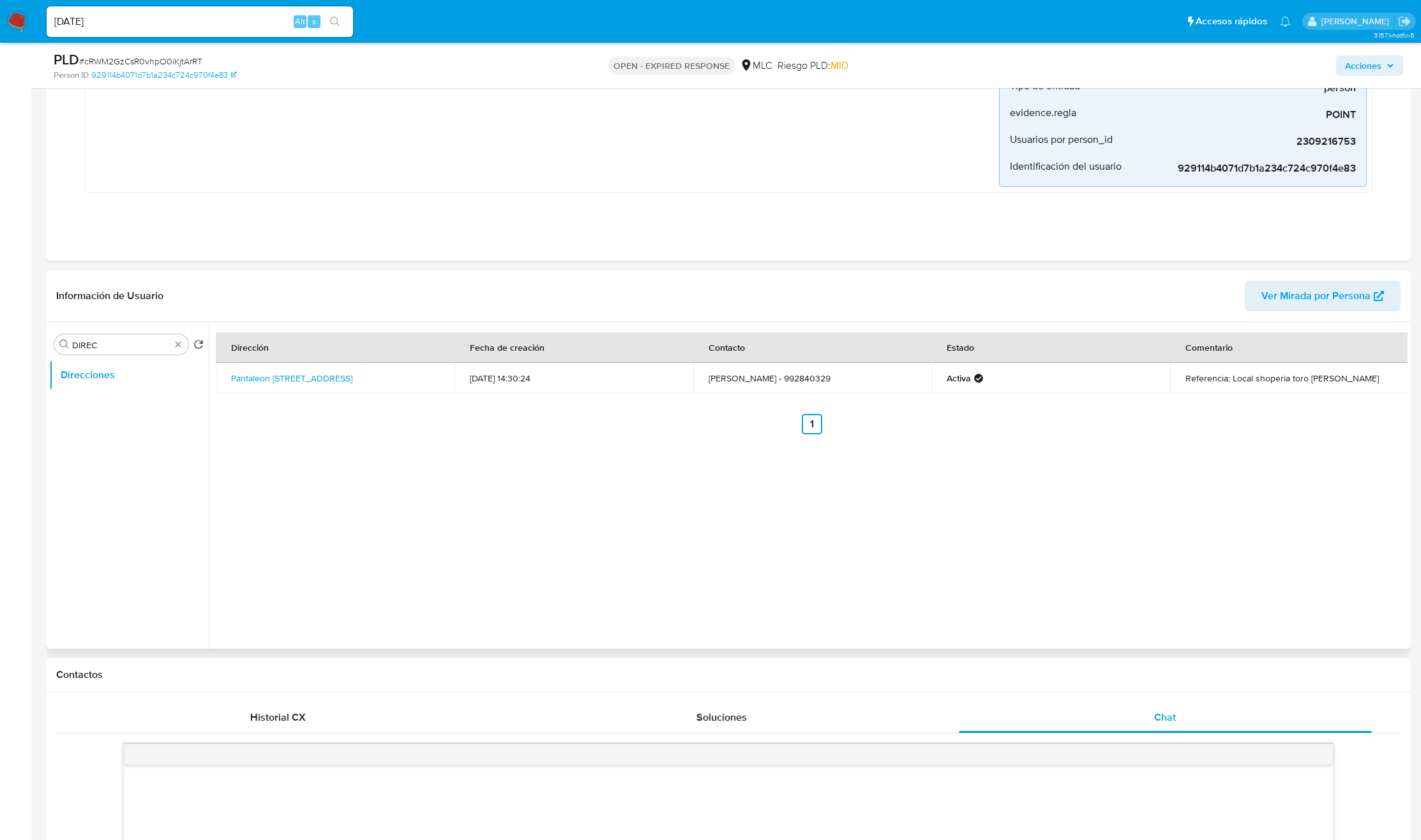
click at [1219, 380] on td "Referencia: Local shoperia toro mata" at bounding box center [1289, 378] width 238 height 30
click at [1067, 481] on div "Dirección Fecha de creación Contacto Estado Comentario Pantaleon Cortes 946, An…" at bounding box center [808, 486] width 1199 height 327
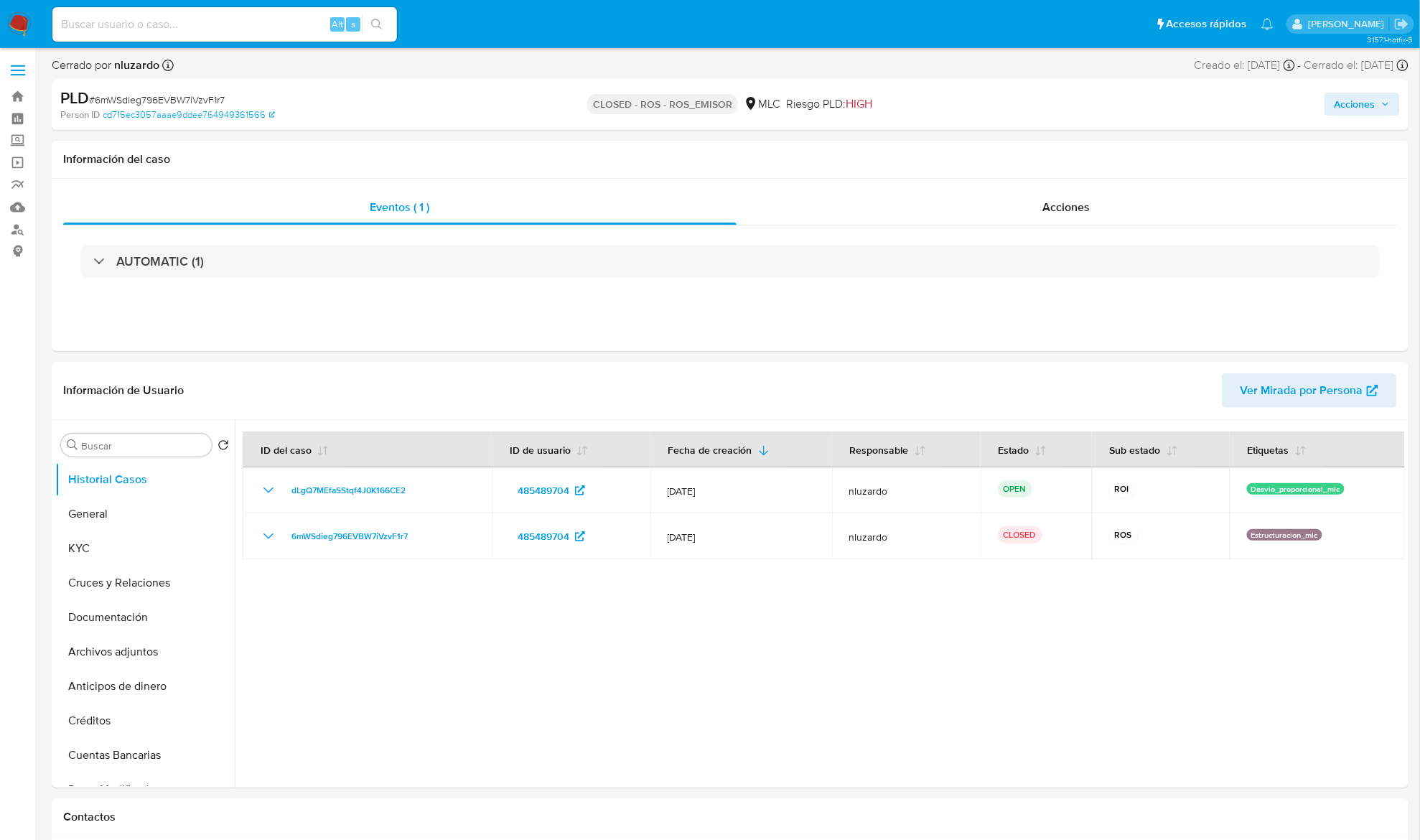
select select "10"
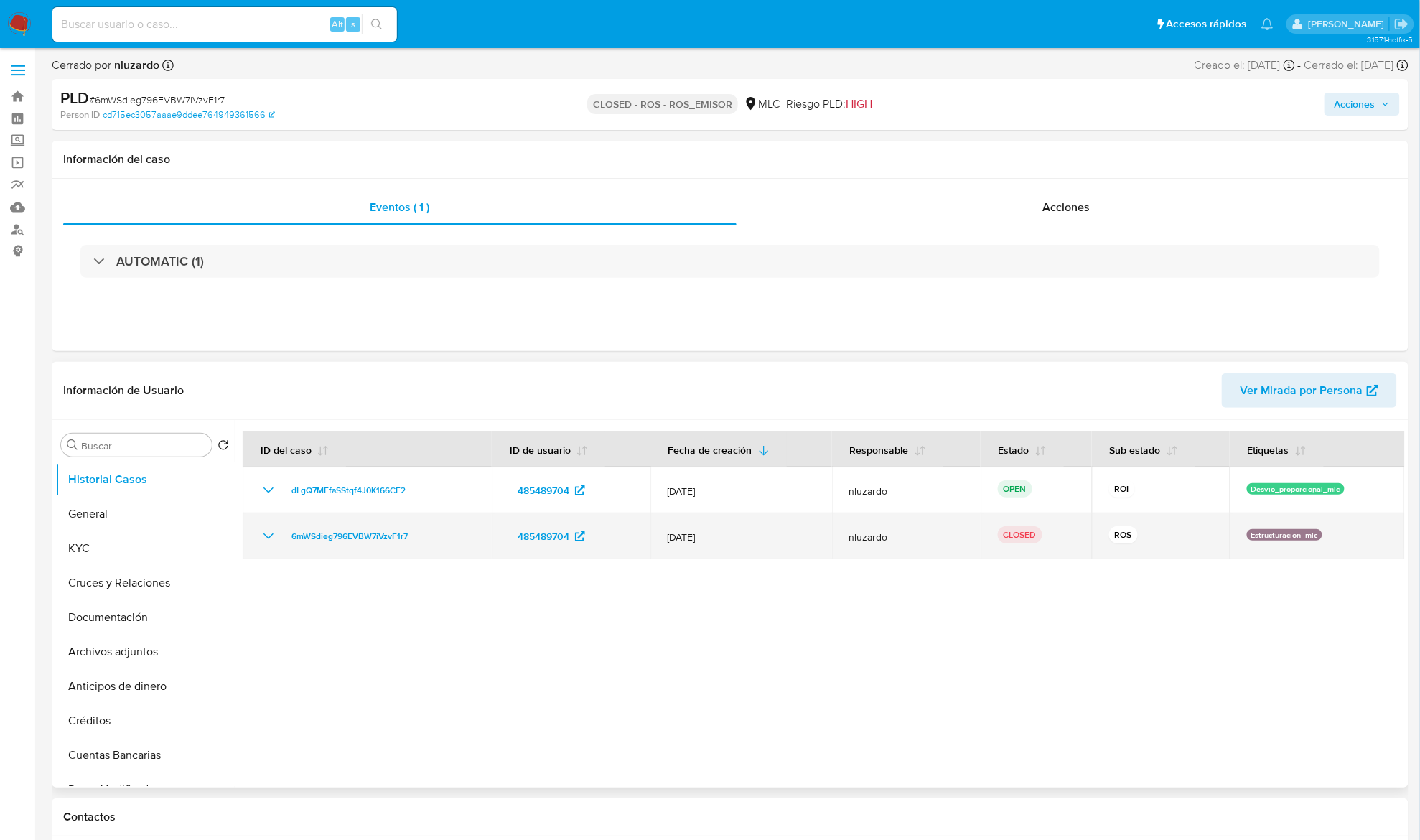
click at [268, 535] on icon "Mostrar/Ocultar" at bounding box center [269, 536] width 18 height 18
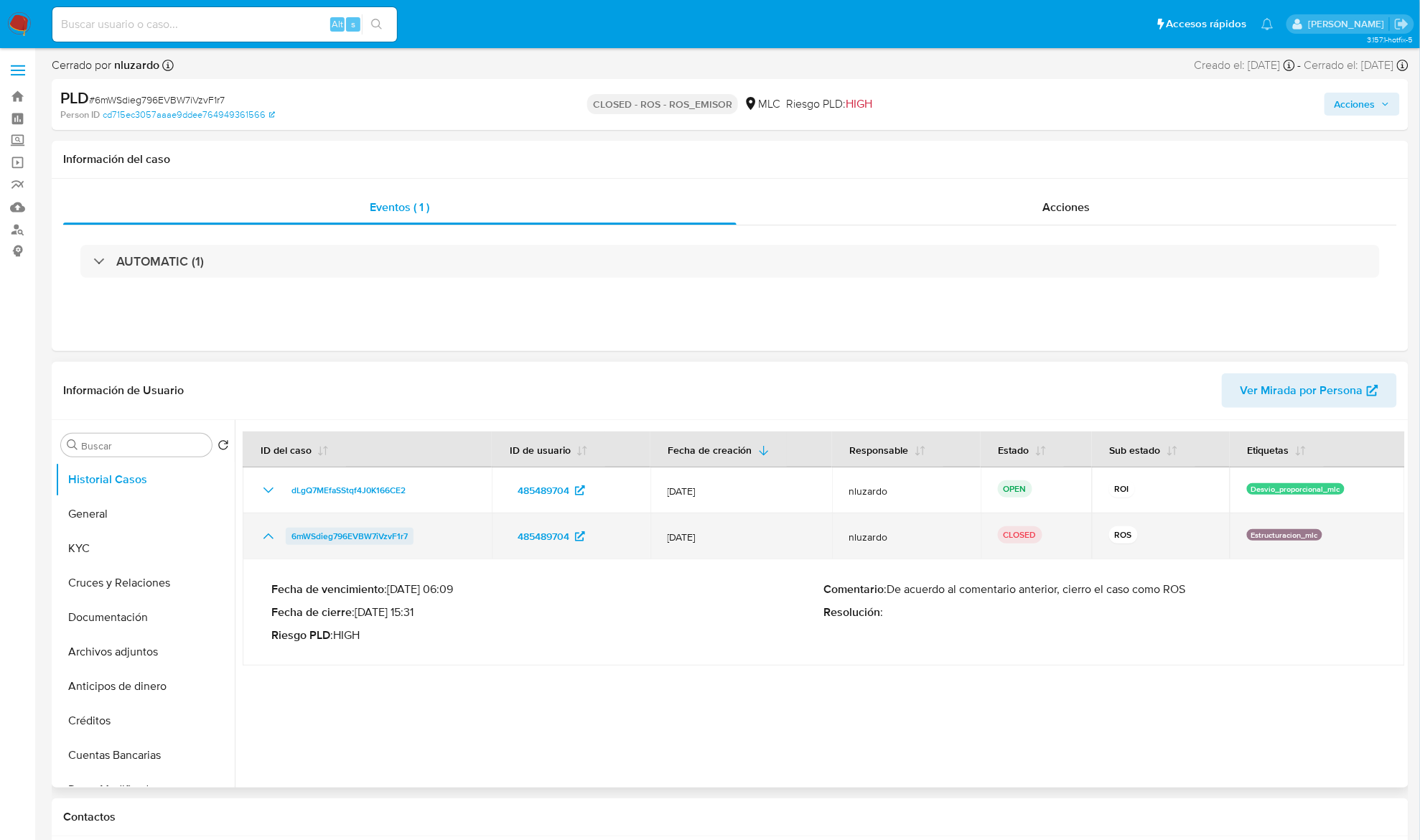
click at [339, 535] on span "6mWSdieg796EVBW7iVzvF1r7" at bounding box center [349, 536] width 116 height 18
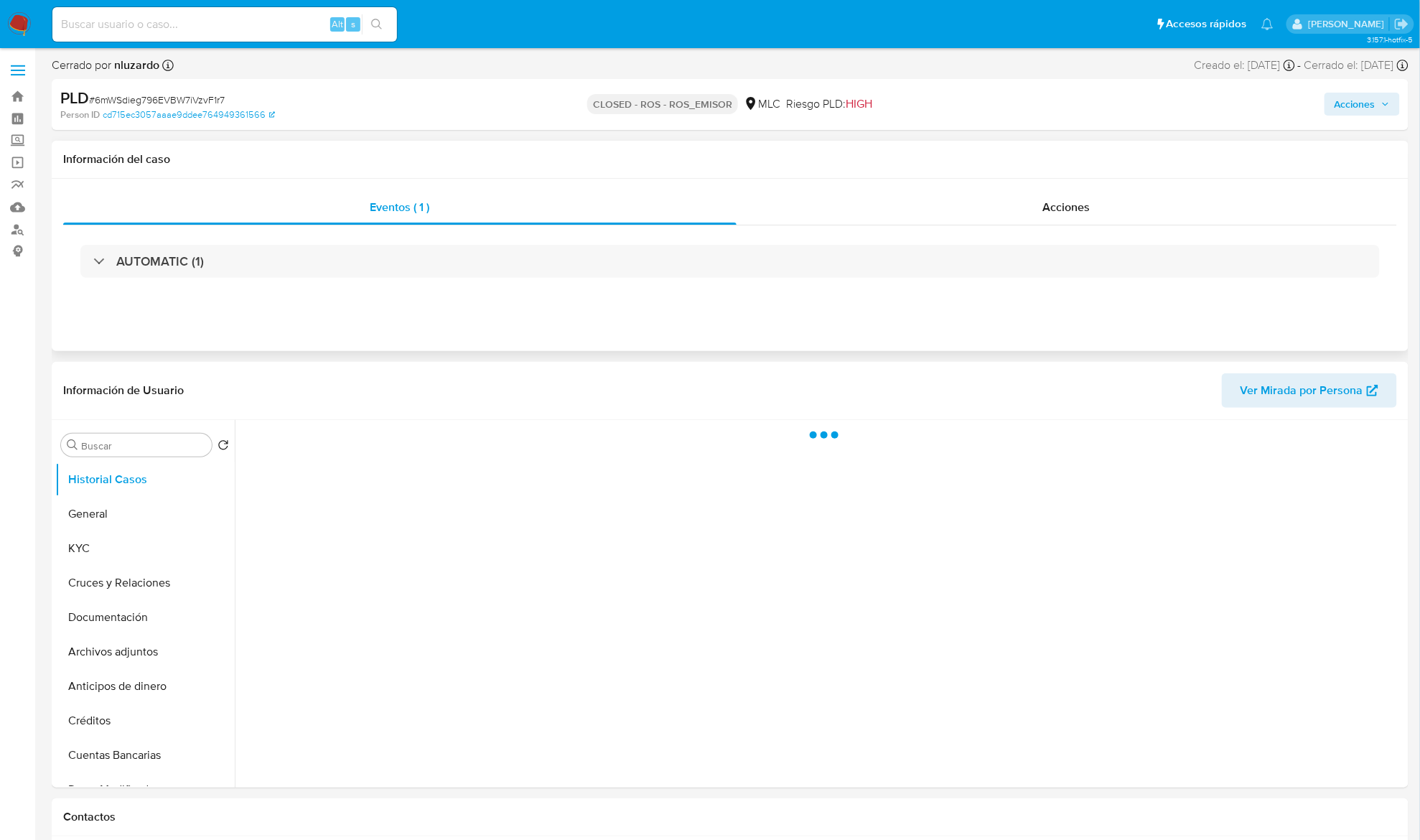
click at [1033, 225] on div "AUTOMATIC (1)" at bounding box center [729, 261] width 1334 height 72
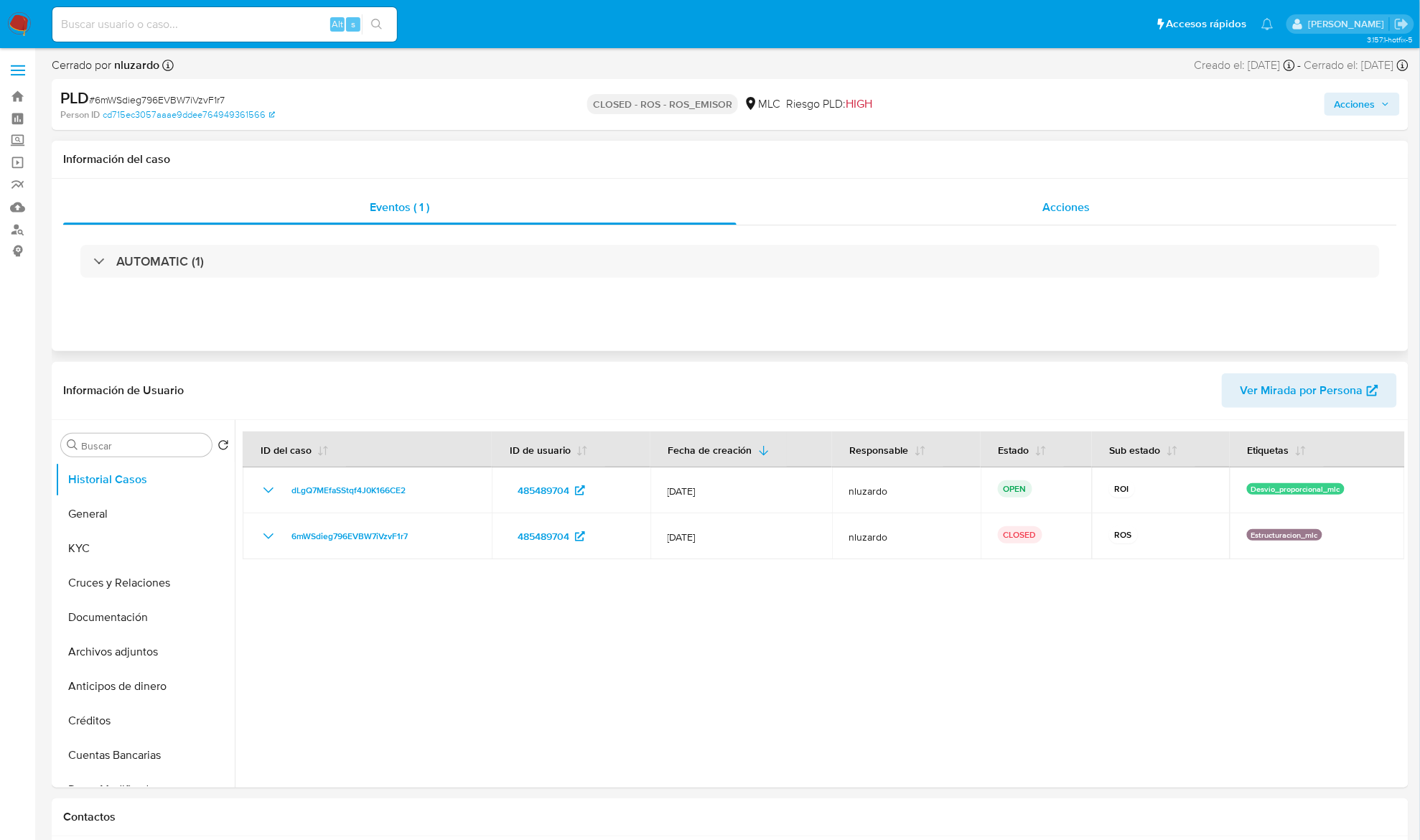
click at [1037, 219] on div "Acciones" at bounding box center [1067, 207] width 661 height 34
select select "10"
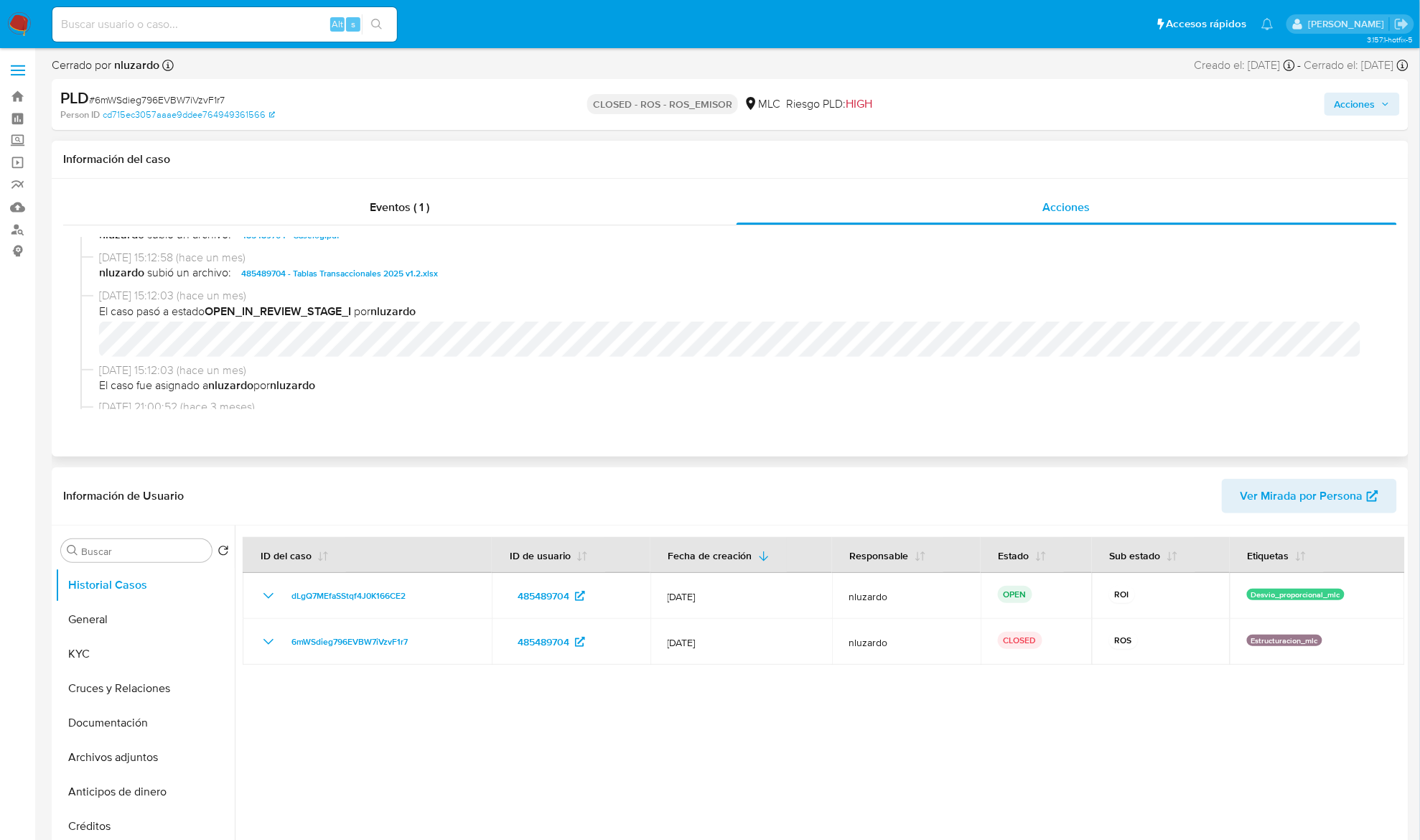
scroll to position [692, 0]
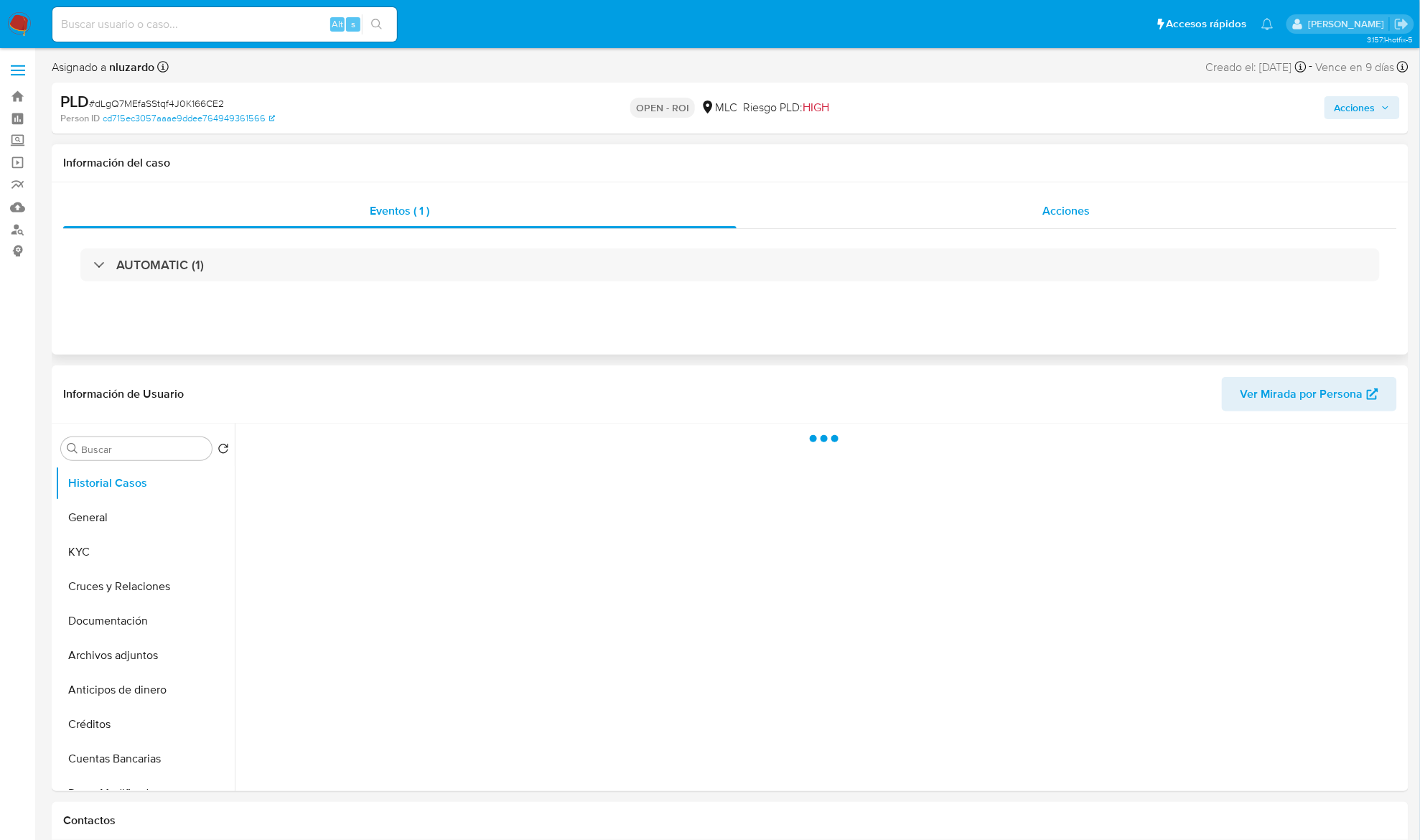
click at [1088, 222] on div "Acciones" at bounding box center [1067, 211] width 661 height 34
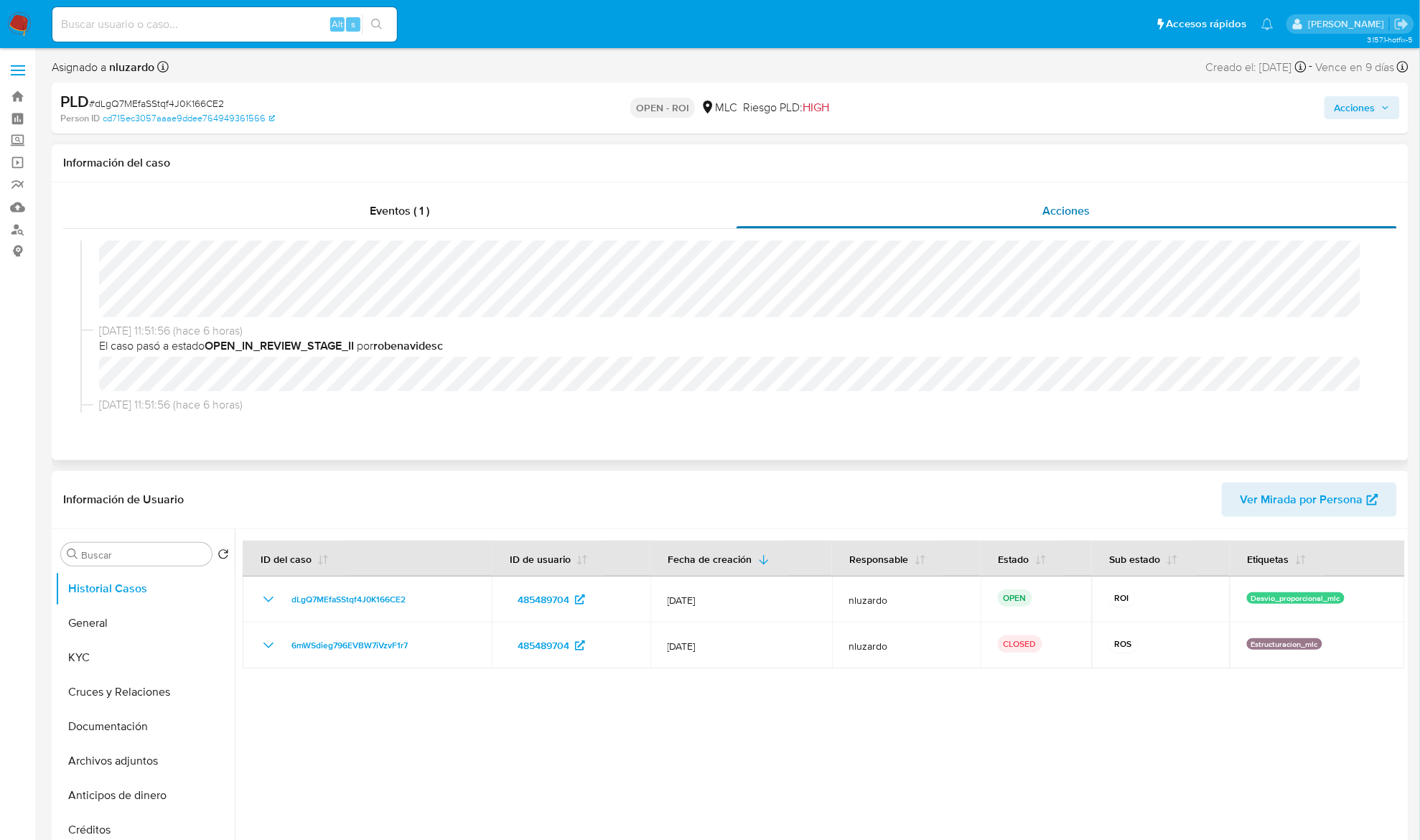
select select "10"
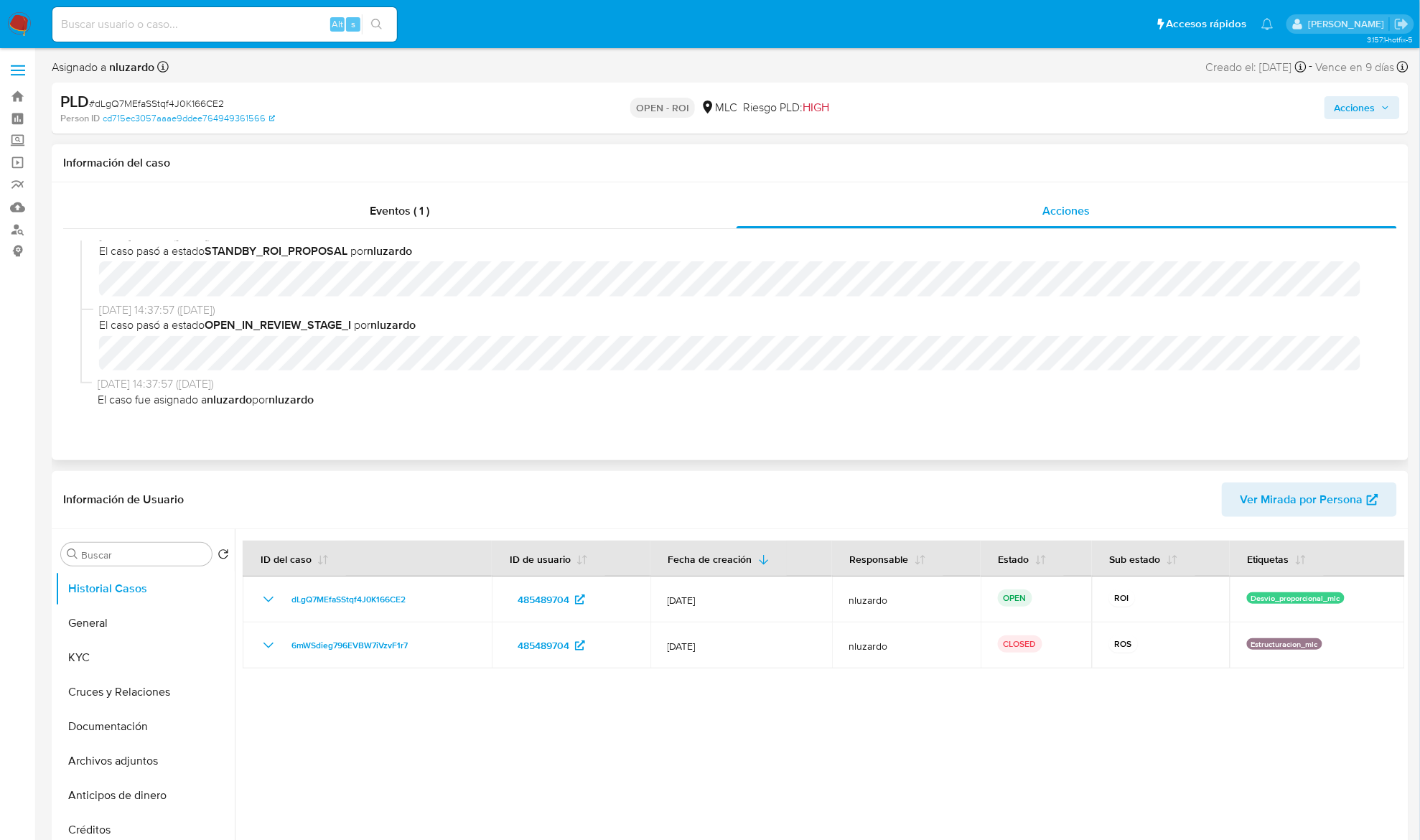
scroll to position [296, 0]
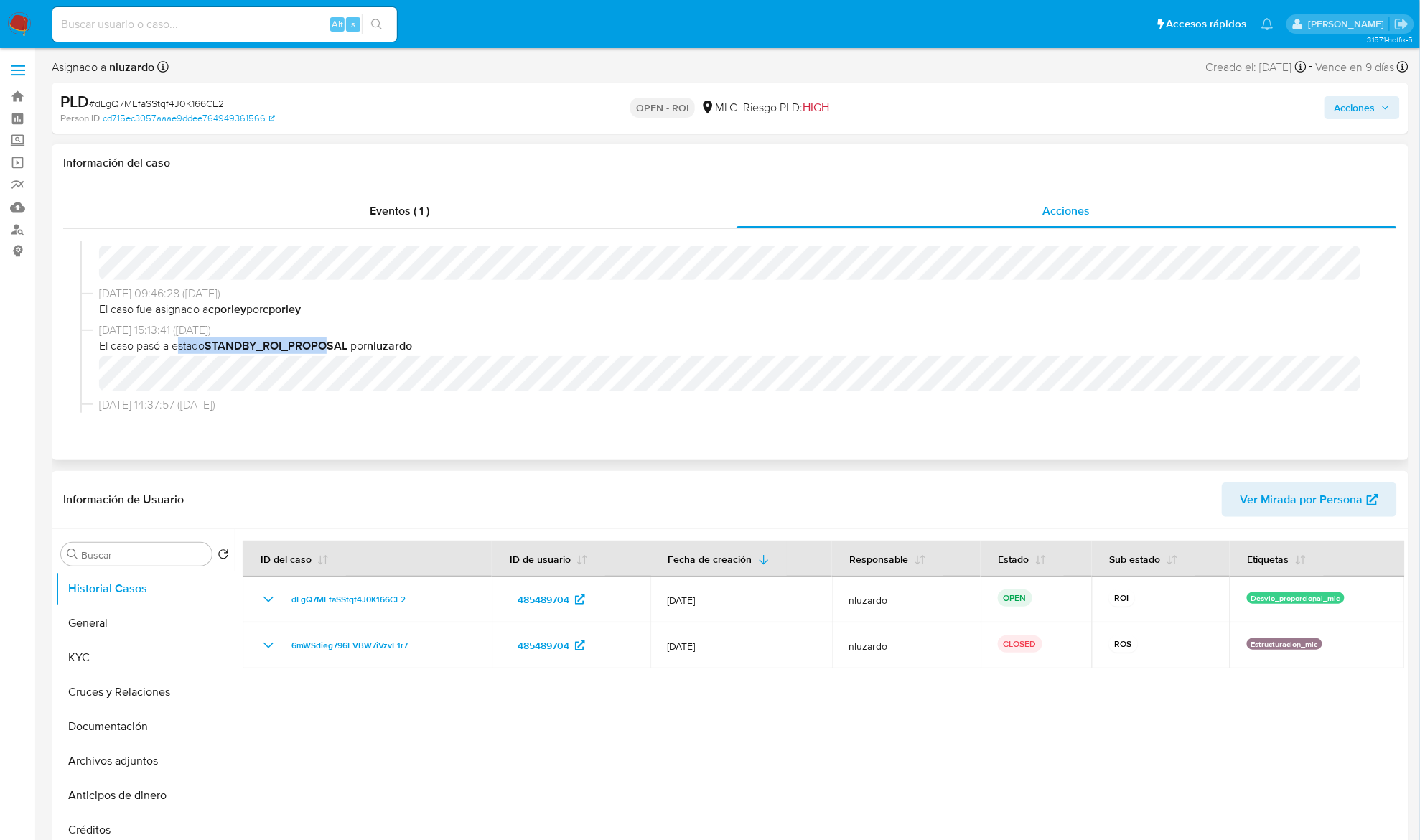
drag, startPoint x: 178, startPoint y: 348, endPoint x: 354, endPoint y: 351, distance: 176.0
click at [337, 352] on span "El caso pasó a estado STANDBY_ROI_PROPOSAL por nluzardo" at bounding box center [737, 346] width 1275 height 16
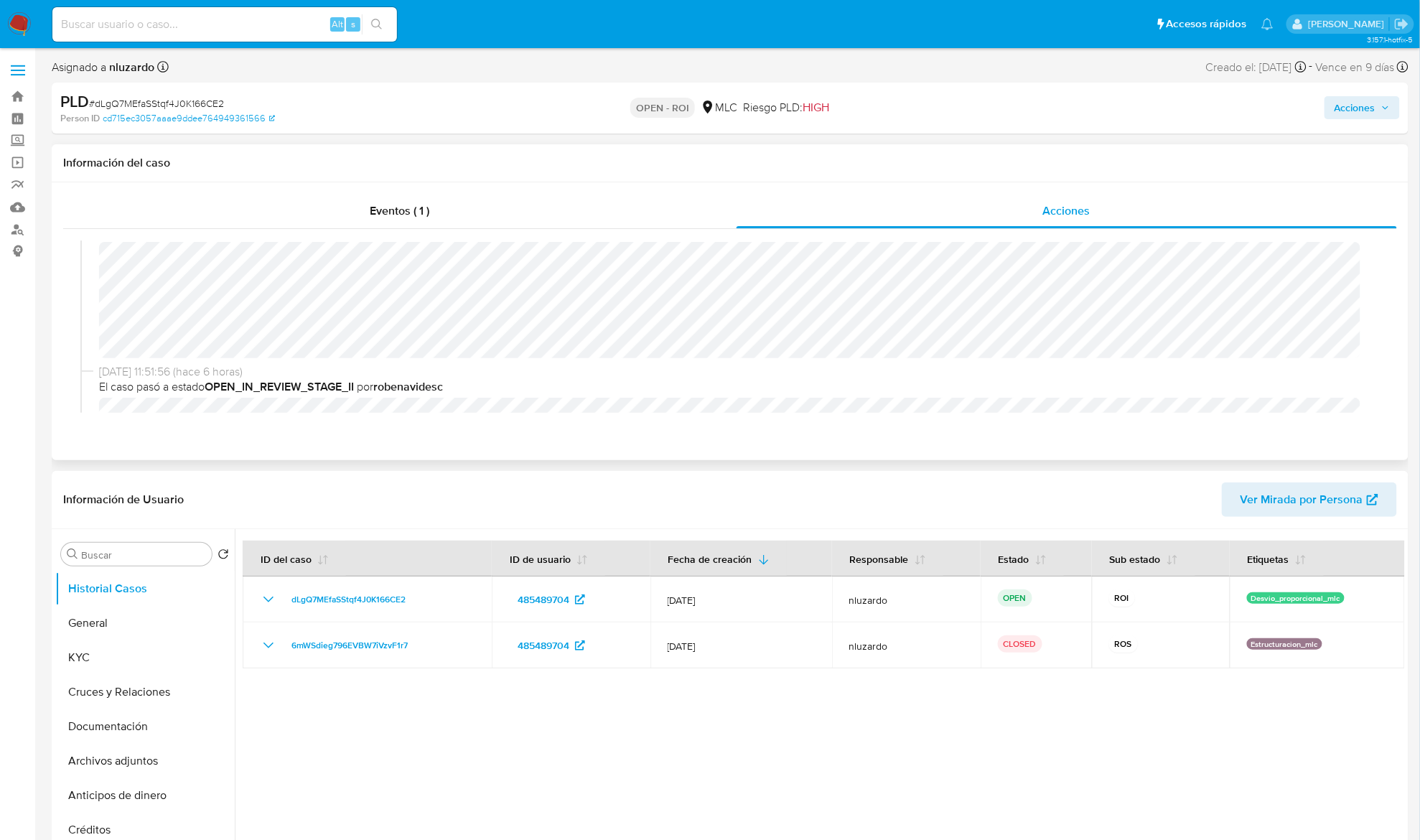
scroll to position [0, 0]
